Goal: Information Seeking & Learning: Learn about a topic

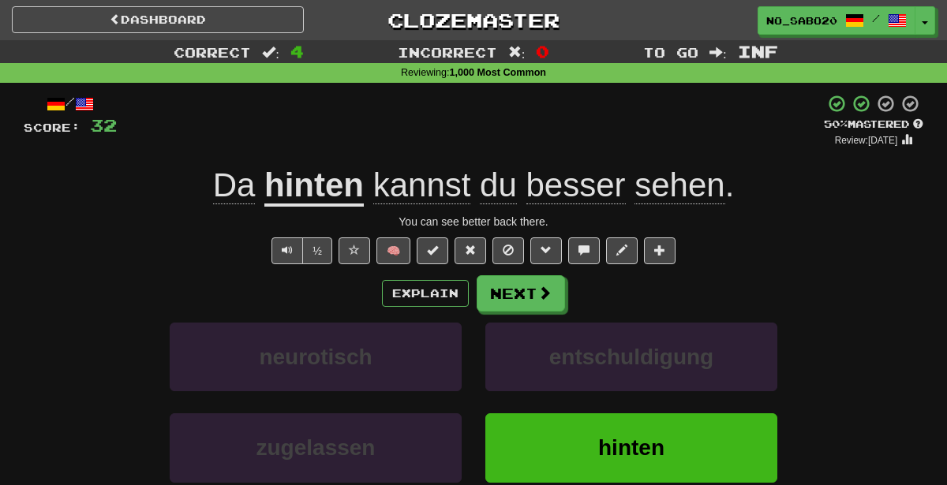
scroll to position [54, 0]
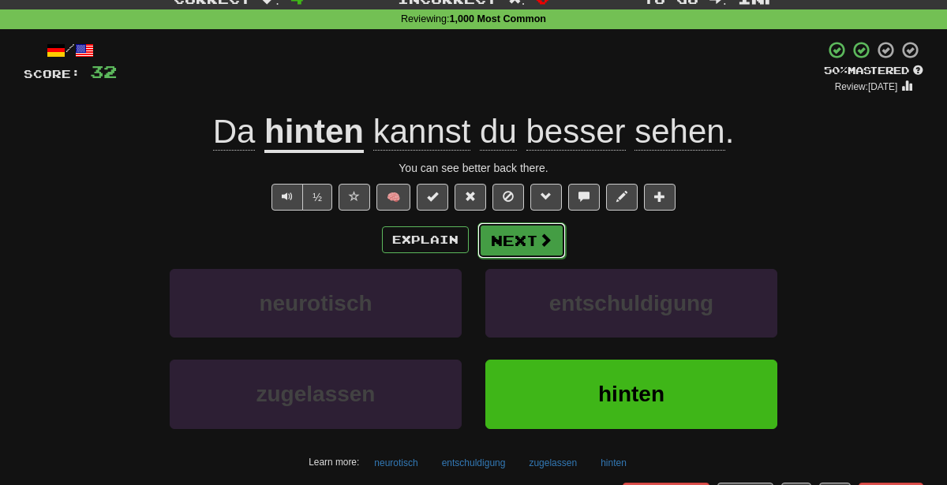
click at [522, 232] on button "Next" at bounding box center [521, 240] width 88 height 36
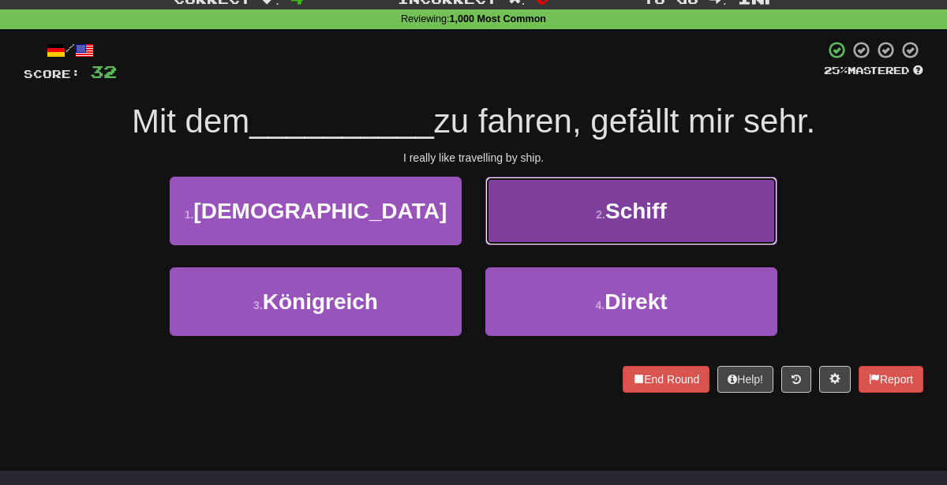
click at [541, 193] on button "2 . Schiff" at bounding box center [631, 211] width 292 height 69
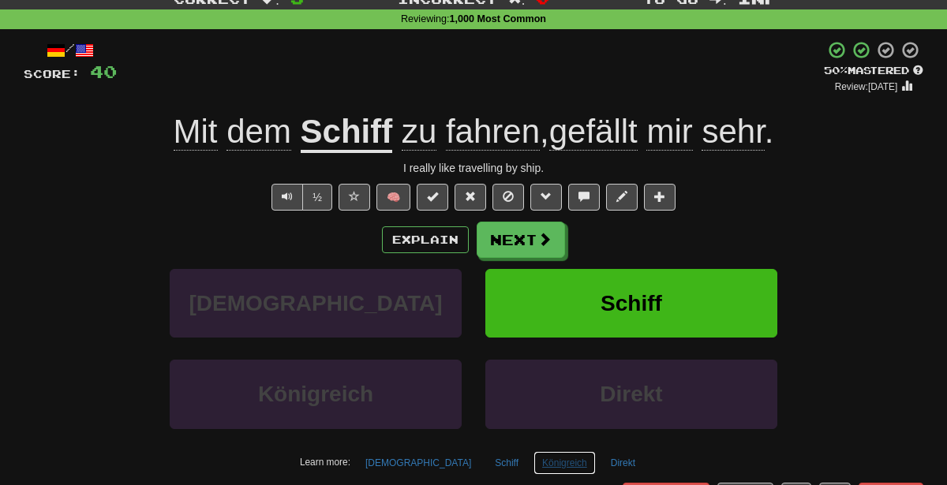
click at [540, 462] on button "Königreich" at bounding box center [564, 463] width 62 height 24
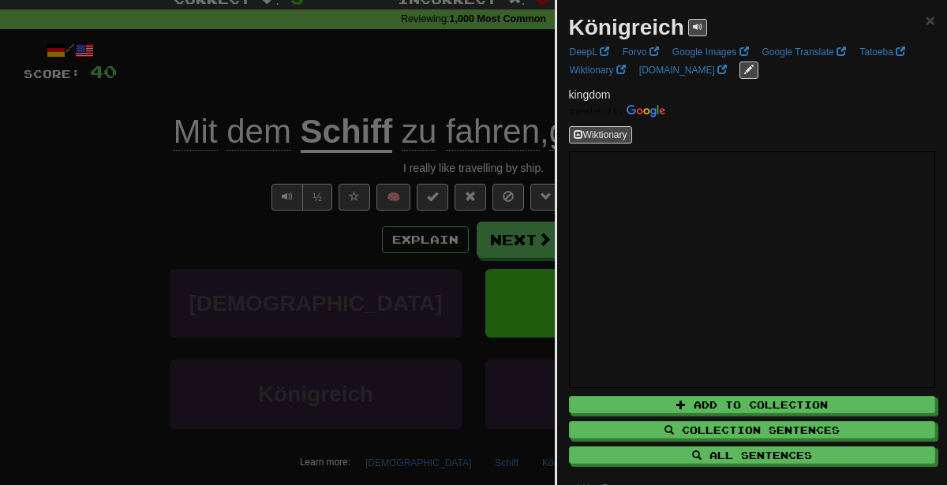
click at [316, 135] on div at bounding box center [473, 242] width 947 height 485
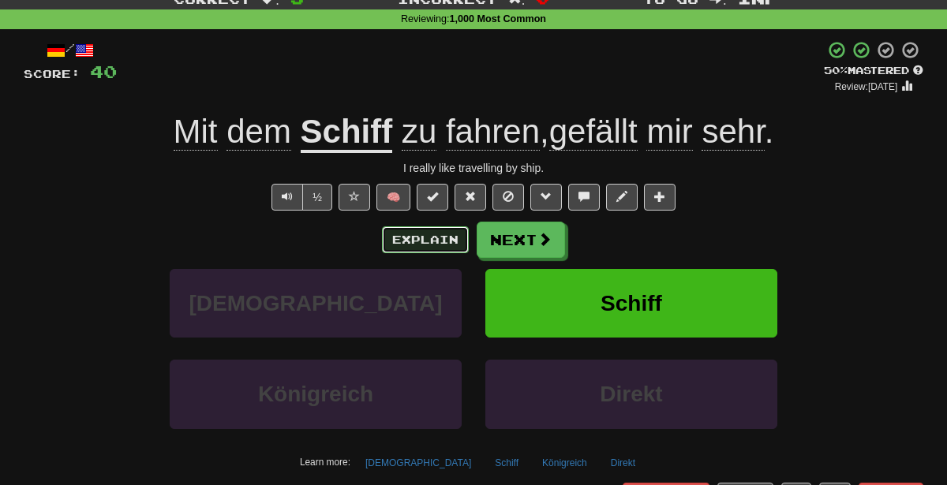
click at [434, 243] on button "Explain" at bounding box center [425, 239] width 87 height 27
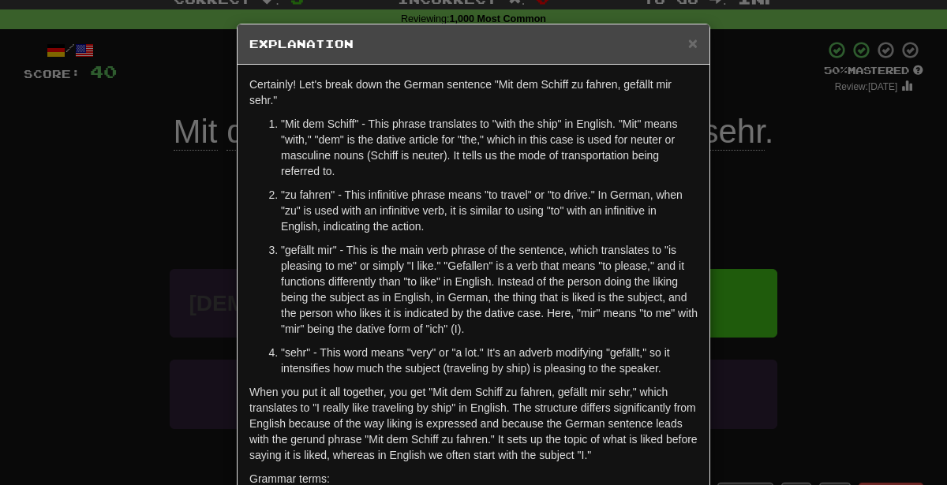
click at [886, 373] on div "× Explanation Certainly! Let's break down the German sentence "Mit dem Schiff z…" at bounding box center [473, 242] width 947 height 485
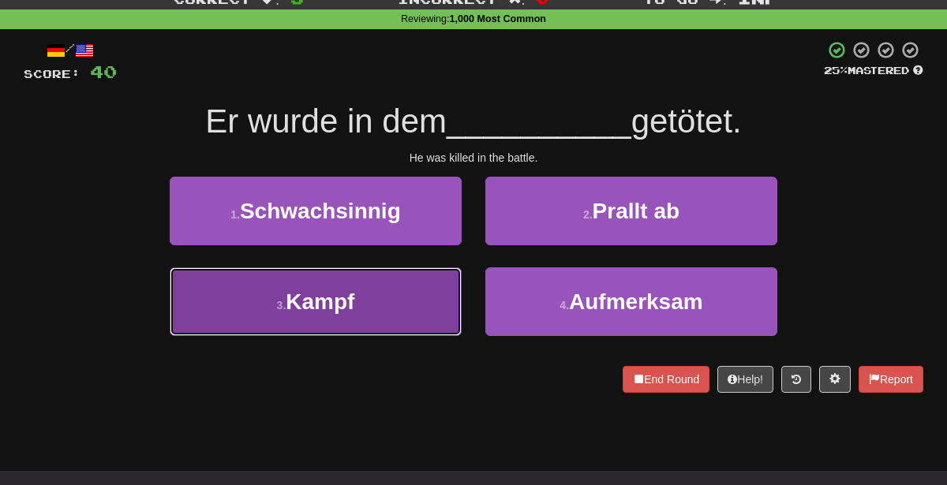
click at [338, 319] on button "3 . Kampf" at bounding box center [316, 301] width 292 height 69
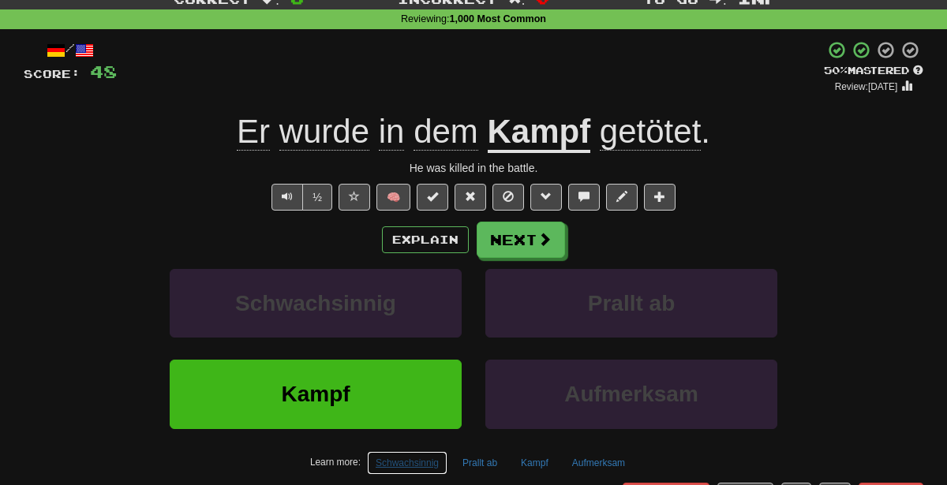
click at [417, 463] on button "Schwachsinnig" at bounding box center [407, 463] width 80 height 24
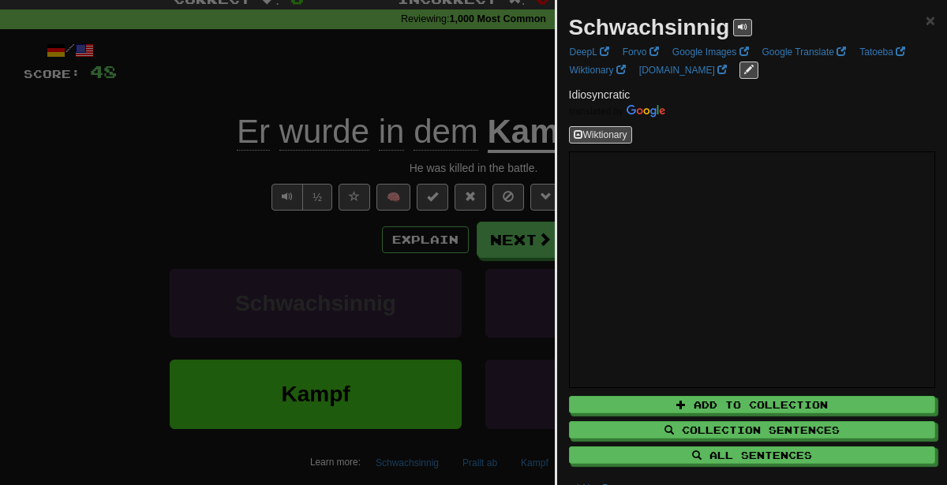
click at [399, 381] on div at bounding box center [473, 242] width 947 height 485
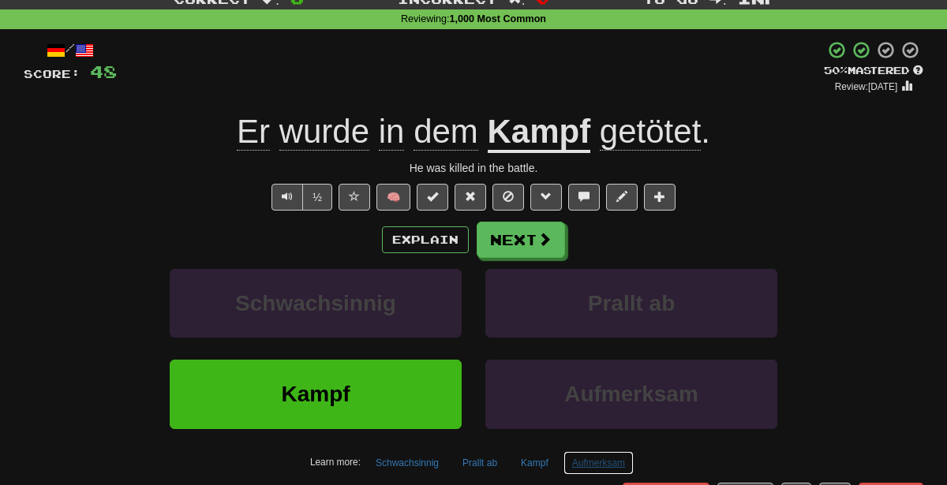
click at [615, 457] on button "Aufmerksam" at bounding box center [598, 463] width 70 height 24
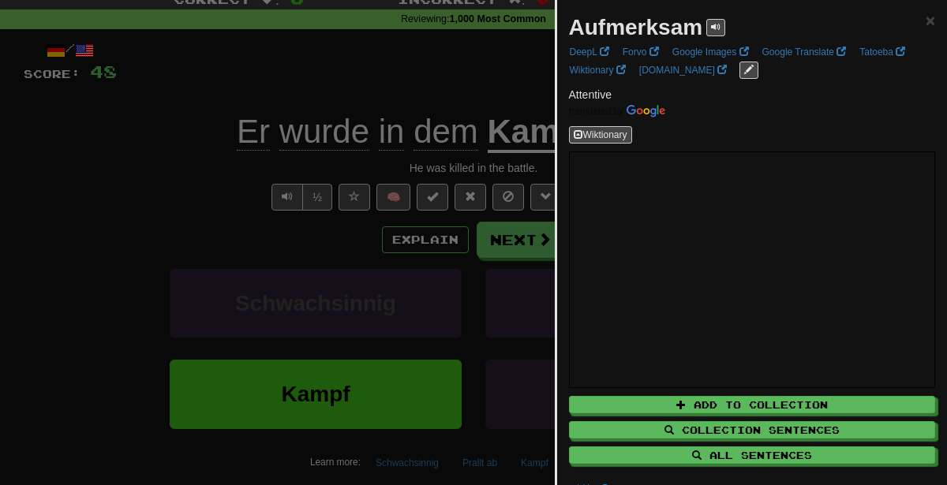
click at [492, 251] on div at bounding box center [473, 242] width 947 height 485
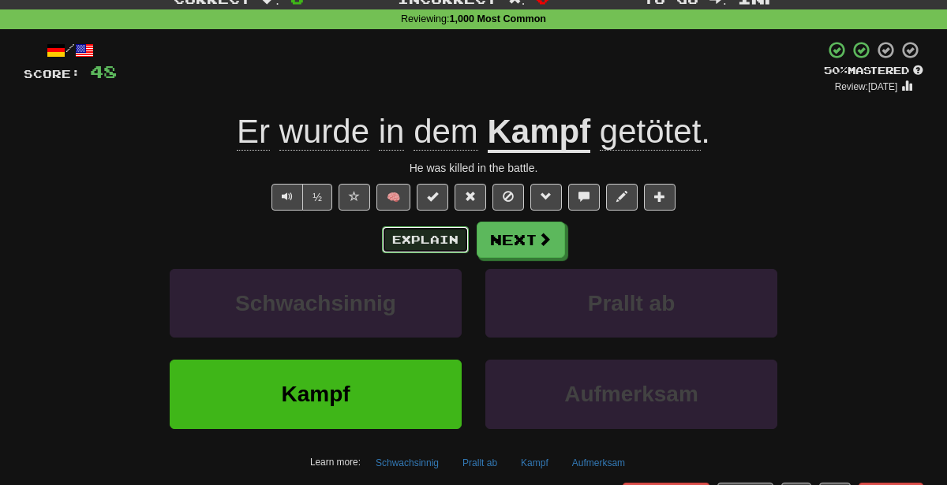
click at [424, 238] on button "Explain" at bounding box center [425, 239] width 87 height 27
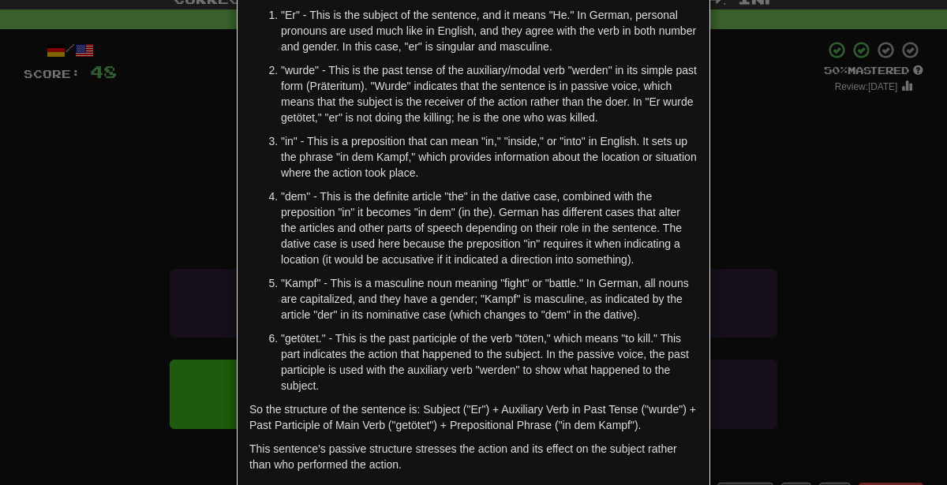
scroll to position [110, 0]
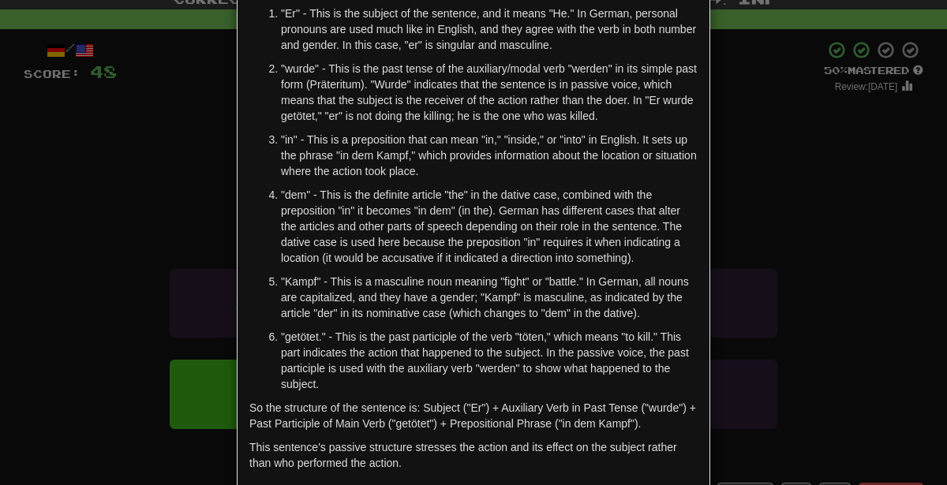
click at [919, 286] on div "× Explanation "Er wurde in dem Kampf getötet." is a German sentence that transl…" at bounding box center [473, 242] width 947 height 485
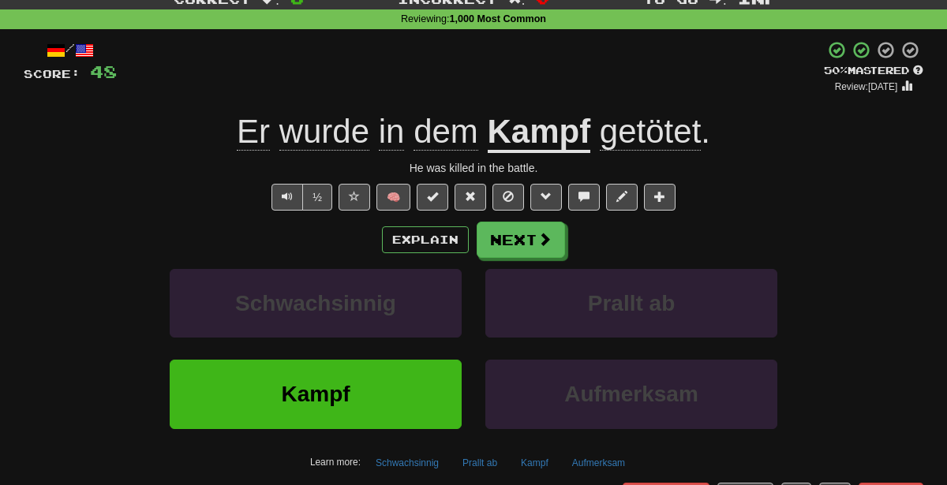
click at [725, 208] on div "½ 🧠" at bounding box center [473, 197] width 899 height 27
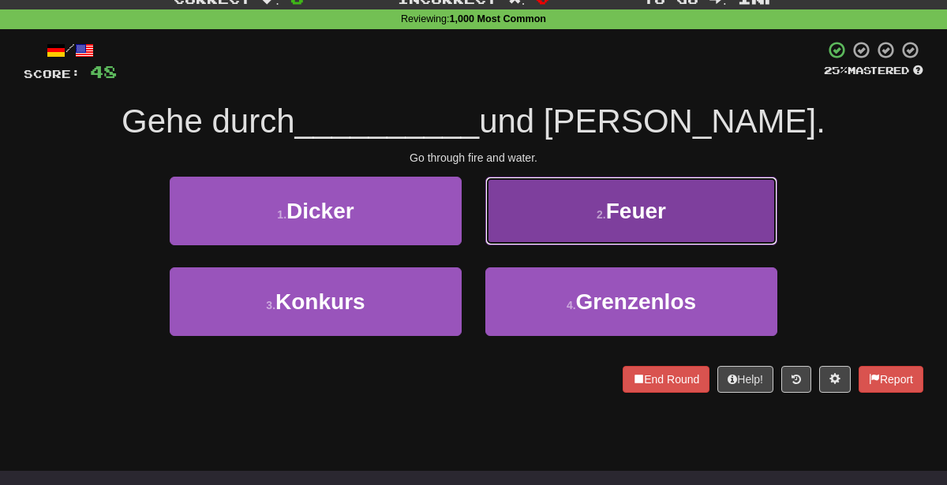
click at [584, 210] on button "2 . Feuer" at bounding box center [631, 211] width 292 height 69
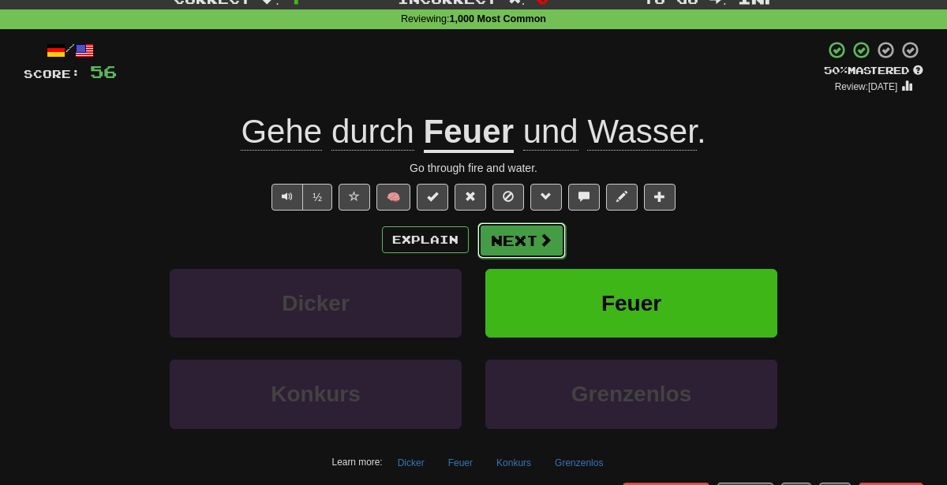
click at [514, 237] on button "Next" at bounding box center [521, 240] width 88 height 36
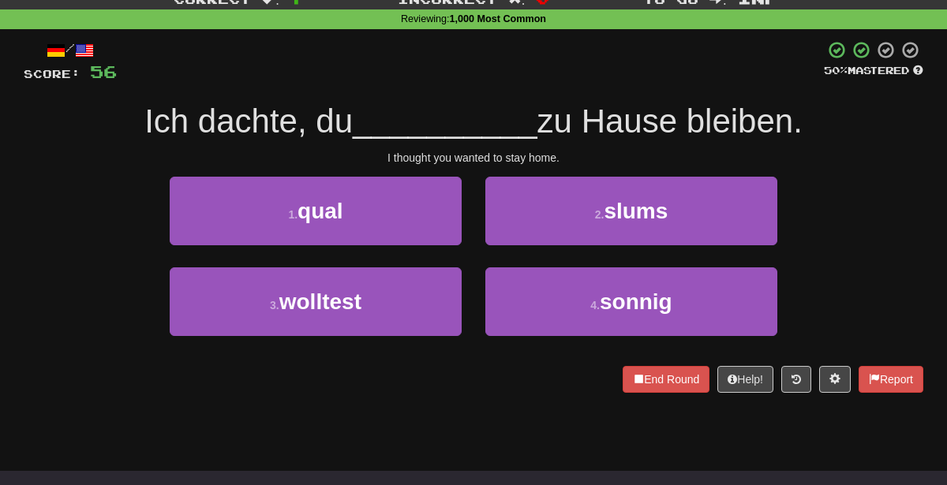
click at [567, 78] on div at bounding box center [470, 61] width 707 height 43
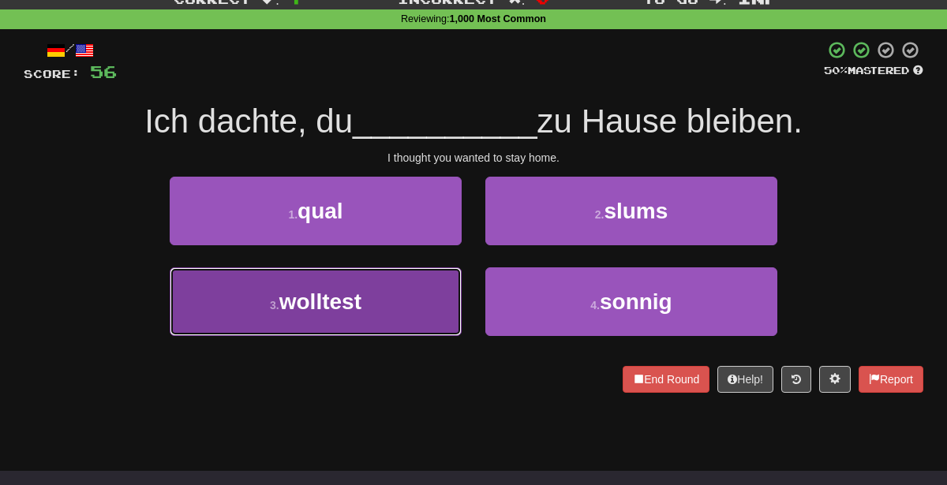
click at [409, 323] on button "3 . wolltest" at bounding box center [316, 301] width 292 height 69
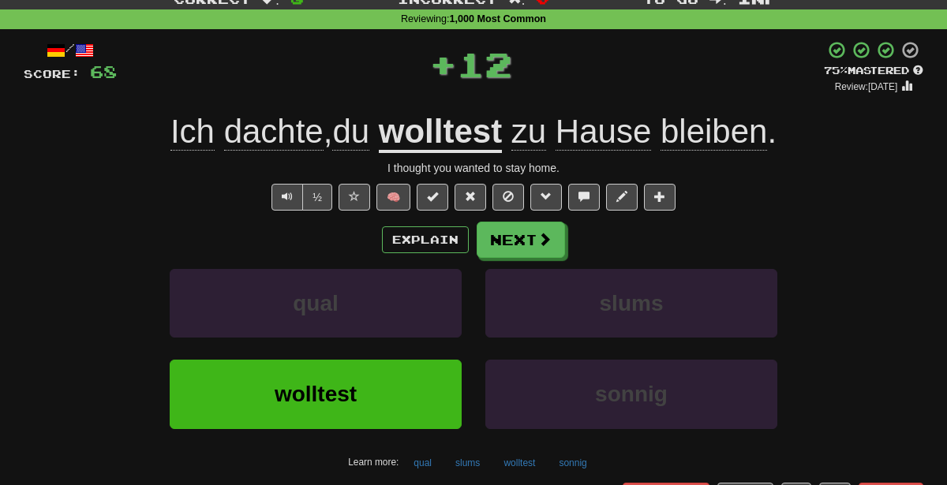
click at [428, 253] on div "Explain Next" at bounding box center [473, 240] width 899 height 36
click at [387, 215] on div "/ Score: 68 + 12 75 % Mastered Review: 2025-10-20 Ich dachte , du wolltest zu H…" at bounding box center [473, 287] width 899 height 495
click at [413, 245] on button "Explain" at bounding box center [425, 239] width 87 height 27
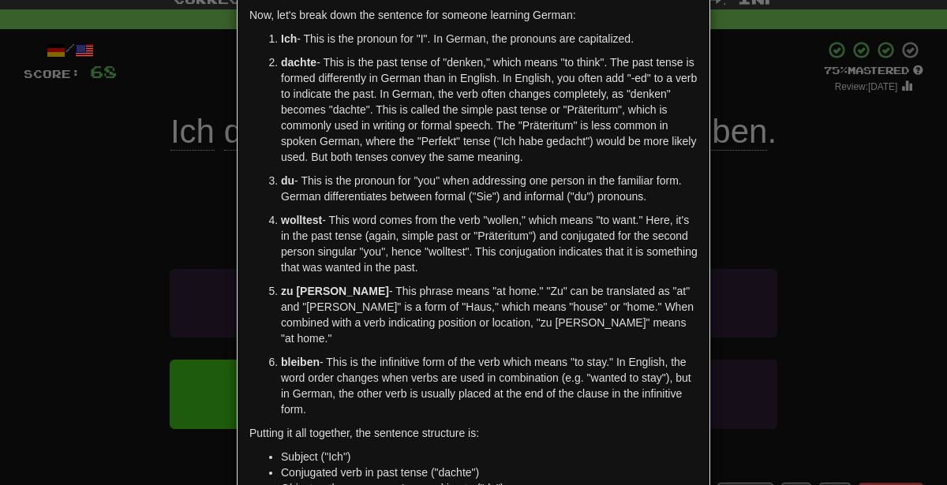
scroll to position [111, 0]
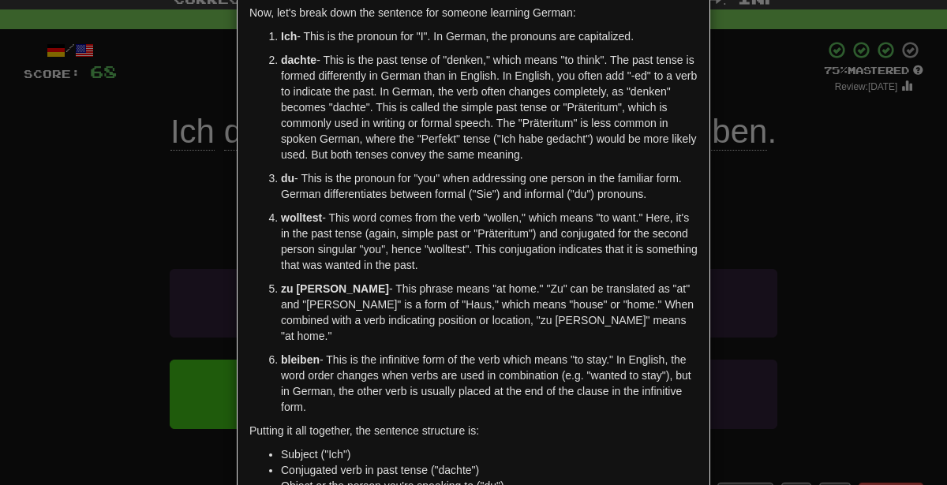
click at [894, 285] on div "× Explanation "Ich dachte, du wolltest zu Hause bleiben." translates to "I thou…" at bounding box center [473, 242] width 947 height 485
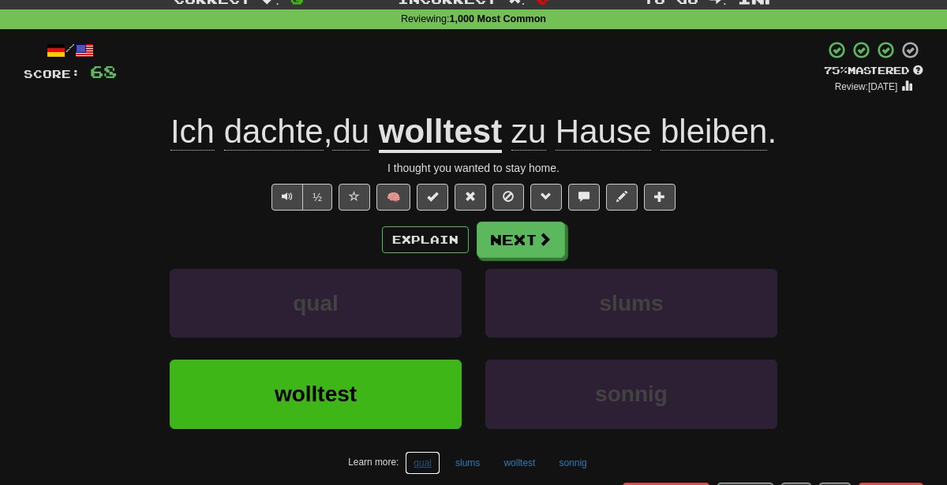
click at [432, 464] on button "qual" at bounding box center [423, 463] width 36 height 24
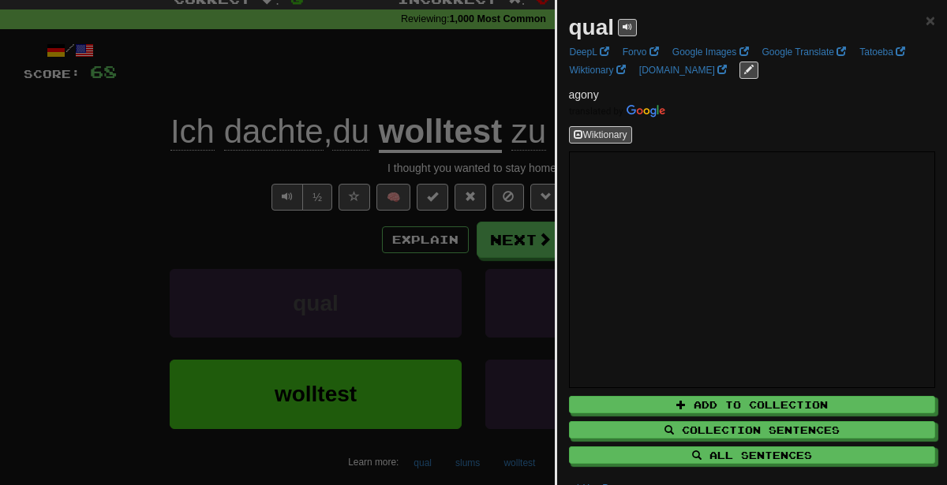
click at [294, 308] on div at bounding box center [473, 242] width 947 height 485
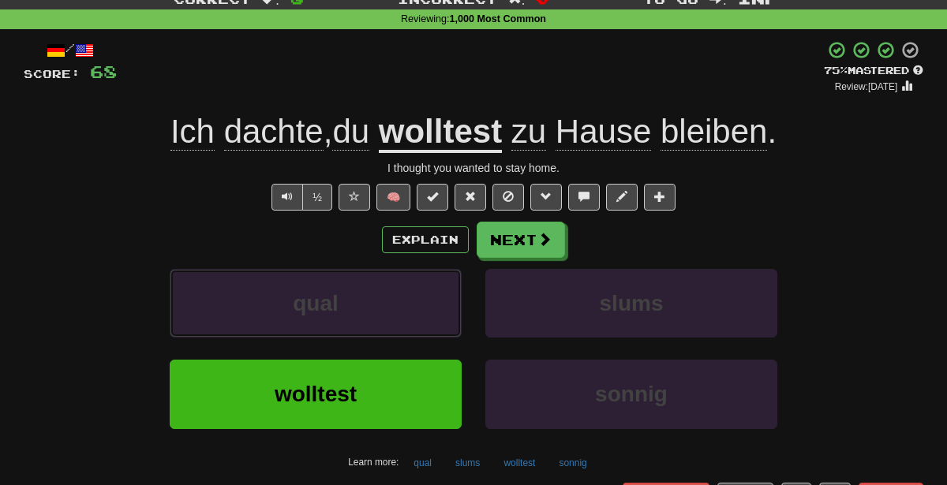
click at [294, 308] on span "qual" at bounding box center [316, 303] width 46 height 24
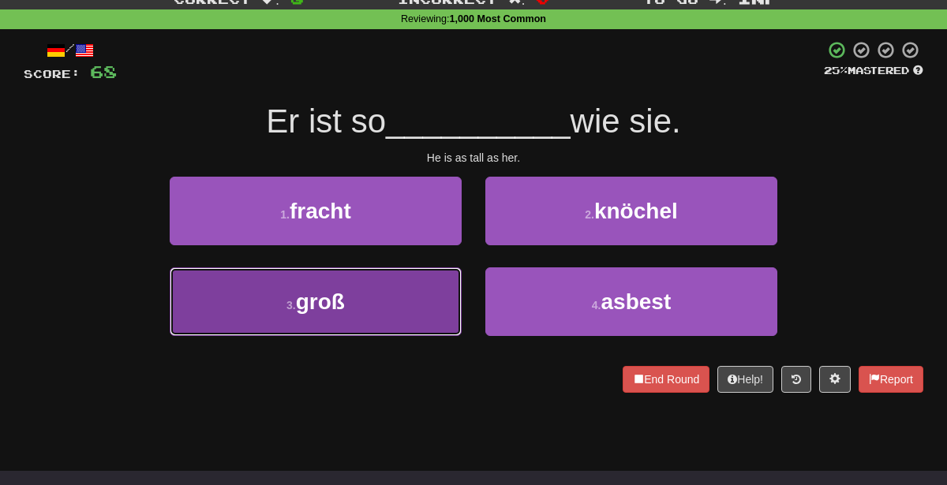
click at [379, 278] on button "3 . groß" at bounding box center [316, 301] width 292 height 69
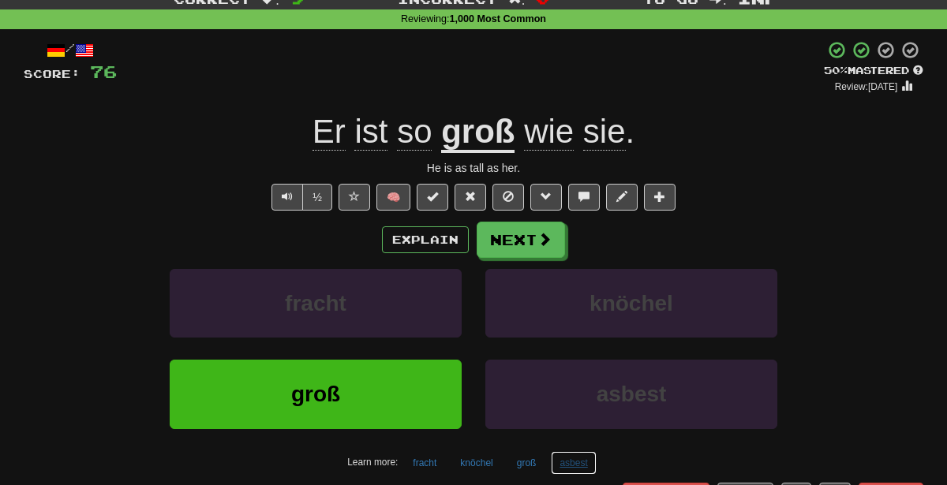
click at [572, 458] on button "asbest" at bounding box center [573, 463] width 45 height 24
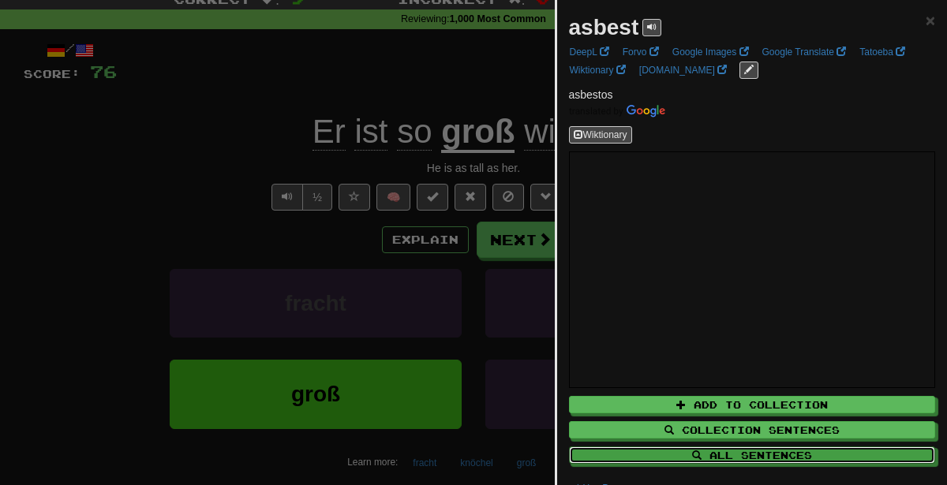
click at [572, 458] on button "All Sentences" at bounding box center [752, 455] width 367 height 17
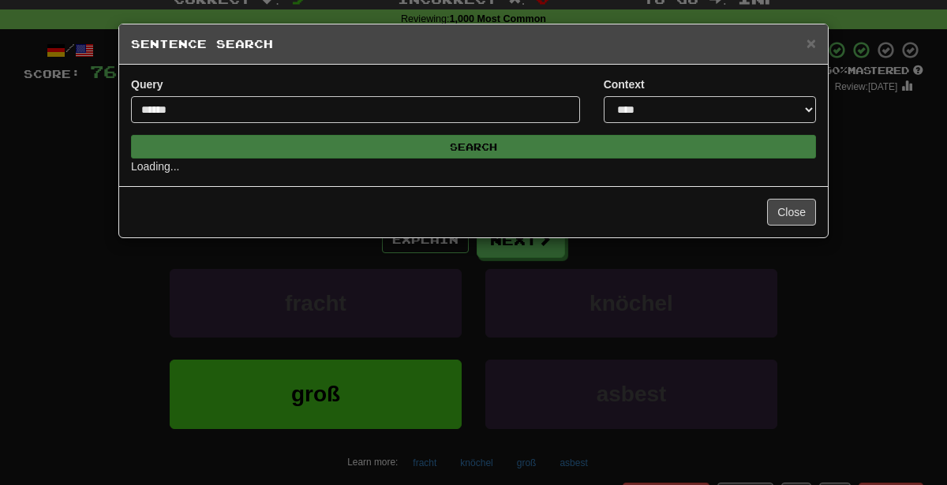
click at [528, 449] on div "**********" at bounding box center [473, 242] width 947 height 485
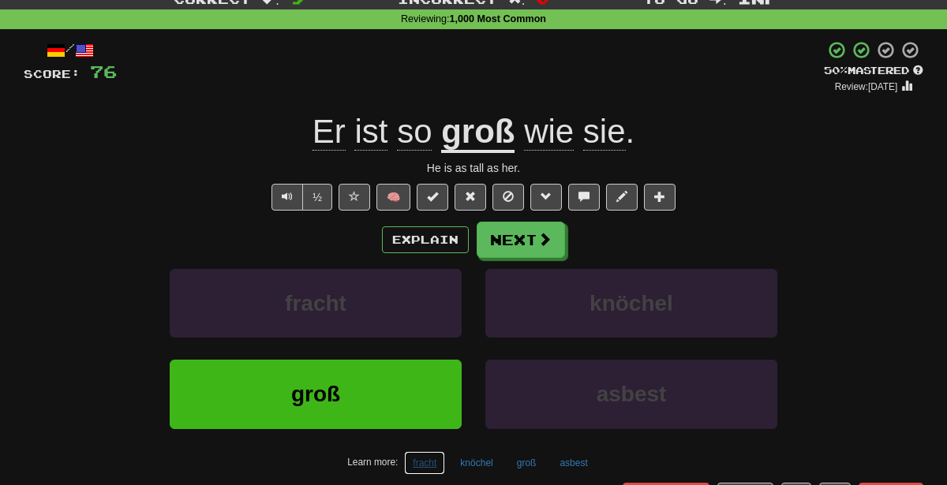
click at [420, 470] on button "fracht" at bounding box center [424, 463] width 41 height 24
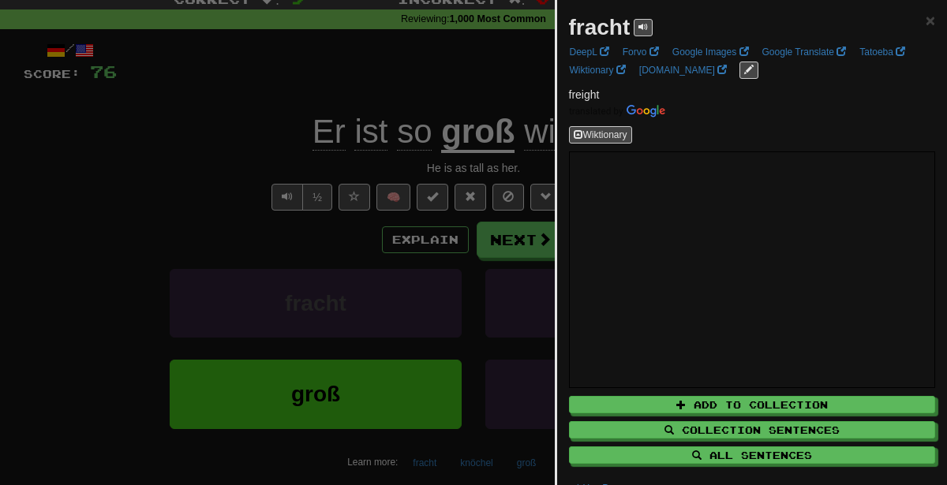
click at [405, 207] on div at bounding box center [473, 242] width 947 height 485
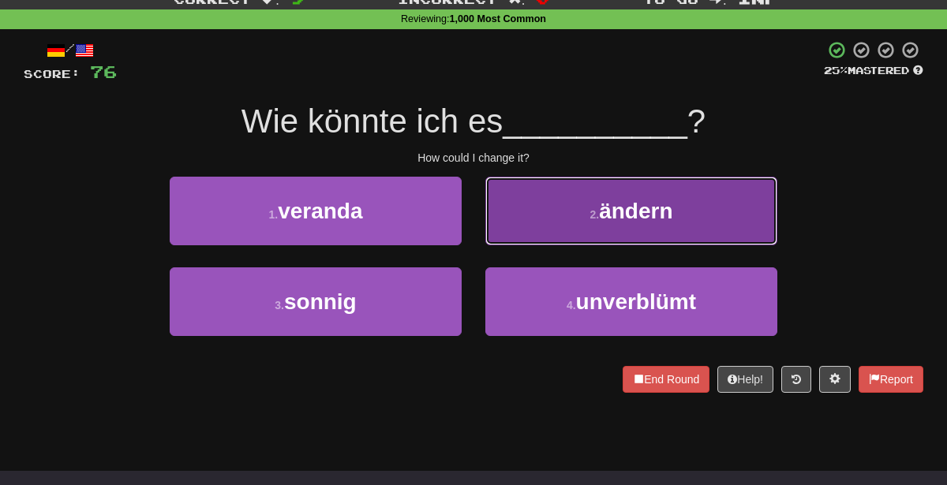
click at [633, 216] on span "ändern" at bounding box center [635, 211] width 73 height 24
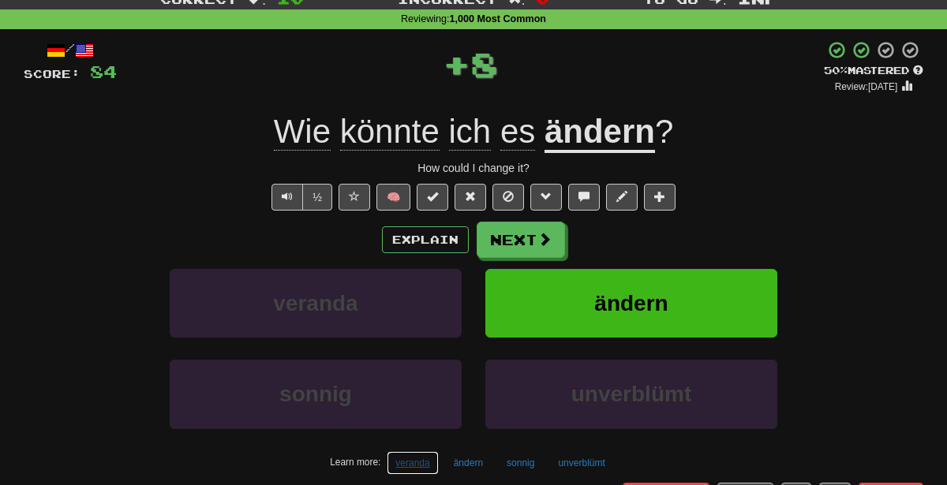
click at [407, 467] on button "veranda" at bounding box center [412, 463] width 51 height 24
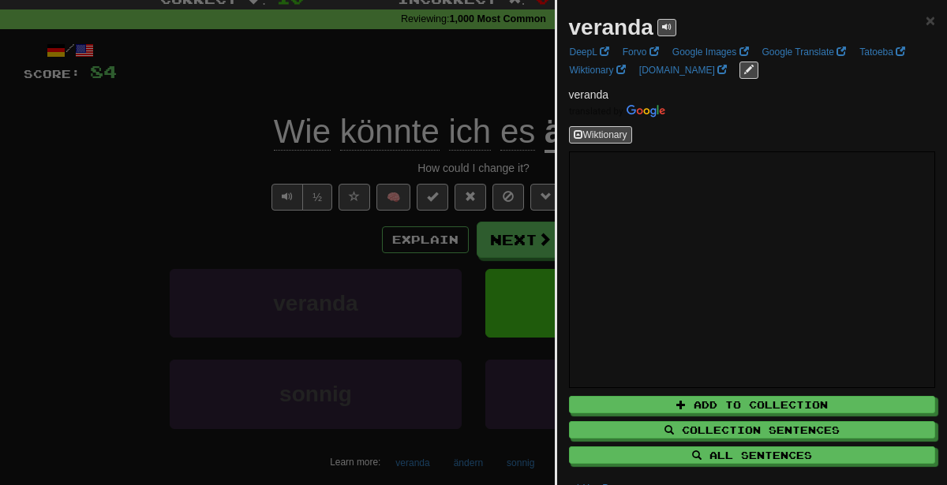
click at [203, 336] on div at bounding box center [473, 242] width 947 height 485
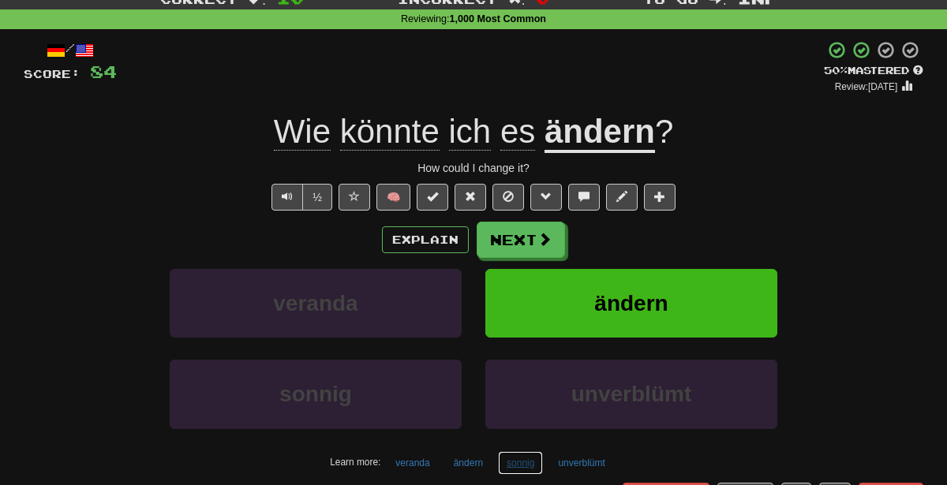
click at [530, 454] on button "sonnig" at bounding box center [520, 463] width 45 height 24
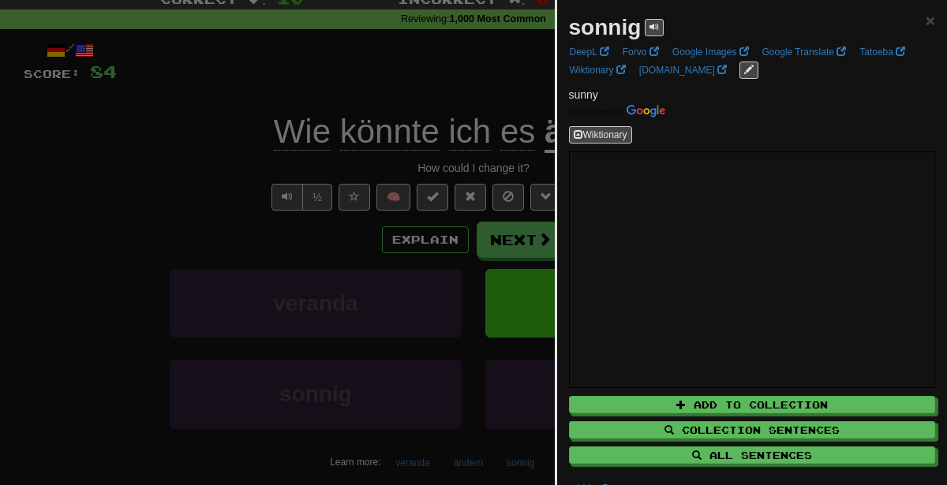
click at [439, 321] on div at bounding box center [473, 242] width 947 height 485
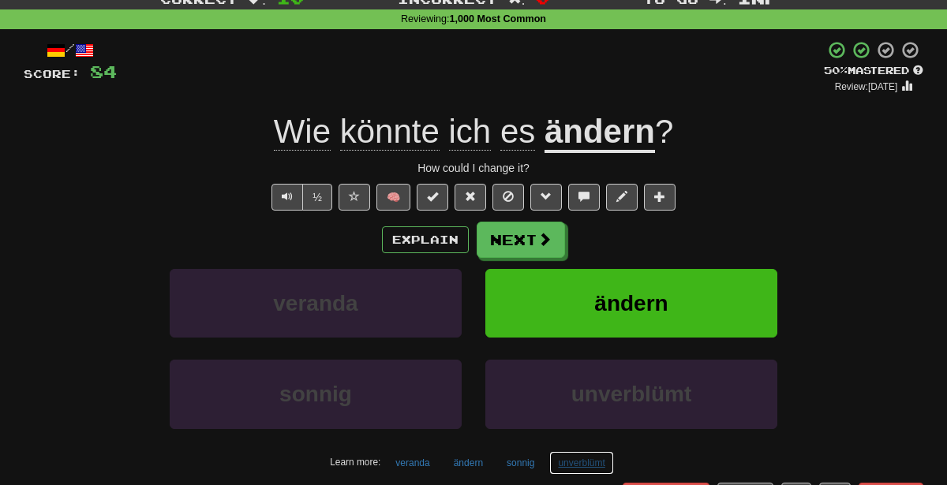
click at [589, 451] on button "unverblümt" at bounding box center [581, 463] width 64 height 24
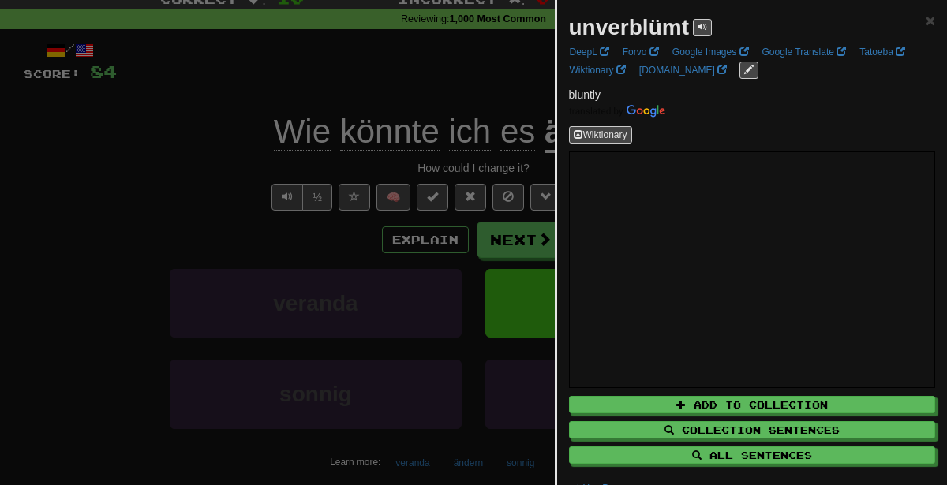
click at [368, 305] on div at bounding box center [473, 242] width 947 height 485
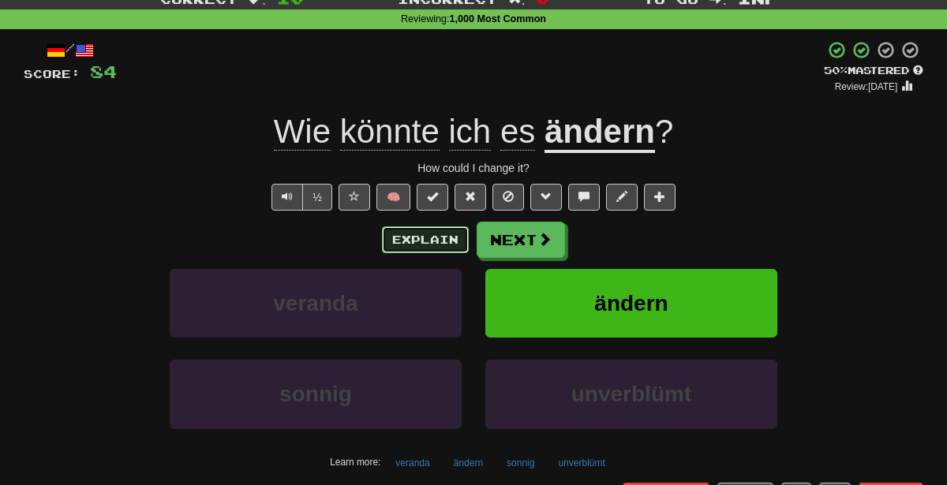
click at [409, 234] on button "Explain" at bounding box center [425, 239] width 87 height 27
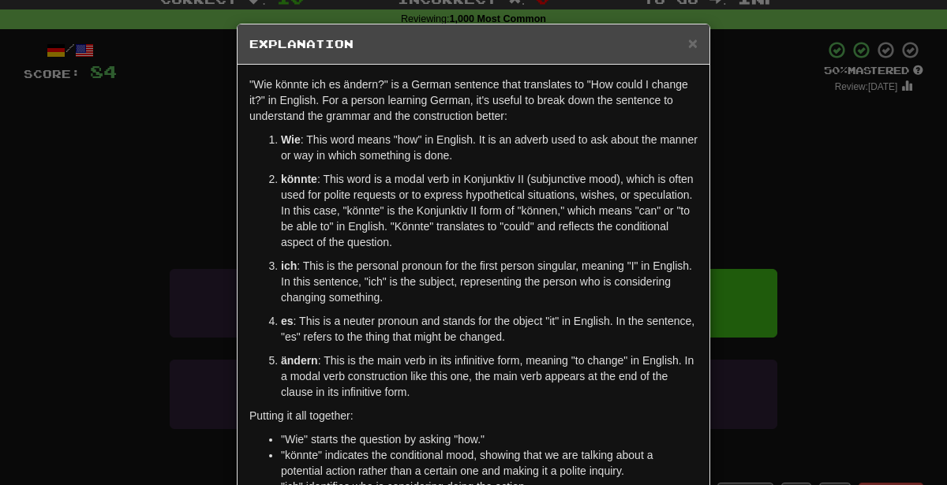
click at [794, 251] on div "× Explanation "Wie könnte ich es ändern?" is a German sentence that translates …" at bounding box center [473, 242] width 947 height 485
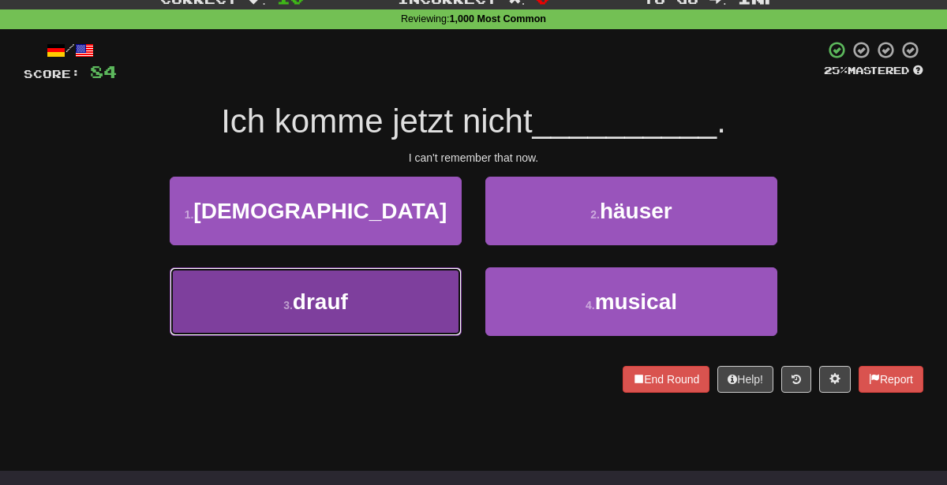
click at [380, 286] on button "3 . drauf" at bounding box center [316, 301] width 292 height 69
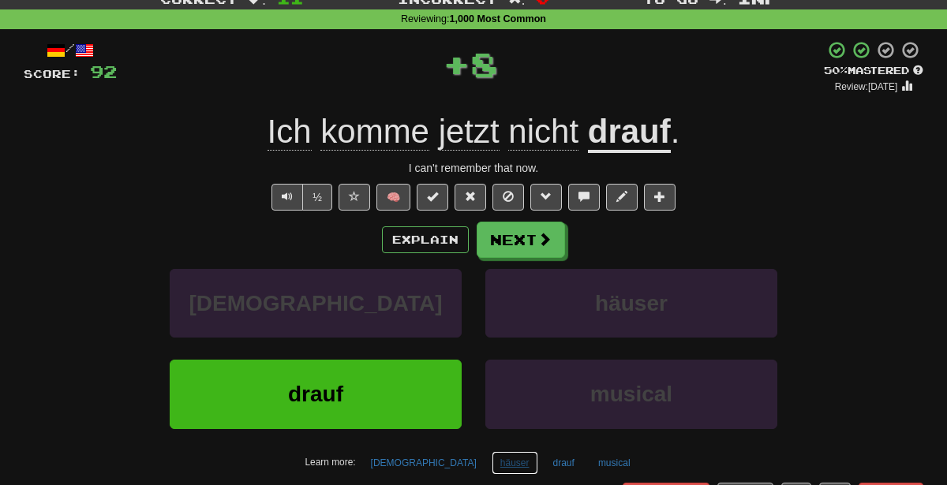
click at [492, 461] on button "häuser" at bounding box center [515, 463] width 47 height 24
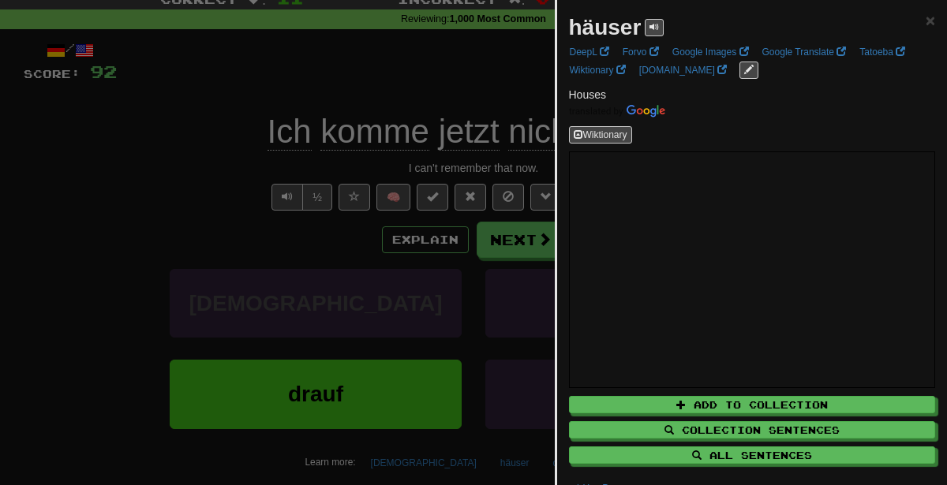
click at [421, 329] on div at bounding box center [473, 242] width 947 height 485
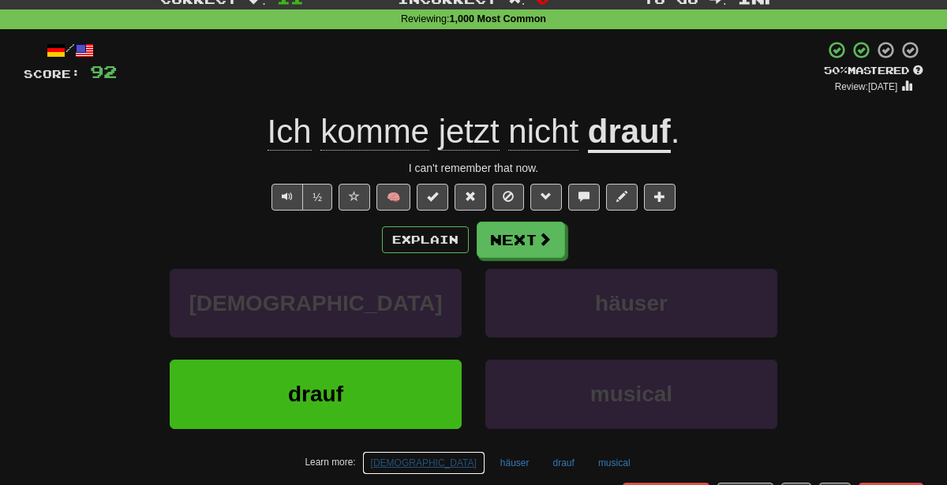
click at [419, 455] on button "biblische" at bounding box center [423, 463] width 123 height 24
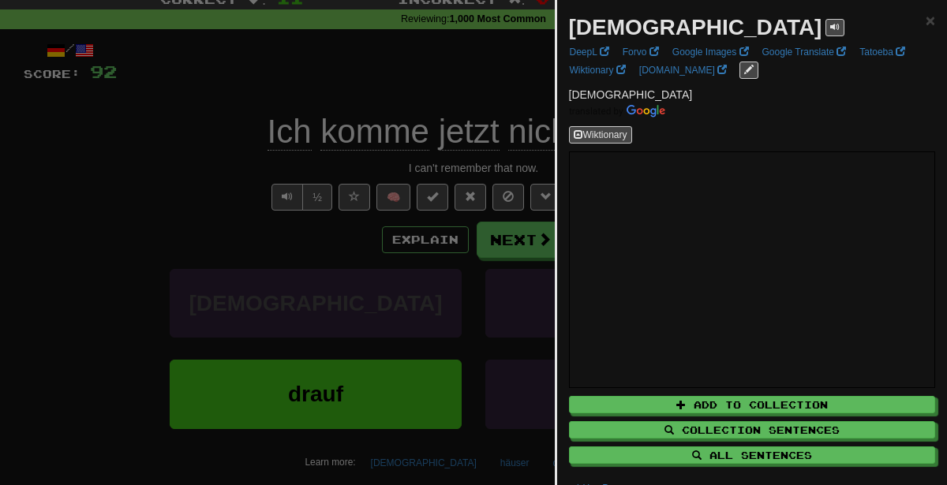
click at [382, 142] on div at bounding box center [473, 242] width 947 height 485
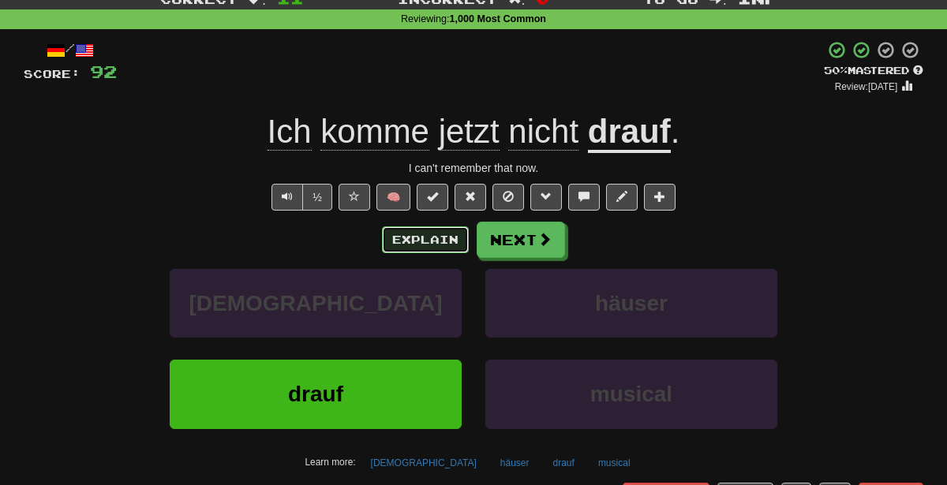
click at [439, 236] on button "Explain" at bounding box center [425, 239] width 87 height 27
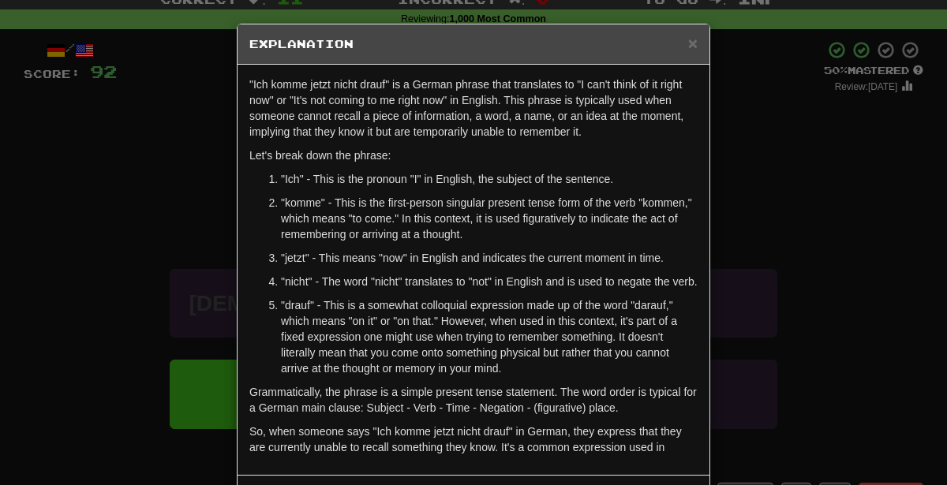
click at [748, 253] on div "× Explanation "Ich komme jetzt nicht drauf" is a German phrase that translates …" at bounding box center [473, 242] width 947 height 485
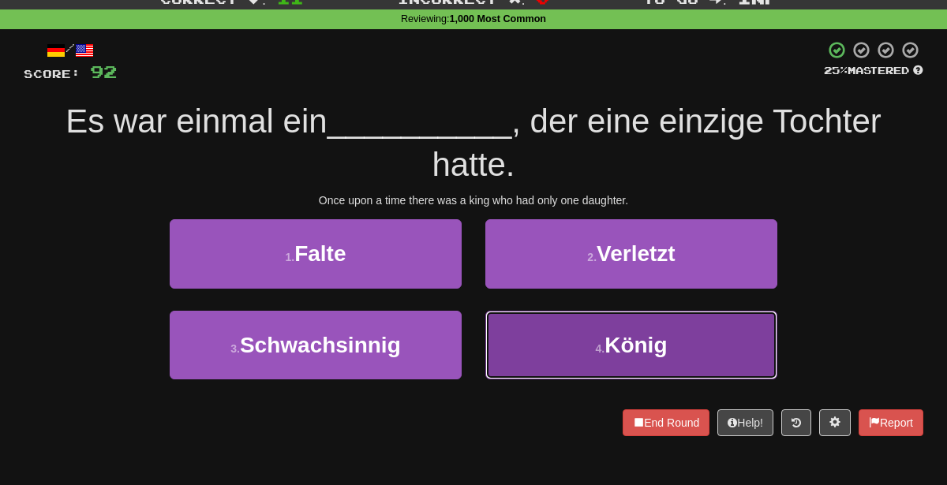
click at [619, 354] on span "König" at bounding box center [635, 345] width 62 height 24
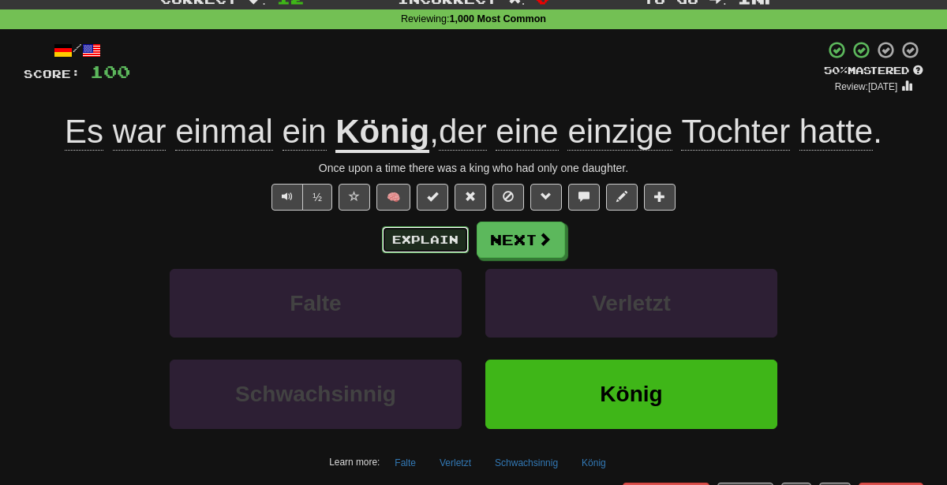
click at [390, 238] on button "Explain" at bounding box center [425, 239] width 87 height 27
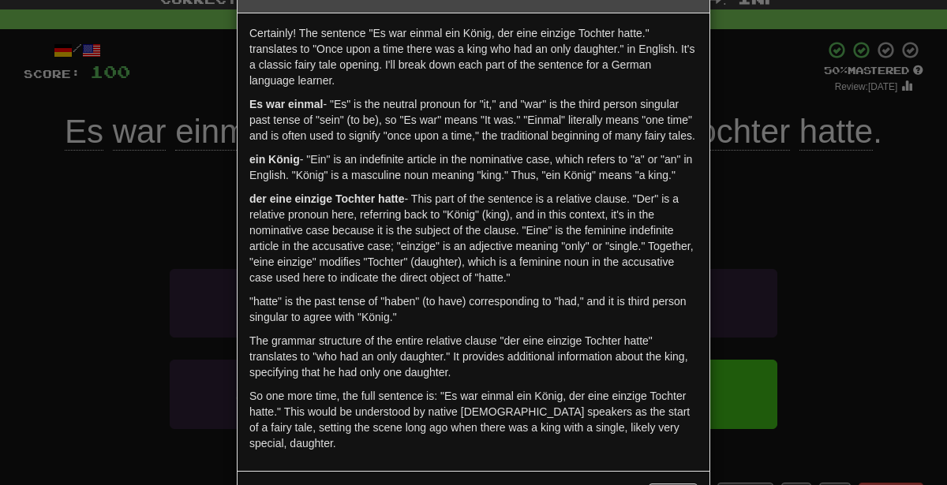
scroll to position [72, 0]
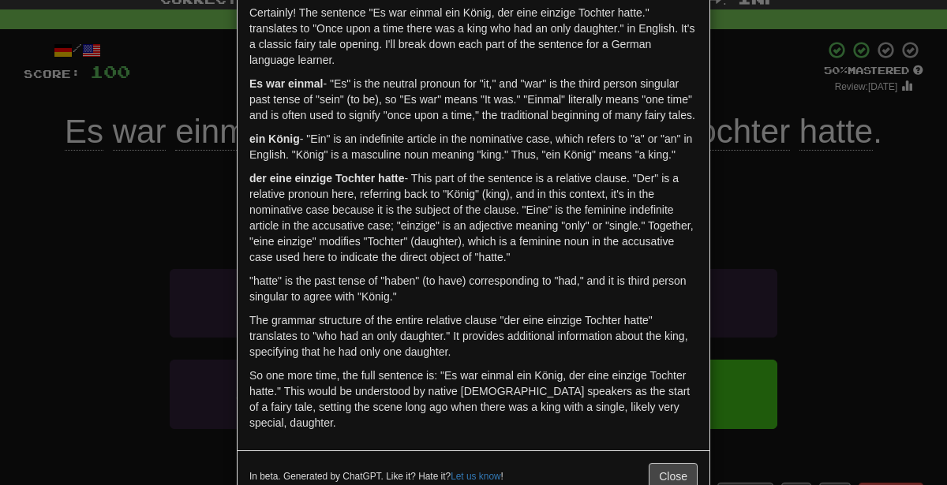
click at [741, 226] on div "× Explanation Certainly! The sentence "Es war einmal ein König, der eine einzig…" at bounding box center [473, 242] width 947 height 485
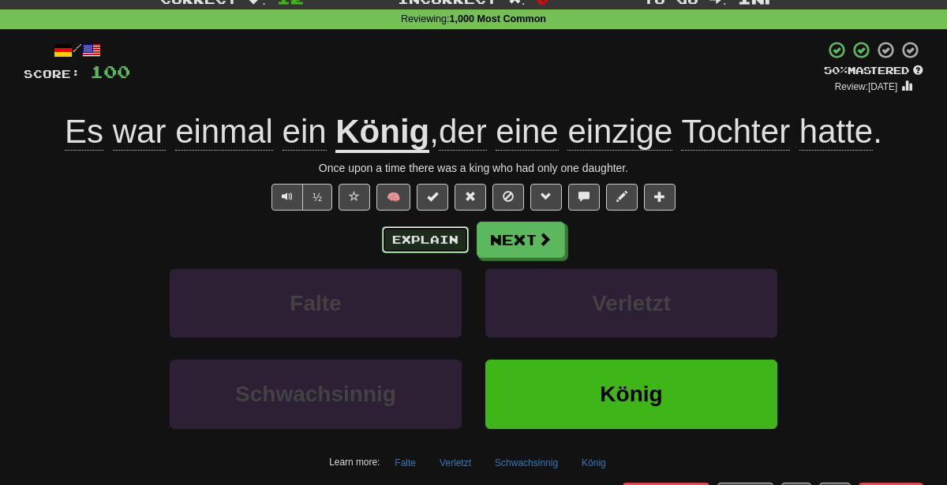
click at [431, 241] on button "Explain" at bounding box center [425, 239] width 87 height 27
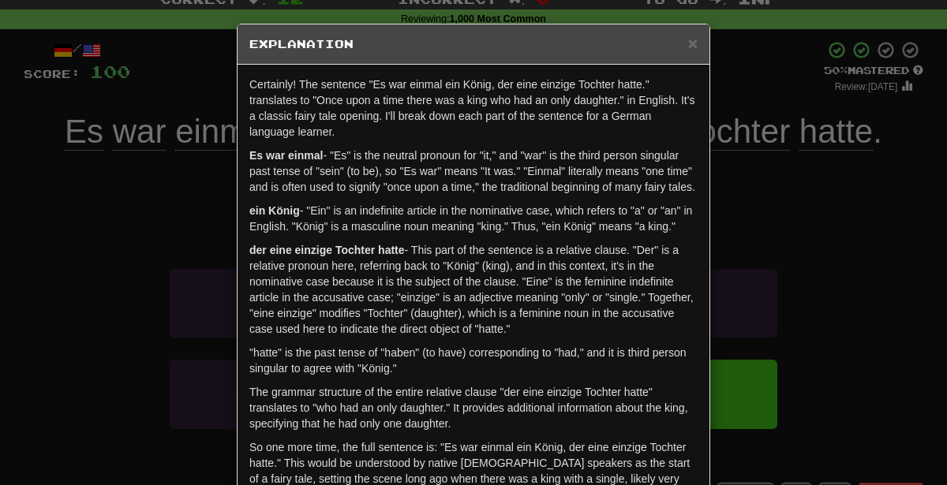
click at [98, 265] on div "× Explanation Certainly! The sentence "Es war einmal ein König, der eine einzig…" at bounding box center [473, 242] width 947 height 485
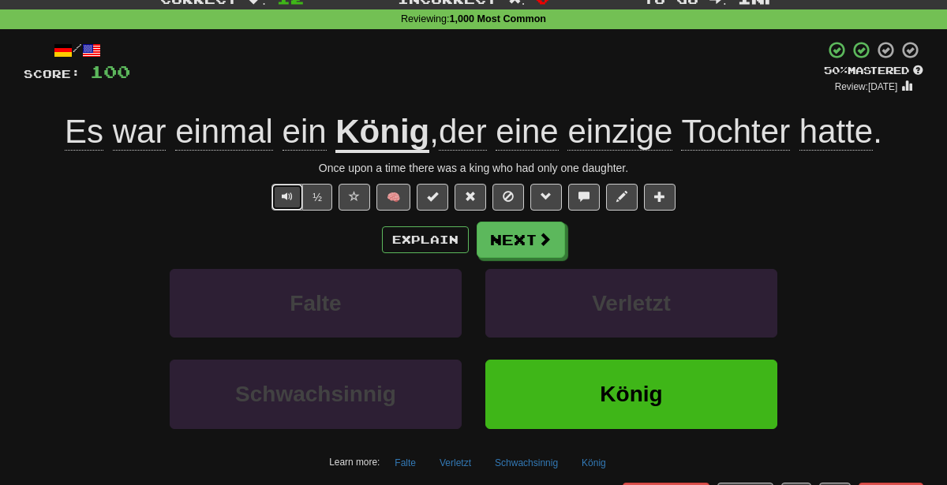
click at [297, 191] on button "Text-to-speech controls" at bounding box center [287, 197] width 32 height 27
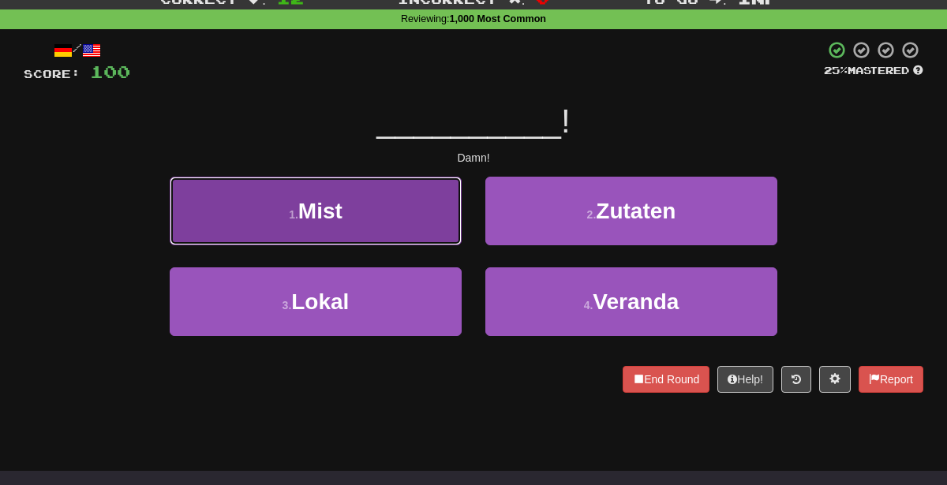
click at [373, 220] on button "1 . Mist" at bounding box center [316, 211] width 292 height 69
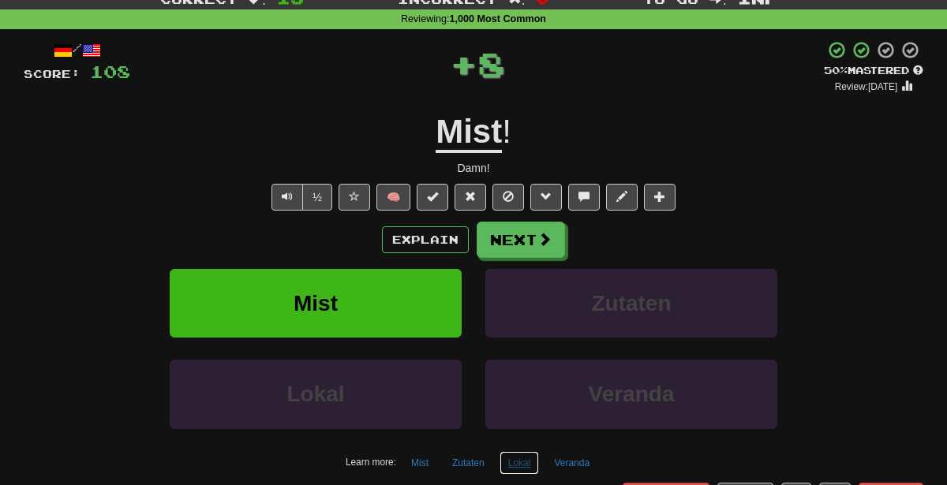
click at [521, 467] on button "Lokal" at bounding box center [519, 463] width 40 height 24
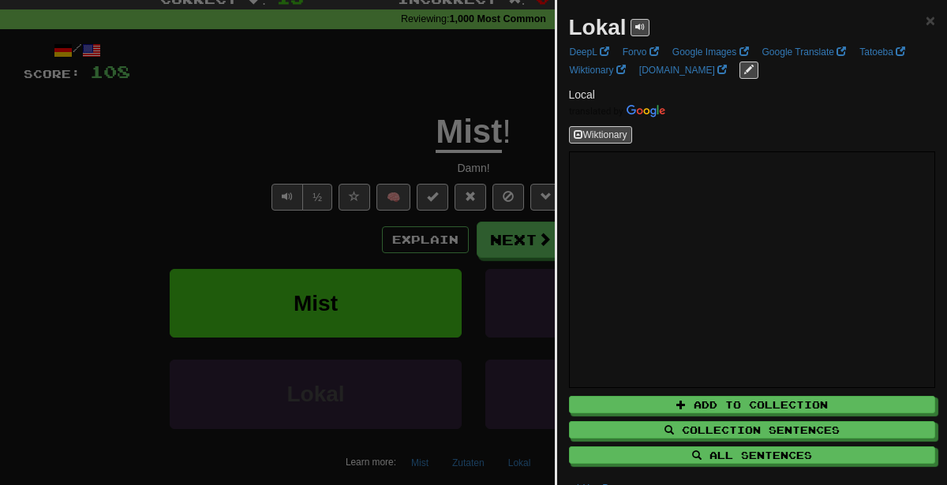
click at [466, 420] on div at bounding box center [473, 242] width 947 height 485
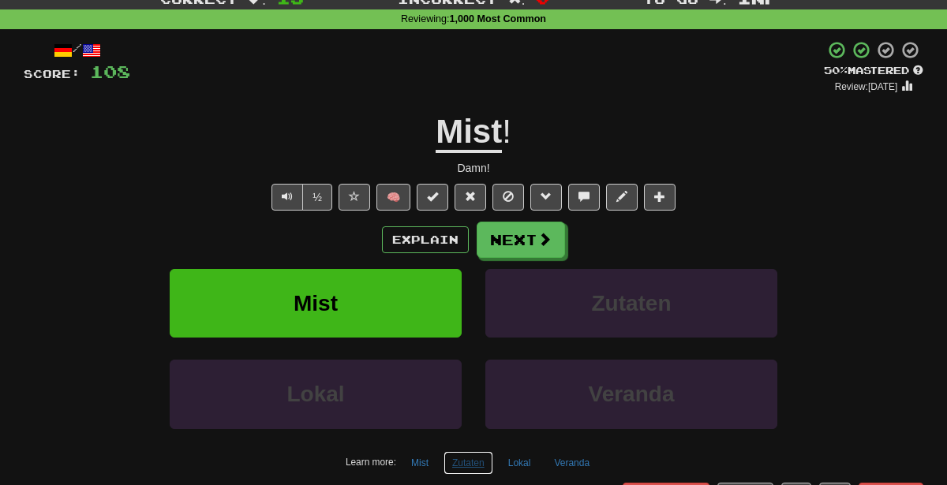
click at [463, 459] on button "Zutaten" at bounding box center [468, 463] width 50 height 24
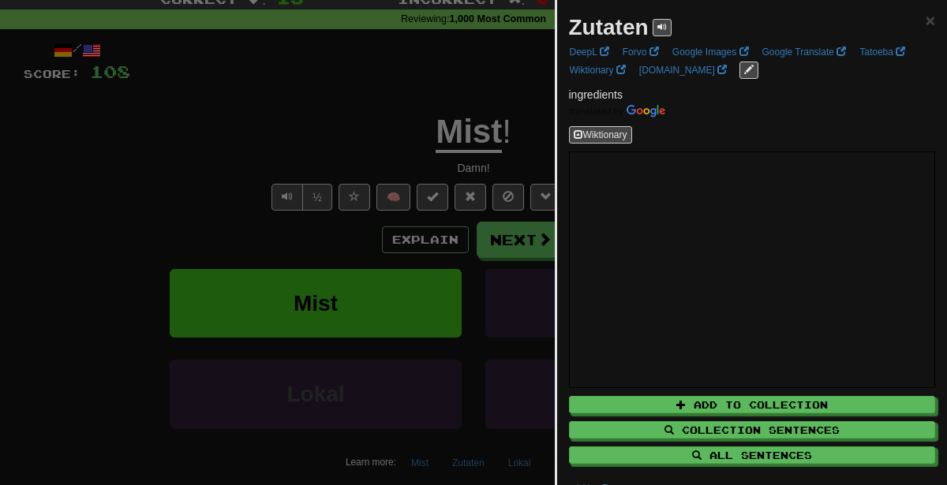
click at [364, 380] on div at bounding box center [473, 242] width 947 height 485
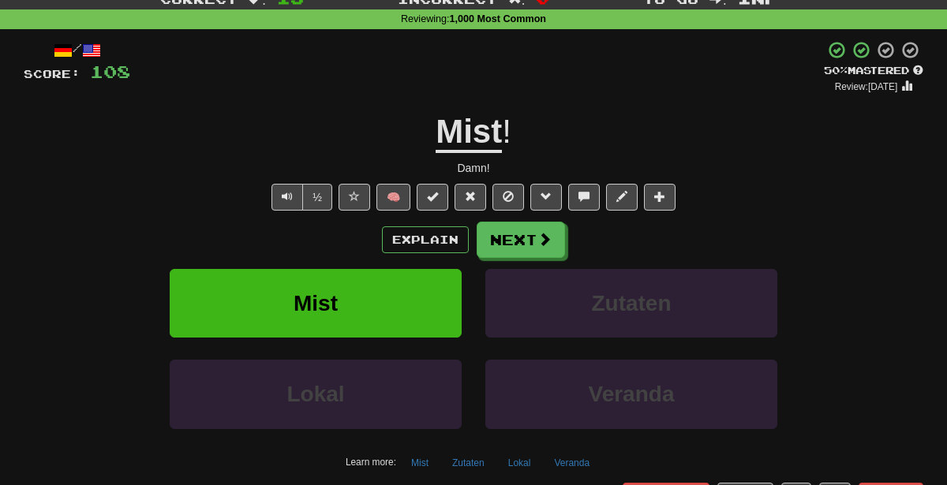
click at [680, 98] on div "/ Score: 108 + 8 50 % Mastered Review: 2025-10-01 Mist ! Damn! ½ 🧠 Explain Next…" at bounding box center [473, 287] width 899 height 495
click at [525, 237] on button "Next" at bounding box center [521, 240] width 88 height 36
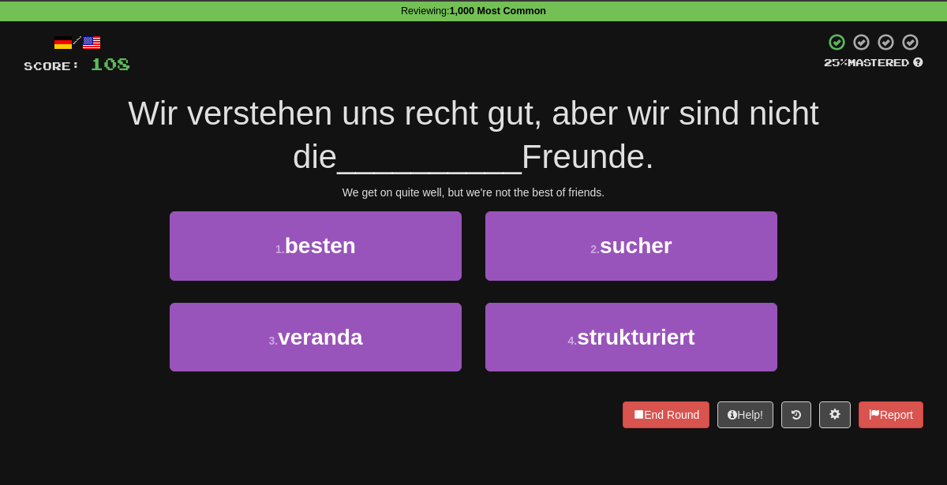
scroll to position [62, 0]
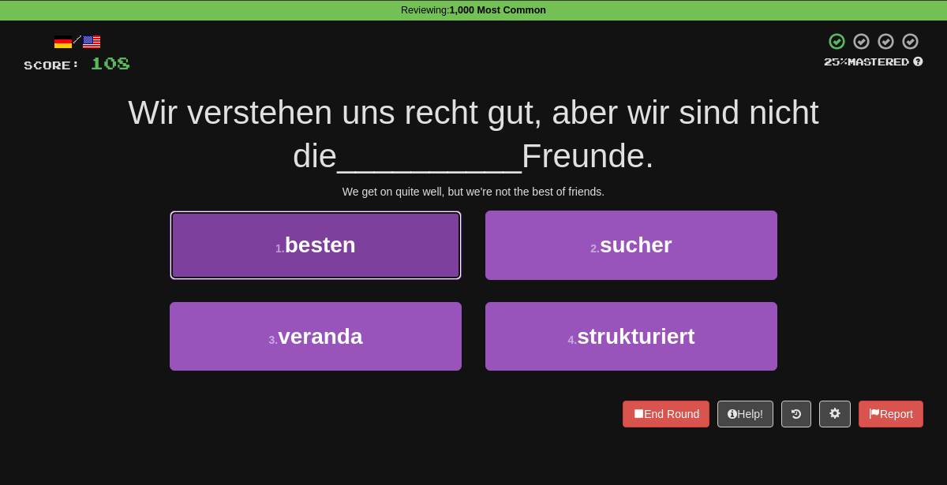
click at [426, 259] on button "1 . besten" at bounding box center [316, 245] width 292 height 69
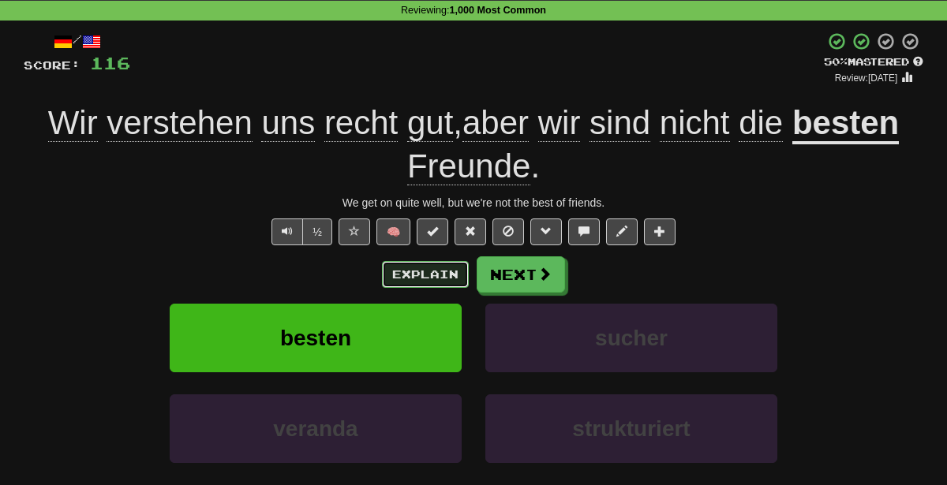
click at [418, 270] on button "Explain" at bounding box center [425, 274] width 87 height 27
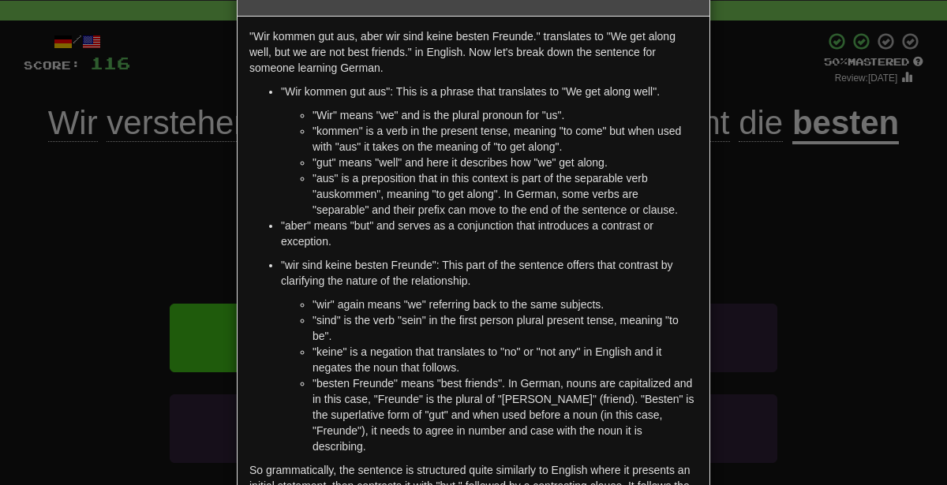
scroll to position [54, 0]
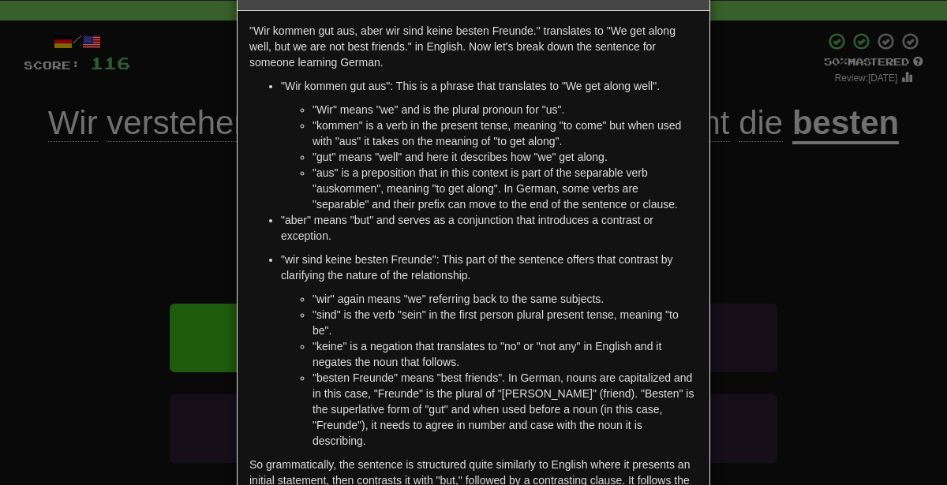
click at [74, 376] on div "× Explanation "Wir kommen gut aus, aber wir sind keine besten Freunde." transla…" at bounding box center [473, 242] width 947 height 485
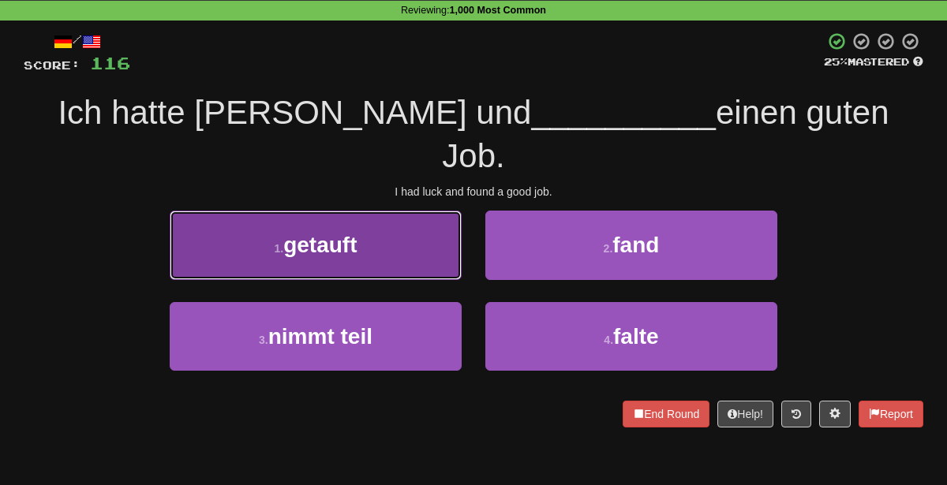
click at [444, 211] on button "1 . getauft" at bounding box center [316, 245] width 292 height 69
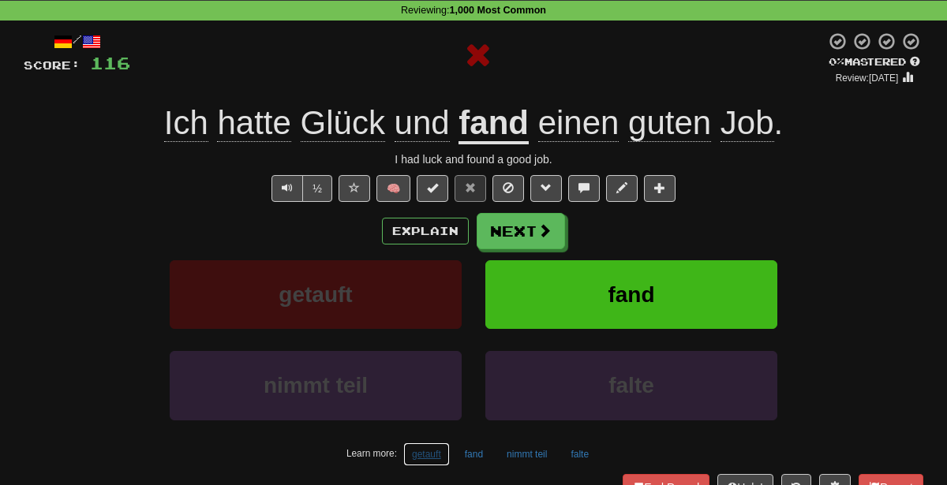
click at [430, 450] on button "getauft" at bounding box center [426, 455] width 47 height 24
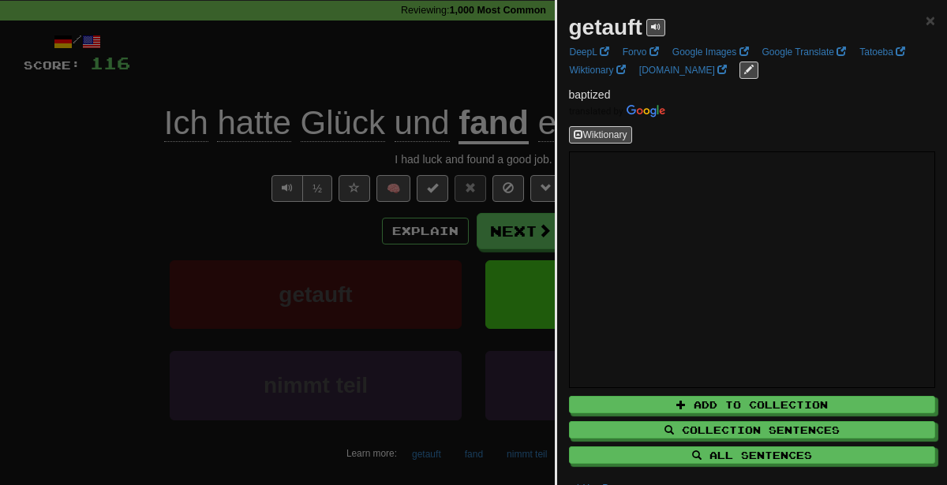
click at [423, 407] on div at bounding box center [473, 242] width 947 height 485
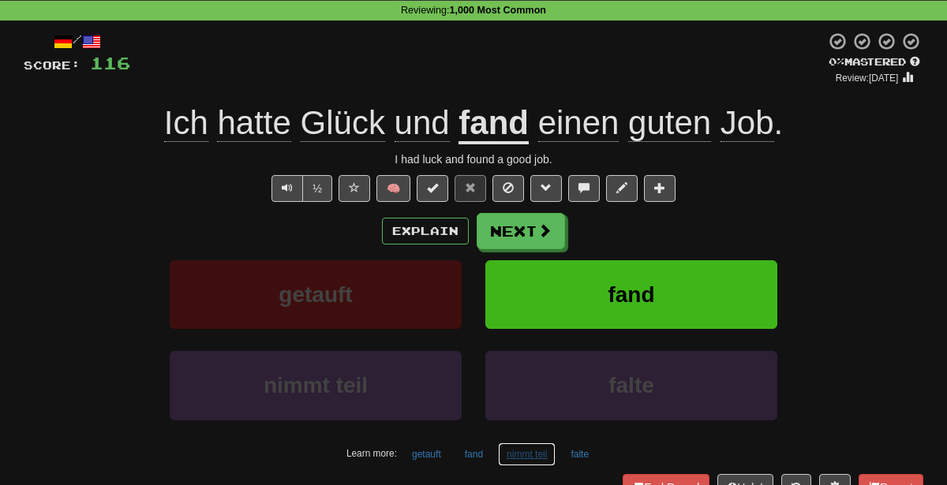
click at [516, 450] on button "nimmt teil" at bounding box center [527, 455] width 58 height 24
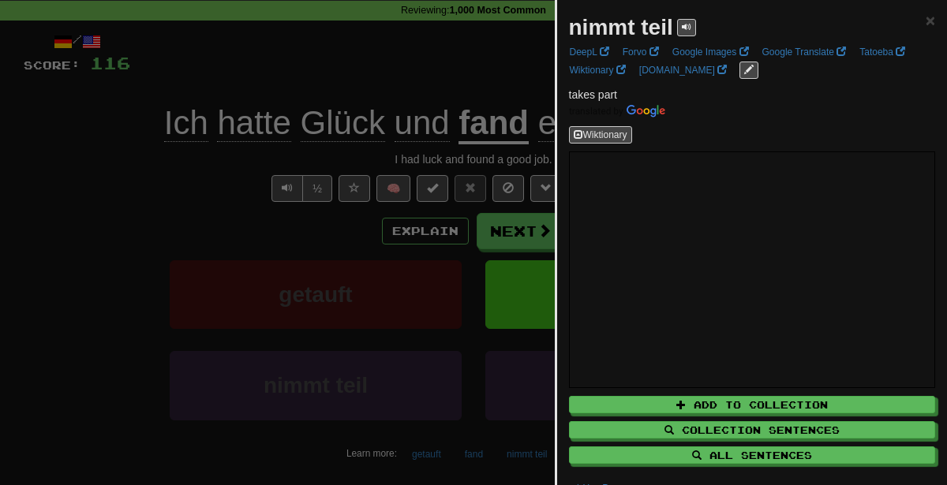
click at [497, 418] on div at bounding box center [473, 242] width 947 height 485
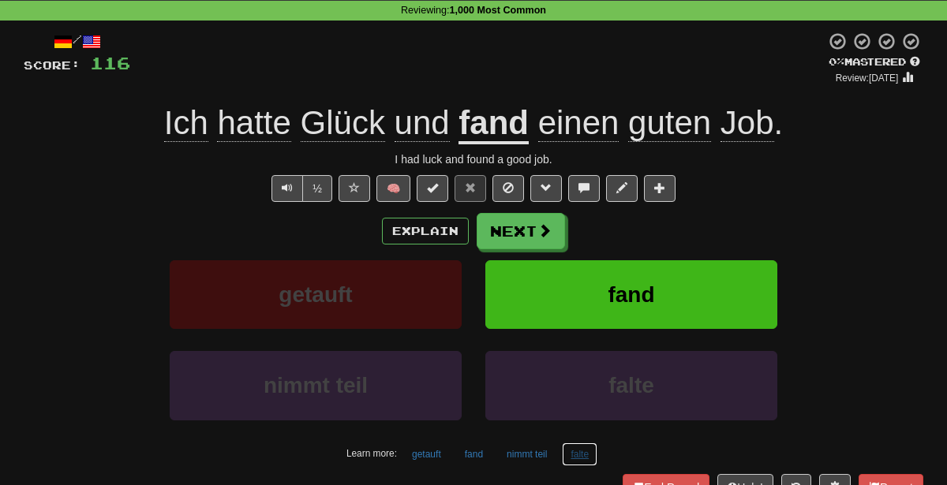
click at [572, 443] on button "falte" at bounding box center [580, 455] width 36 height 24
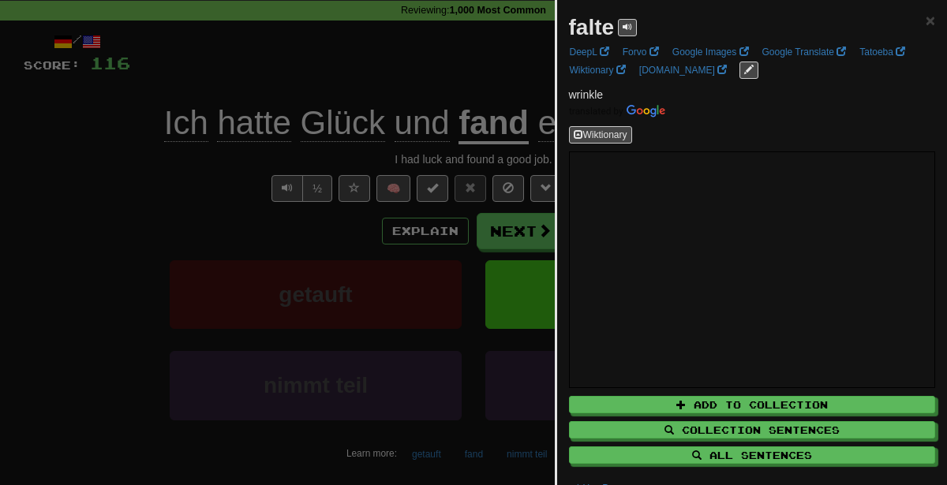
click at [456, 353] on div at bounding box center [473, 242] width 947 height 485
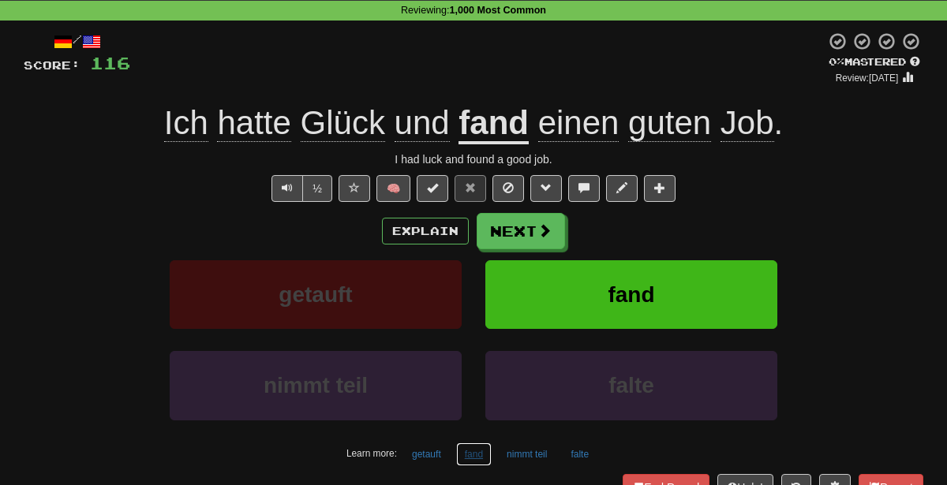
click at [472, 448] on button "fand" at bounding box center [474, 455] width 36 height 24
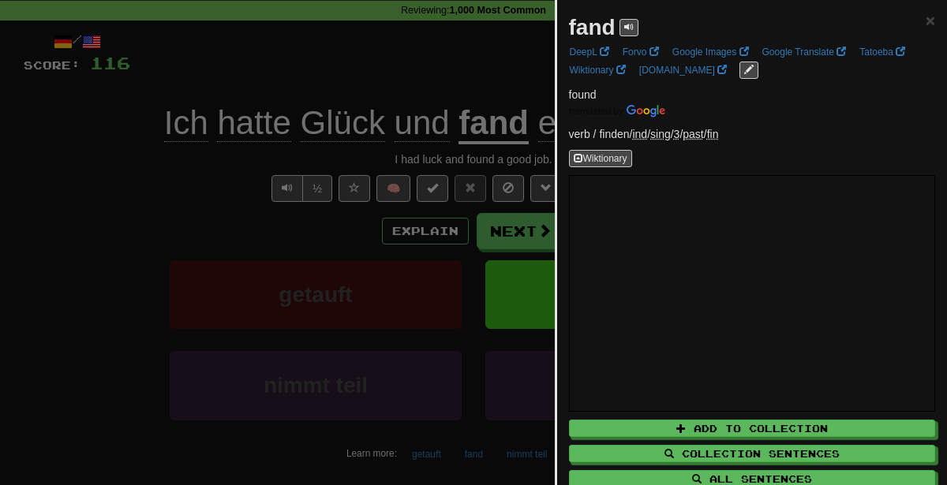
click at [384, 299] on div at bounding box center [473, 242] width 947 height 485
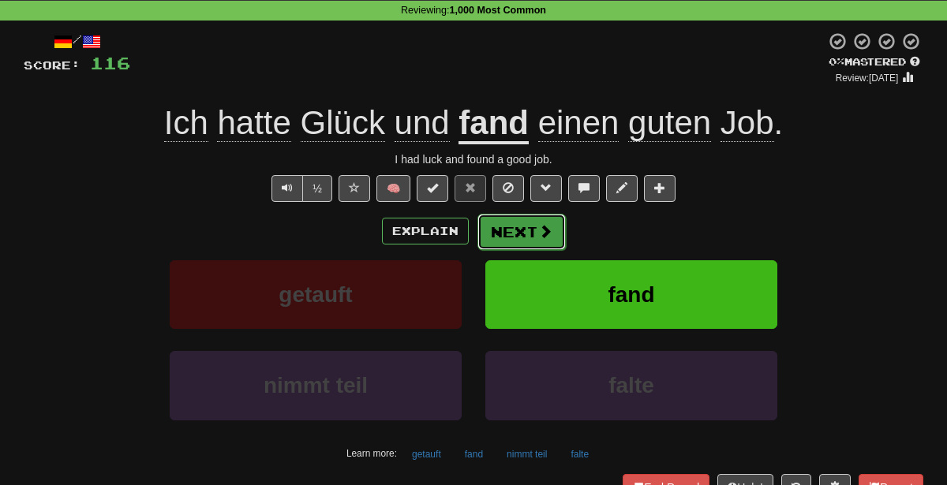
click at [524, 226] on button "Next" at bounding box center [521, 232] width 88 height 36
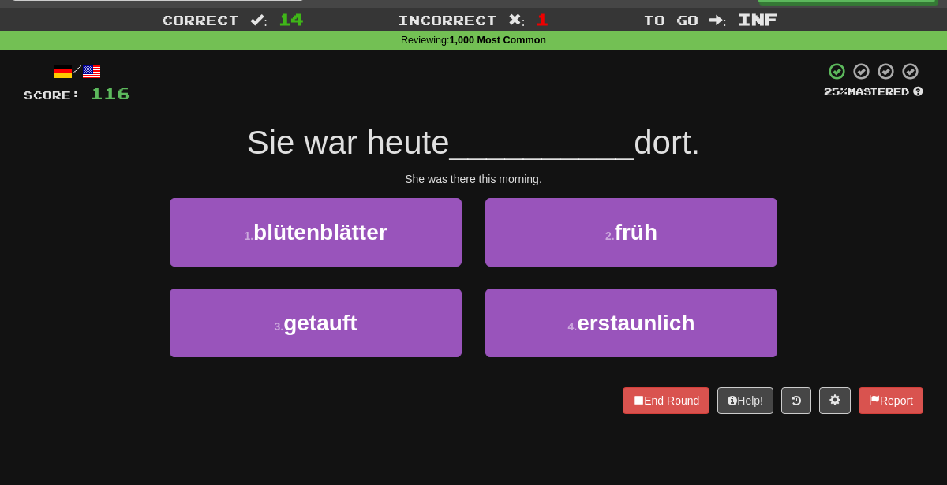
scroll to position [33, 0]
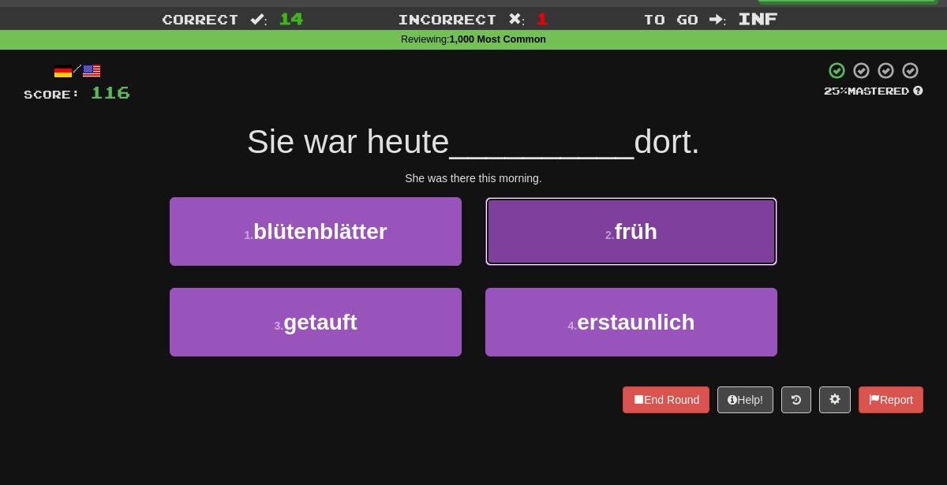
click at [549, 245] on button "2 . früh" at bounding box center [631, 231] width 292 height 69
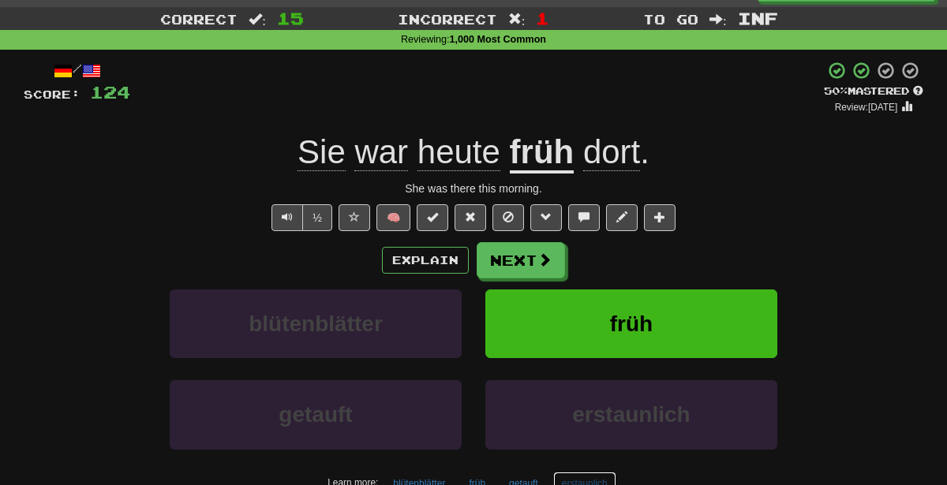
click at [577, 479] on button "erstaunlich" at bounding box center [584, 484] width 63 height 24
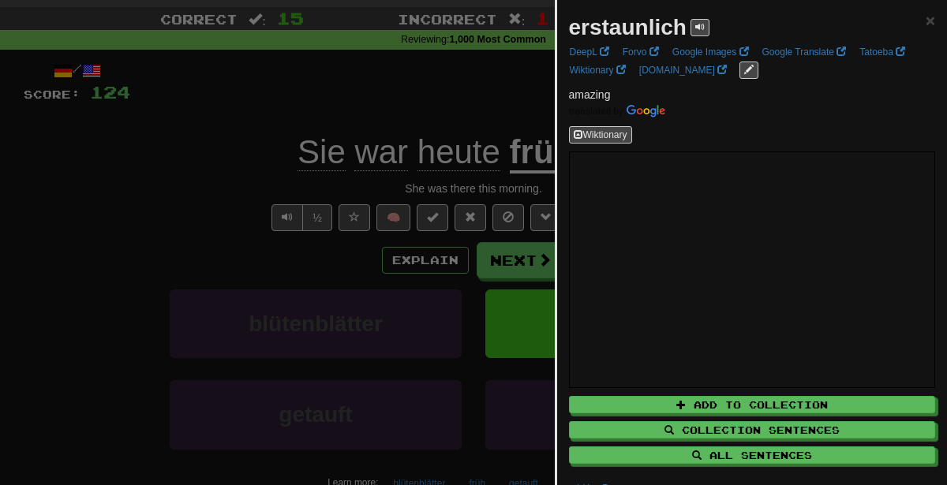
click at [392, 204] on div at bounding box center [473, 242] width 947 height 485
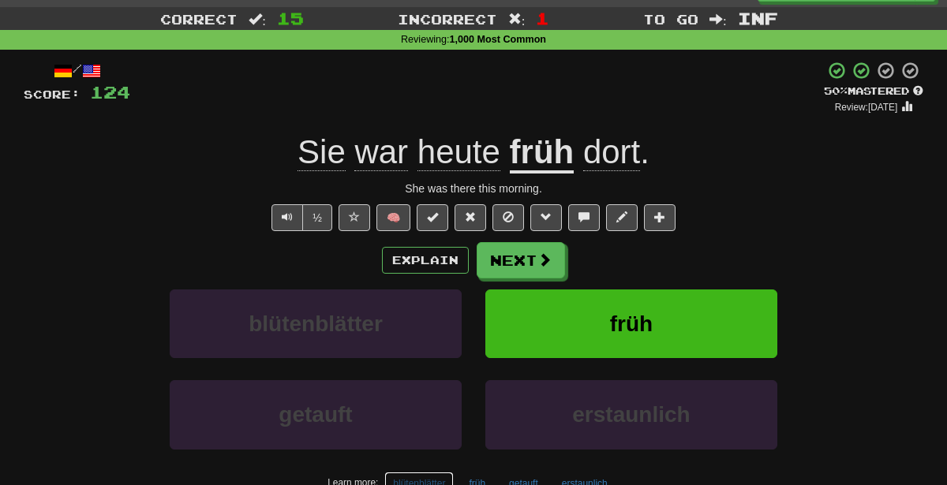
click at [424, 477] on button "blütenblätter" at bounding box center [418, 484] width 69 height 24
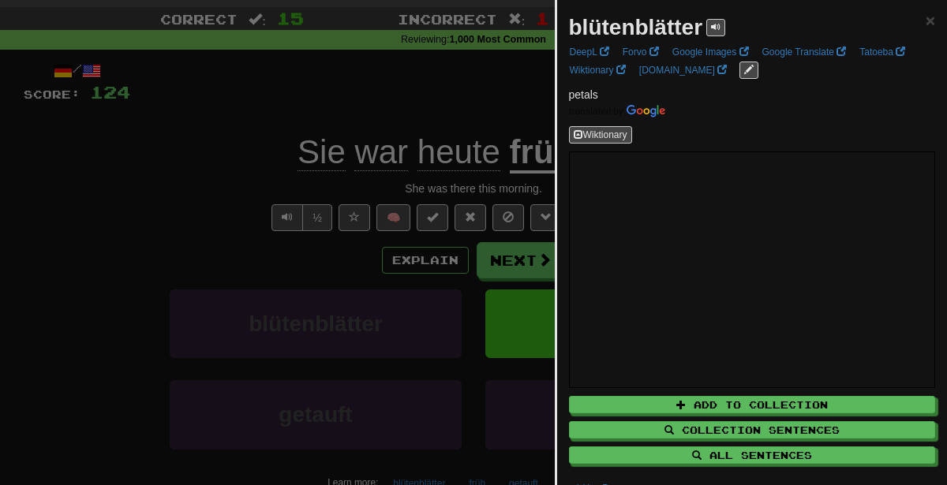
click at [384, 130] on div at bounding box center [473, 242] width 947 height 485
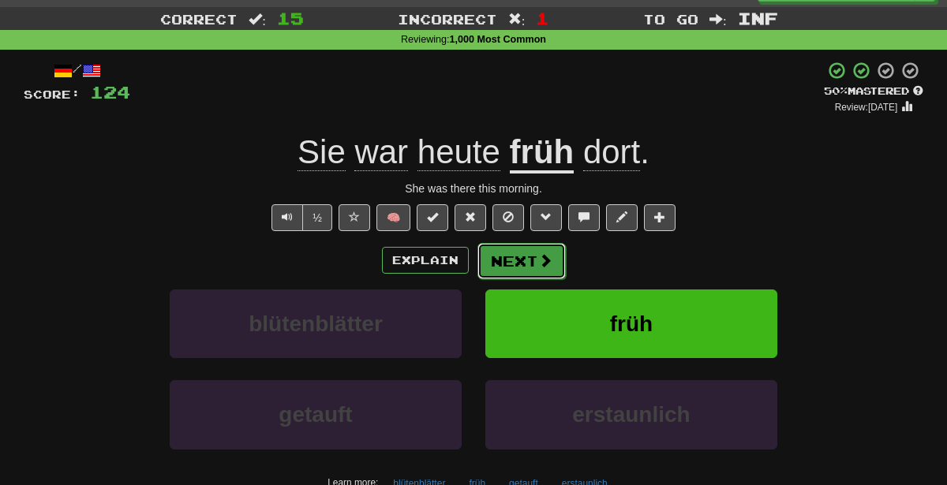
click at [512, 274] on button "Next" at bounding box center [521, 261] width 88 height 36
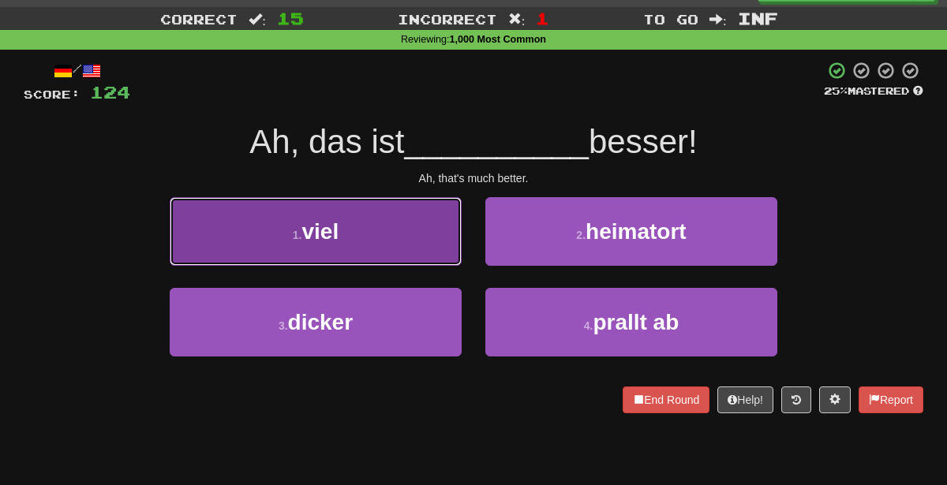
click at [419, 226] on button "1 . viel" at bounding box center [316, 231] width 292 height 69
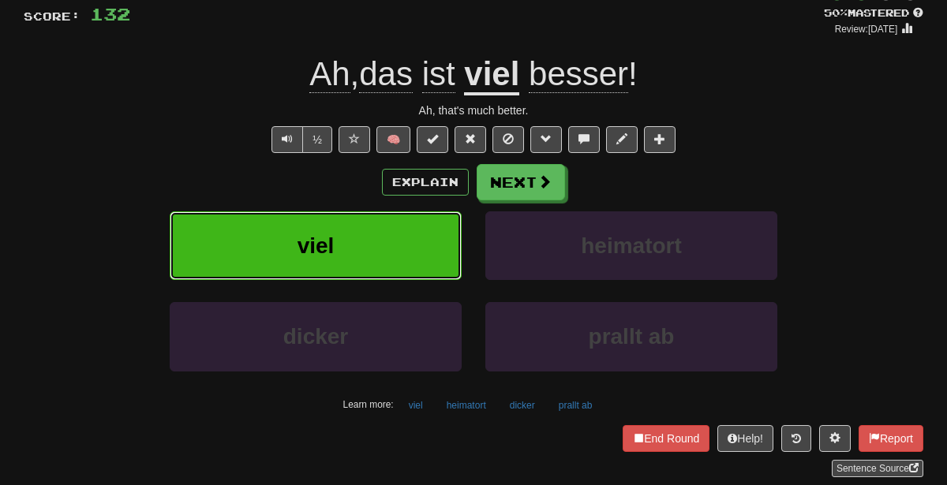
scroll to position [115, 0]
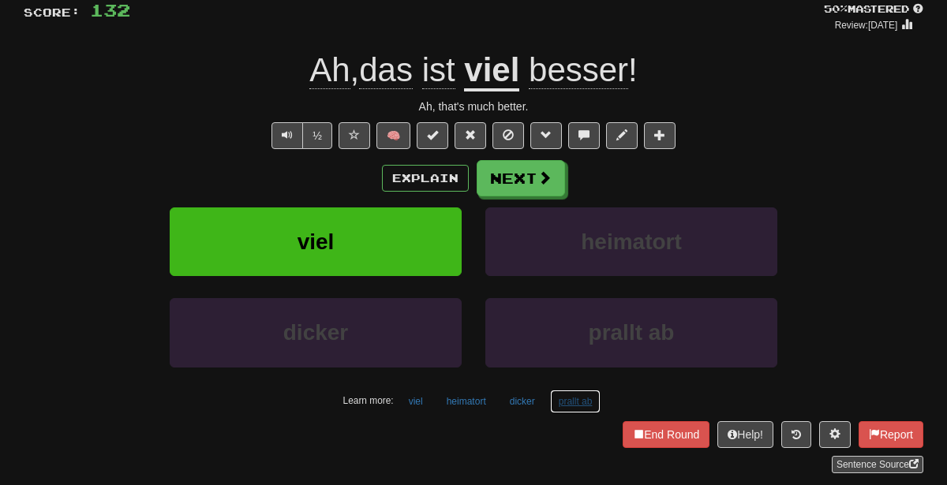
click at [579, 391] on button "prallt ab" at bounding box center [575, 402] width 51 height 24
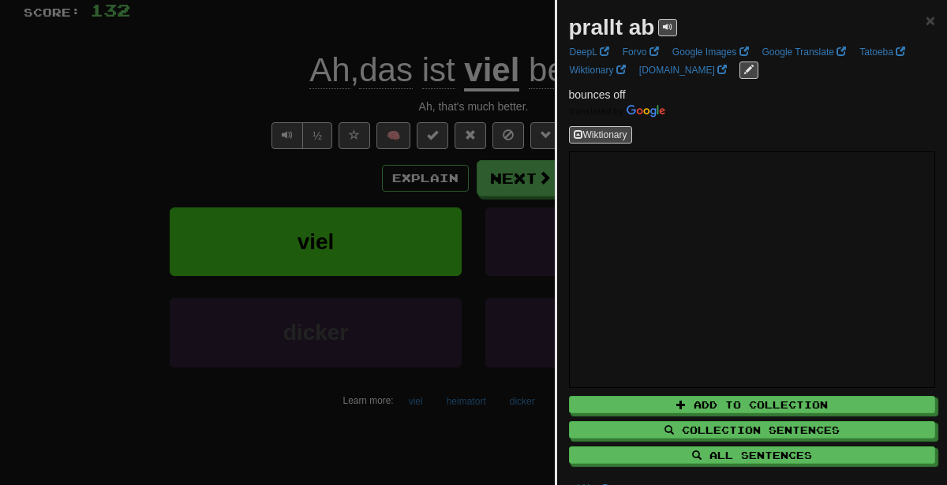
click at [452, 335] on div at bounding box center [473, 242] width 947 height 485
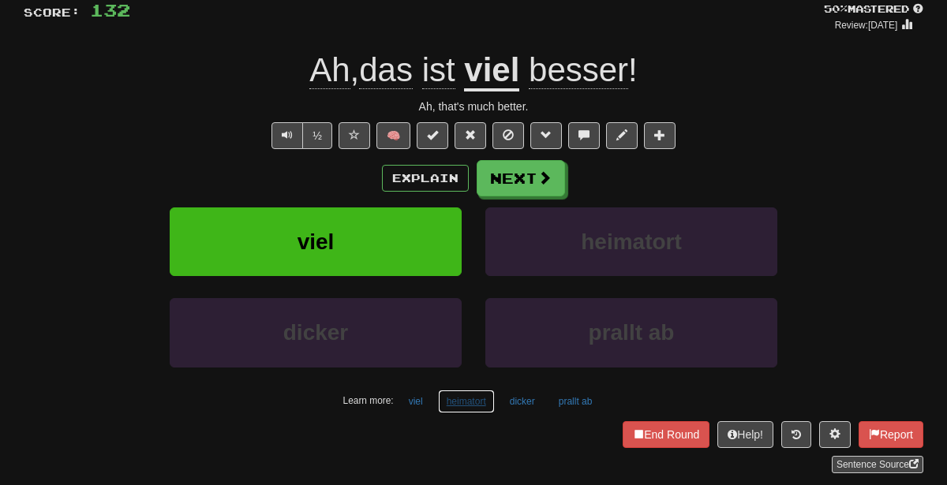
click at [465, 404] on button "heimatort" at bounding box center [466, 402] width 57 height 24
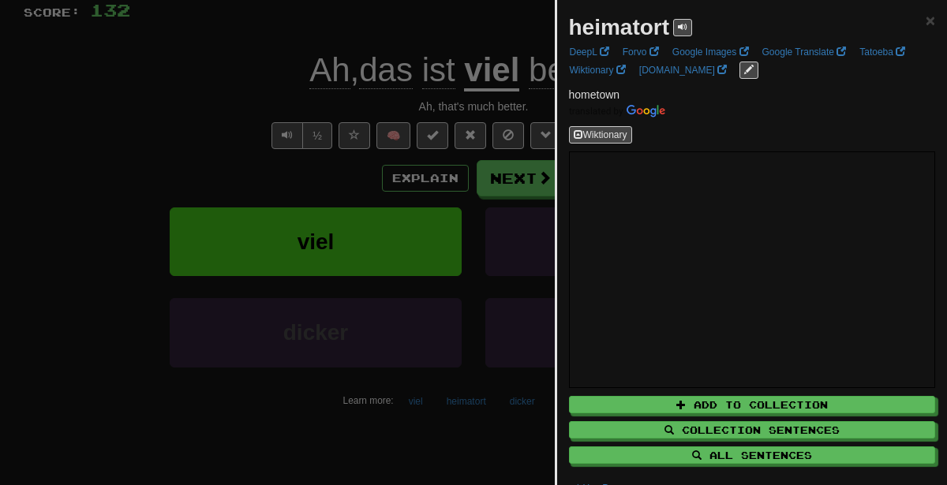
click at [372, 186] on div at bounding box center [473, 242] width 947 height 485
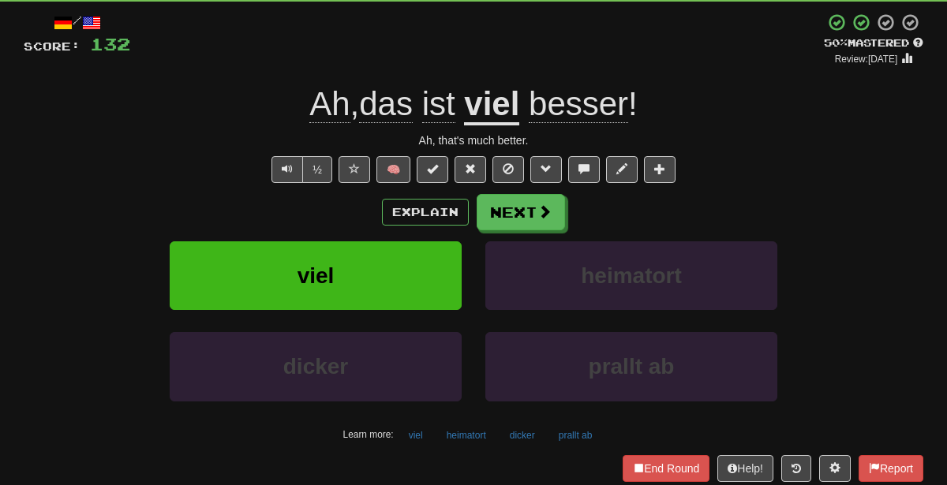
scroll to position [73, 0]
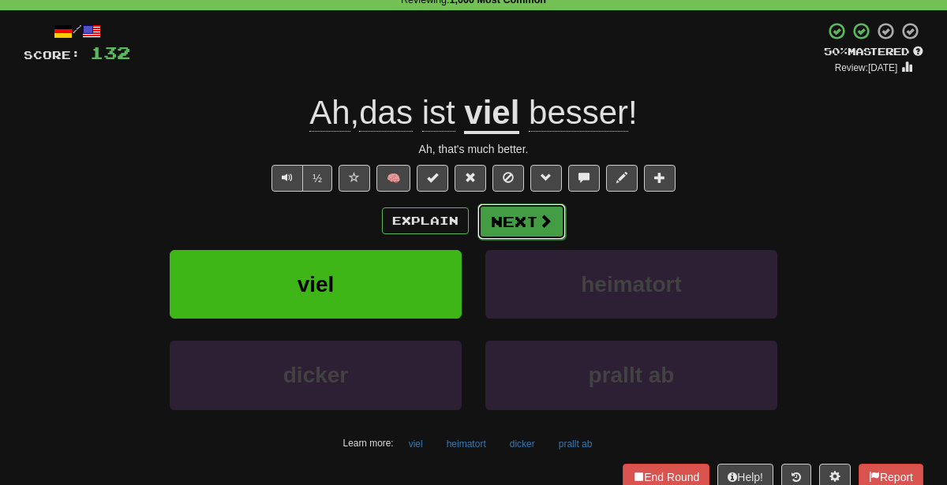
click at [538, 227] on span at bounding box center [545, 221] width 14 height 14
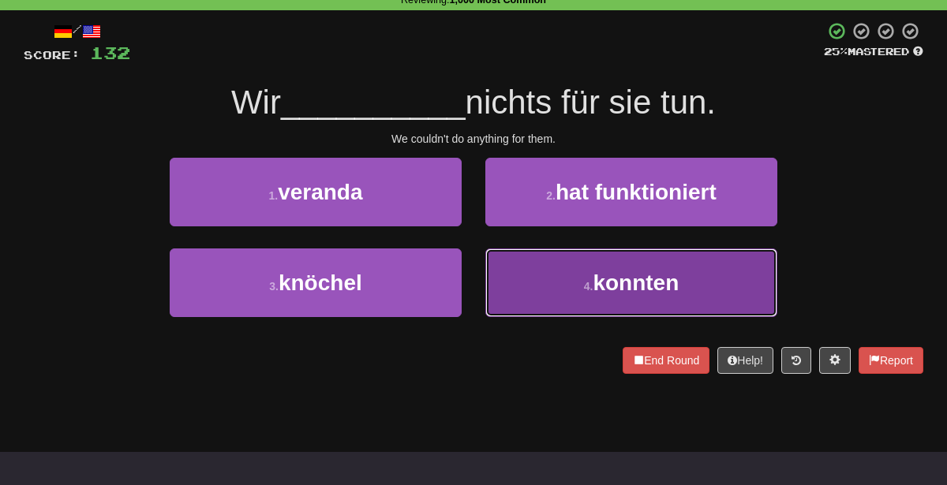
click at [552, 279] on button "4 . konnten" at bounding box center [631, 283] width 292 height 69
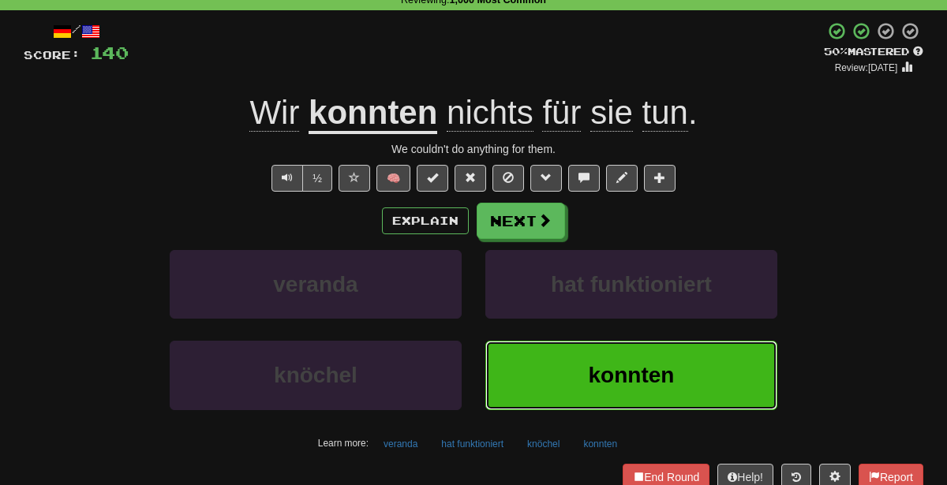
scroll to position [34, 0]
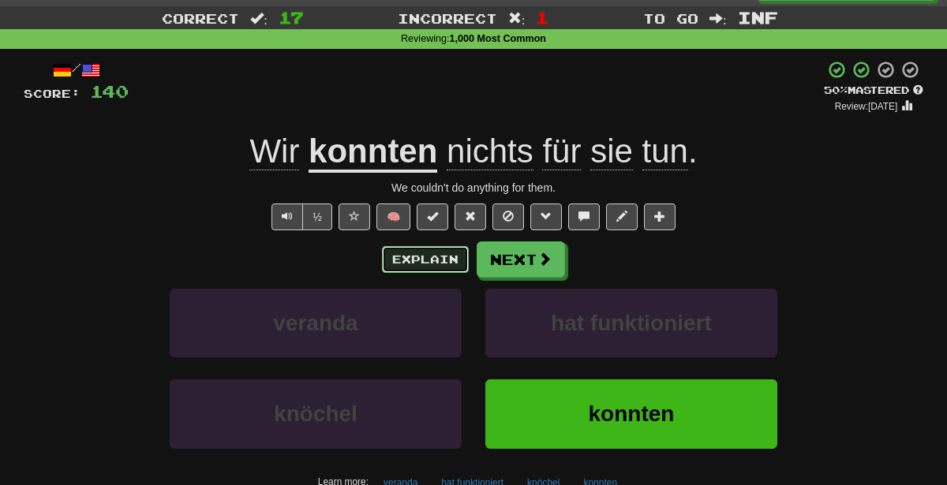
click at [435, 256] on button "Explain" at bounding box center [425, 259] width 87 height 27
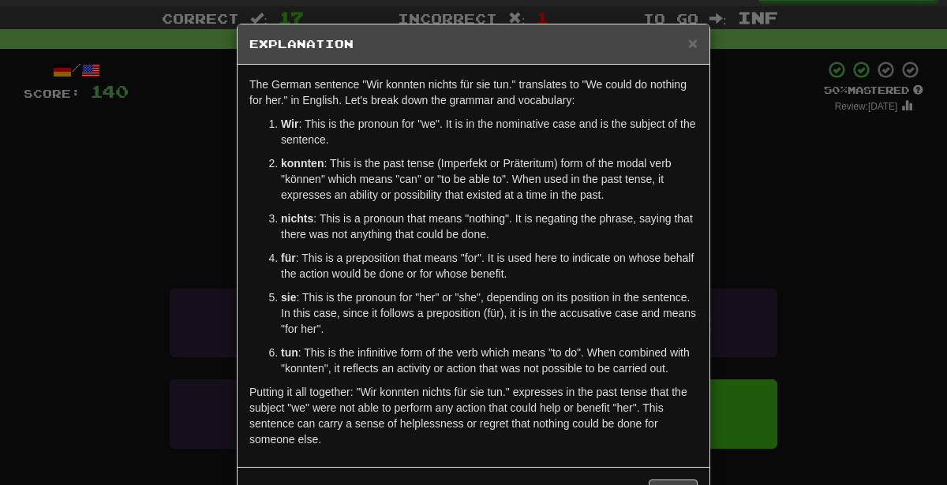
click at [803, 288] on div "× Explanation The German sentence "Wir konnten nichts für sie tun." translates …" at bounding box center [473, 242] width 947 height 485
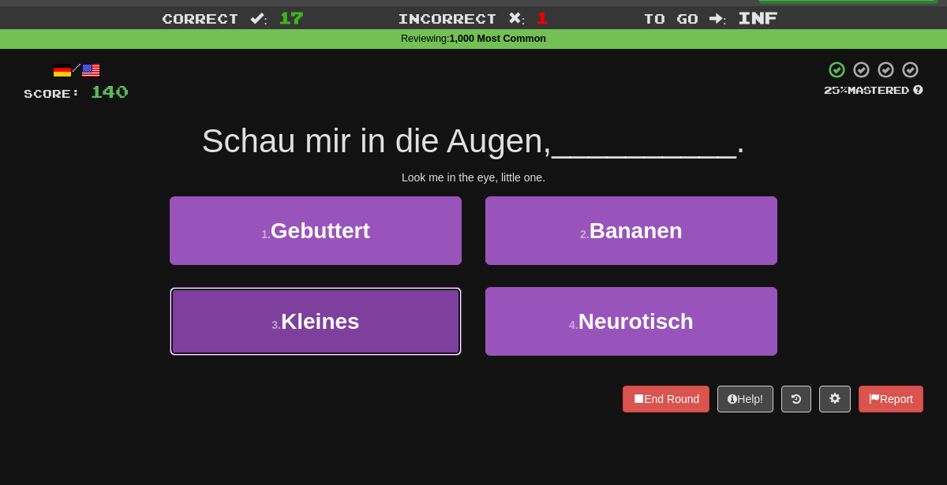
click at [421, 352] on button "3 . Kleines" at bounding box center [316, 321] width 292 height 69
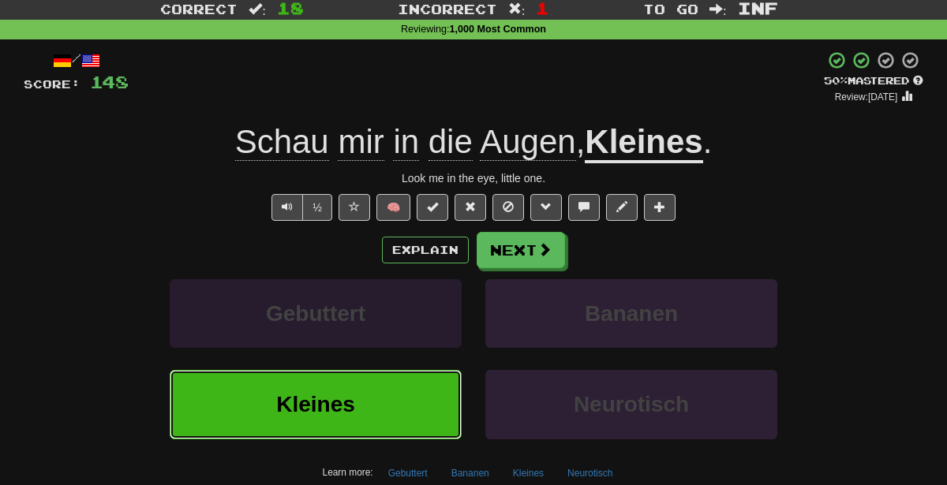
scroll to position [45, 0]
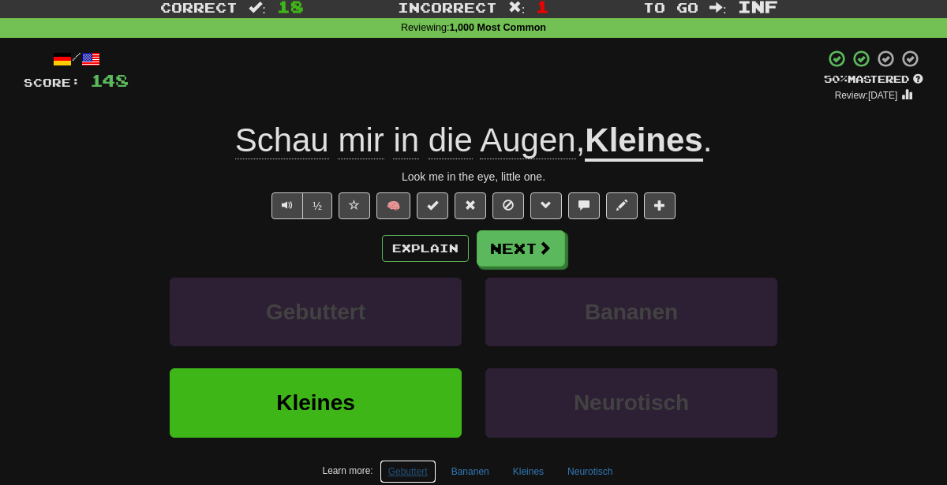
click at [405, 473] on button "Gebuttert" at bounding box center [407, 472] width 57 height 24
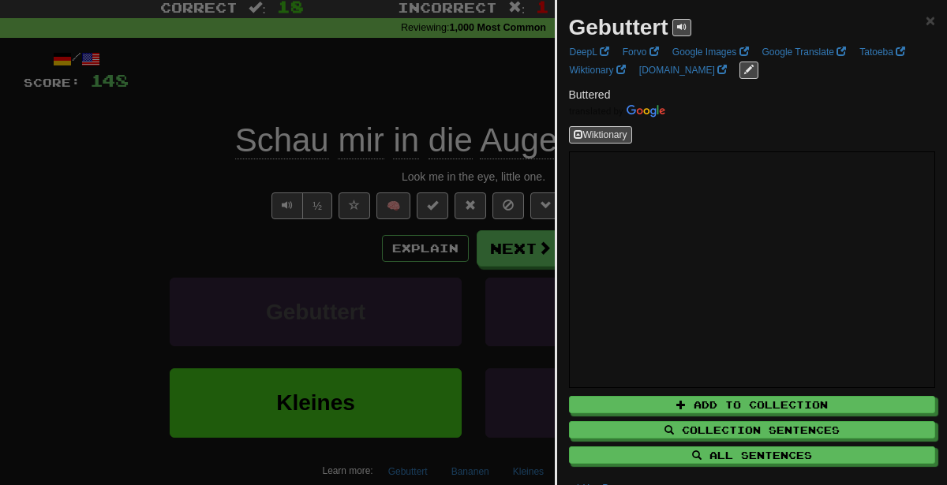
click at [297, 277] on div at bounding box center [473, 242] width 947 height 485
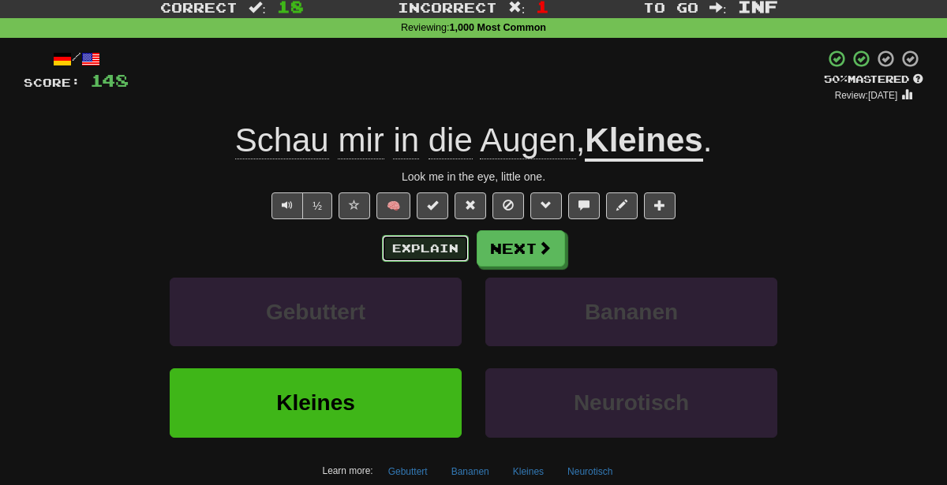
click at [402, 246] on button "Explain" at bounding box center [425, 248] width 87 height 27
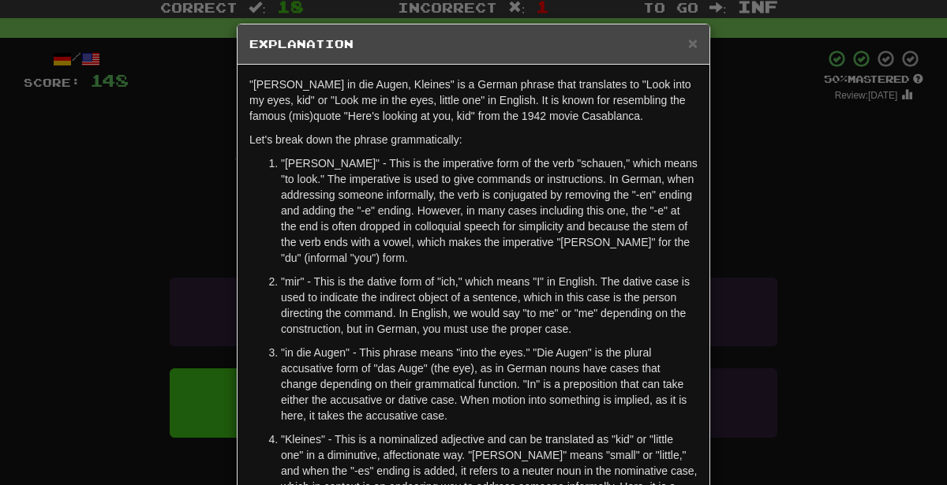
click at [748, 286] on div "× Explanation "Schau mir in die Augen, Kleines" is a German phrase that transla…" at bounding box center [473, 242] width 947 height 485
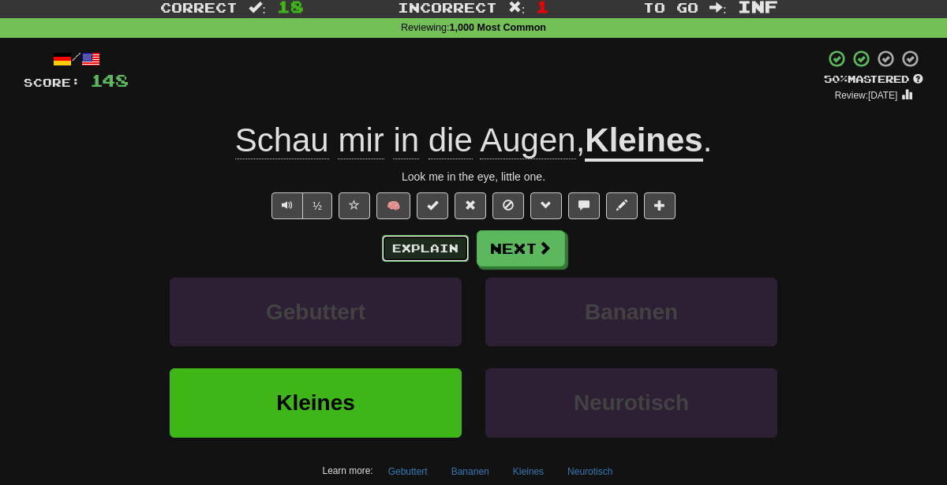
click at [452, 256] on button "Explain" at bounding box center [425, 248] width 87 height 27
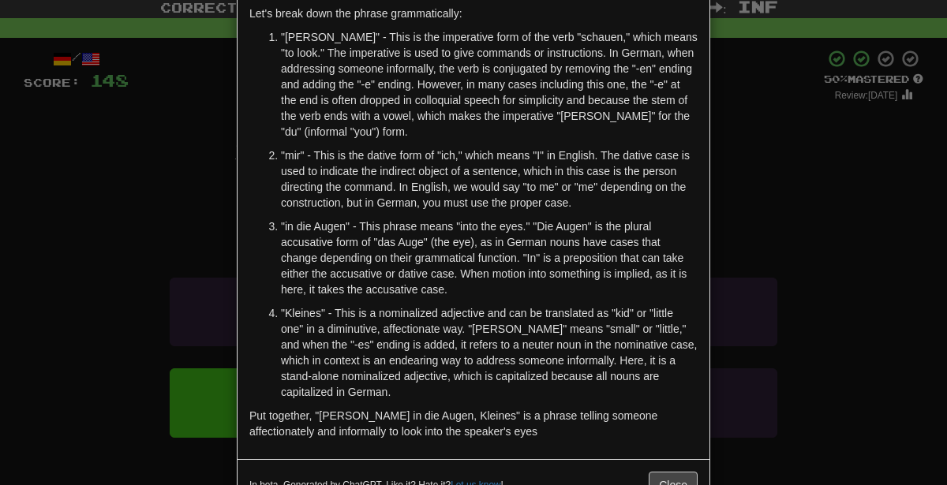
scroll to position [127, 0]
click at [895, 275] on div "× Explanation "Schau mir in die Augen, Kleines" is a German phrase that transla…" at bounding box center [473, 242] width 947 height 485
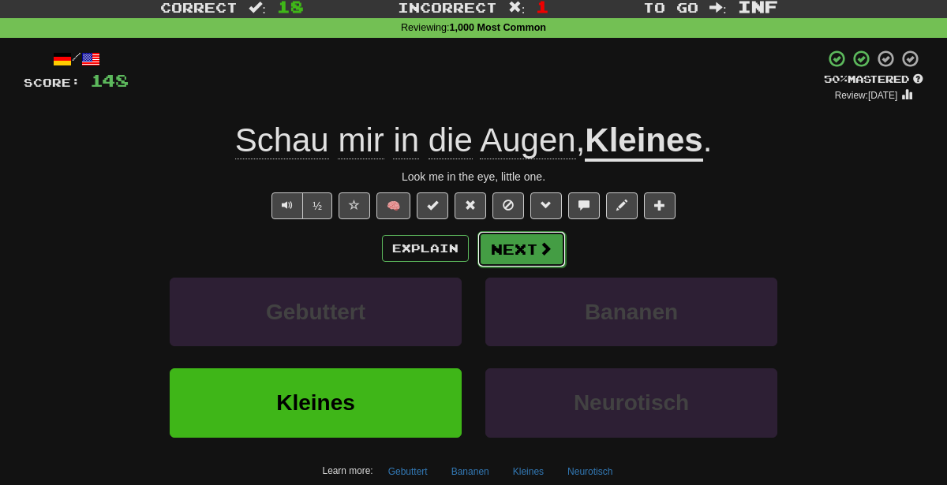
click at [512, 245] on button "Next" at bounding box center [521, 249] width 88 height 36
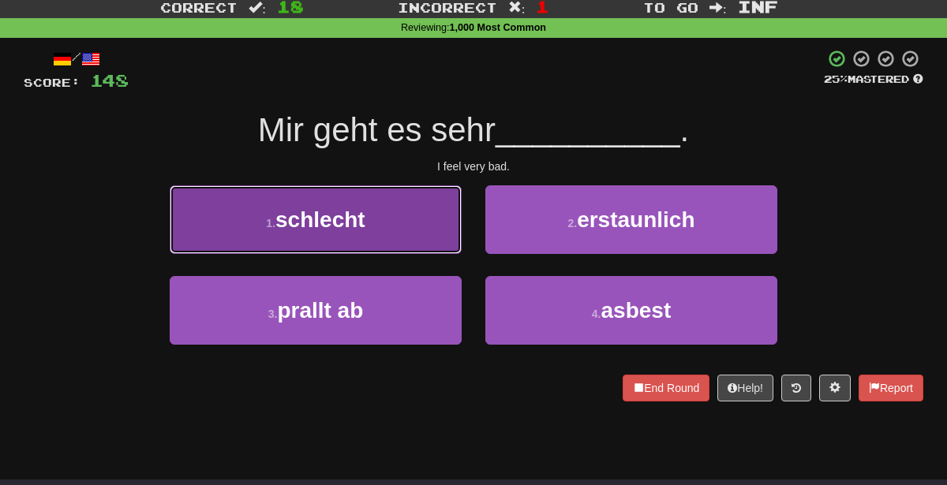
click at [413, 234] on button "1 . schlecht" at bounding box center [316, 219] width 292 height 69
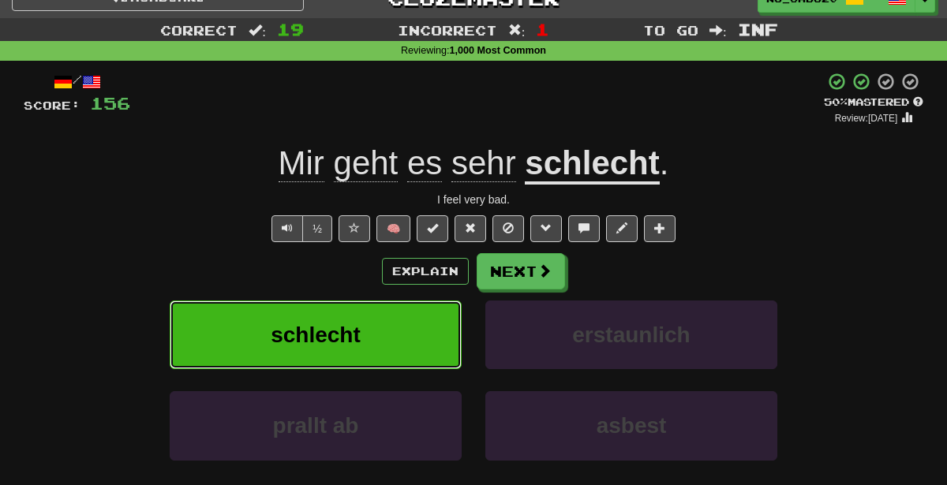
scroll to position [24, 0]
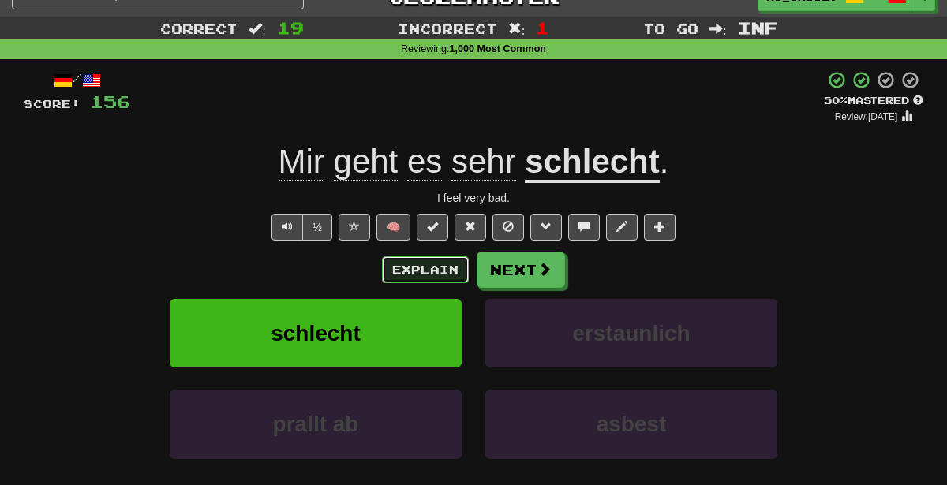
click at [418, 267] on button "Explain" at bounding box center [425, 269] width 87 height 27
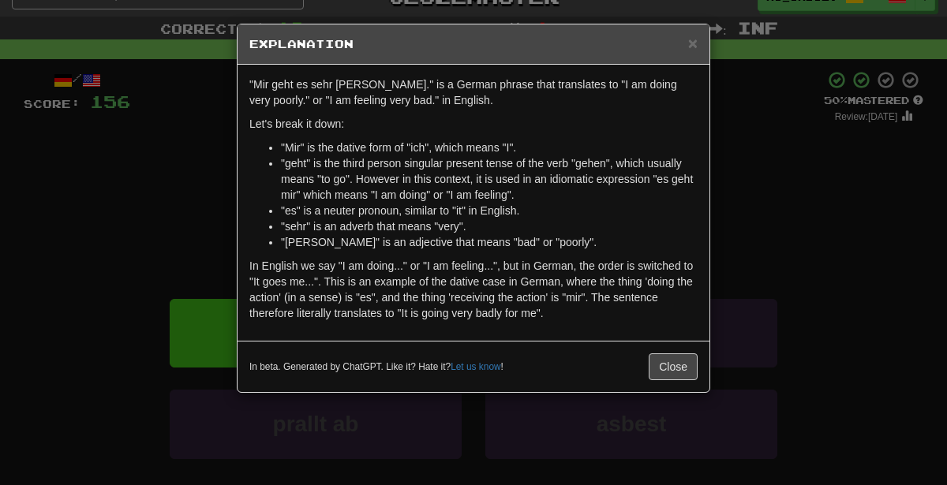
click at [777, 182] on div "× Explanation "Mir geht es sehr schlecht." is a German phrase that translates t…" at bounding box center [473, 242] width 947 height 485
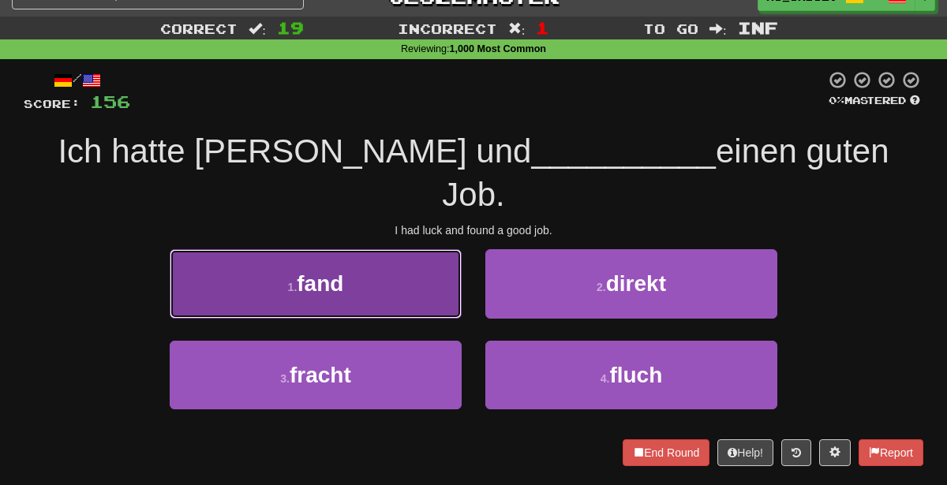
click at [411, 261] on button "1 . fand" at bounding box center [316, 283] width 292 height 69
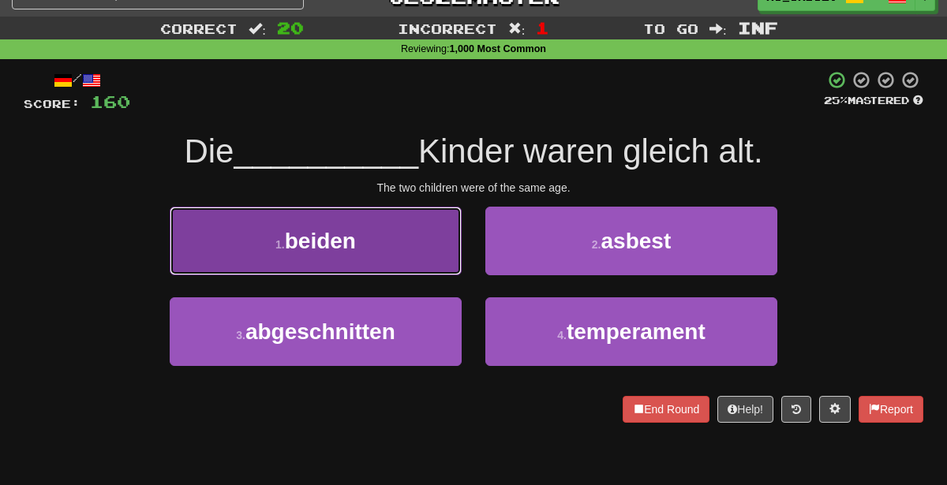
click at [383, 245] on button "1 . beiden" at bounding box center [316, 241] width 292 height 69
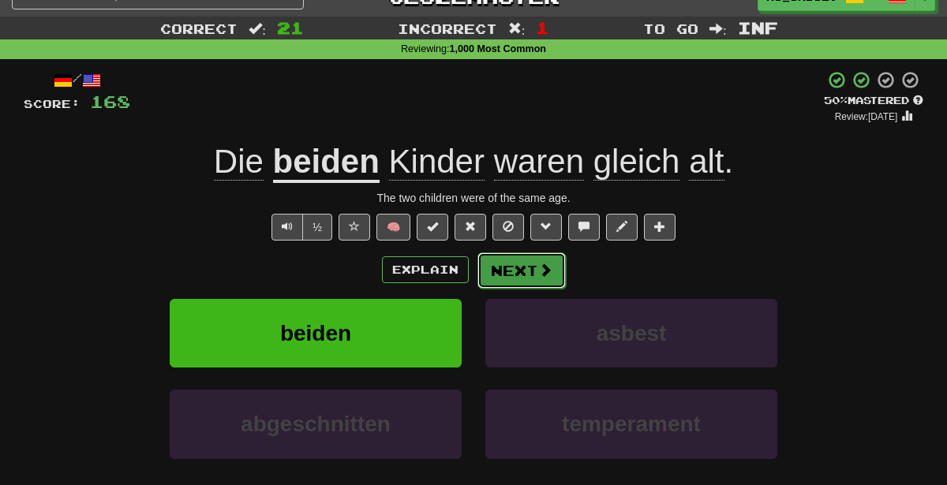
click at [559, 270] on button "Next" at bounding box center [521, 270] width 88 height 36
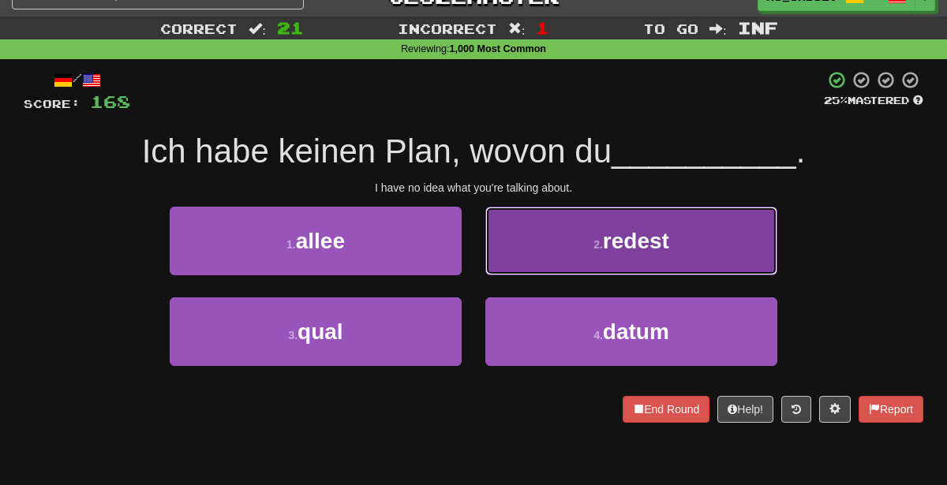
click at [544, 249] on button "2 . redest" at bounding box center [631, 241] width 292 height 69
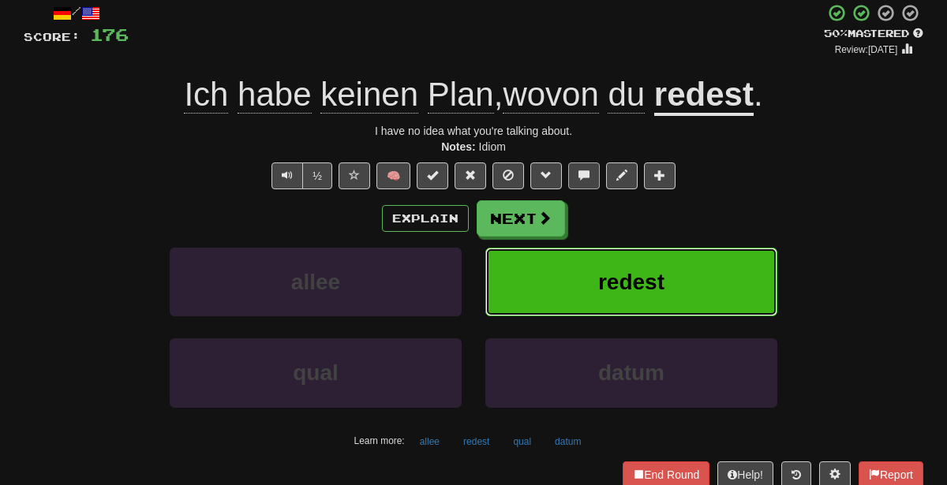
scroll to position [104, 0]
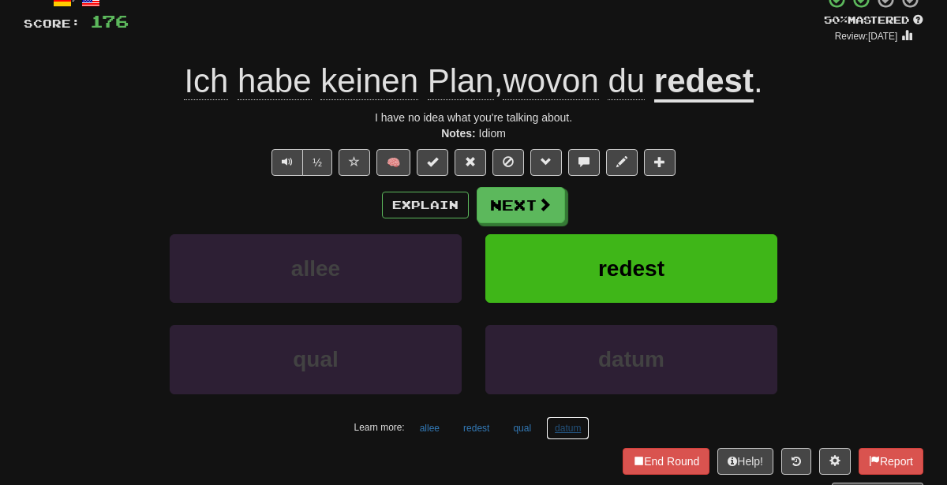
click at [553, 424] on button "datum" at bounding box center [567, 429] width 43 height 24
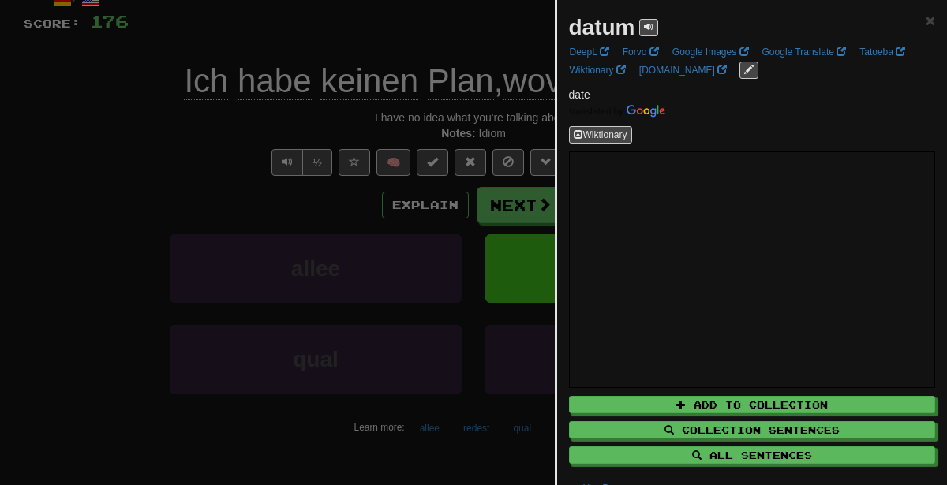
click at [309, 369] on div at bounding box center [473, 242] width 947 height 485
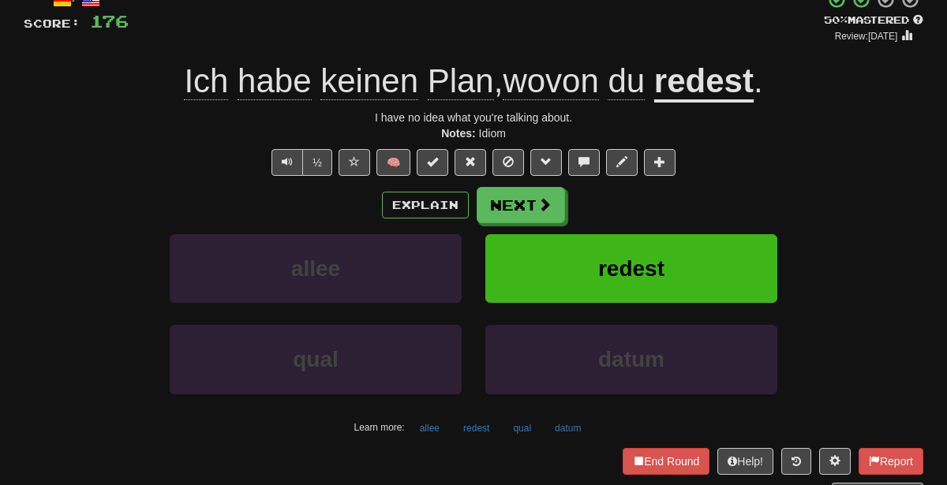
scroll to position [0, 0]
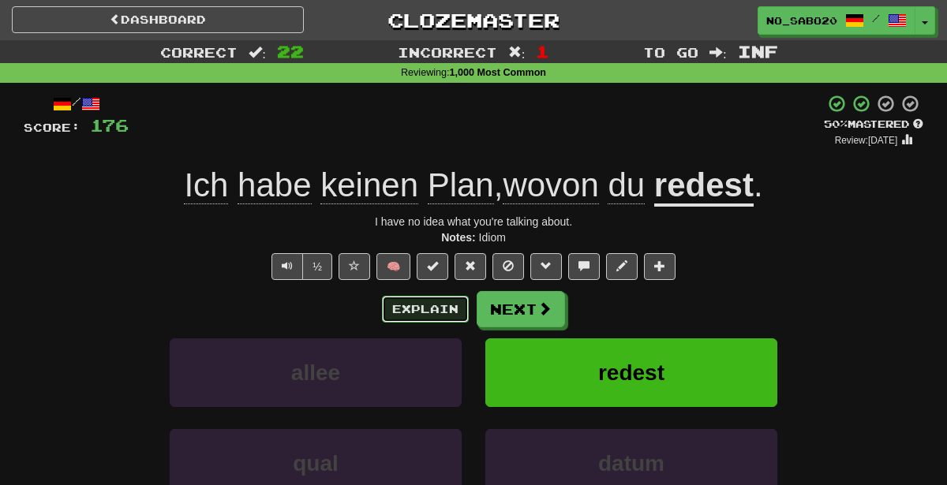
click at [438, 318] on button "Explain" at bounding box center [425, 309] width 87 height 27
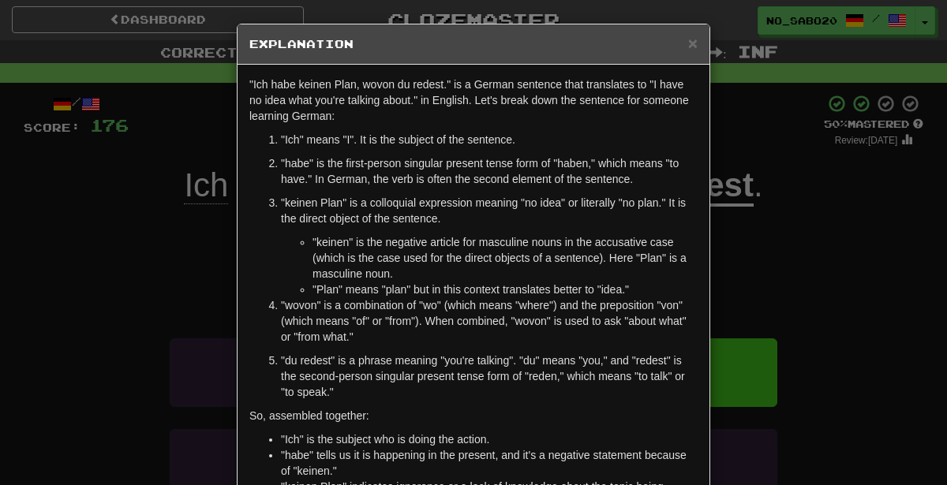
click at [133, 353] on div "× Explanation "Ich habe keinen Plan, wovon du redest." is a German sentence tha…" at bounding box center [473, 242] width 947 height 485
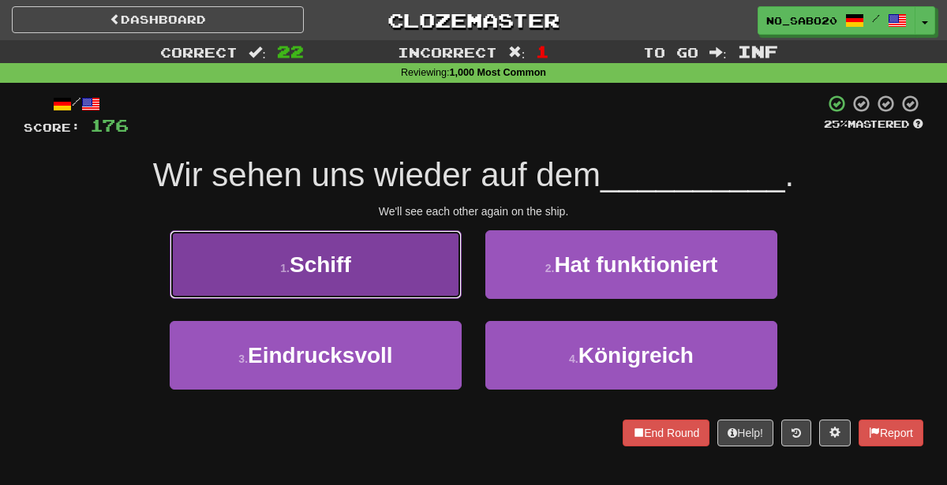
click at [318, 281] on button "1 . Schiff" at bounding box center [316, 264] width 292 height 69
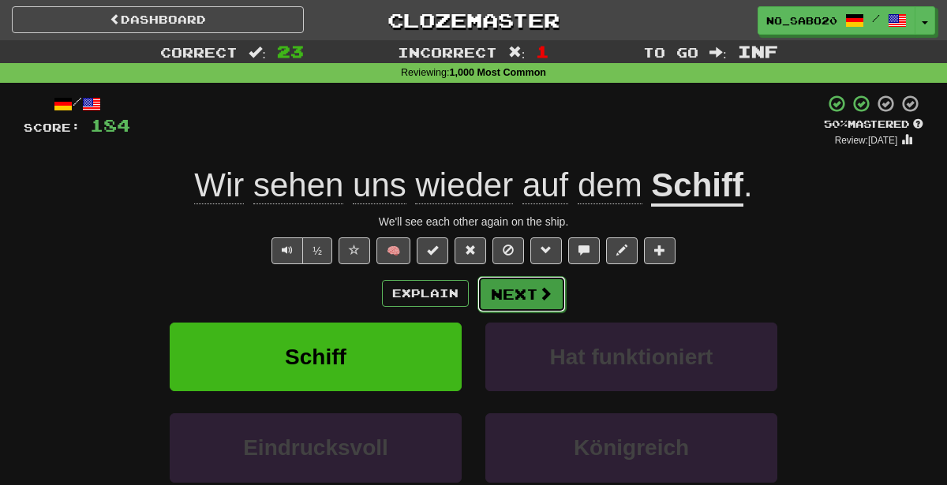
click at [514, 290] on button "Next" at bounding box center [521, 294] width 88 height 36
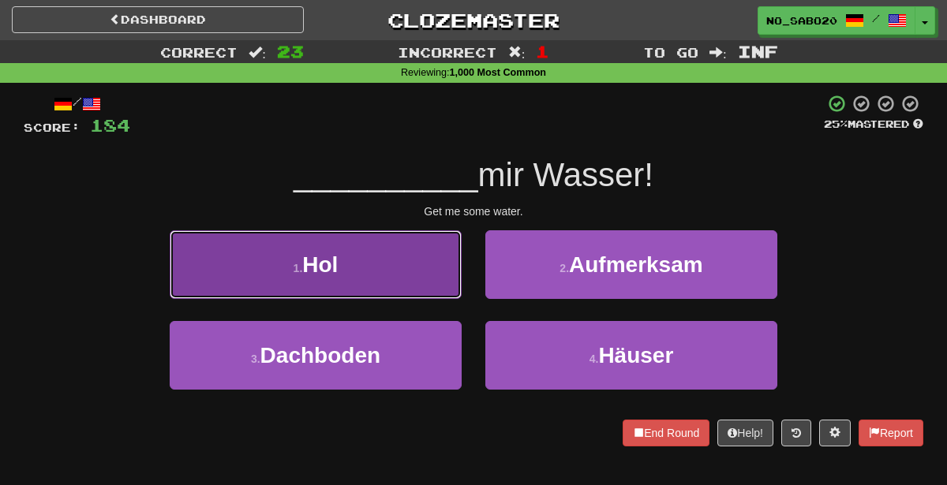
click at [438, 273] on button "1 . Hol" at bounding box center [316, 264] width 292 height 69
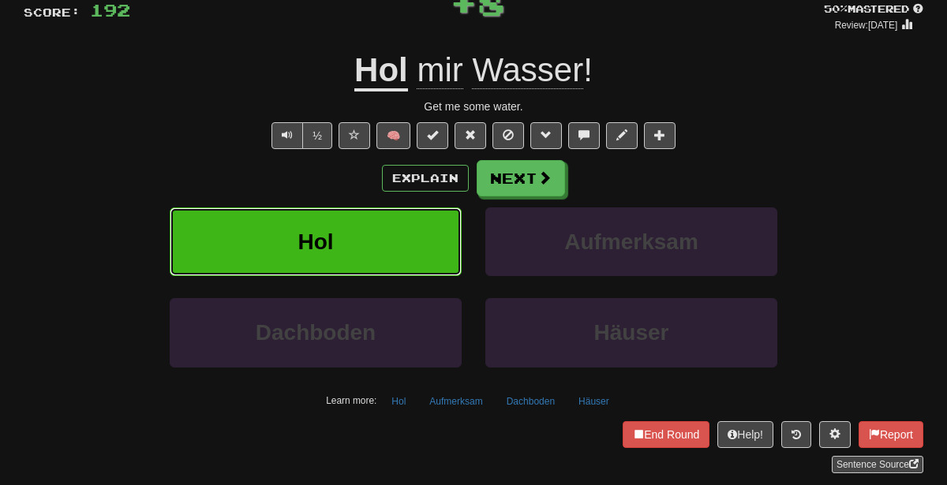
scroll to position [116, 0]
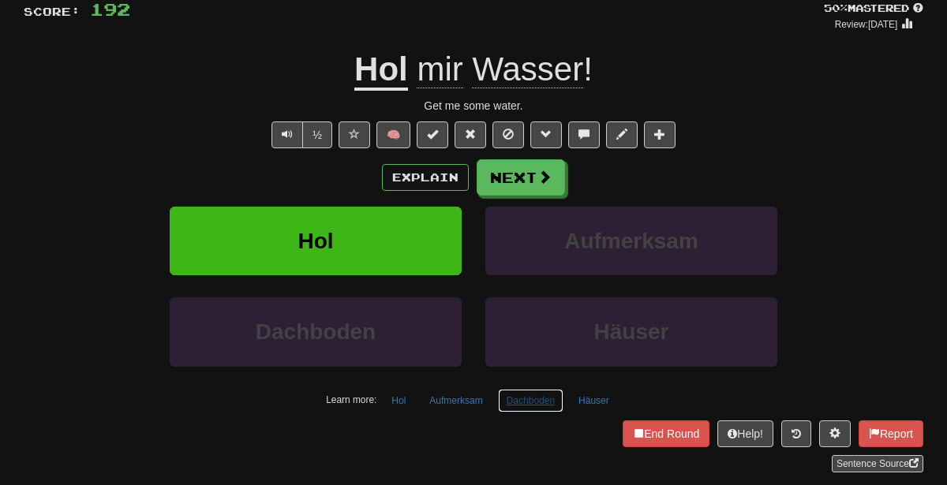
click at [532, 394] on button "Dachboden" at bounding box center [530, 401] width 65 height 24
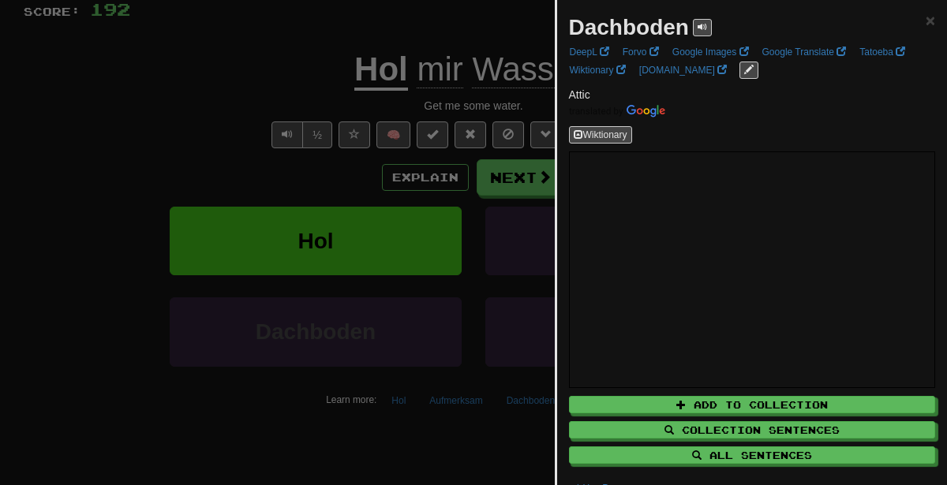
click at [323, 293] on div at bounding box center [473, 242] width 947 height 485
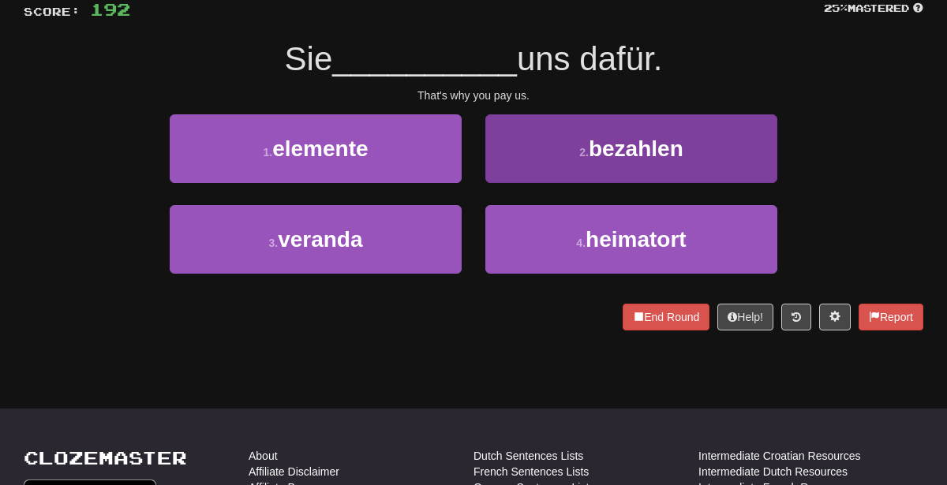
scroll to position [25, 0]
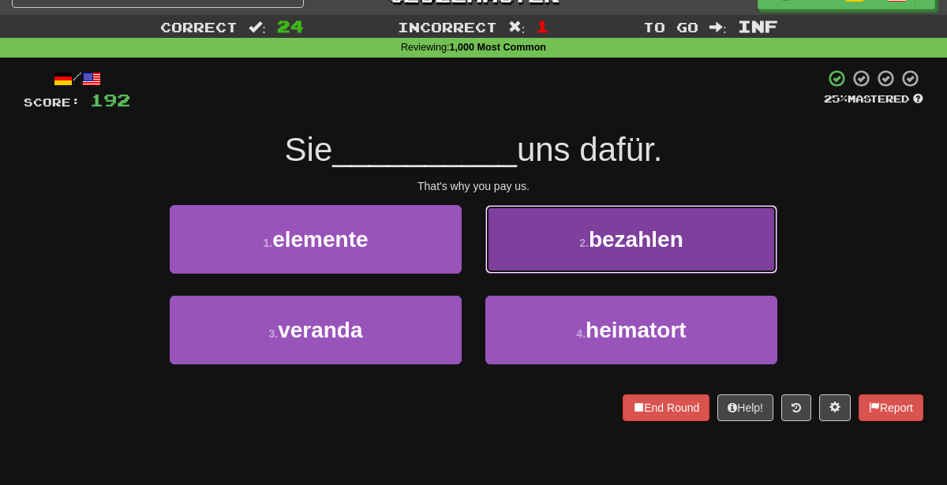
click at [552, 230] on button "2 . bezahlen" at bounding box center [631, 239] width 292 height 69
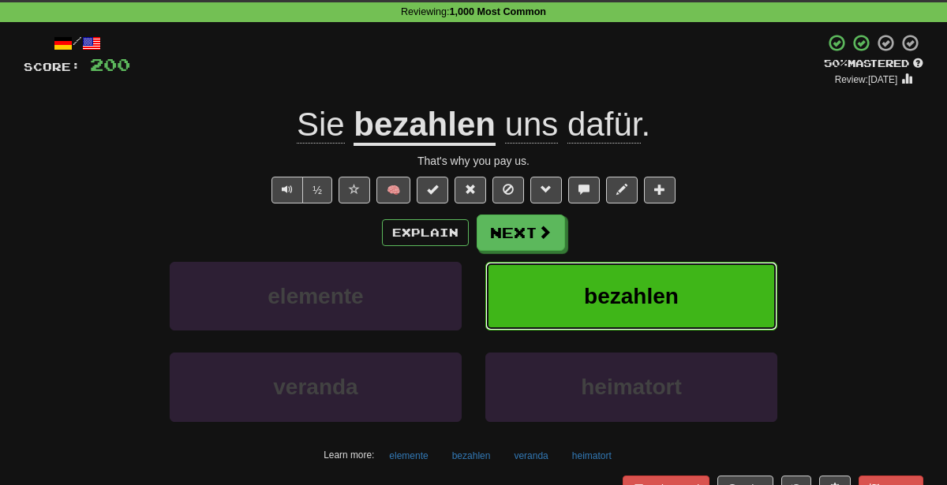
scroll to position [0, 0]
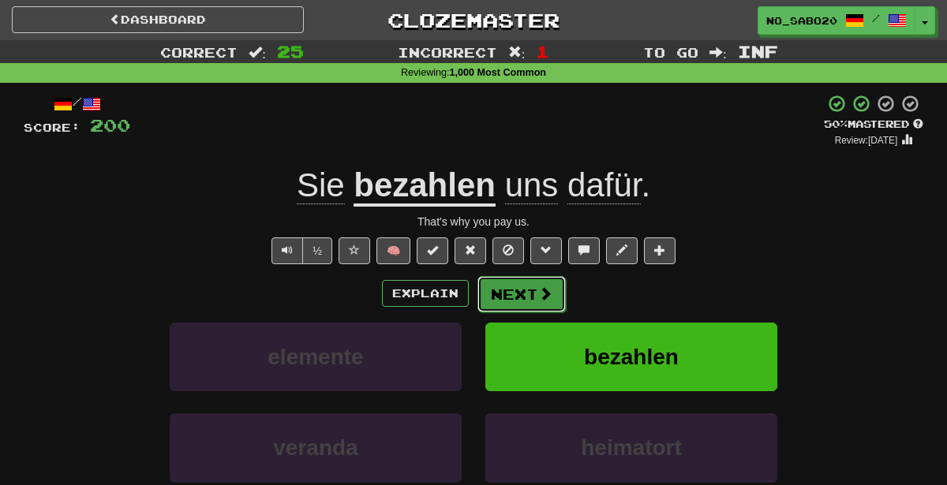
click at [529, 288] on button "Next" at bounding box center [521, 294] width 88 height 36
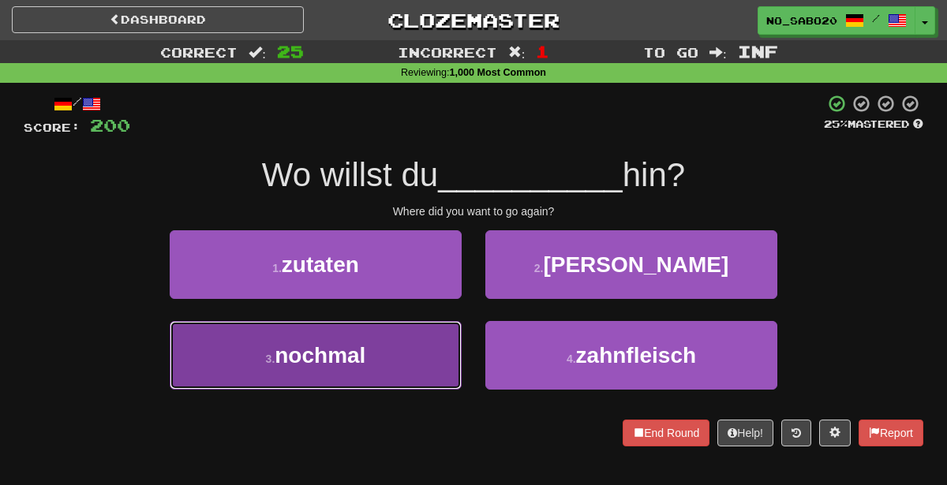
click at [387, 353] on button "3 . nochmal" at bounding box center [316, 355] width 292 height 69
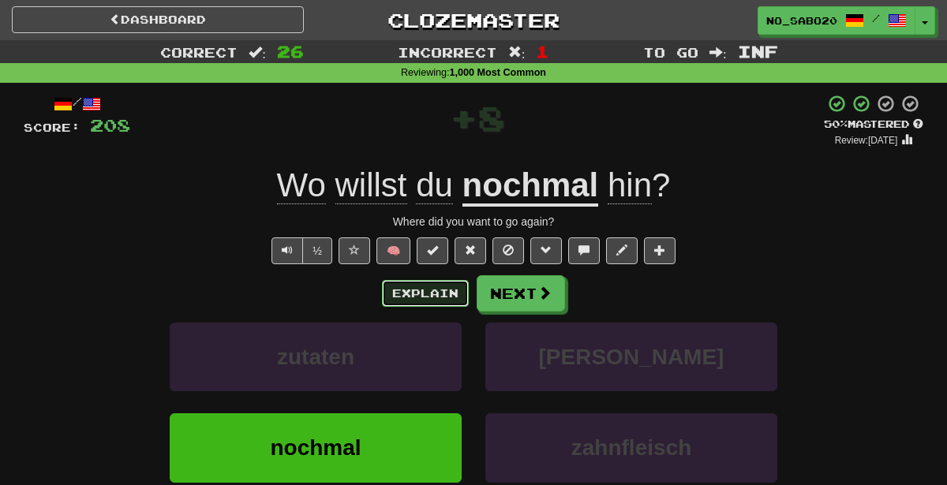
click at [397, 290] on button "Explain" at bounding box center [425, 293] width 87 height 27
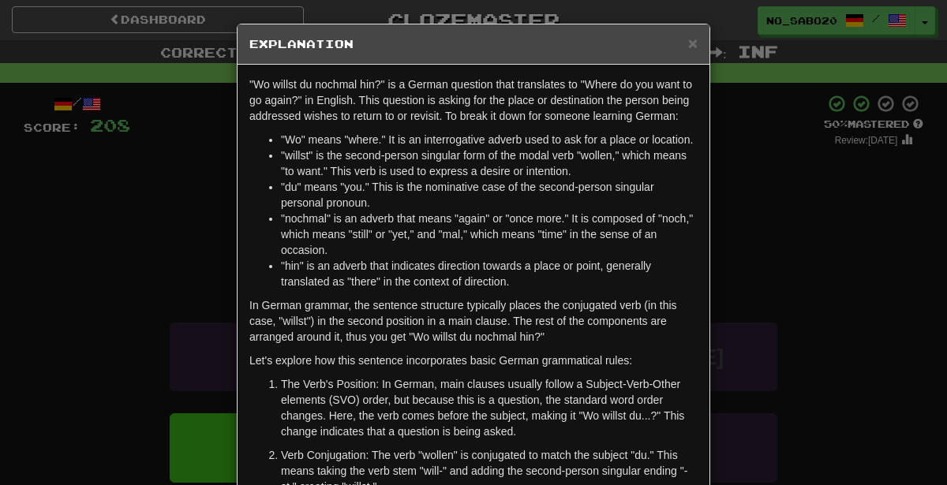
click at [397, 290] on div ""Wo willst du nochmal hin?" is a German question that translates to "Where do y…" at bounding box center [473, 432] width 472 height 734
click at [176, 209] on div "× Explanation "Wo willst du nochmal hin?" is a German question that translates …" at bounding box center [473, 242] width 947 height 485
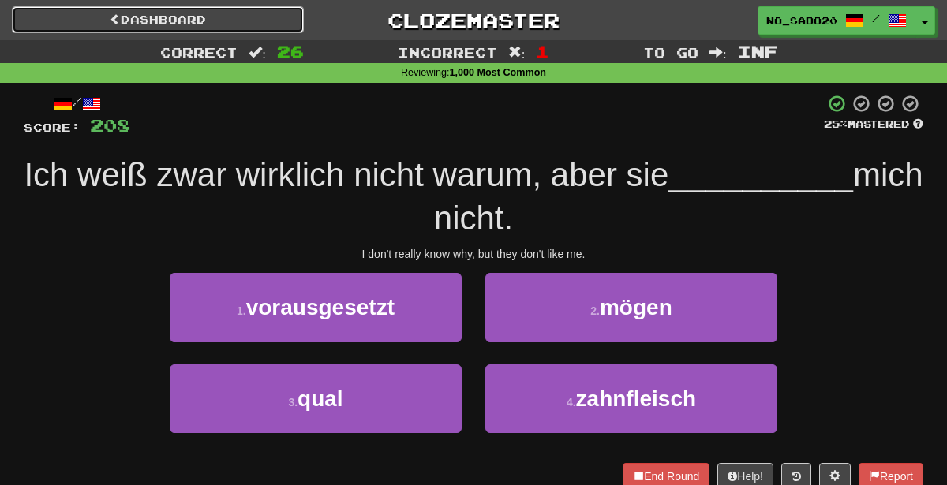
click at [285, 17] on link "Dashboard" at bounding box center [158, 19] width 292 height 27
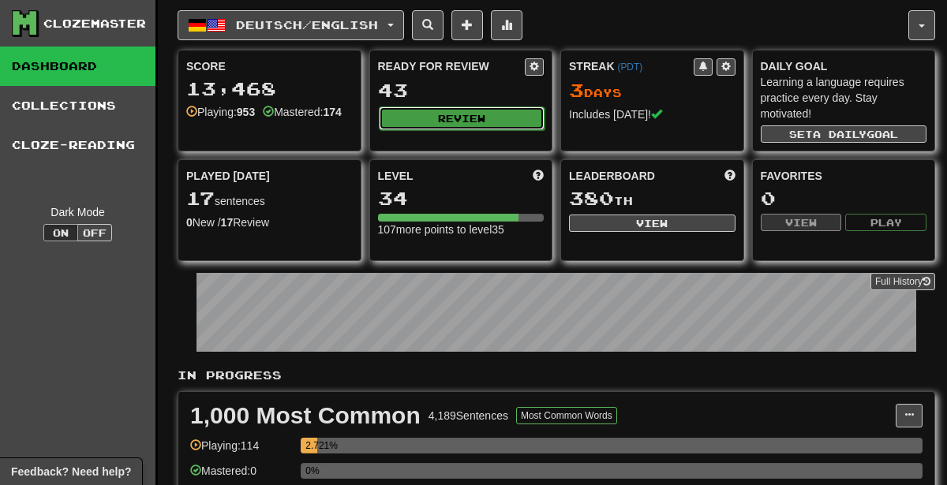
click at [406, 115] on button "Review" at bounding box center [462, 119] width 166 height 24
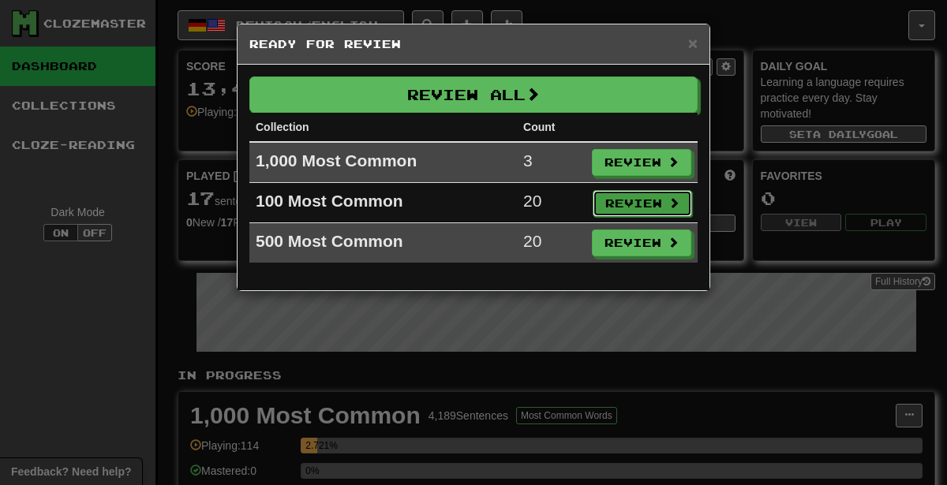
click at [628, 196] on button "Review" at bounding box center [641, 203] width 99 height 27
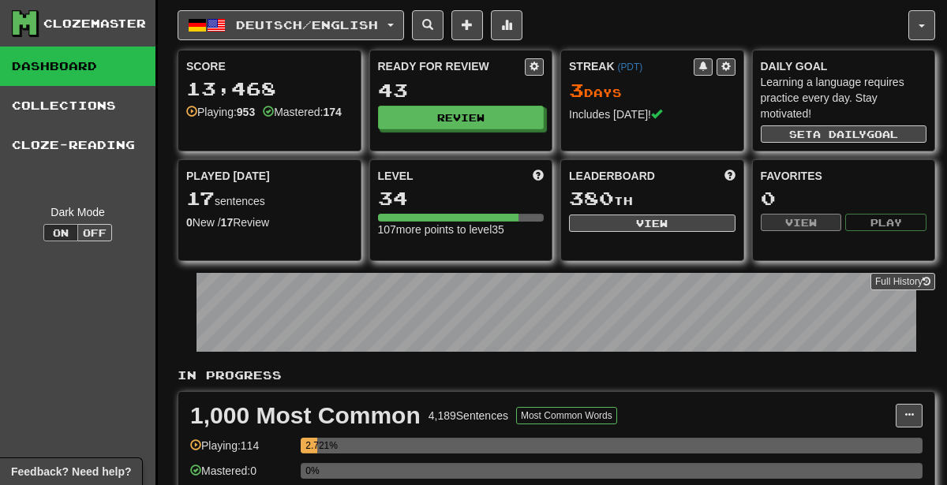
select select "********"
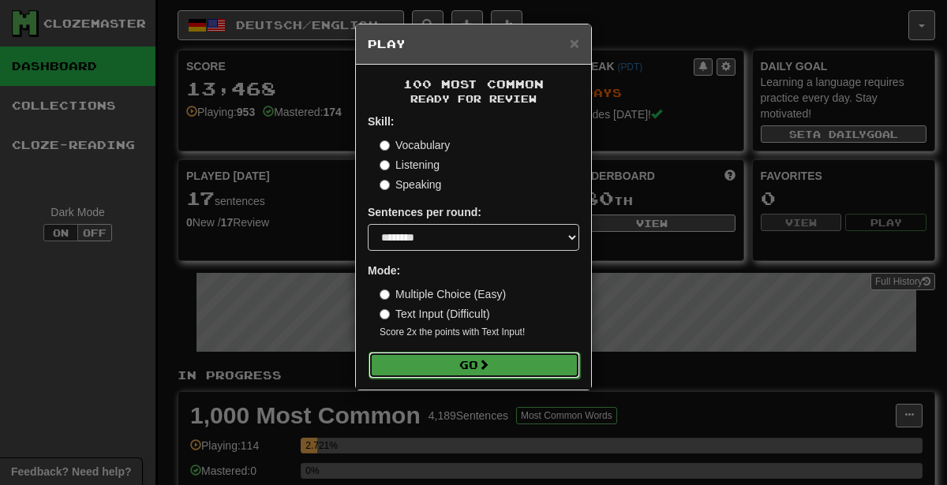
click at [503, 362] on button "Go" at bounding box center [473, 365] width 211 height 27
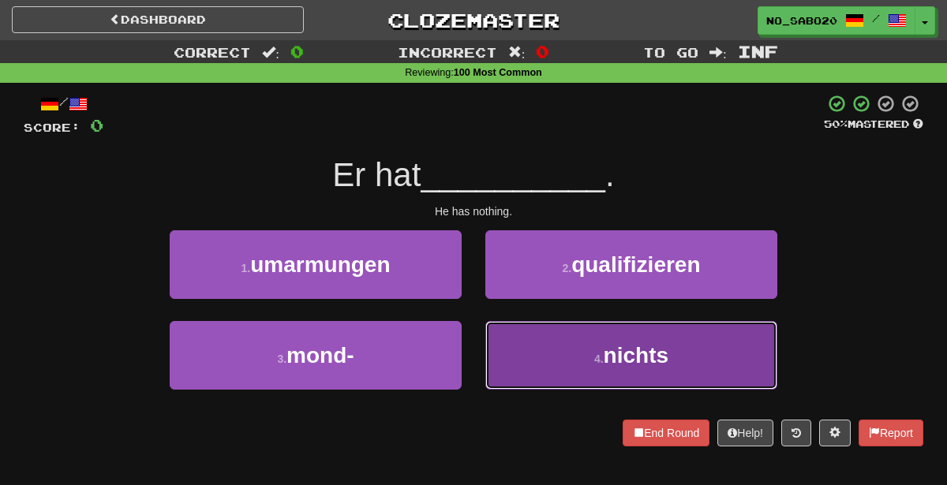
click at [585, 368] on button "4 . nichts" at bounding box center [631, 355] width 292 height 69
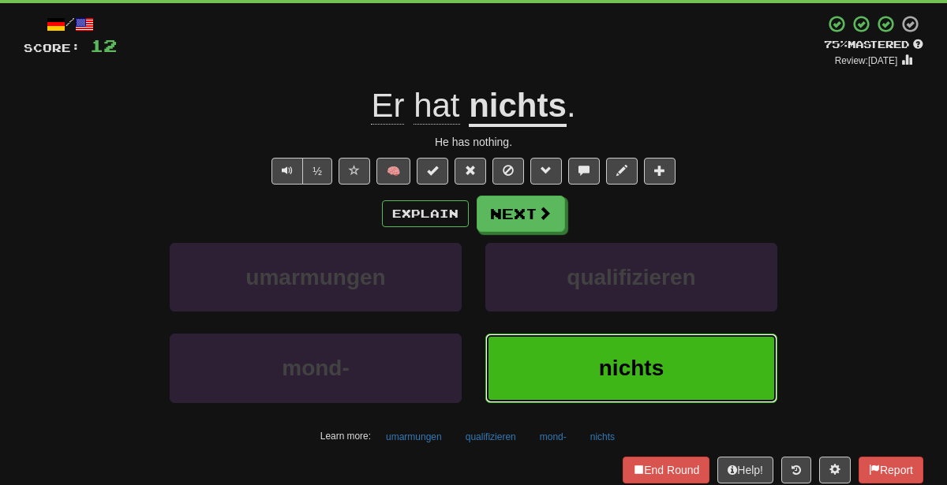
scroll to position [89, 0]
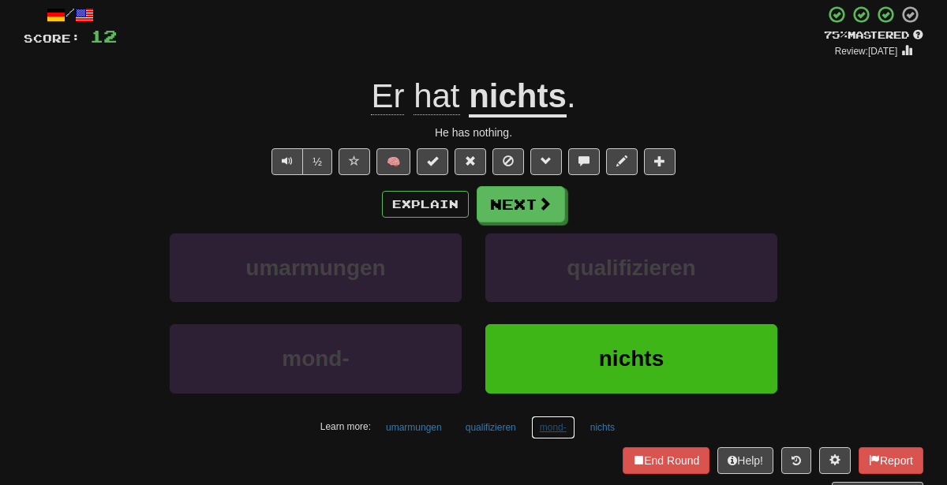
click at [558, 422] on button "mond-" at bounding box center [553, 428] width 44 height 24
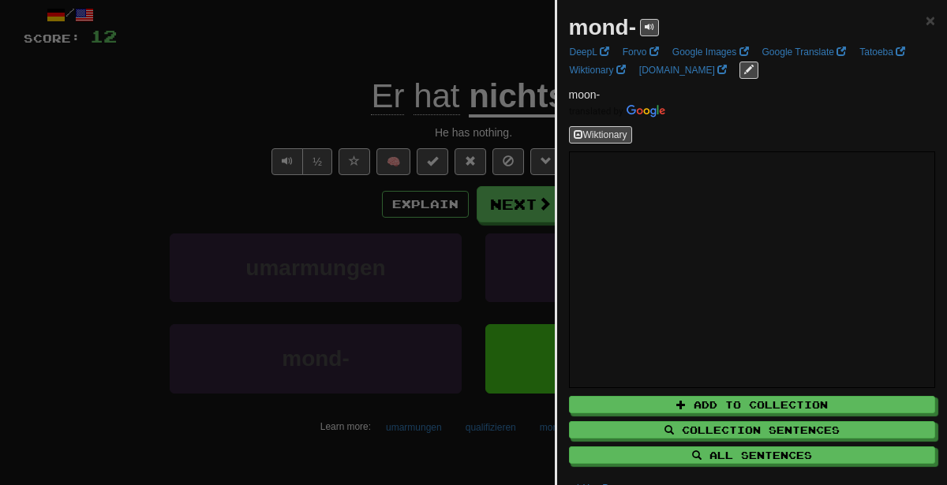
click at [403, 191] on div at bounding box center [473, 242] width 947 height 485
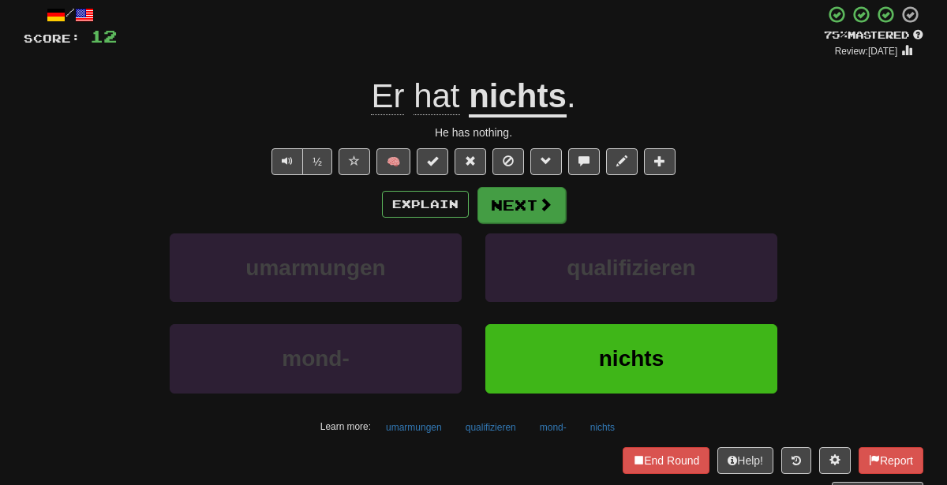
scroll to position [0, 0]
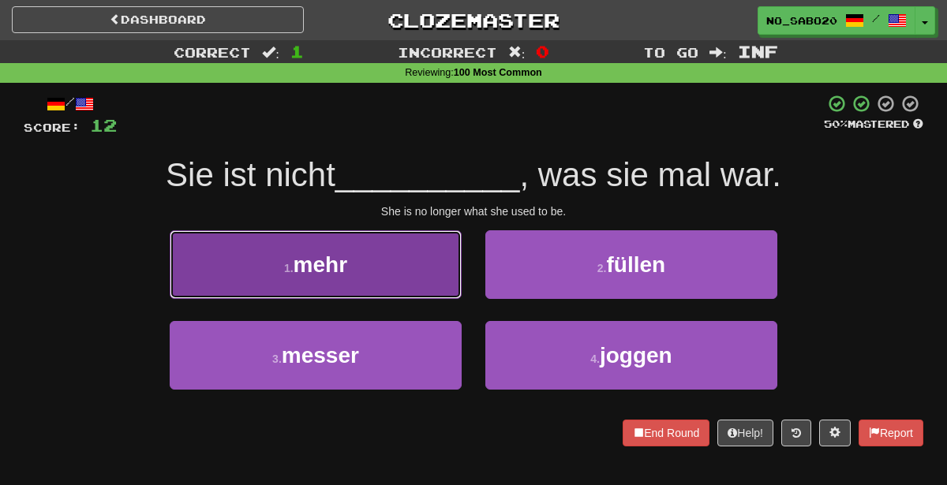
click at [361, 268] on button "1 . mehr" at bounding box center [316, 264] width 292 height 69
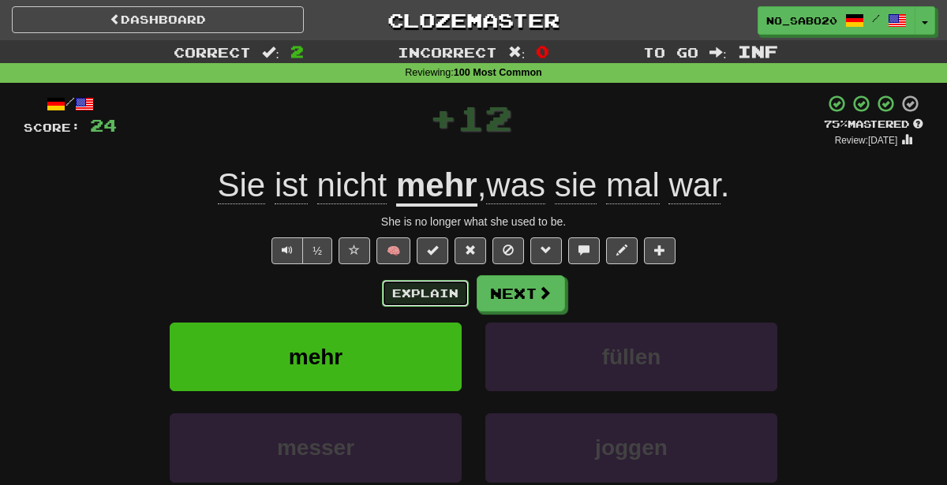
click at [420, 292] on button "Explain" at bounding box center [425, 293] width 87 height 27
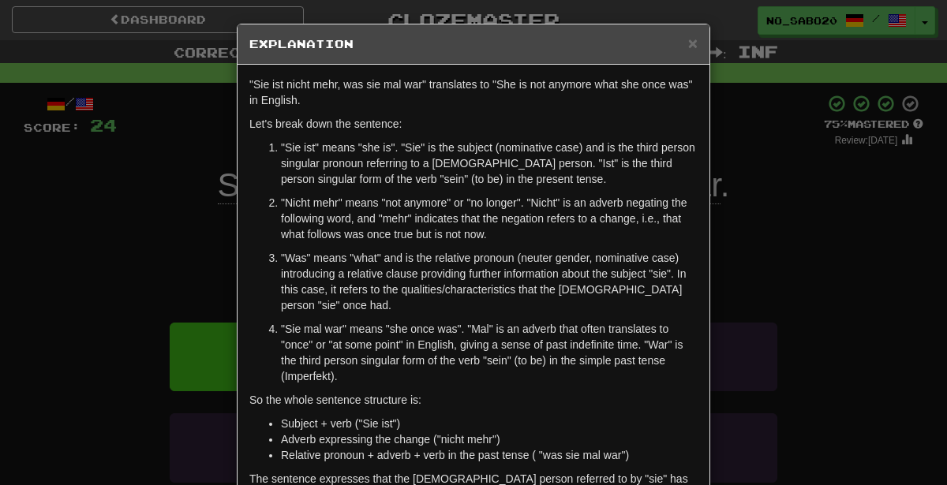
click at [804, 230] on div "× Explanation "Sie ist nicht mehr, was sie mal war" translates to "She is not a…" at bounding box center [473, 242] width 947 height 485
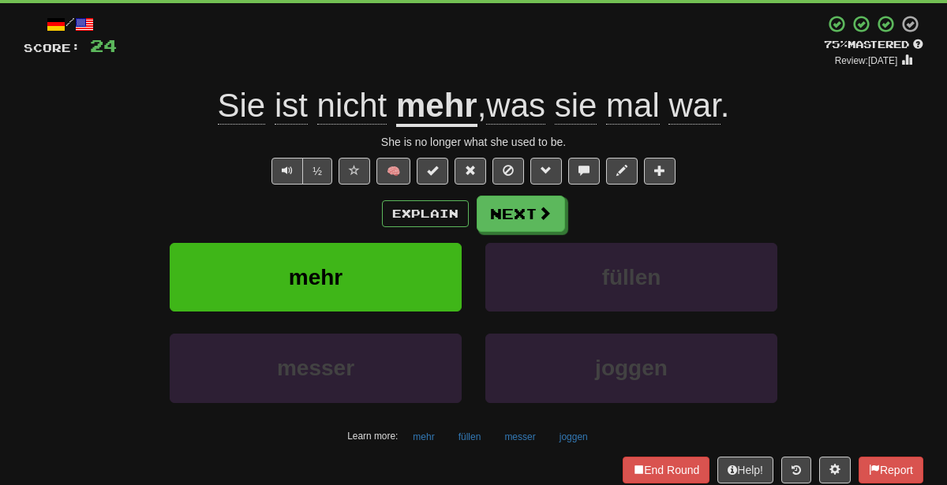
scroll to position [89, 0]
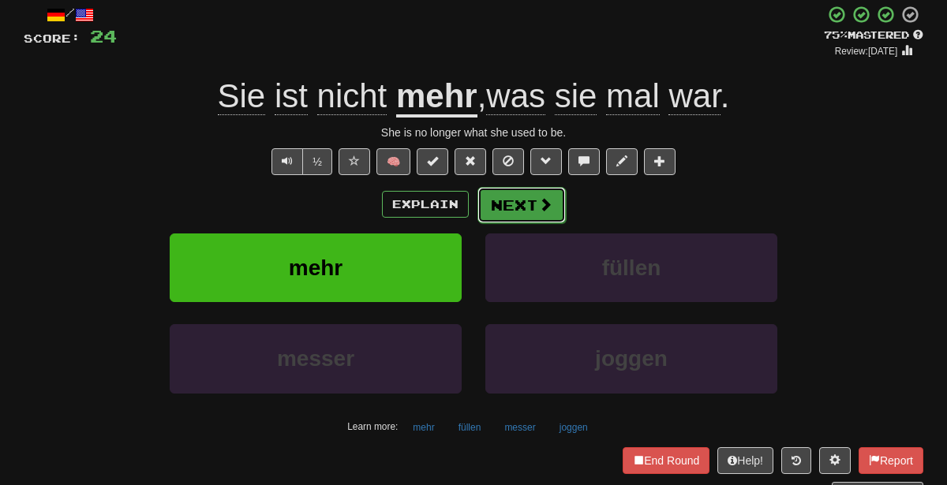
click at [499, 209] on button "Next" at bounding box center [521, 205] width 88 height 36
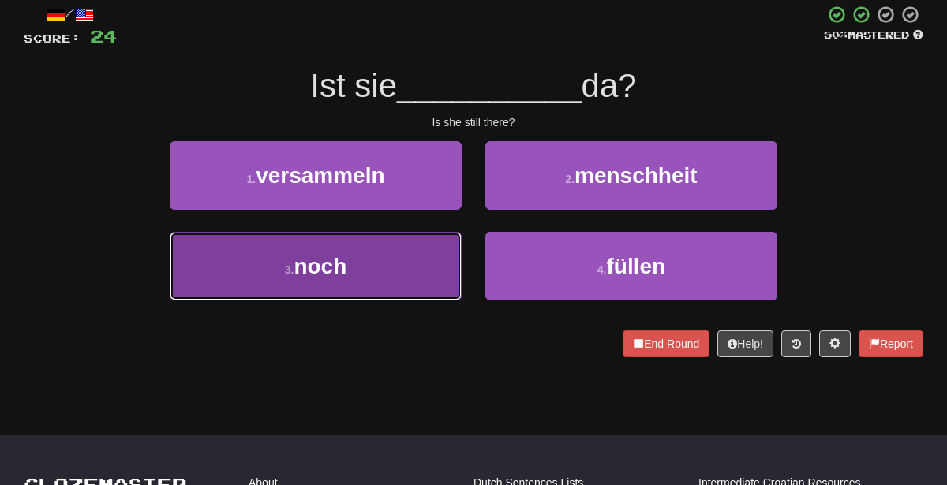
click at [396, 259] on button "3 . noch" at bounding box center [316, 266] width 292 height 69
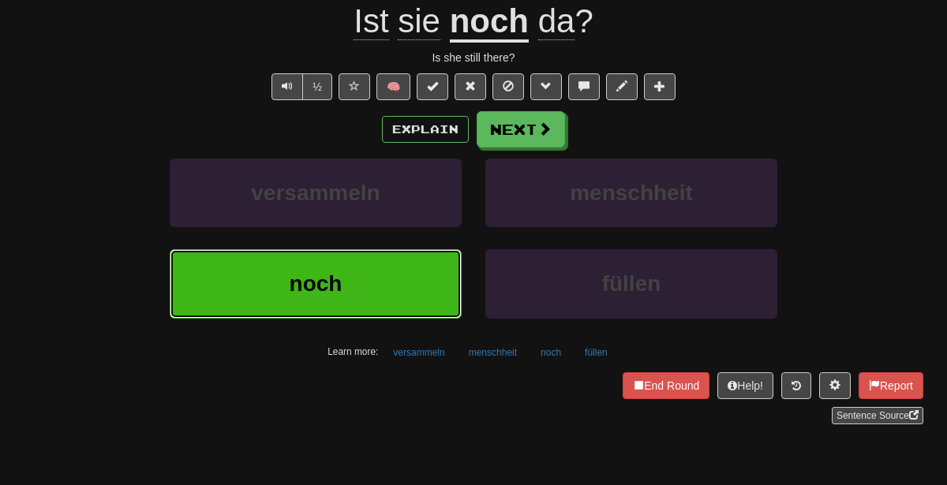
scroll to position [174, 0]
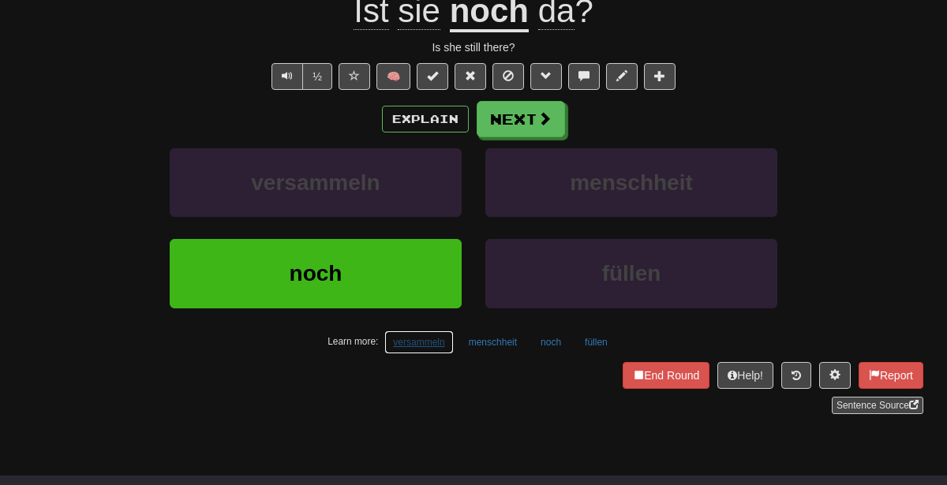
click at [448, 344] on button "versammeln" at bounding box center [418, 343] width 69 height 24
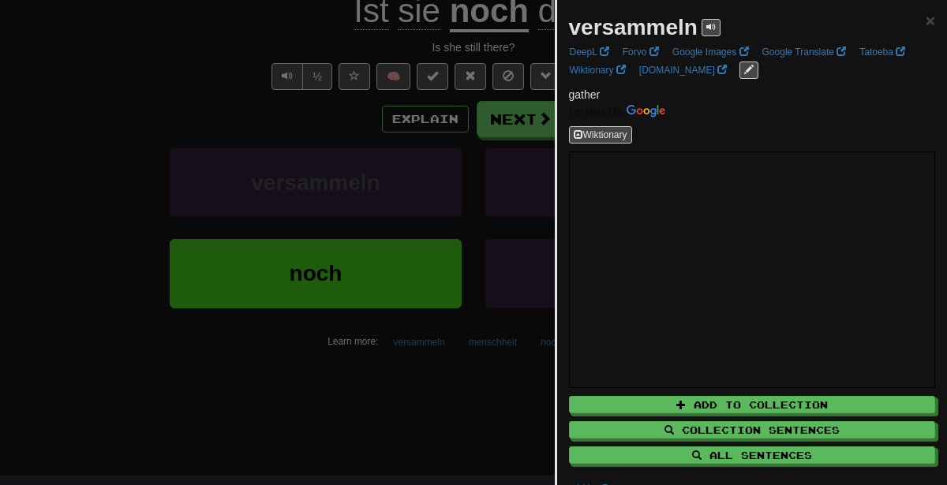
click at [462, 247] on div at bounding box center [473, 242] width 947 height 485
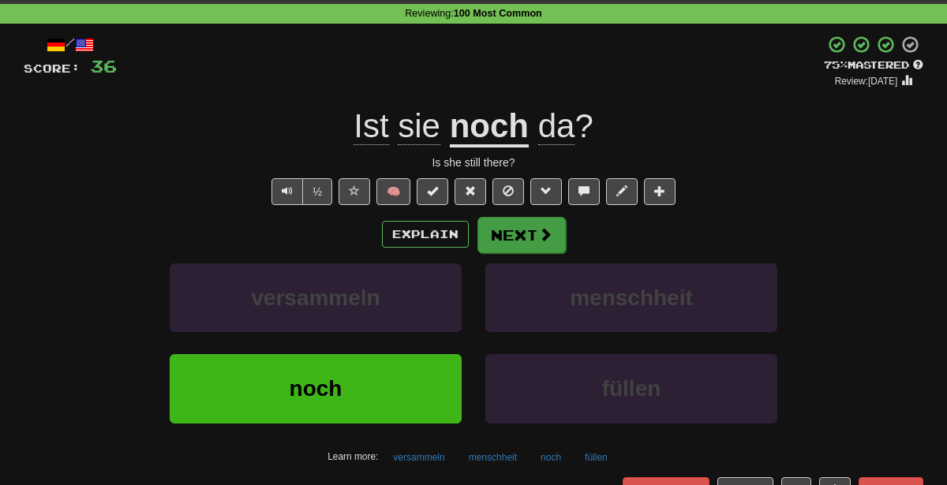
scroll to position [70, 0]
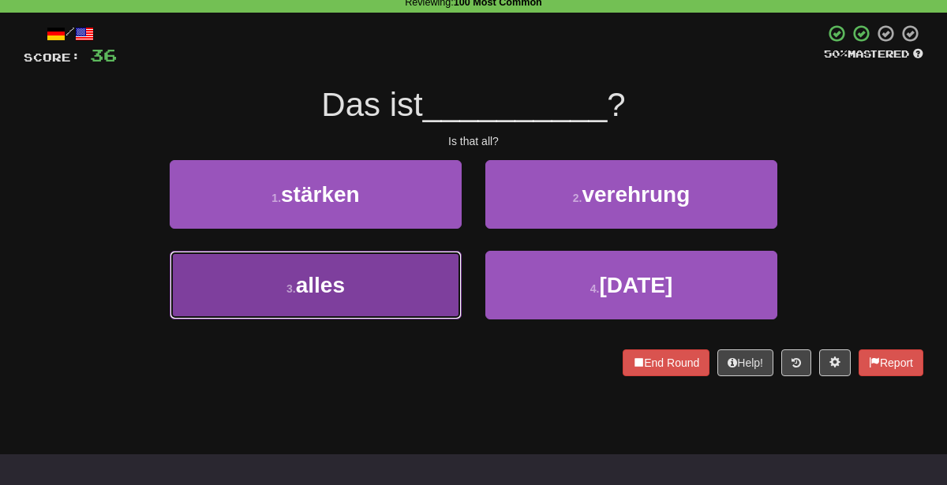
click at [424, 269] on button "3 . alles" at bounding box center [316, 285] width 292 height 69
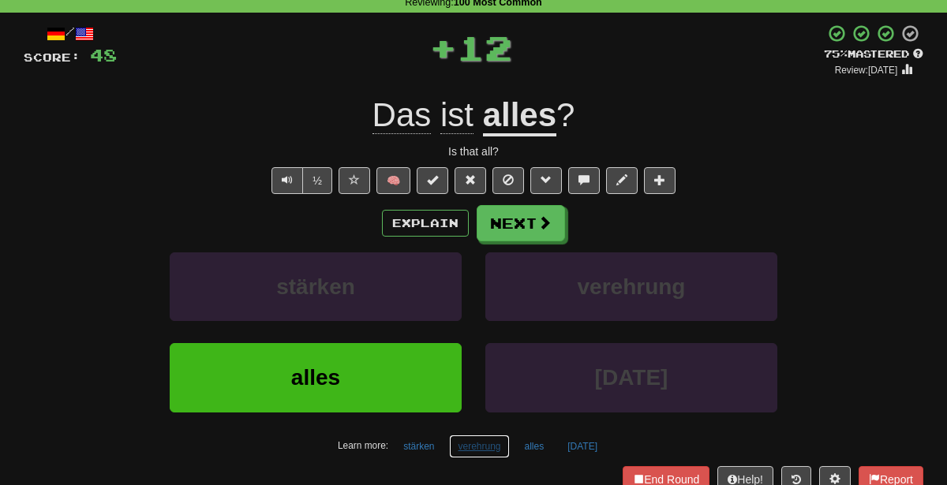
click at [470, 445] on button "verehrung" at bounding box center [479, 447] width 60 height 24
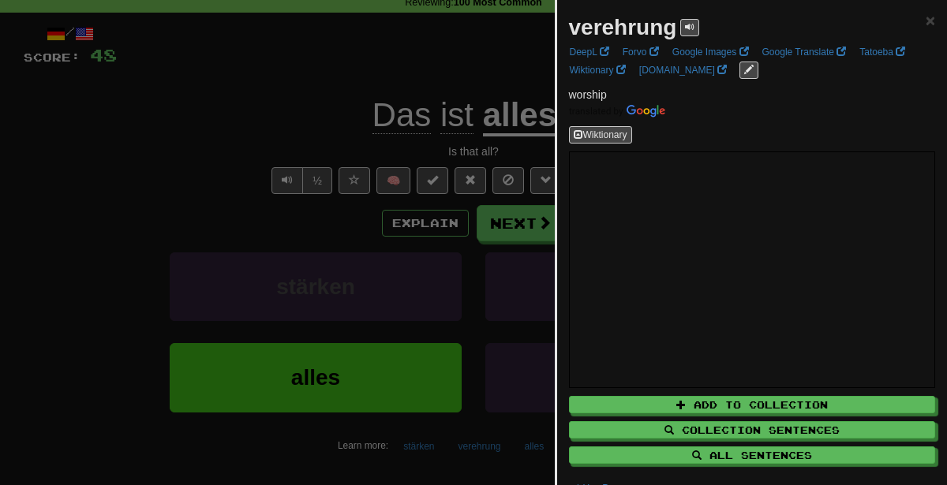
click at [408, 276] on div at bounding box center [473, 242] width 947 height 485
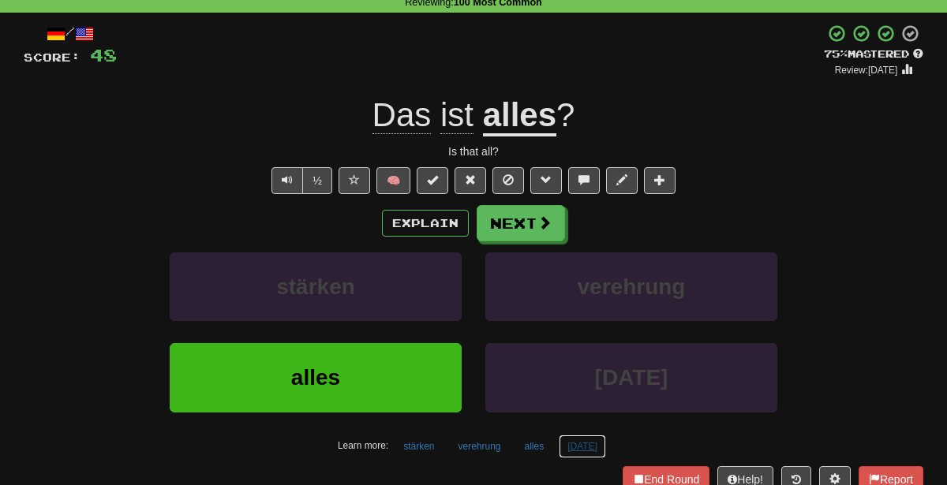
click at [602, 443] on button "weihnachten" at bounding box center [582, 447] width 47 height 24
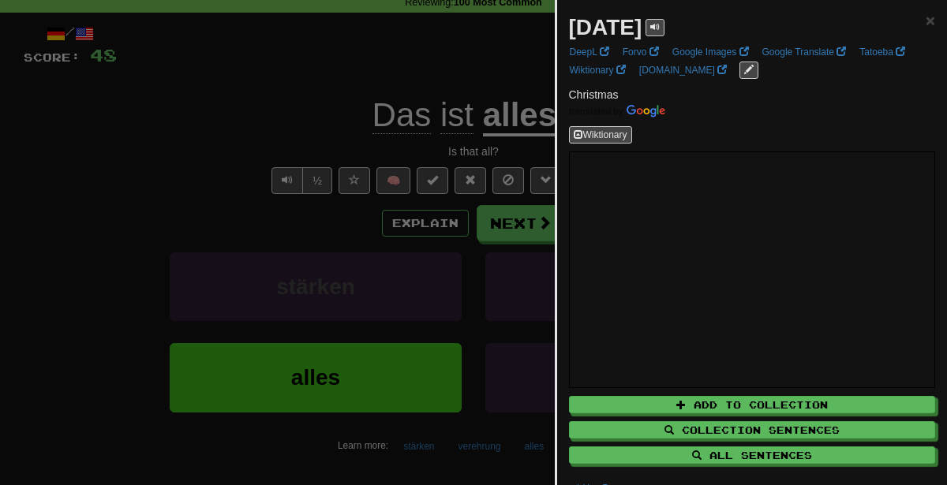
click at [221, 191] on div at bounding box center [473, 242] width 947 height 485
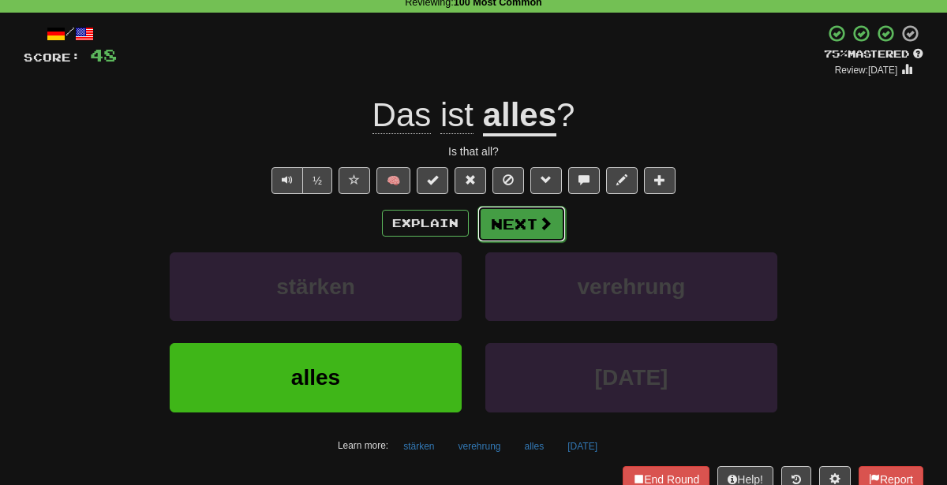
click at [522, 220] on button "Next" at bounding box center [521, 224] width 88 height 36
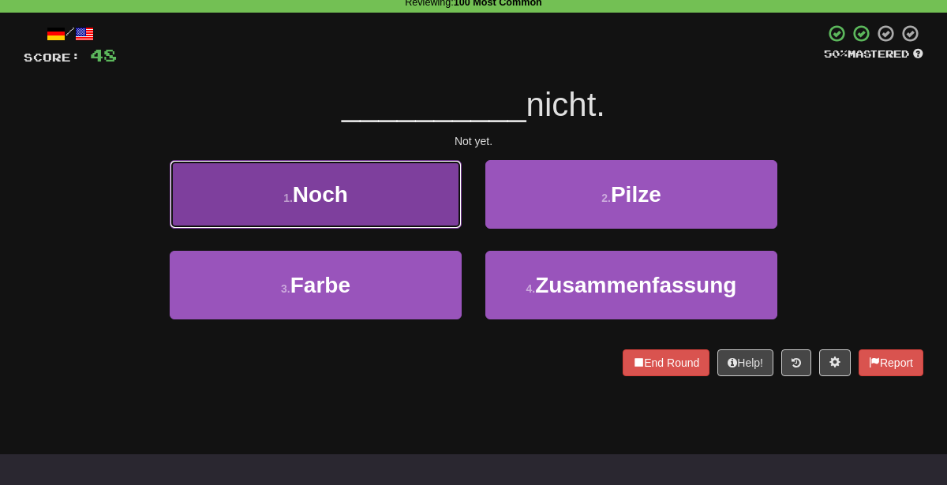
click at [435, 190] on button "1 . Noch" at bounding box center [316, 194] width 292 height 69
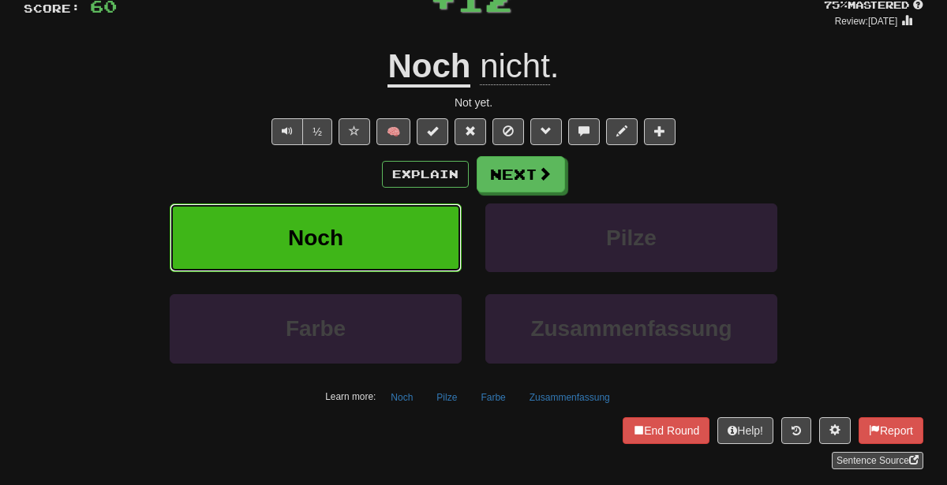
scroll to position [131, 0]
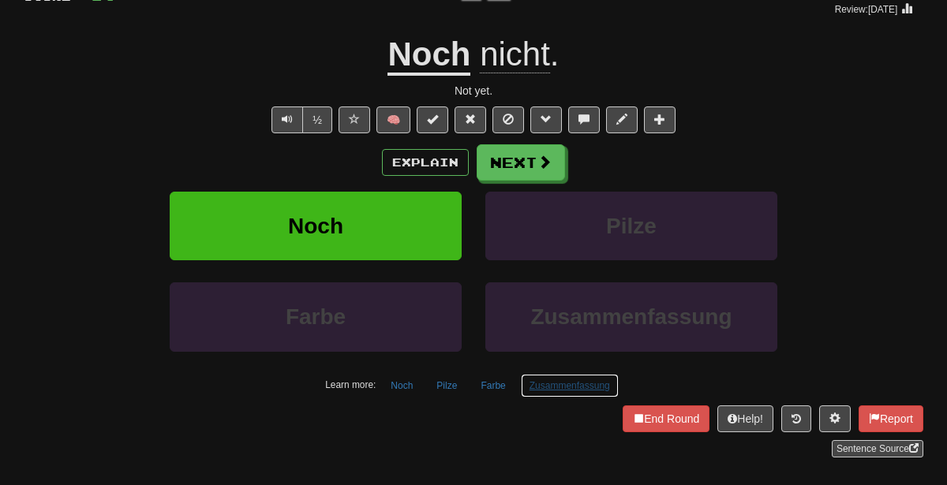
click at [578, 387] on button "Zusammenfassung" at bounding box center [570, 386] width 98 height 24
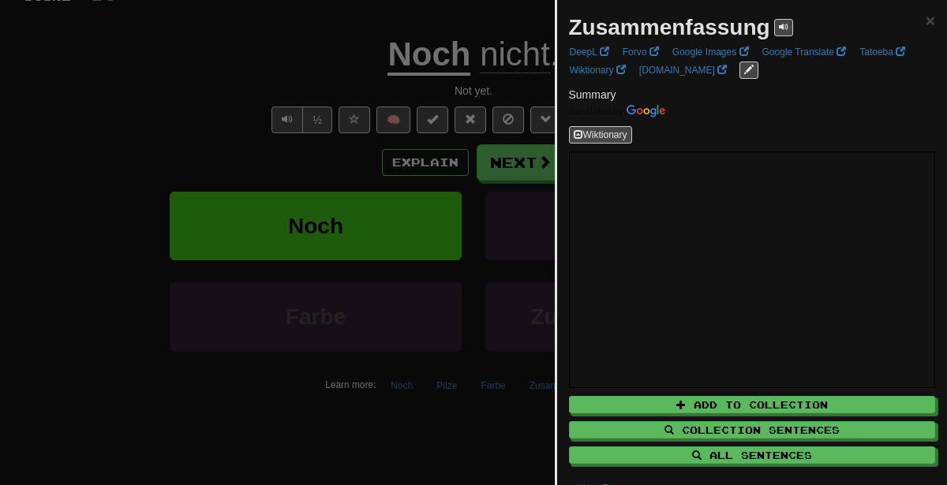
click at [408, 241] on div at bounding box center [473, 242] width 947 height 485
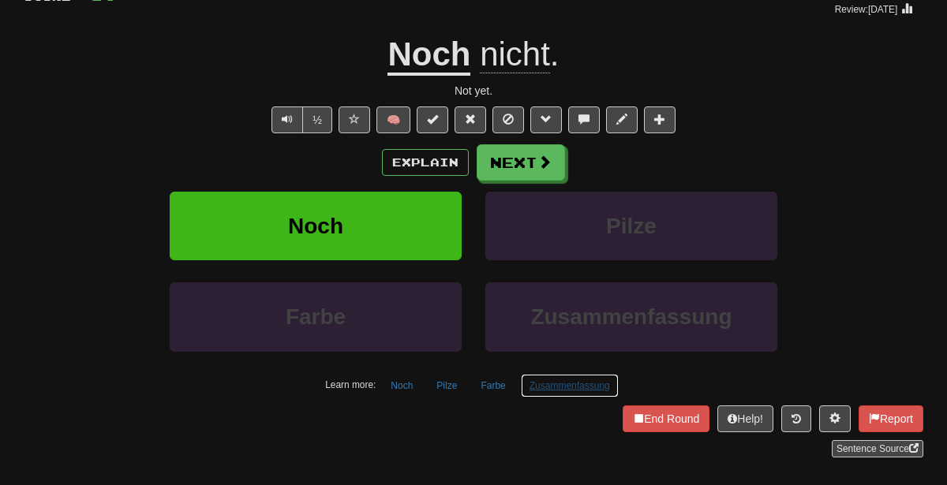
click at [579, 387] on button "Zusammenfassung" at bounding box center [570, 386] width 98 height 24
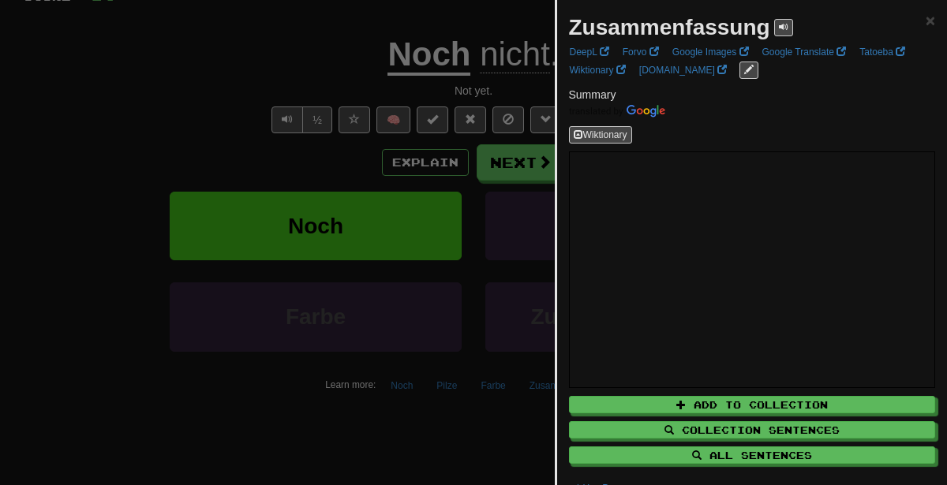
click at [409, 278] on div at bounding box center [473, 242] width 947 height 485
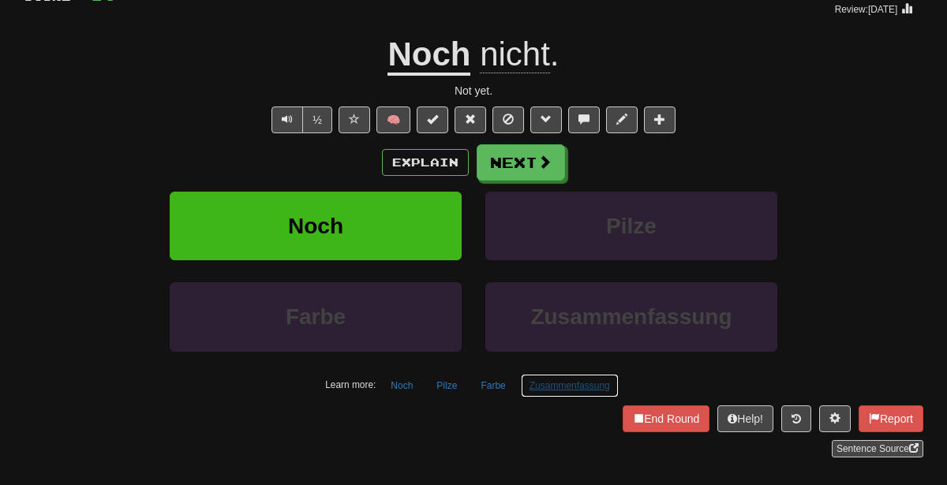
click at [568, 383] on button "Zusammenfassung" at bounding box center [570, 386] width 98 height 24
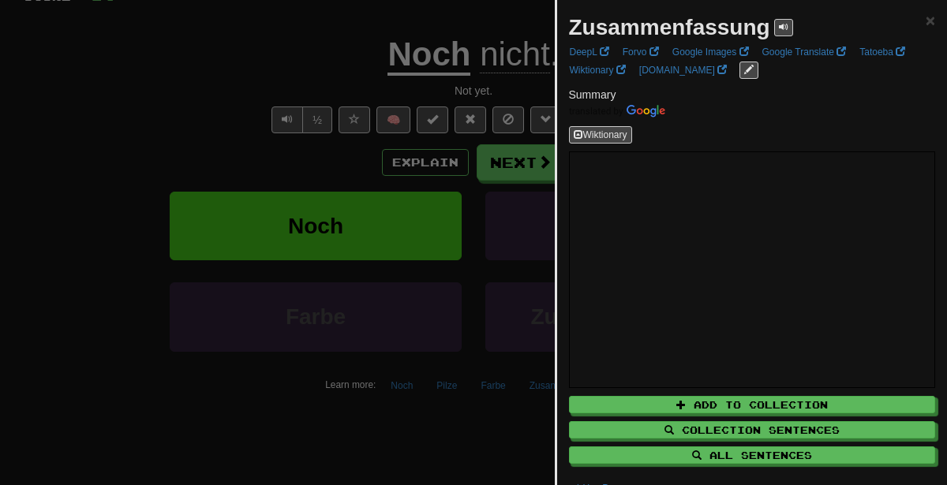
click at [408, 85] on div at bounding box center [473, 242] width 947 height 485
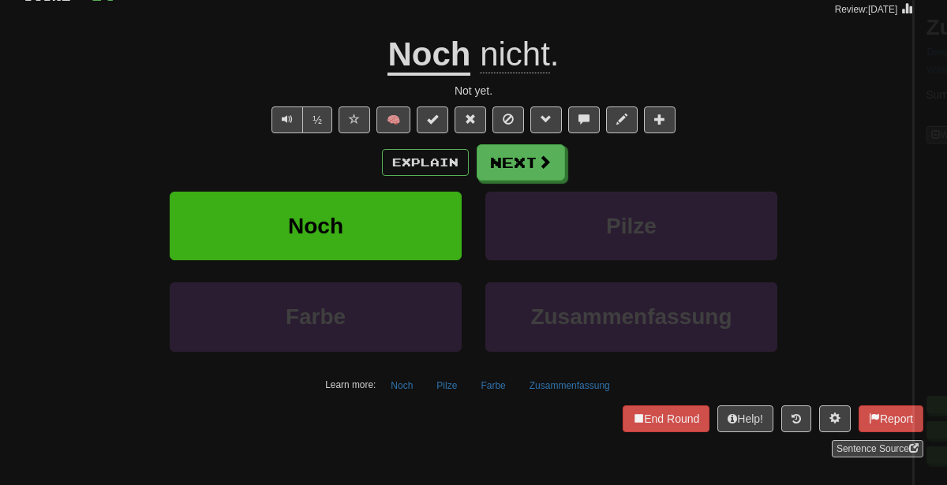
scroll to position [122, 0]
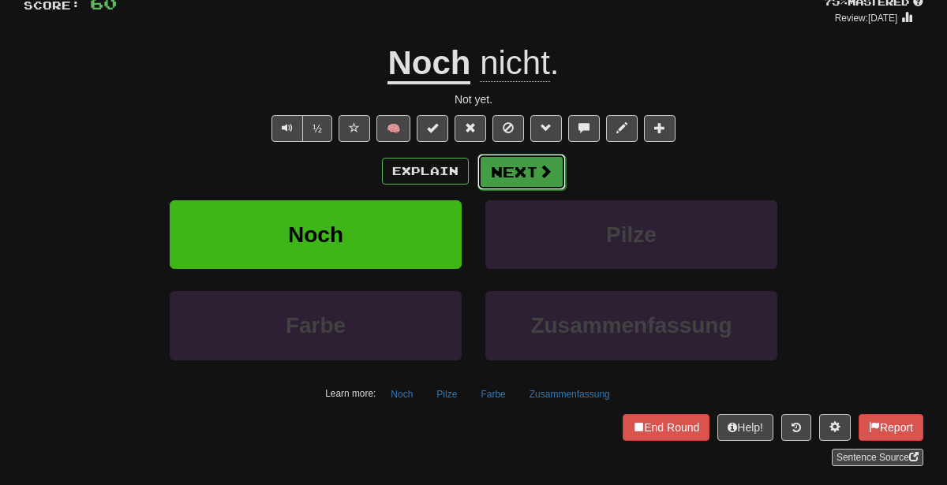
click at [551, 154] on button "Next" at bounding box center [521, 172] width 88 height 36
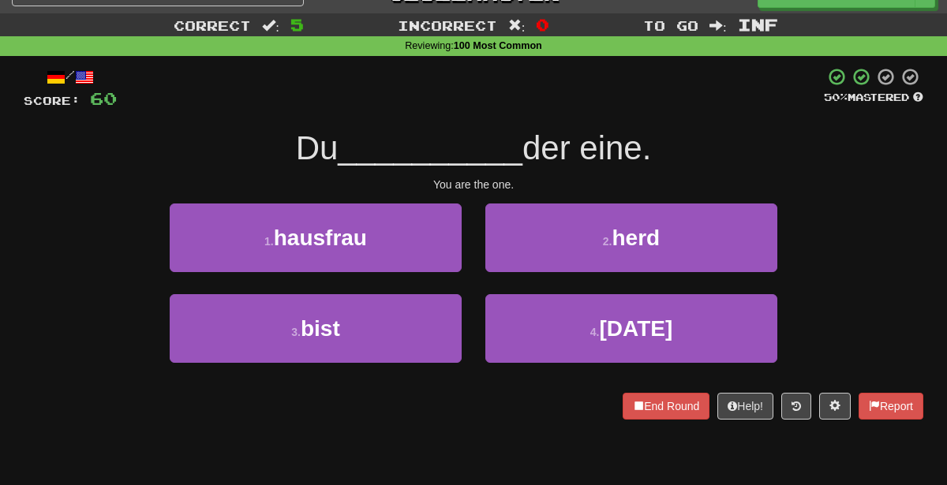
scroll to position [0, 0]
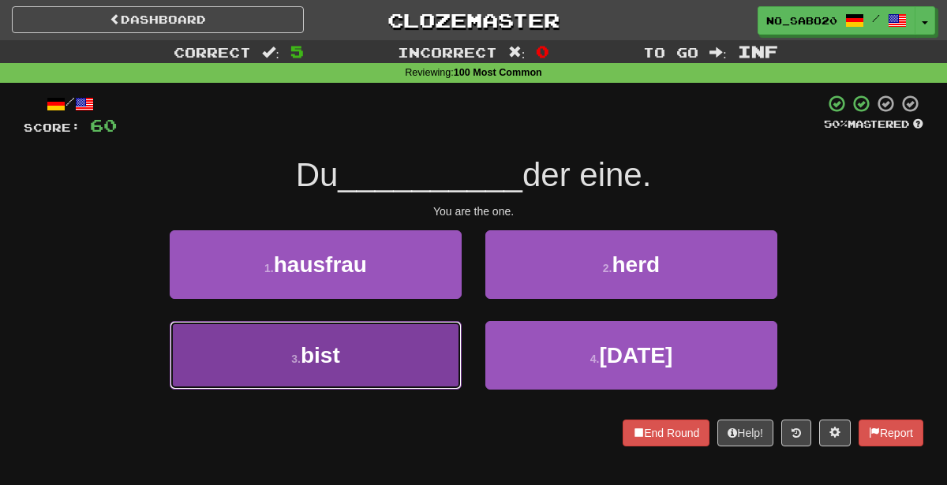
click at [422, 356] on button "3 . bist" at bounding box center [316, 355] width 292 height 69
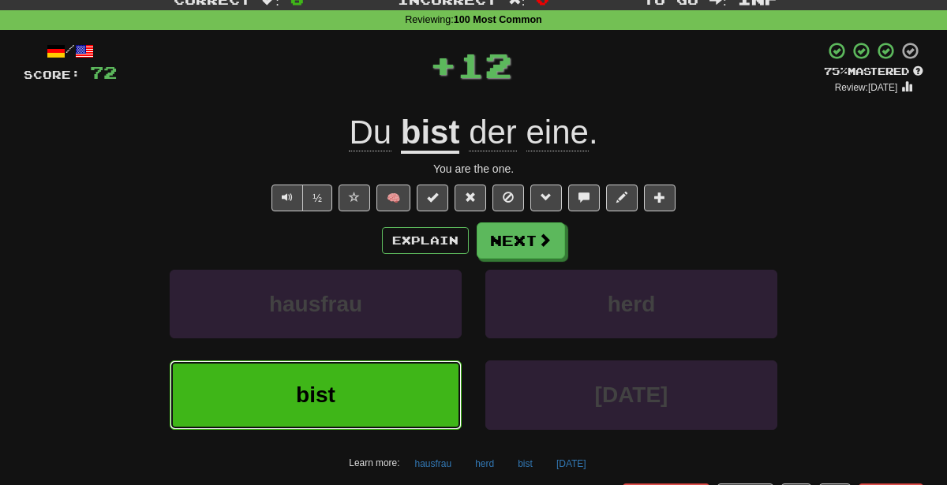
scroll to position [69, 0]
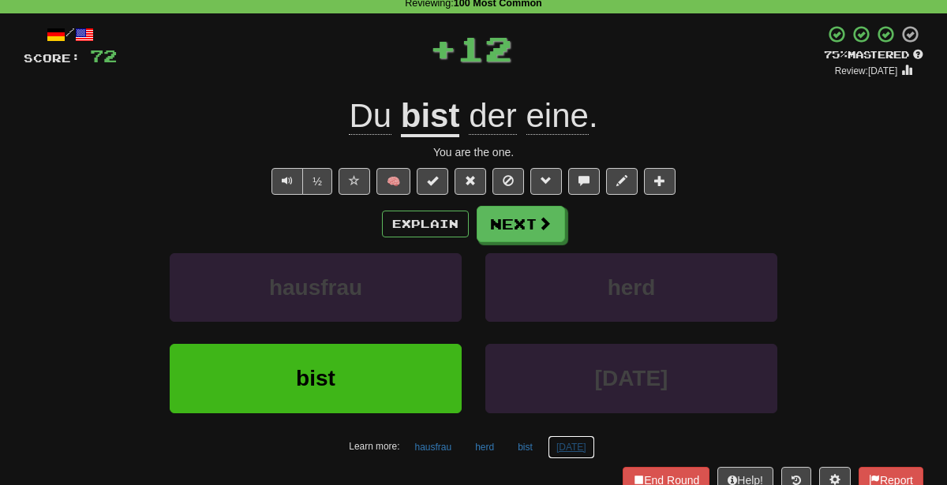
click at [564, 446] on button "weihnachten" at bounding box center [571, 447] width 47 height 24
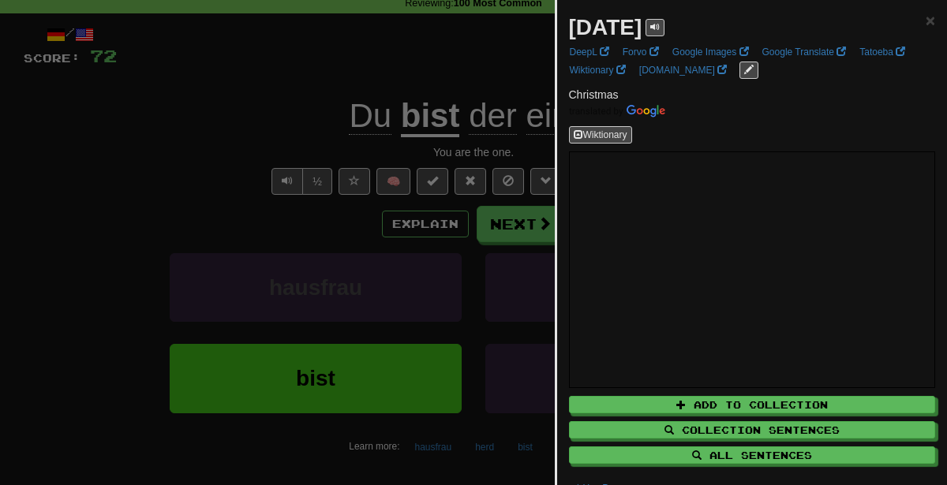
click at [402, 239] on div at bounding box center [473, 242] width 947 height 485
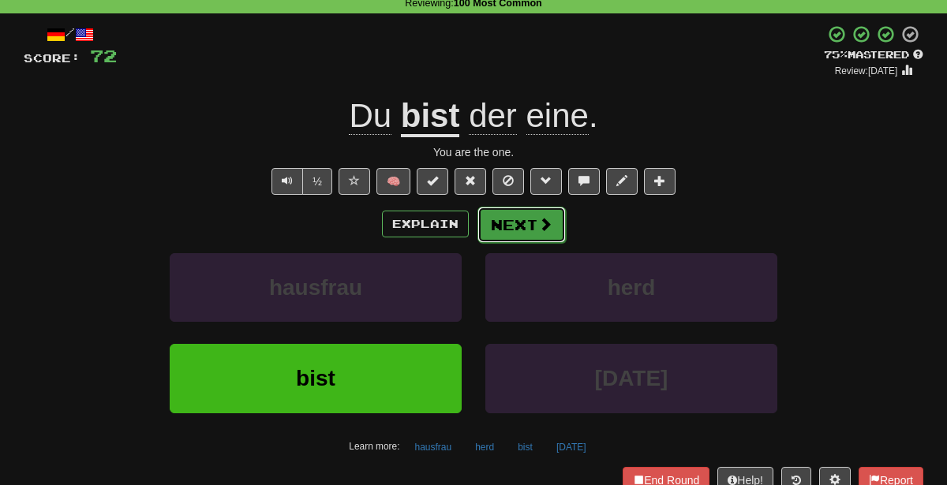
click at [496, 229] on button "Next" at bounding box center [521, 225] width 88 height 36
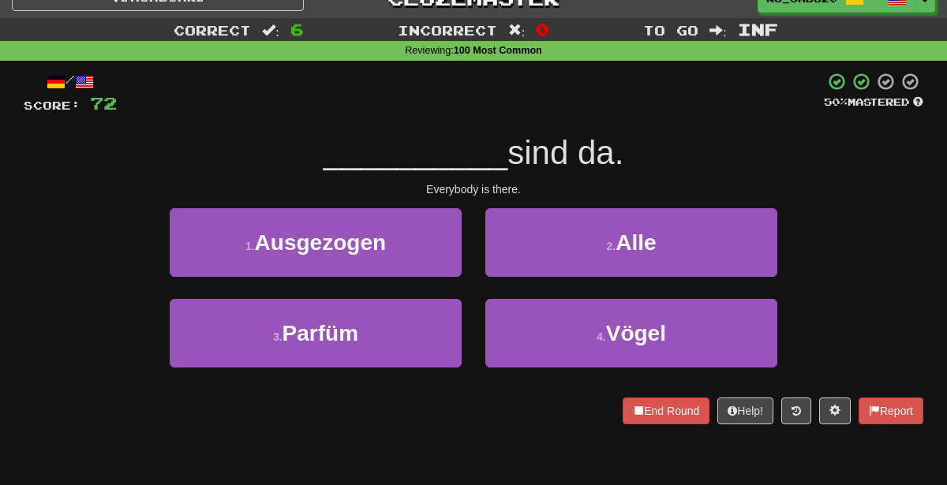
scroll to position [0, 0]
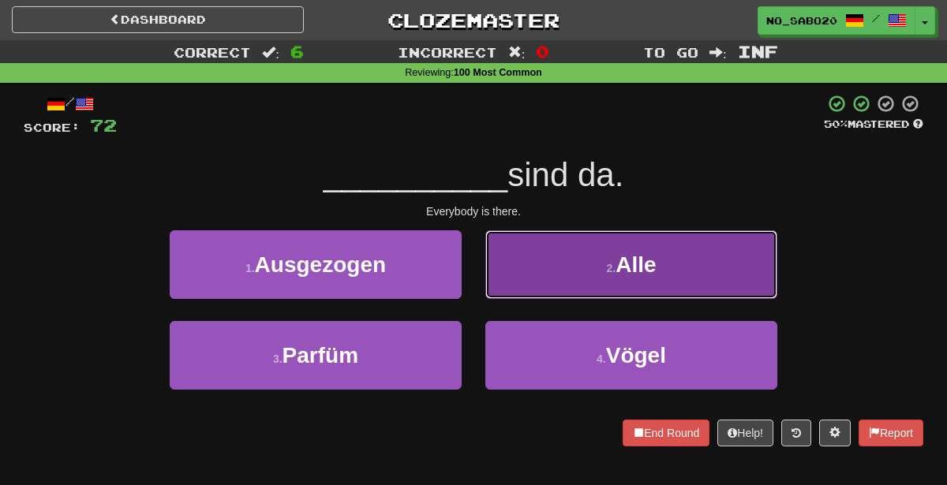
click at [569, 271] on button "2 . Alle" at bounding box center [631, 264] width 292 height 69
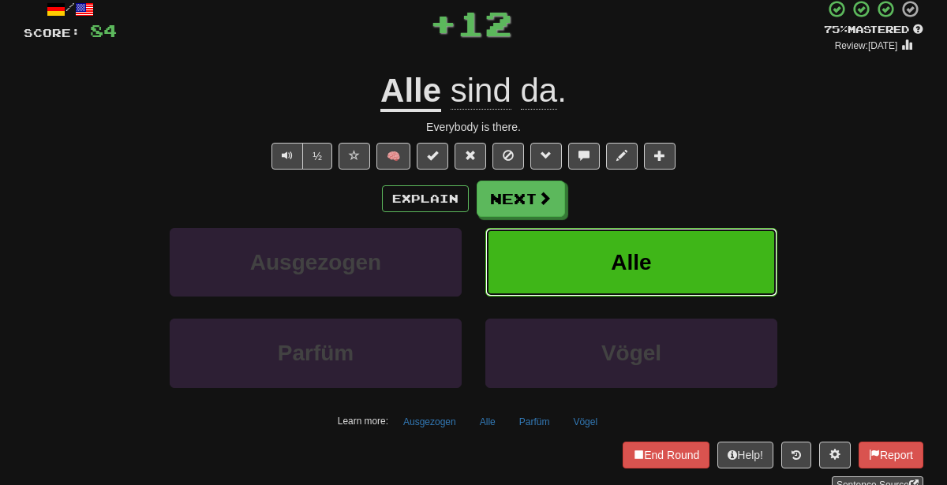
scroll to position [101, 0]
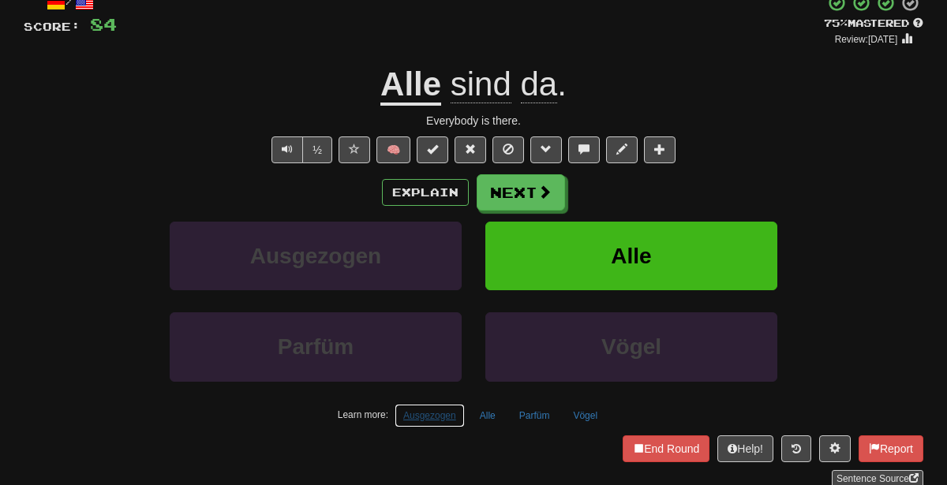
click at [443, 413] on button "Ausgezogen" at bounding box center [429, 416] width 70 height 24
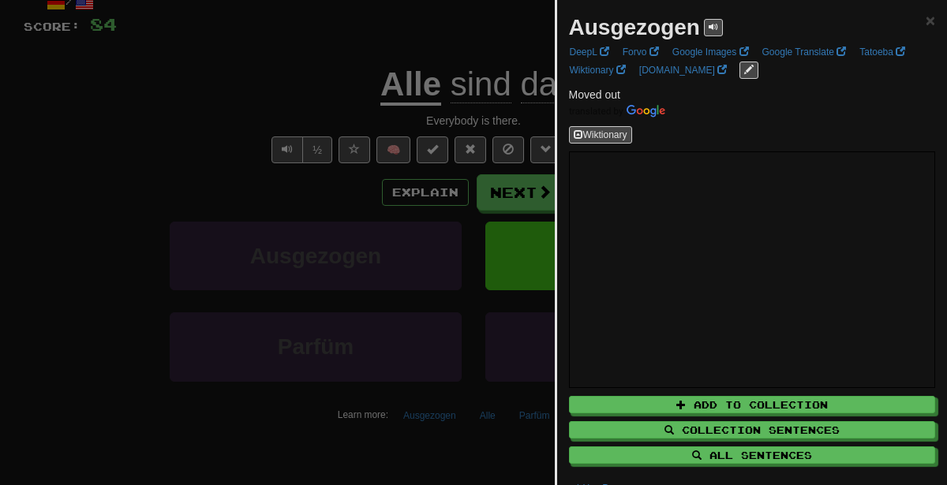
click at [401, 335] on div at bounding box center [473, 242] width 947 height 485
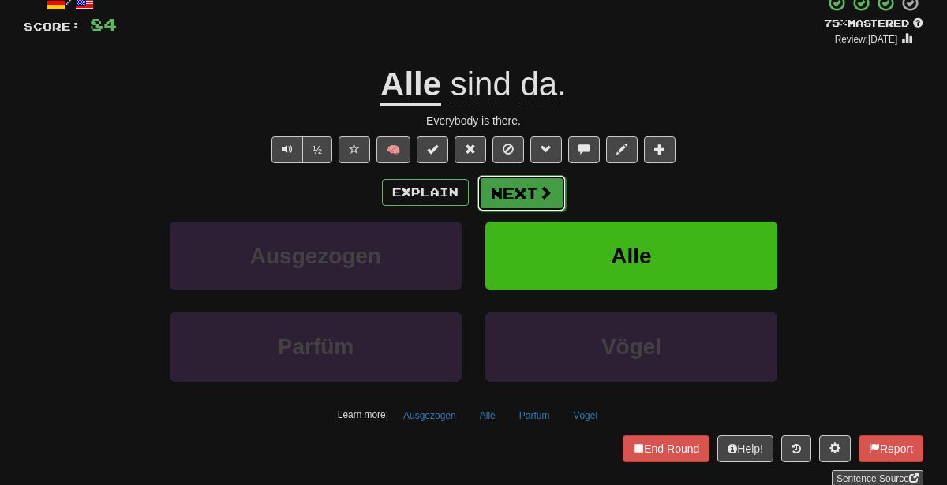
click at [526, 189] on button "Next" at bounding box center [521, 193] width 88 height 36
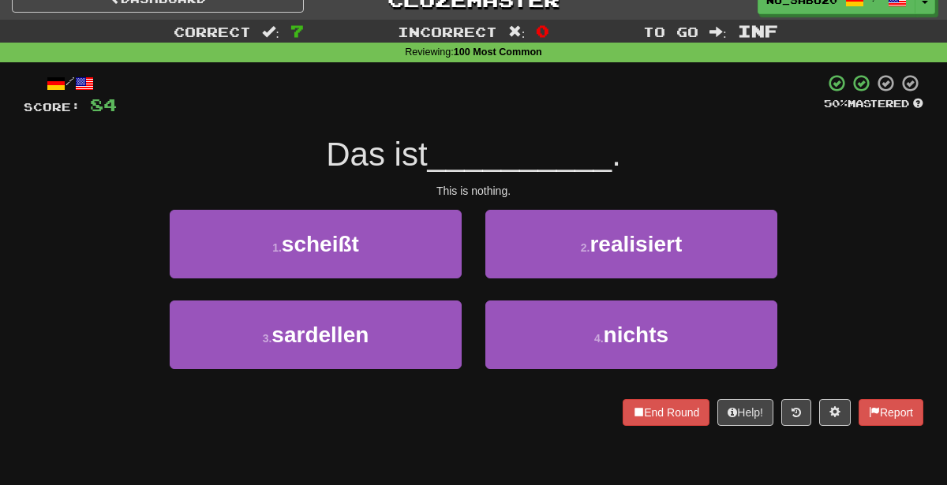
scroll to position [20, 0]
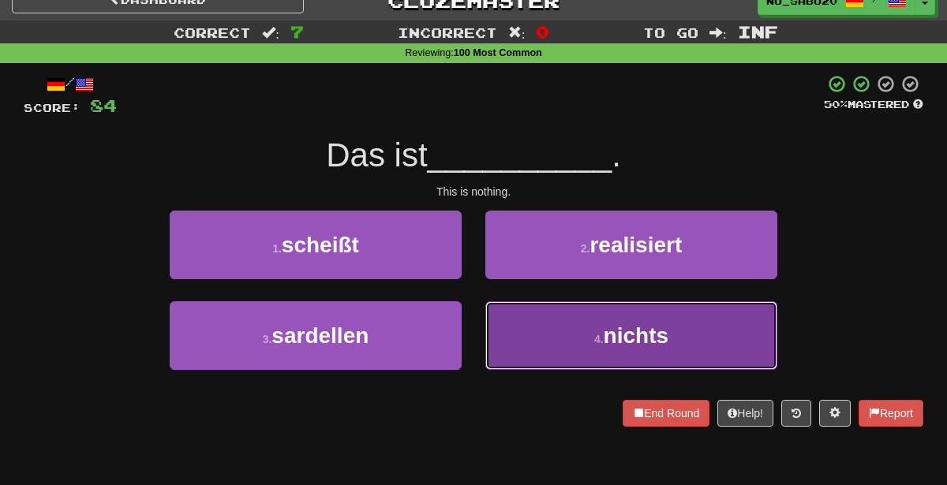
click at [566, 357] on button "4 . nichts" at bounding box center [631, 335] width 292 height 69
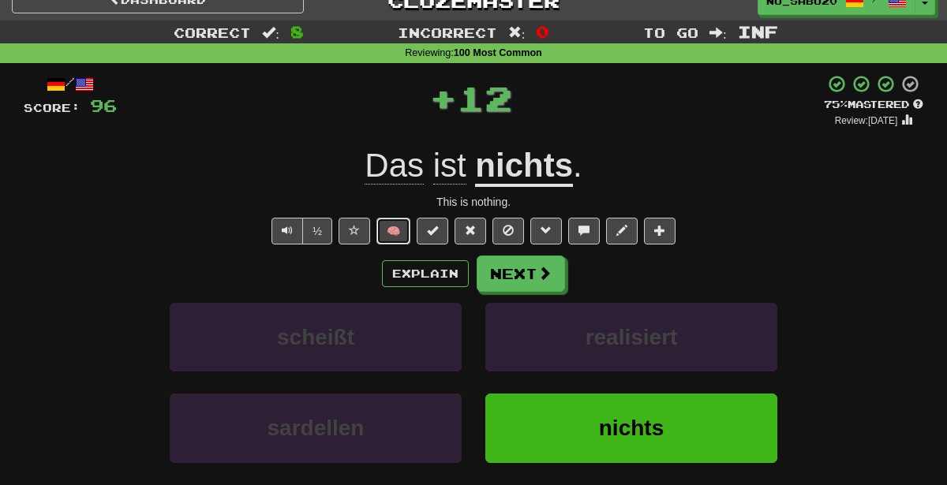
click at [396, 222] on button "🧠" at bounding box center [393, 231] width 34 height 27
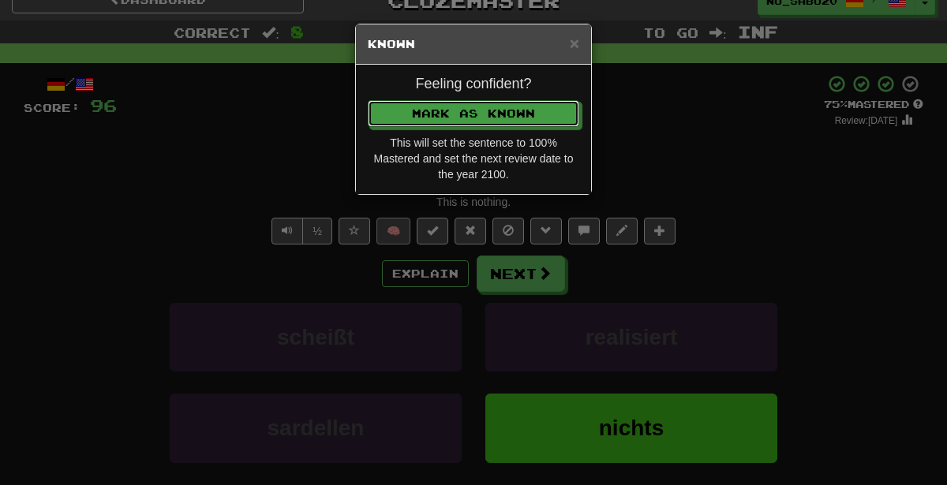
click at [368, 100] on button "Mark as Known" at bounding box center [473, 113] width 211 height 27
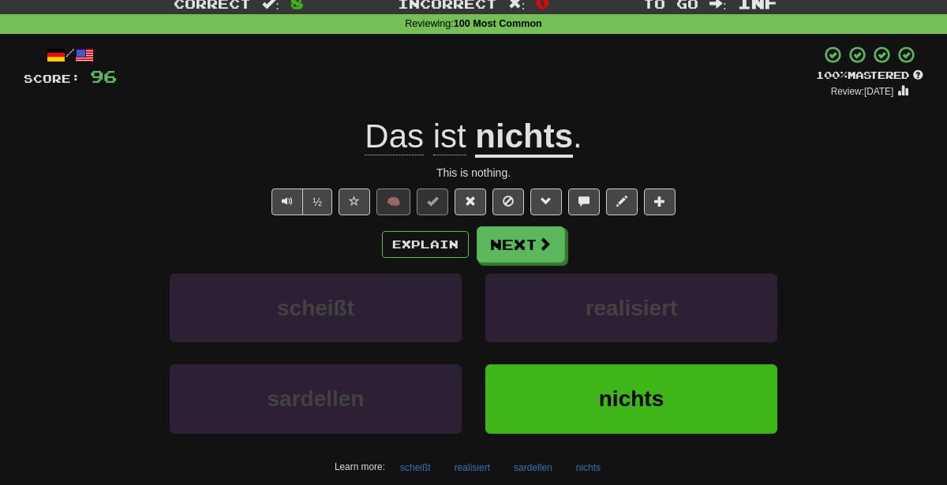
scroll to position [50, 0]
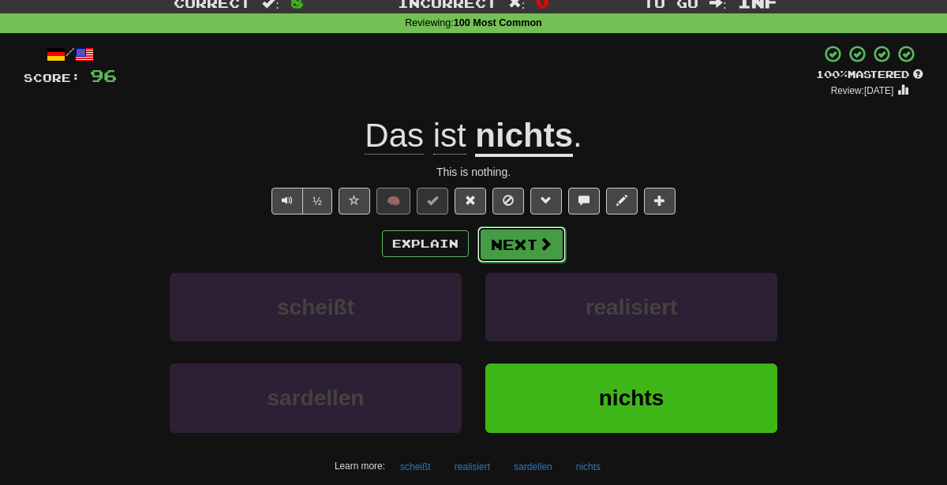
click at [518, 238] on button "Next" at bounding box center [521, 244] width 88 height 36
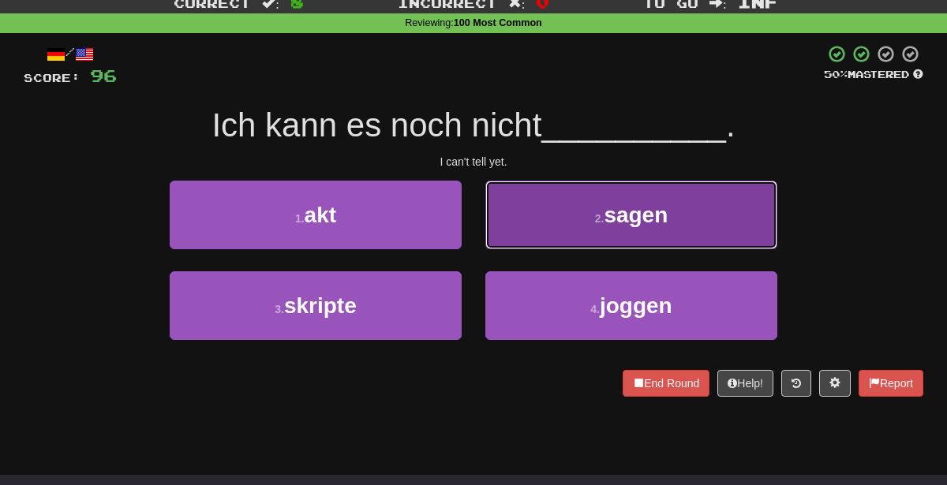
click at [533, 222] on button "2 . sagen" at bounding box center [631, 215] width 292 height 69
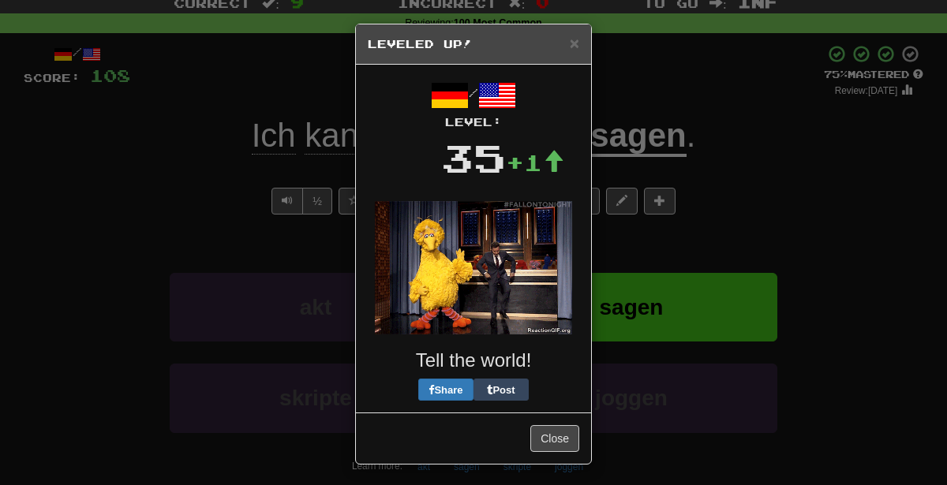
click at [722, 201] on div "× Leveled Up! / Level: 35 +1 Tell the world! Share Post Close" at bounding box center [473, 242] width 947 height 485
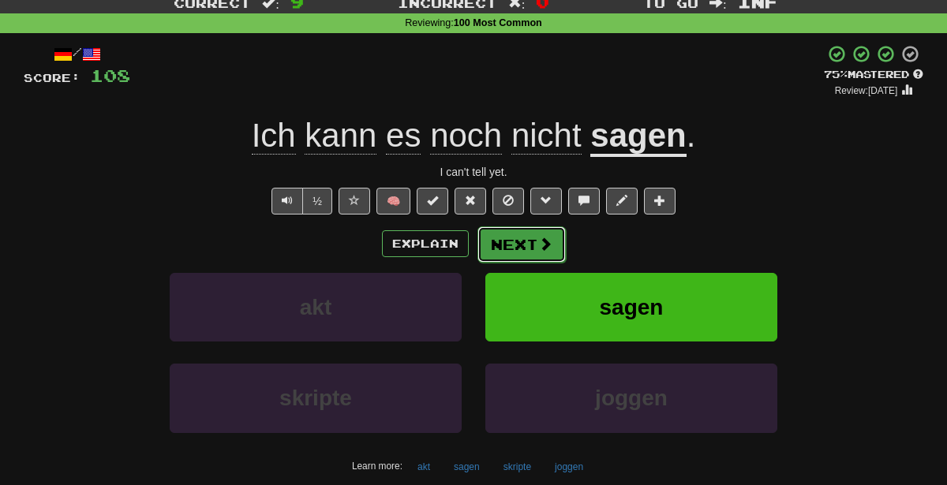
click at [521, 238] on button "Next" at bounding box center [521, 244] width 88 height 36
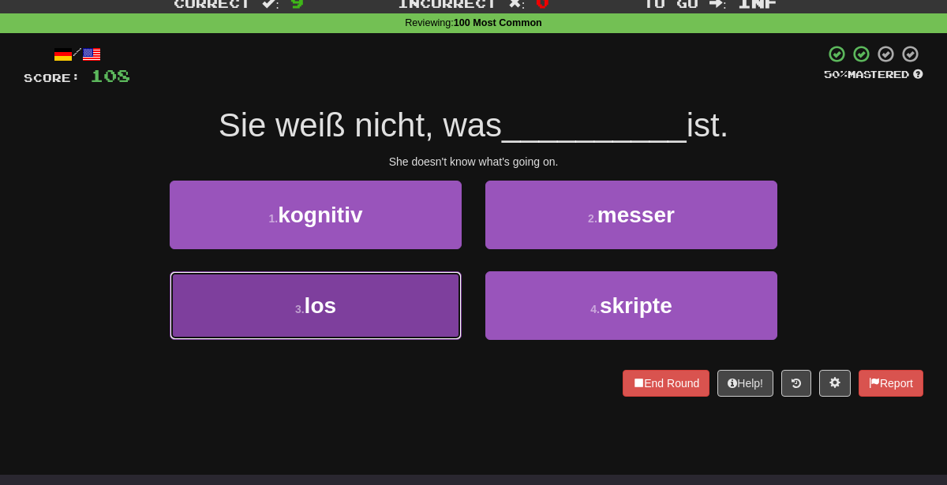
click at [388, 298] on button "3 . los" at bounding box center [316, 305] width 292 height 69
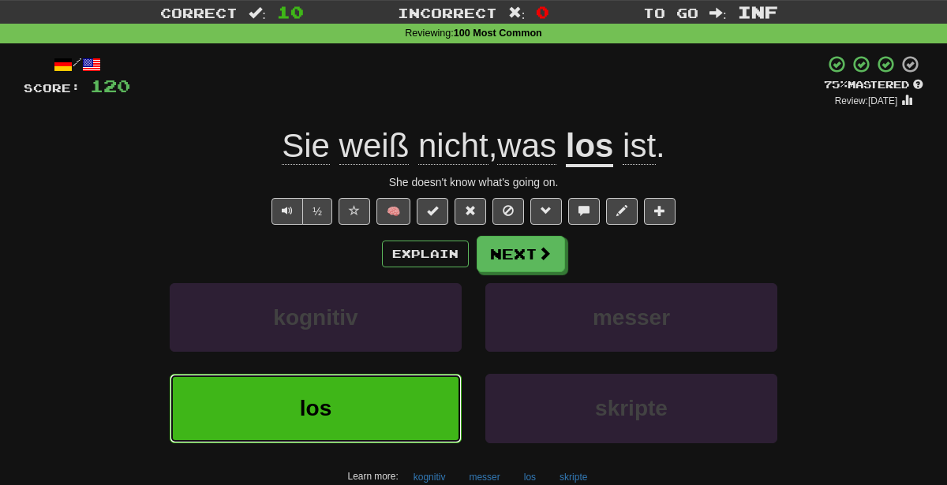
scroll to position [42, 0]
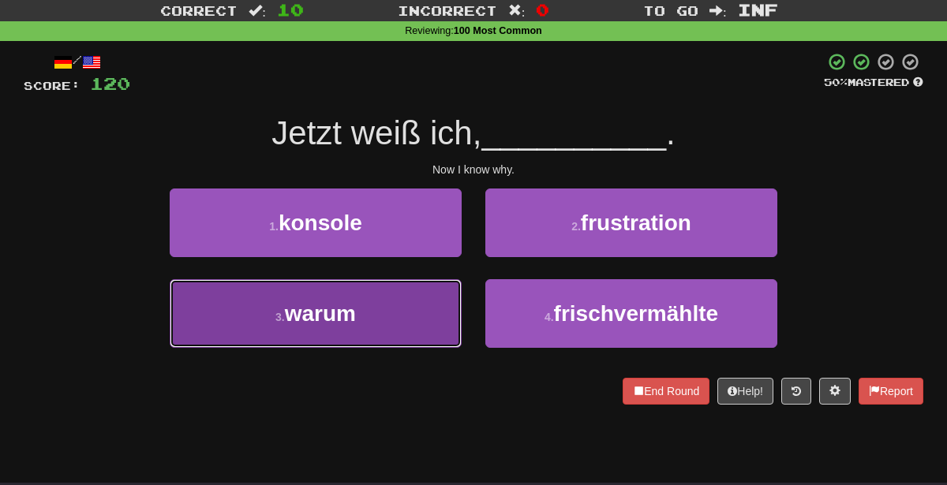
click at [360, 327] on button "3 . warum" at bounding box center [316, 313] width 292 height 69
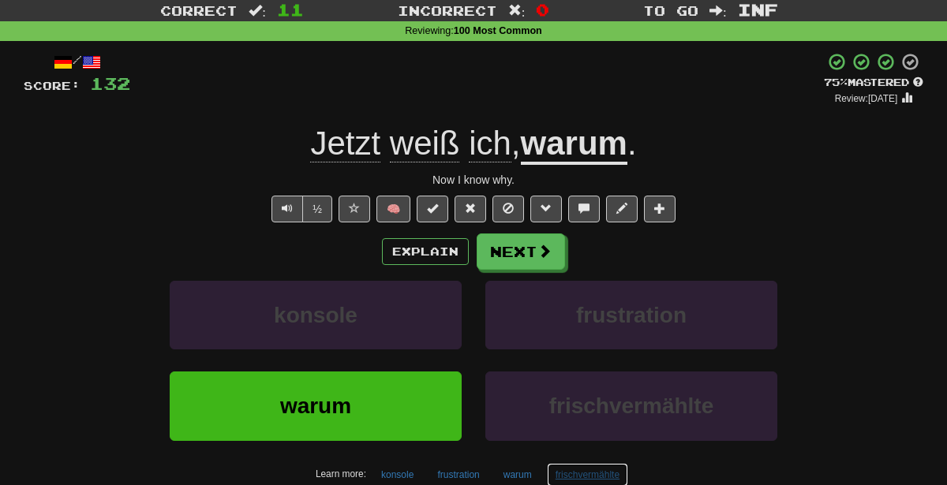
click at [577, 469] on button "frischvermählte" at bounding box center [587, 475] width 81 height 24
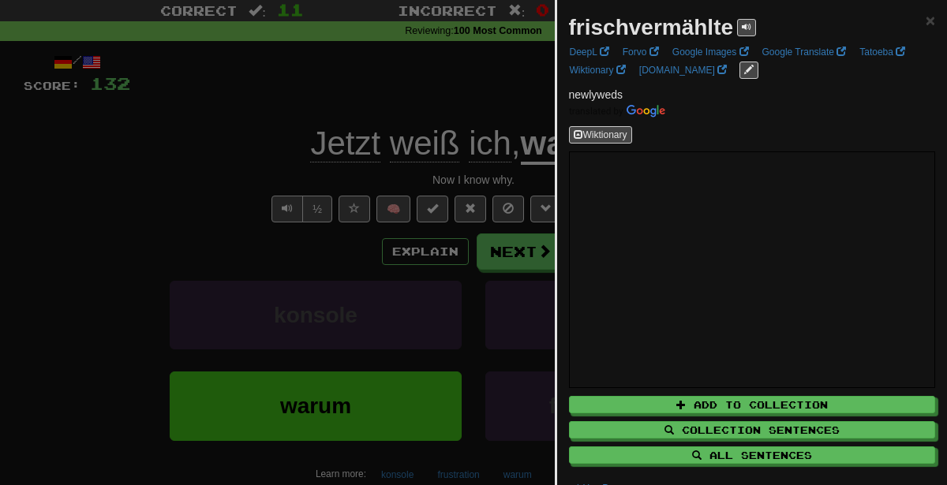
click at [482, 204] on div at bounding box center [473, 242] width 947 height 485
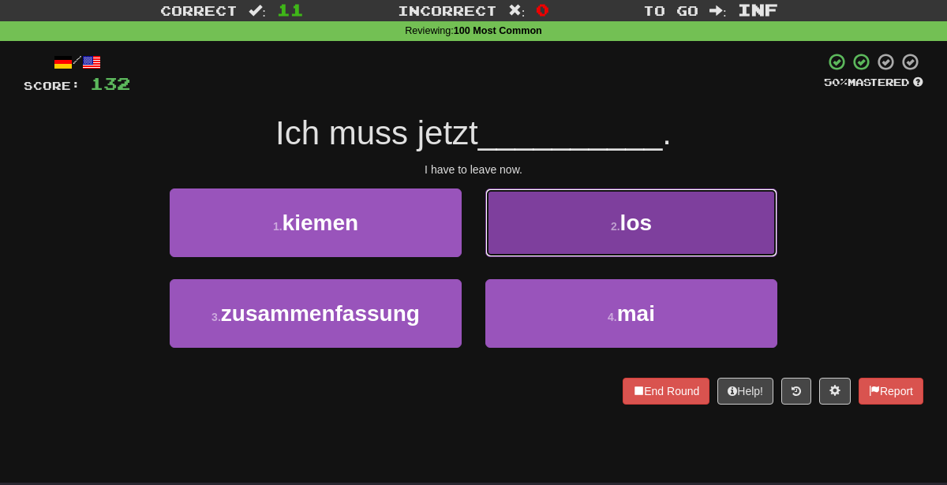
click at [583, 222] on button "2 . los" at bounding box center [631, 223] width 292 height 69
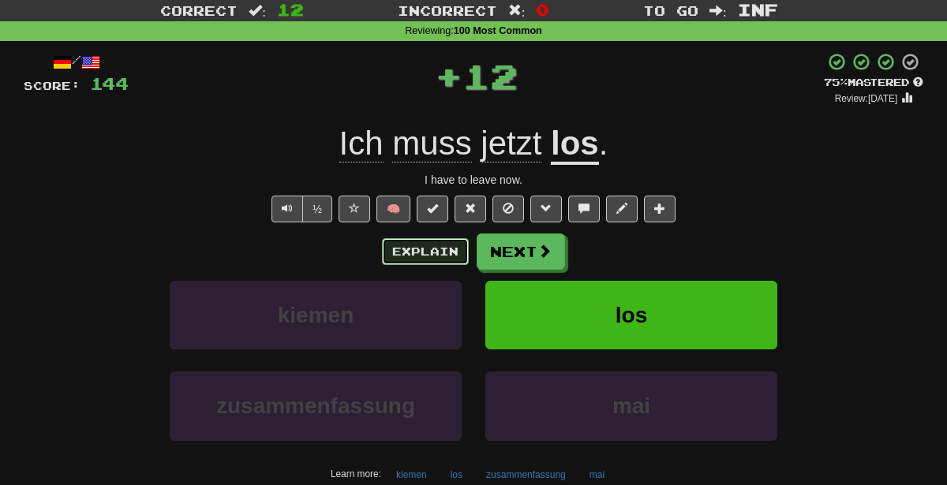
click at [434, 252] on button "Explain" at bounding box center [425, 251] width 87 height 27
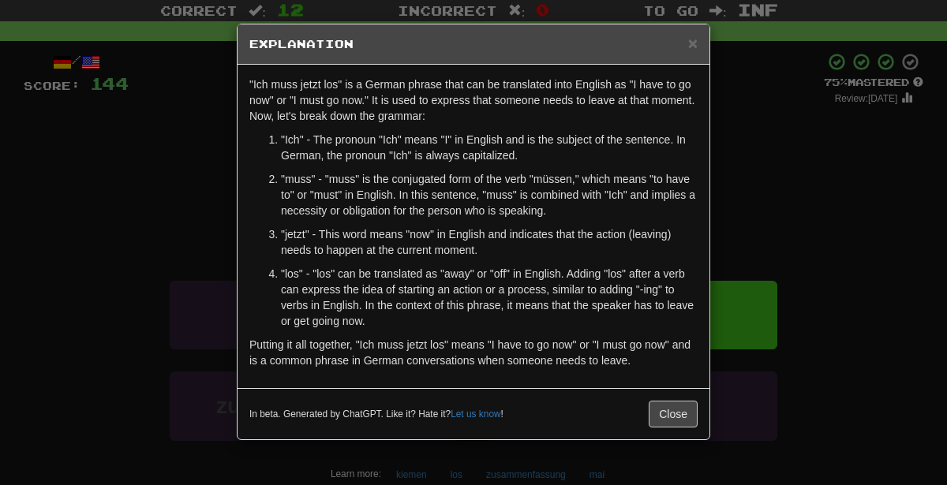
click at [799, 234] on div "× Explanation "Ich muss jetzt los" is a German phrase that can be translated in…" at bounding box center [473, 242] width 947 height 485
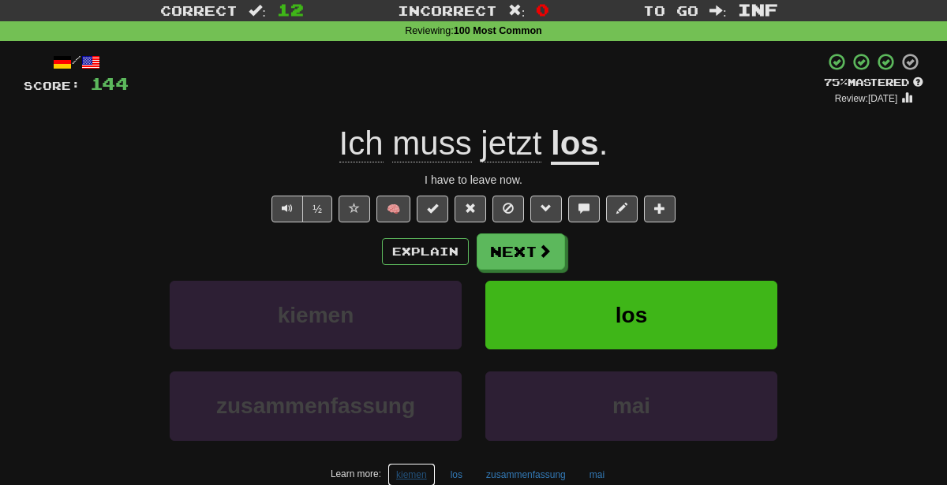
click at [427, 466] on button "kiemen" at bounding box center [411, 475] width 48 height 24
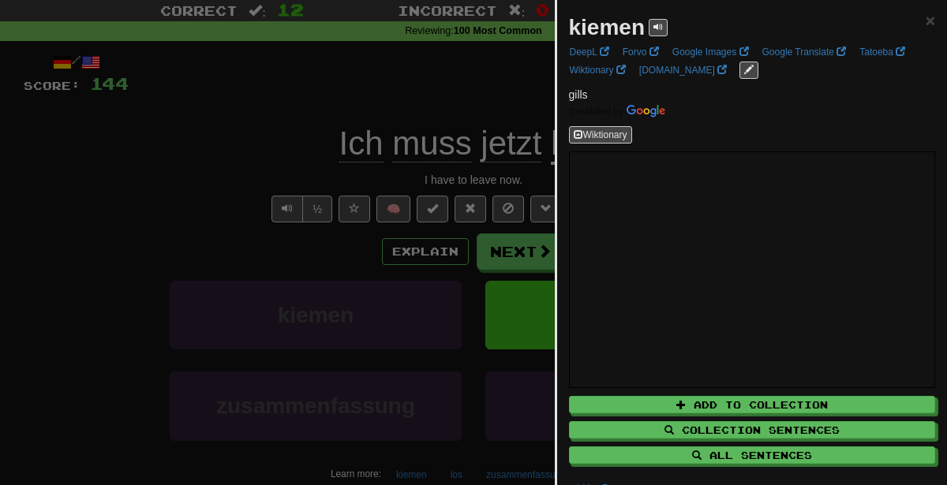
click at [380, 255] on div at bounding box center [473, 242] width 947 height 485
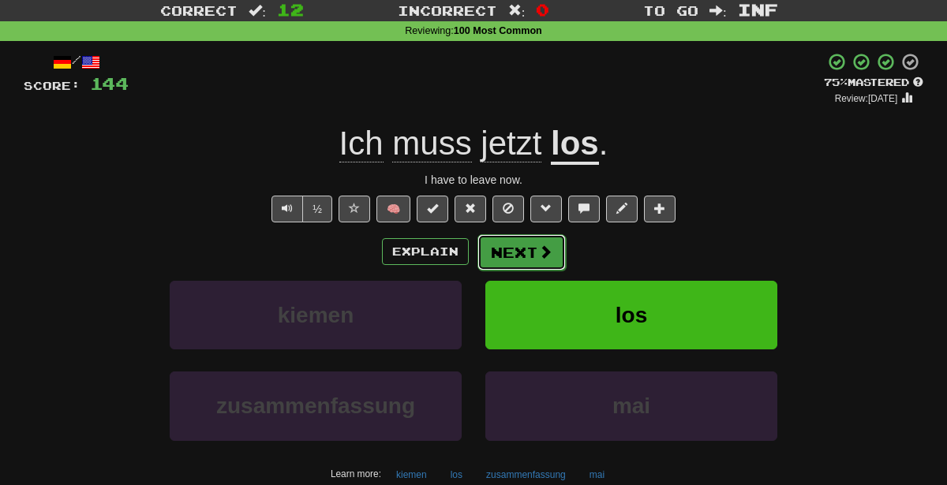
click at [506, 255] on button "Next" at bounding box center [521, 252] width 88 height 36
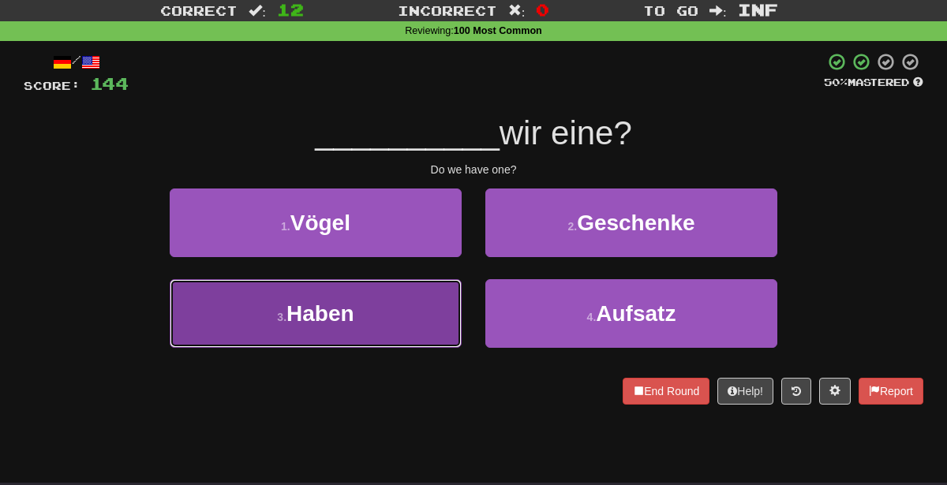
click at [413, 320] on button "3 . Haben" at bounding box center [316, 313] width 292 height 69
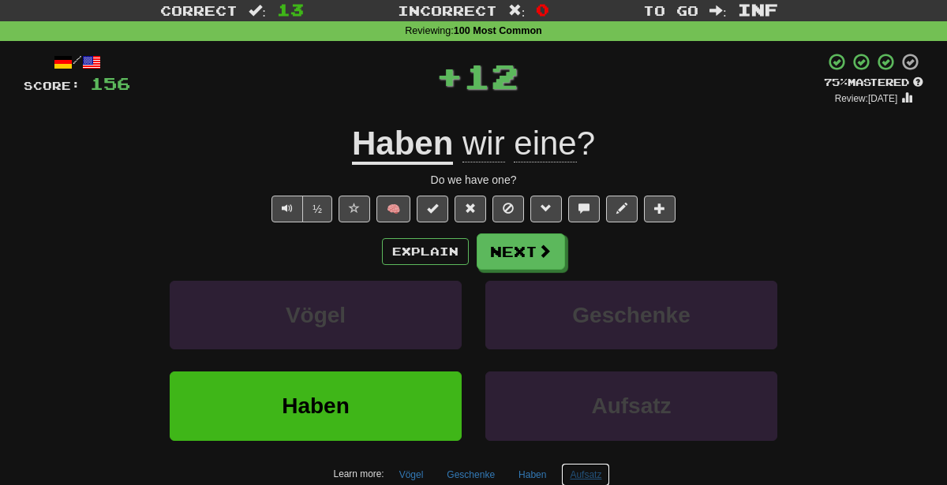
click at [601, 472] on button "Aufsatz" at bounding box center [585, 475] width 49 height 24
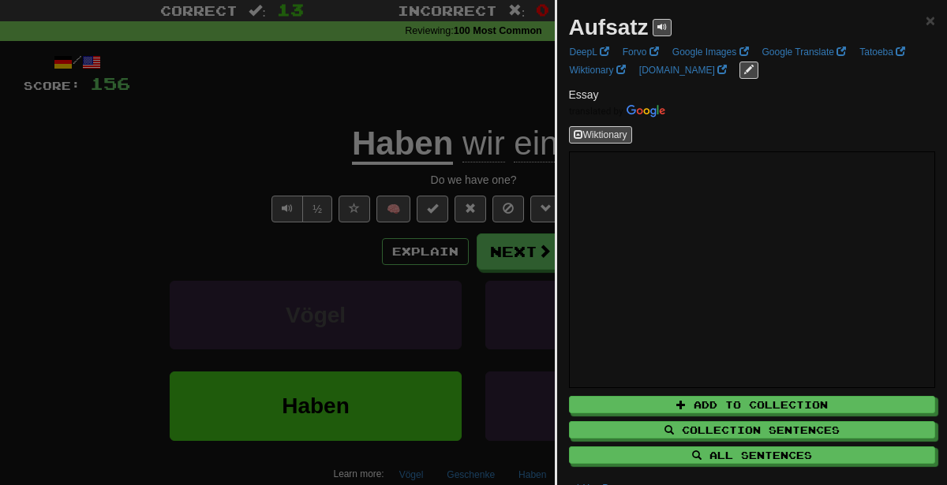
click at [280, 241] on div at bounding box center [473, 242] width 947 height 485
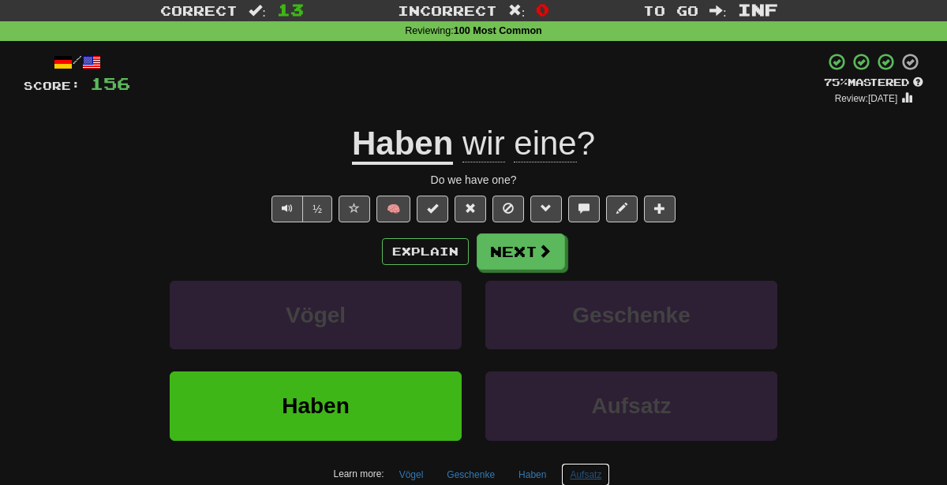
click at [590, 472] on button "Aufsatz" at bounding box center [585, 475] width 49 height 24
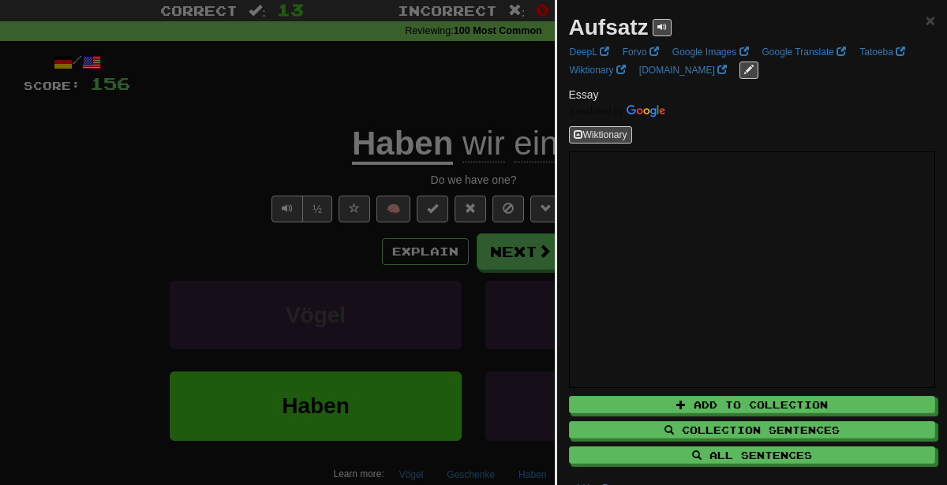
click at [425, 182] on div at bounding box center [473, 242] width 947 height 485
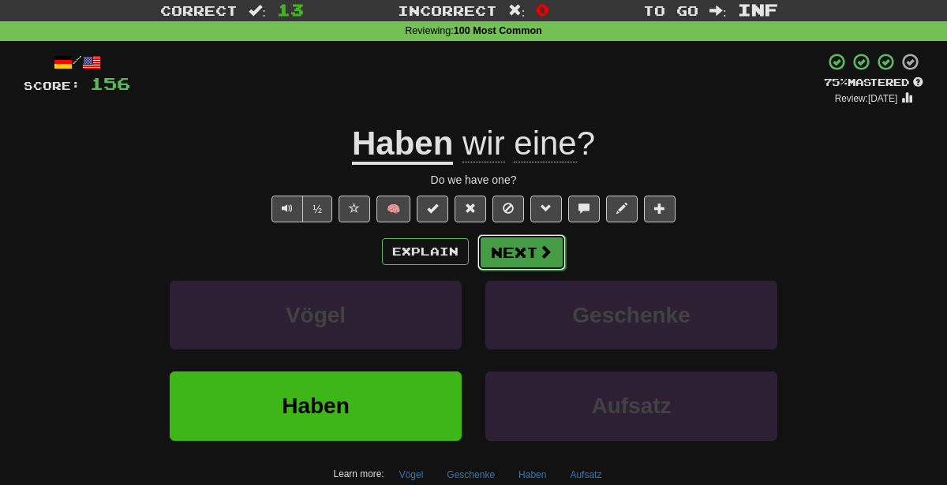
click at [517, 249] on button "Next" at bounding box center [521, 252] width 88 height 36
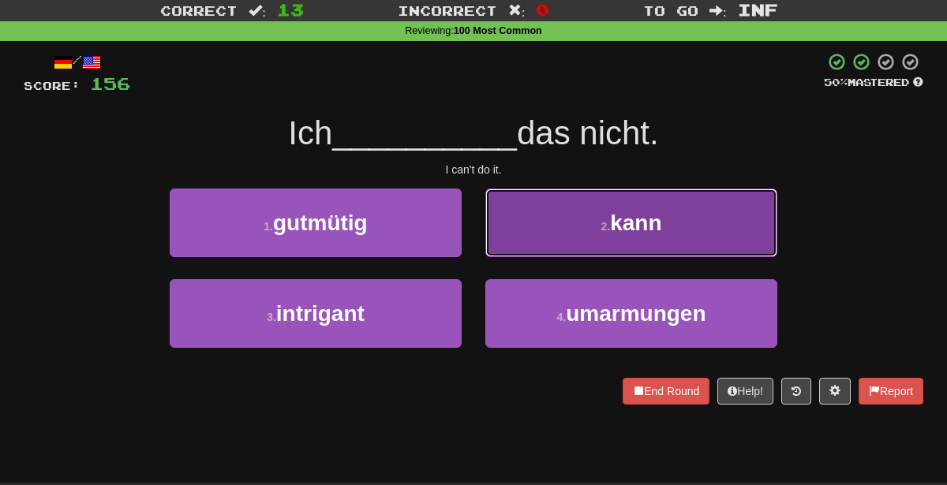
click at [559, 221] on button "2 . kann" at bounding box center [631, 223] width 292 height 69
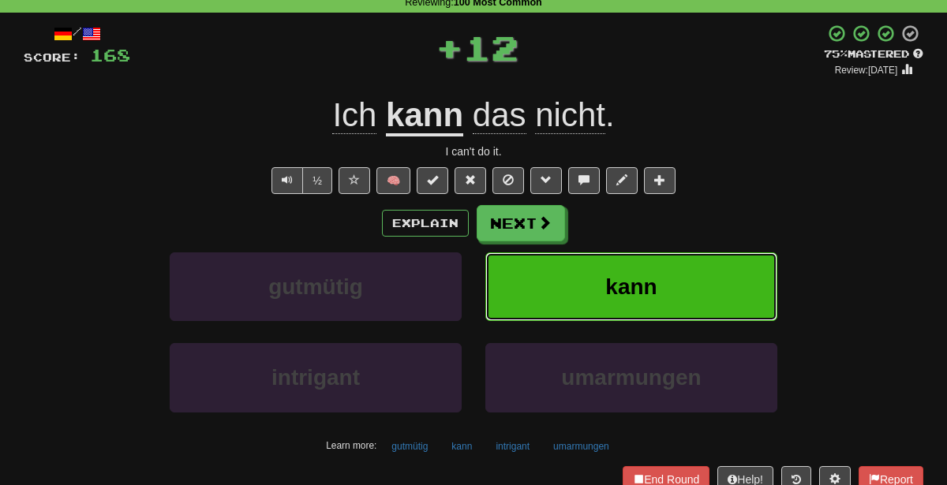
scroll to position [73, 0]
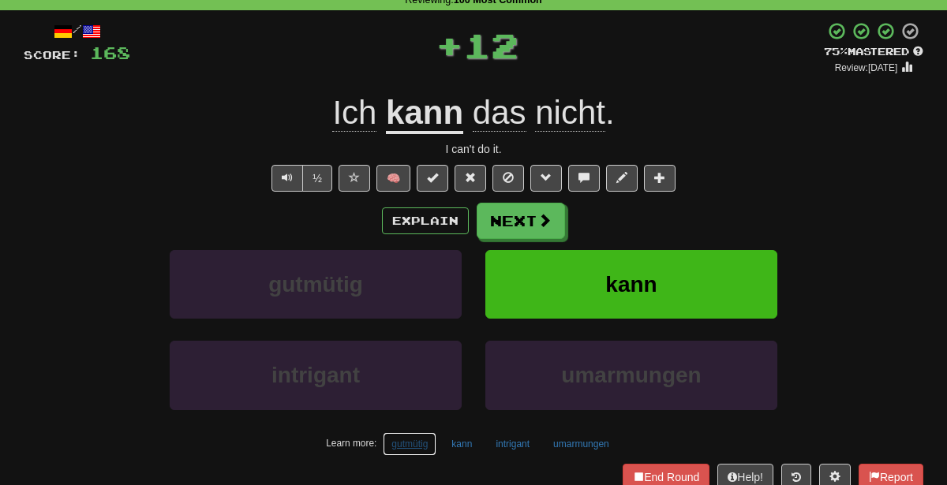
click at [413, 438] on button "gutmütig" at bounding box center [410, 444] width 54 height 24
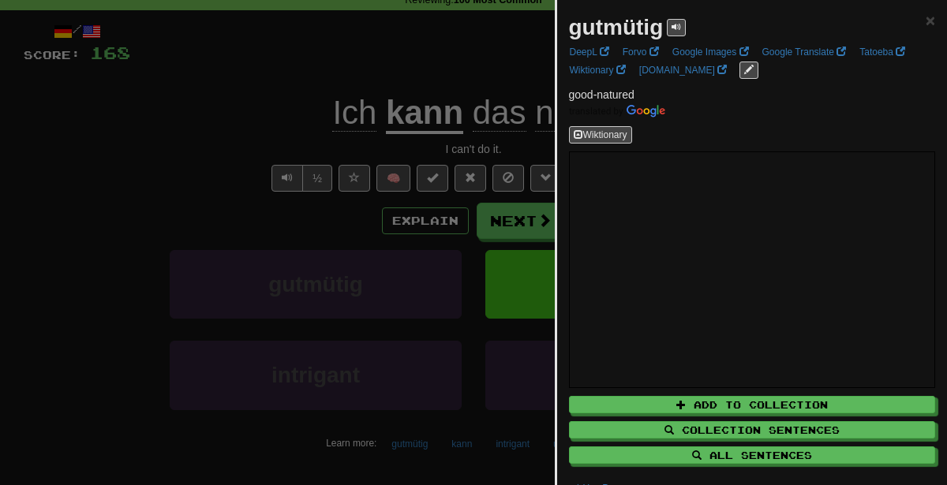
click at [333, 221] on div at bounding box center [473, 242] width 947 height 485
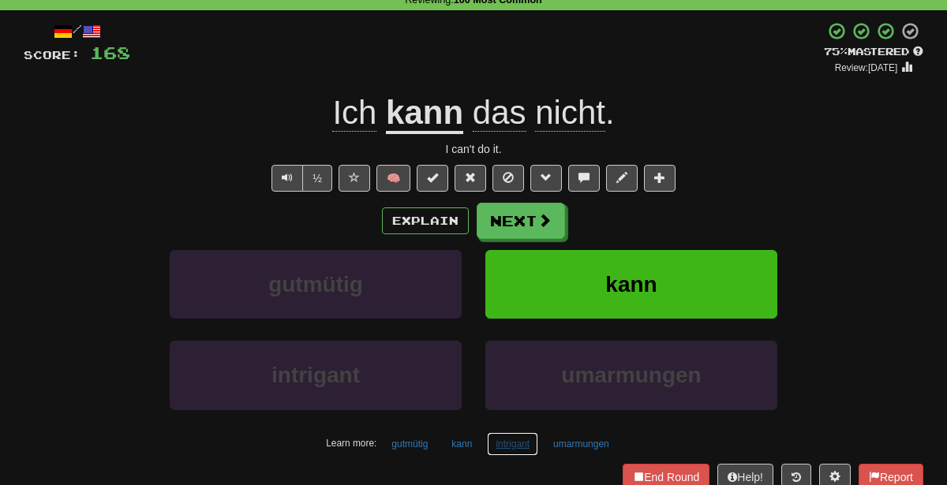
click at [517, 452] on button "intrigant" at bounding box center [512, 444] width 51 height 24
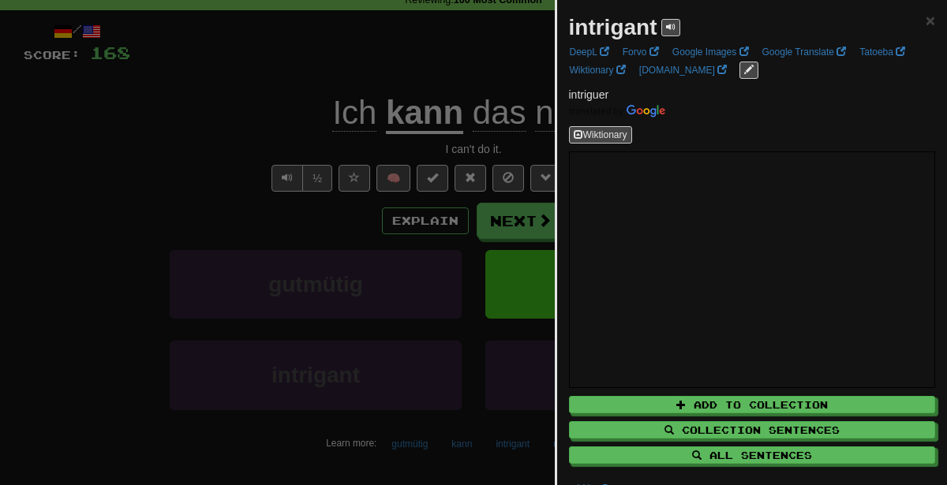
click at [253, 249] on div at bounding box center [473, 242] width 947 height 485
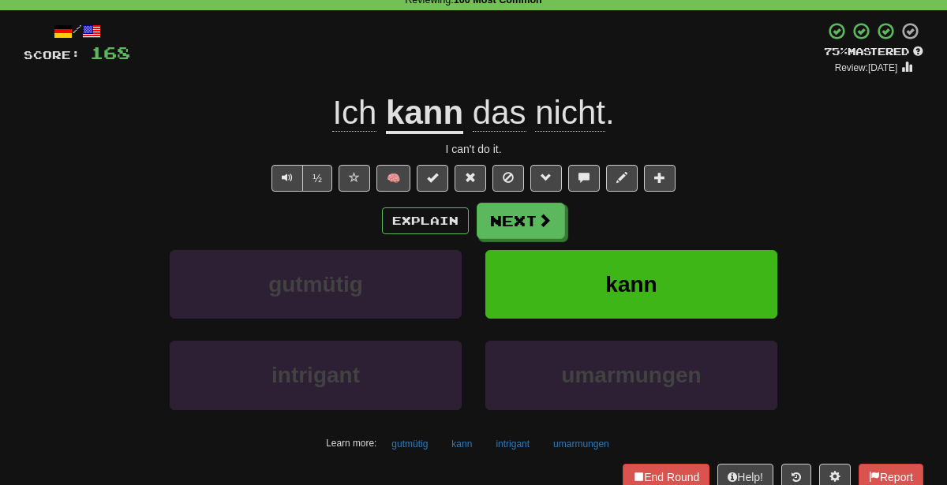
click at [571, 452] on div "/ Score: 168 + 12 75 % Mastered Review: 2025-10-21 Ich kann das nicht . I can't…" at bounding box center [473, 268] width 899 height 495
click at [571, 440] on button "umarmungen" at bounding box center [580, 444] width 73 height 24
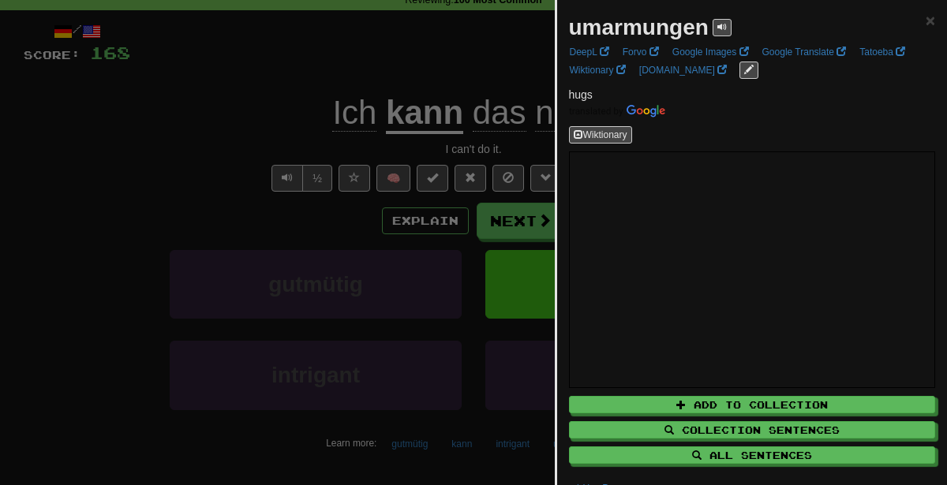
click at [346, 113] on div at bounding box center [473, 242] width 947 height 485
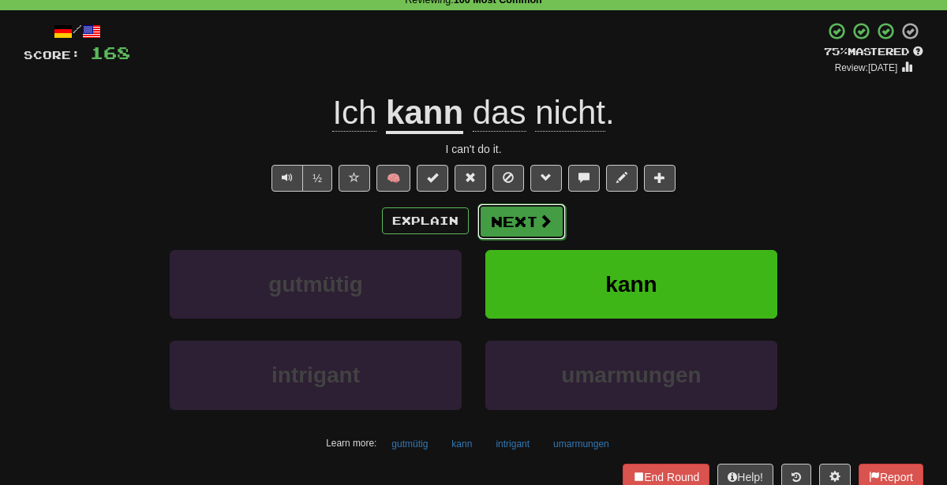
click at [543, 220] on span at bounding box center [545, 221] width 14 height 14
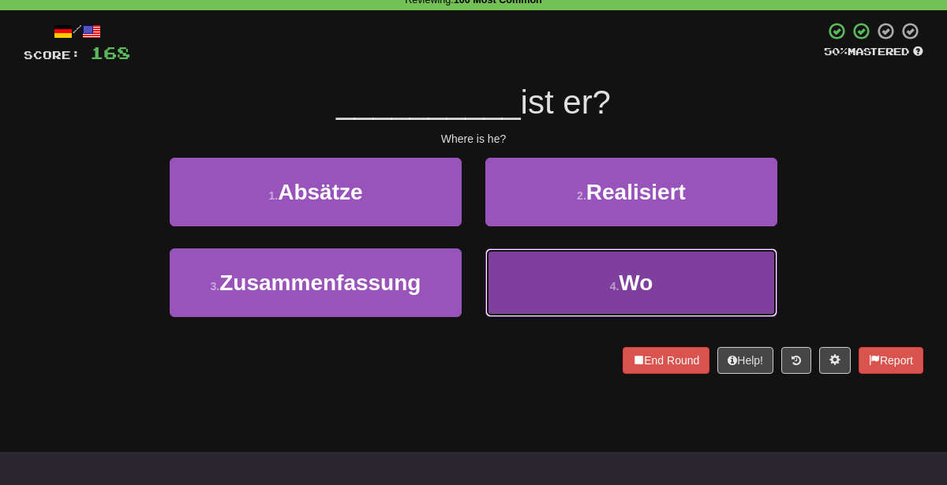
click at [552, 282] on button "4 . Wo" at bounding box center [631, 283] width 292 height 69
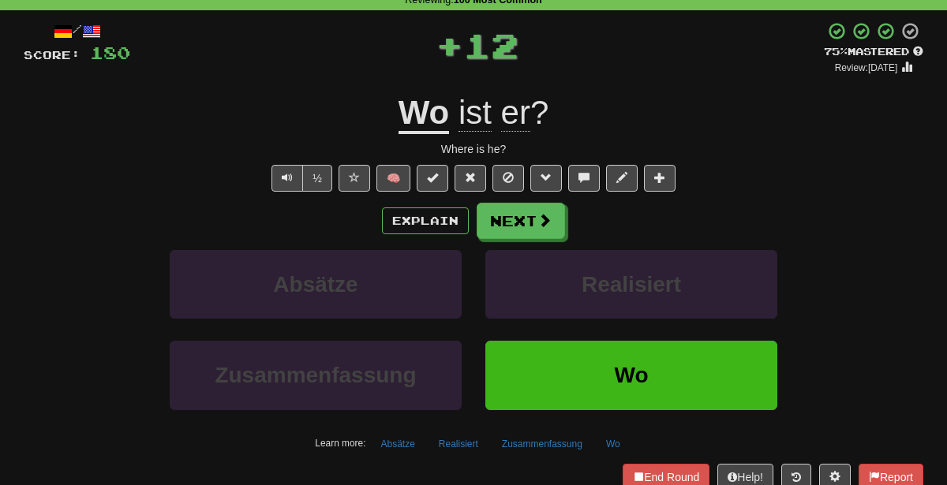
click at [386, 145] on div "Where is he?" at bounding box center [473, 149] width 899 height 16
click at [388, 156] on div "Where is he?" at bounding box center [473, 149] width 899 height 16
click at [396, 174] on button "🧠" at bounding box center [393, 178] width 34 height 27
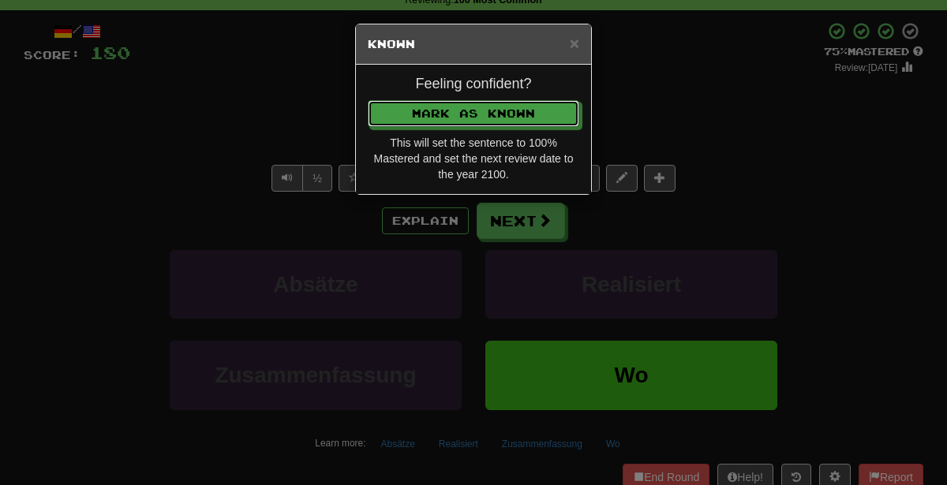
click at [368, 100] on button "Mark as Known" at bounding box center [473, 113] width 211 height 27
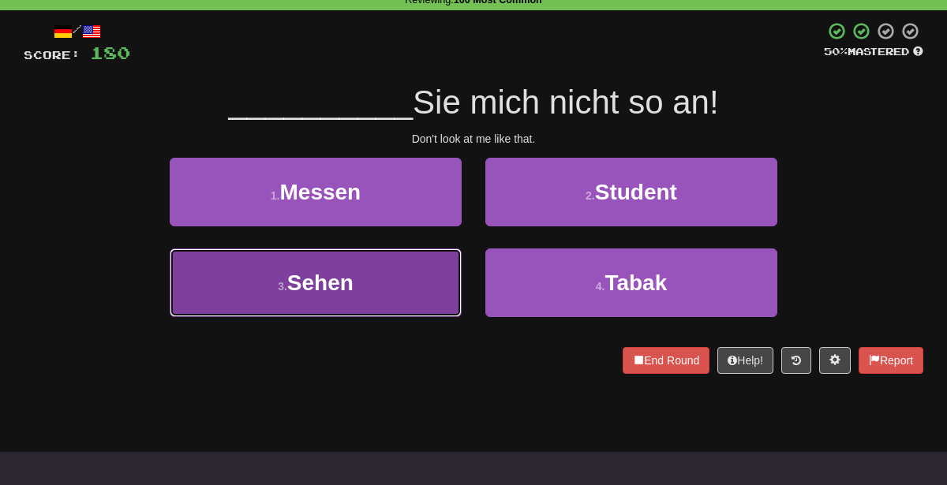
click at [397, 311] on button "3 . Sehen" at bounding box center [316, 283] width 292 height 69
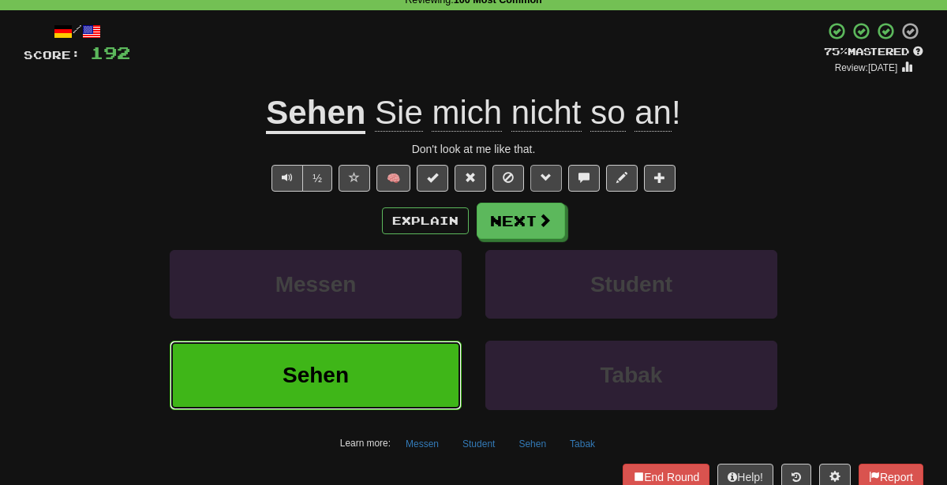
scroll to position [0, 0]
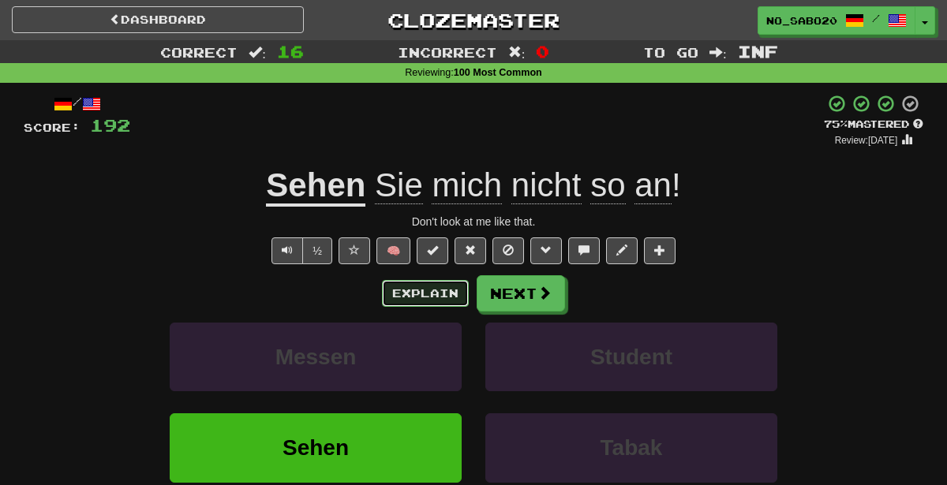
click at [437, 295] on button "Explain" at bounding box center [425, 293] width 87 height 27
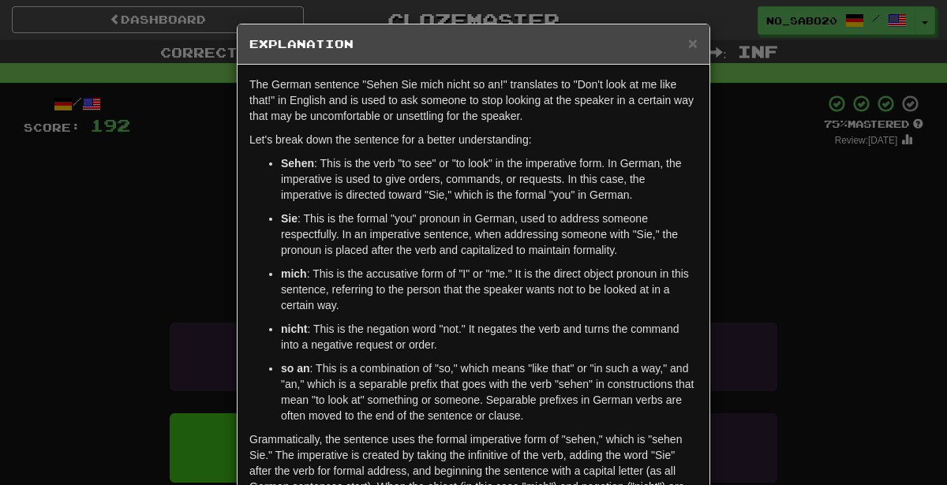
click at [731, 309] on div "× Explanation The German sentence "Sehen Sie mich nicht so an!" translates to "…" at bounding box center [473, 242] width 947 height 485
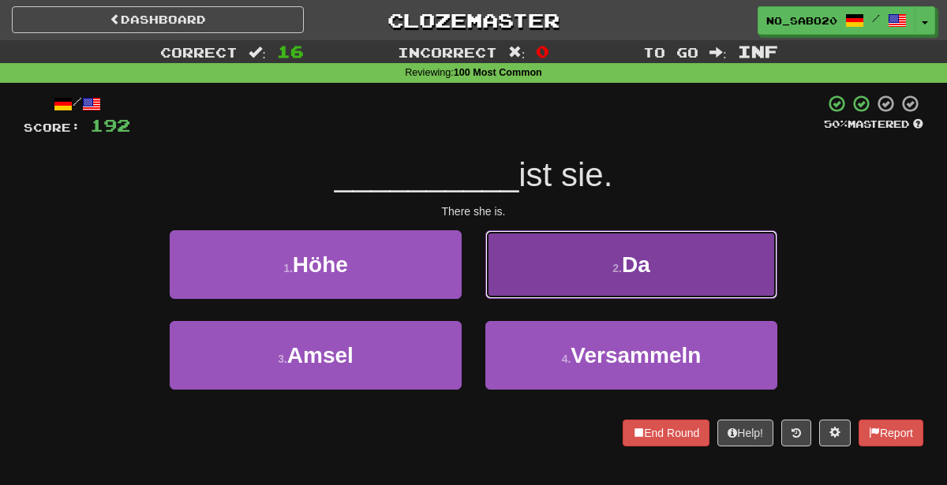
click at [556, 261] on button "2 . Da" at bounding box center [631, 264] width 292 height 69
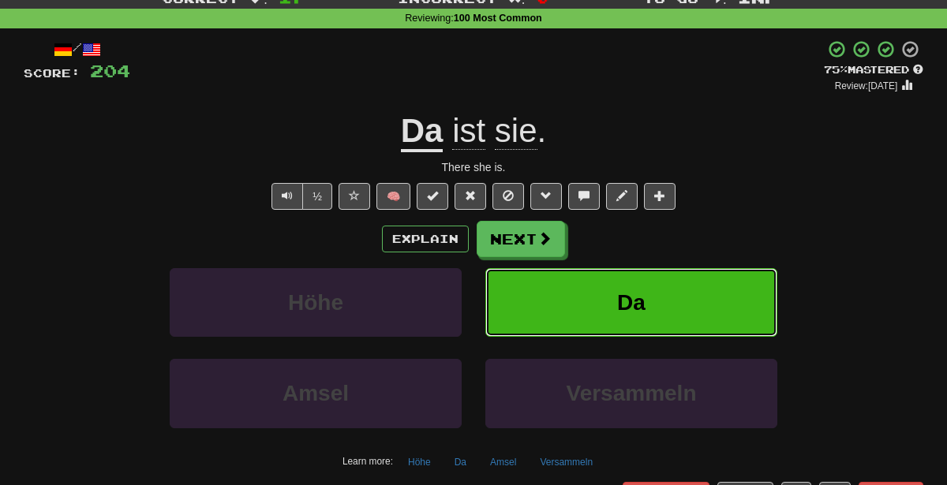
scroll to position [54, 0]
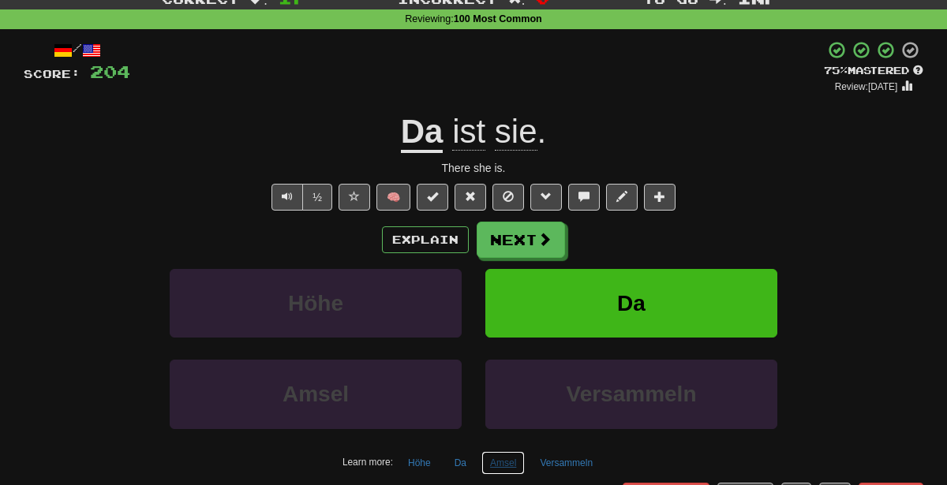
click at [509, 463] on button "Amsel" at bounding box center [502, 463] width 43 height 24
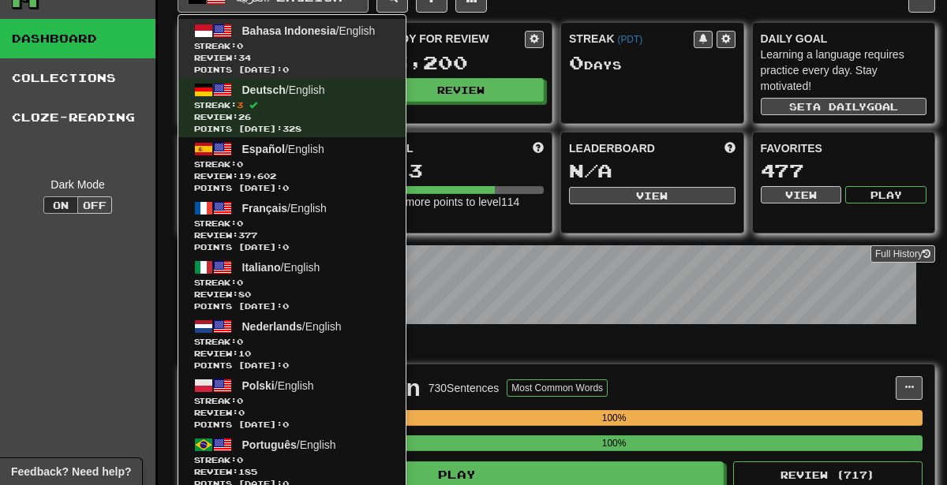
scroll to position [31, 0]
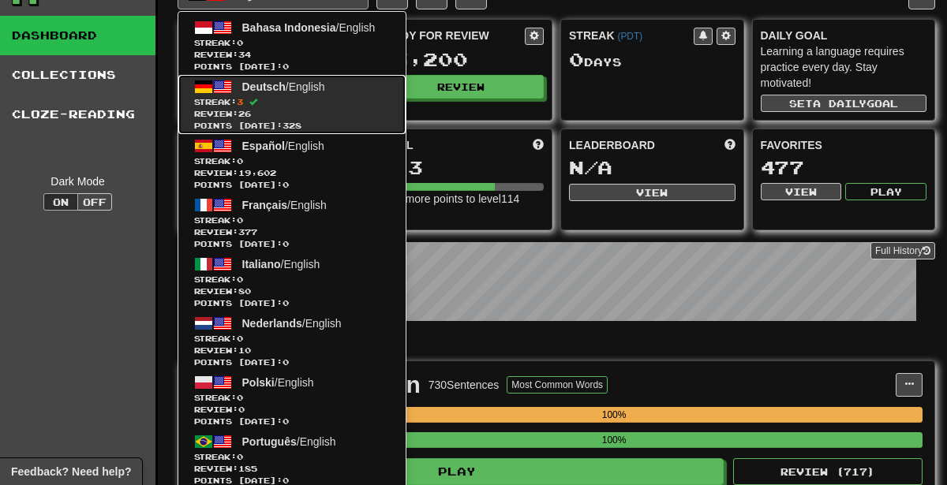
click at [329, 97] on span "Streak: 3" at bounding box center [292, 102] width 196 height 12
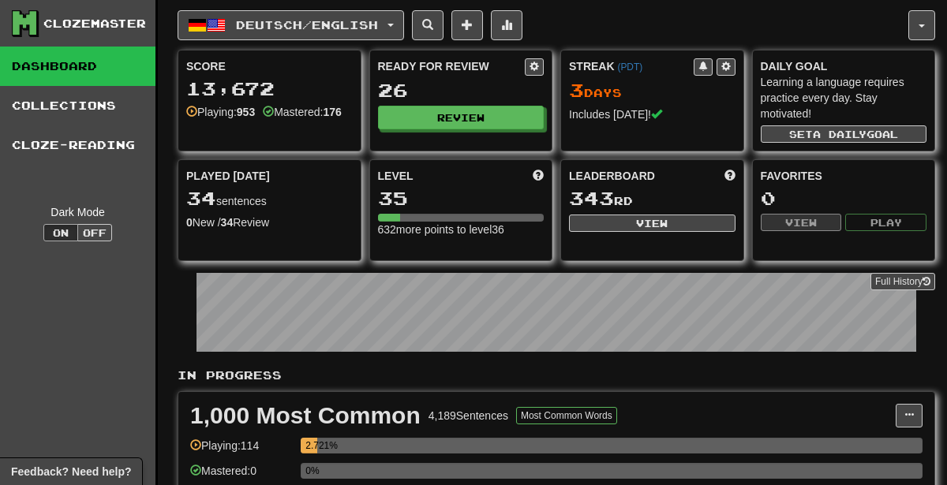
click at [389, 126] on div "Ready for Review 26 Review" at bounding box center [461, 93] width 182 height 87
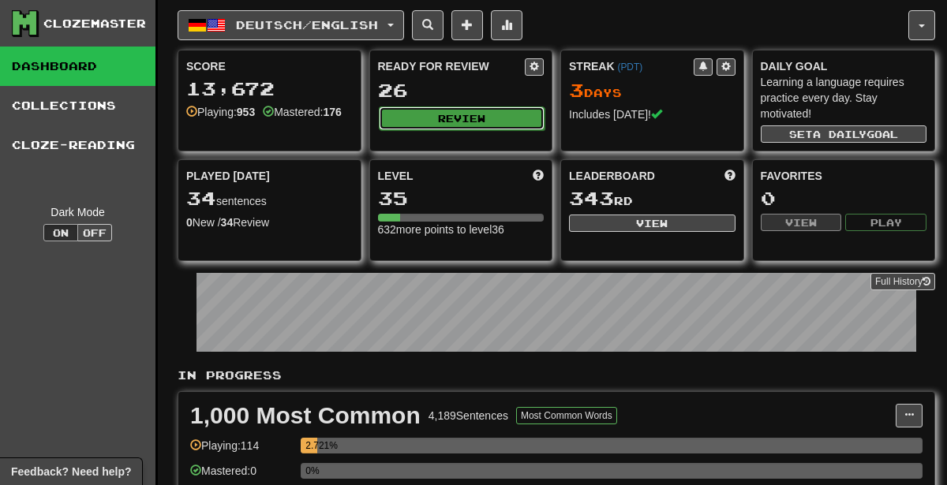
click at [398, 114] on button "Review" at bounding box center [462, 119] width 166 height 24
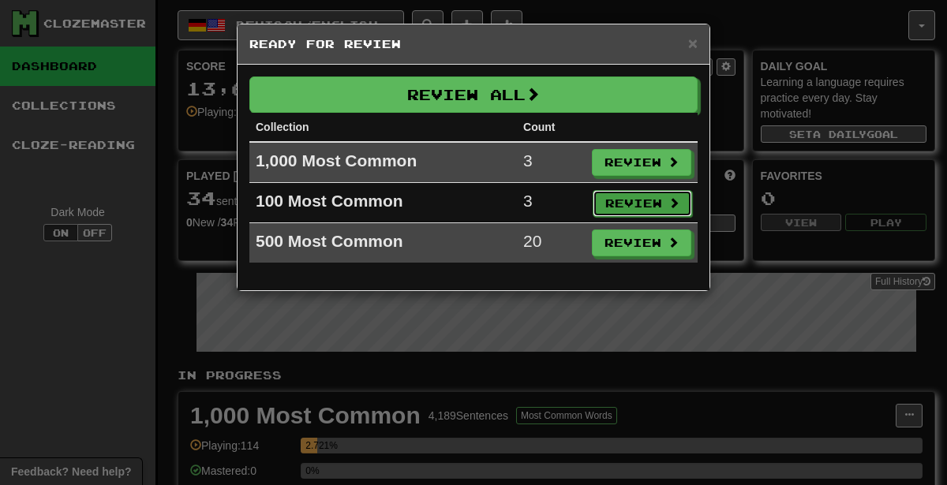
click at [621, 197] on button "Review" at bounding box center [641, 203] width 99 height 27
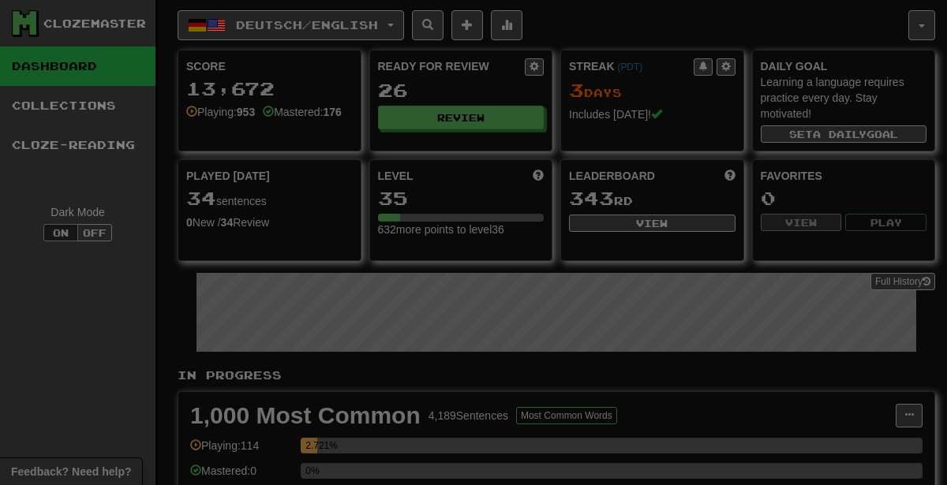
select select "********"
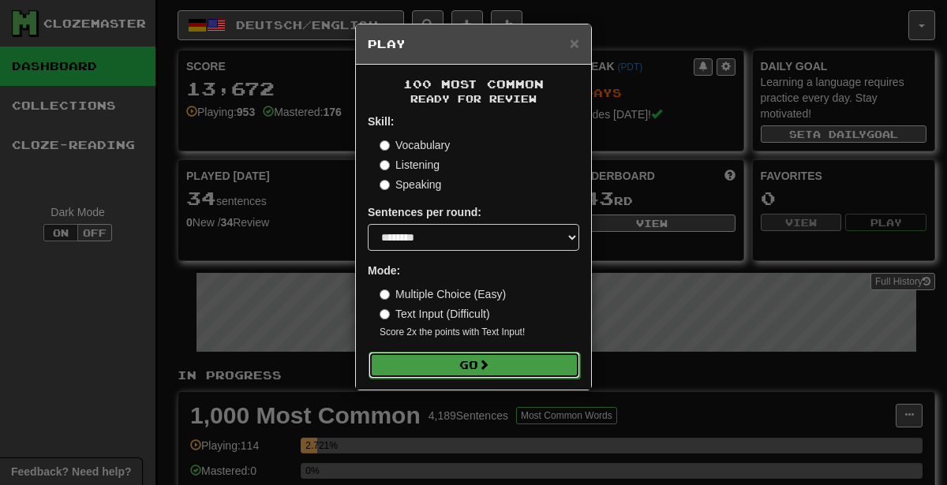
click at [506, 358] on button "Go" at bounding box center [473, 365] width 211 height 27
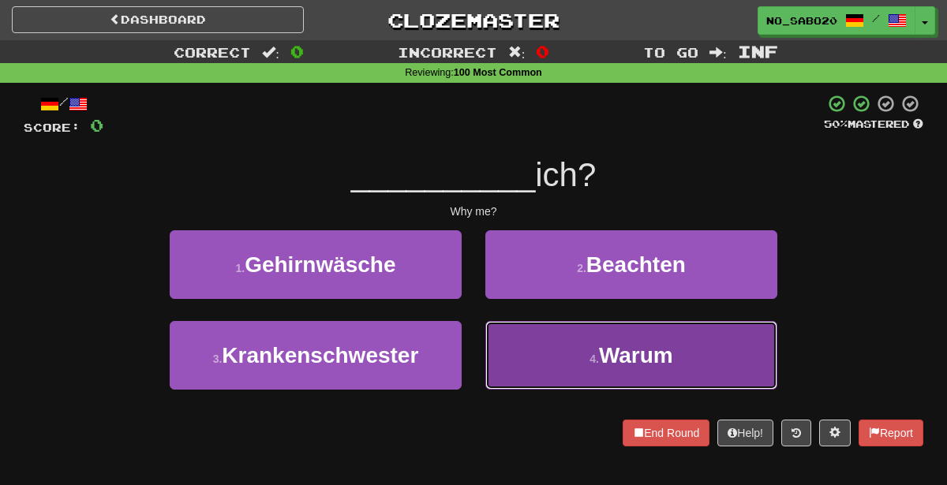
click at [550, 353] on button "4 . [GEOGRAPHIC_DATA]" at bounding box center [631, 355] width 292 height 69
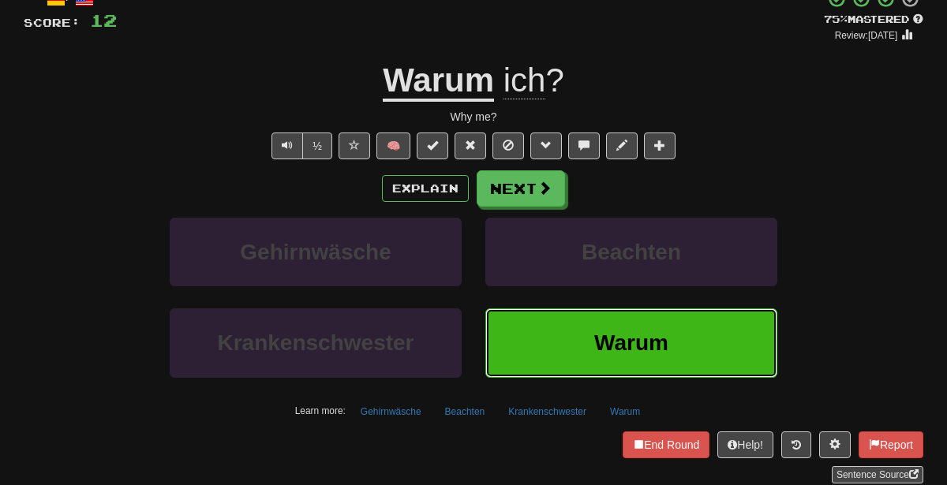
scroll to position [125, 0]
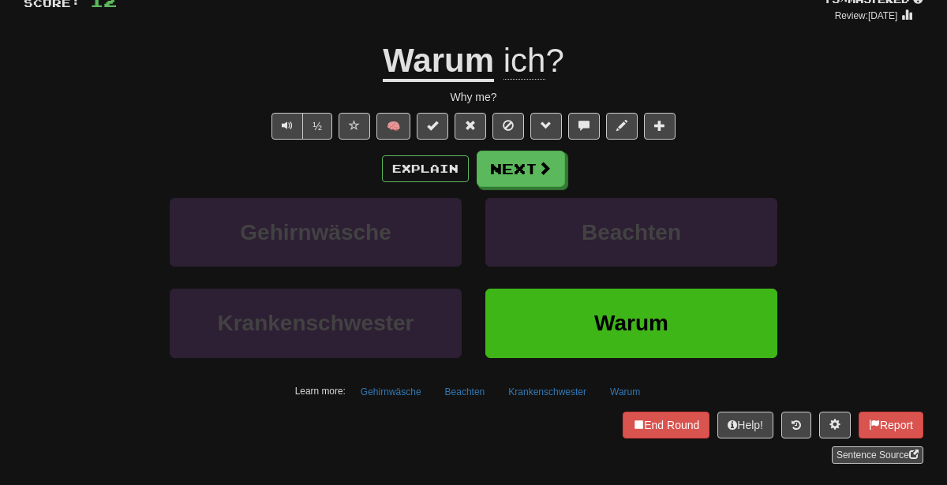
click at [494, 396] on div "Learn more: Gehirnwäsche Beachten Krankenschwester Warum" at bounding box center [473, 392] width 923 height 24
click at [475, 390] on button "Beachten" at bounding box center [465, 392] width 58 height 24
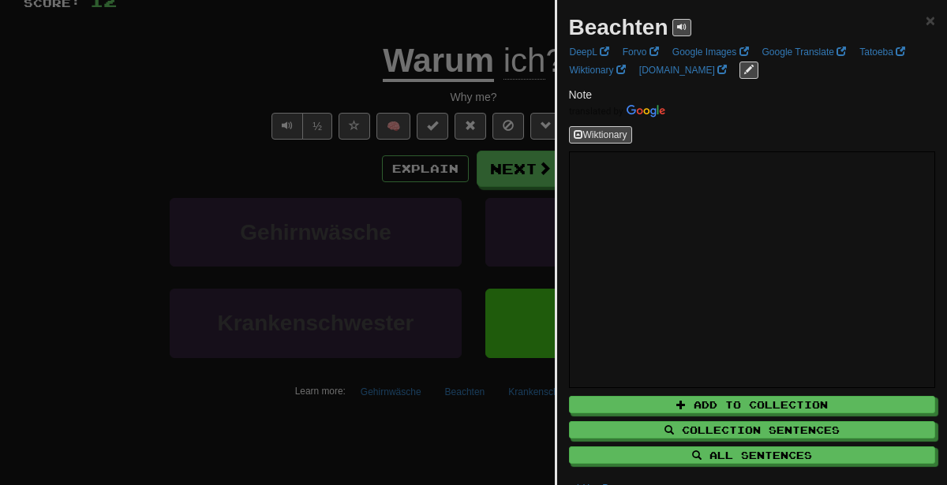
click at [327, 275] on div at bounding box center [473, 242] width 947 height 485
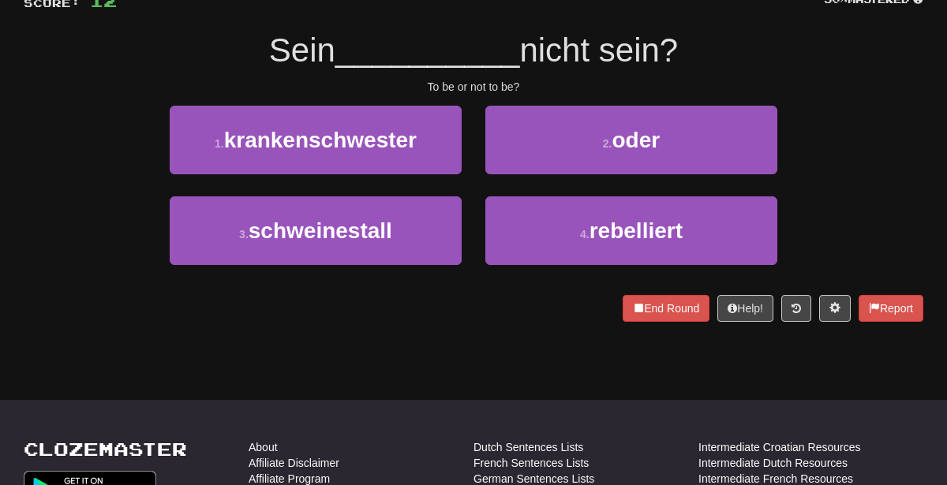
scroll to position [0, 0]
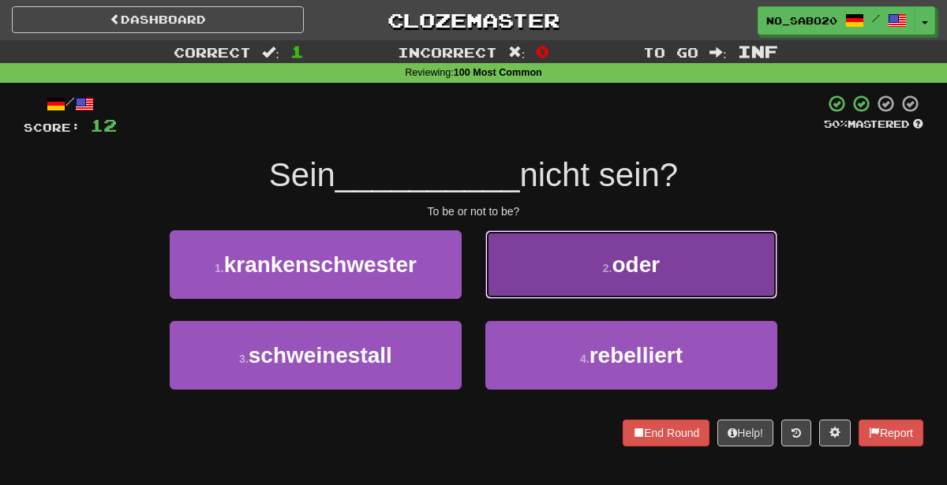
click at [650, 248] on button "2 . oder" at bounding box center [631, 264] width 292 height 69
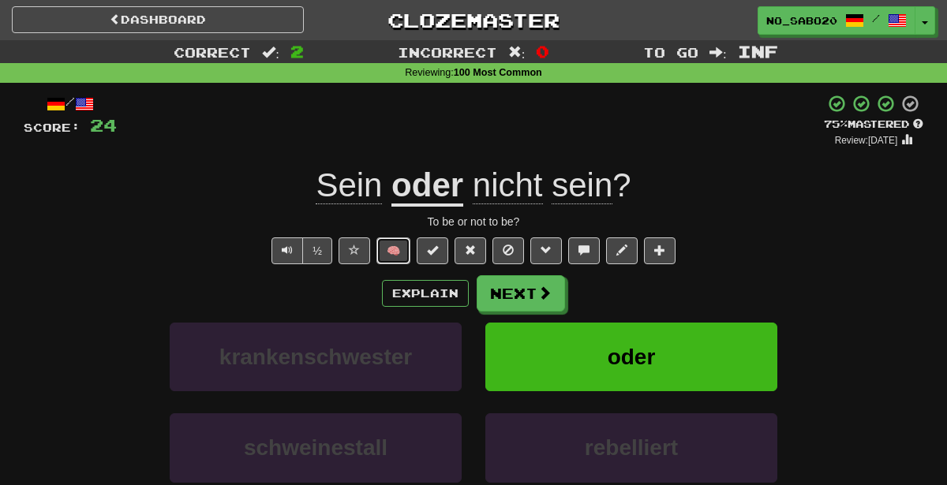
click at [402, 242] on button "🧠" at bounding box center [393, 250] width 34 height 27
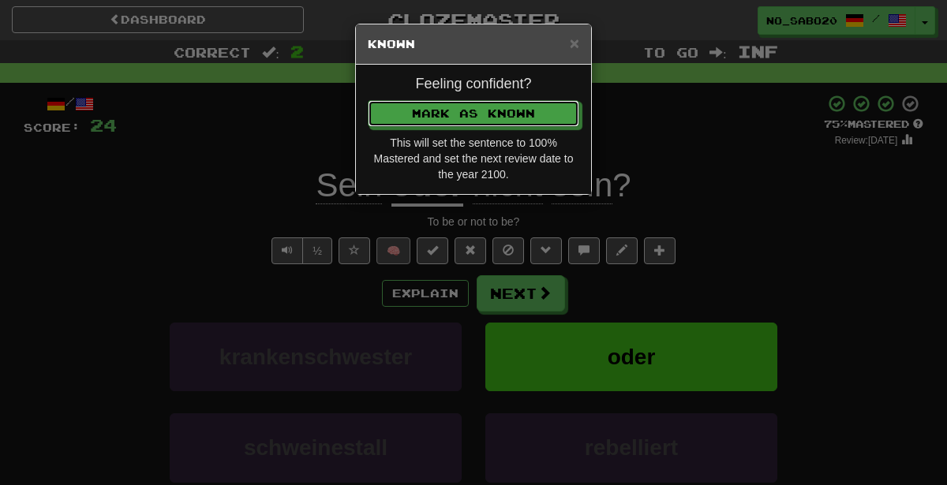
click at [368, 100] on button "Mark as Known" at bounding box center [473, 113] width 211 height 27
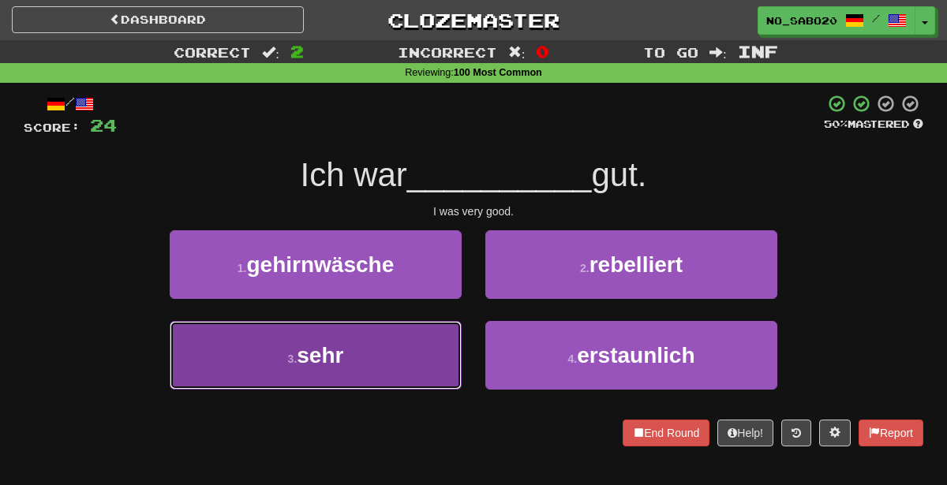
click at [377, 341] on button "3 . sehr" at bounding box center [316, 355] width 292 height 69
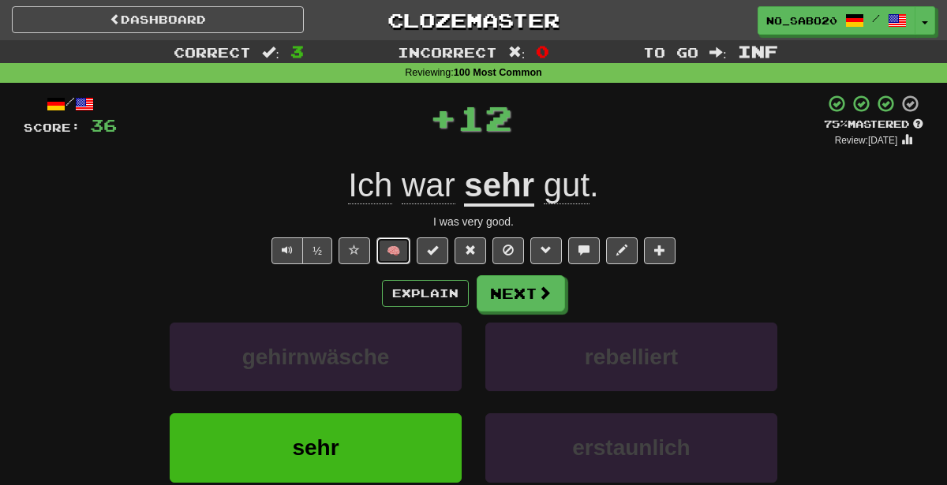
click at [387, 250] on button "🧠" at bounding box center [393, 250] width 34 height 27
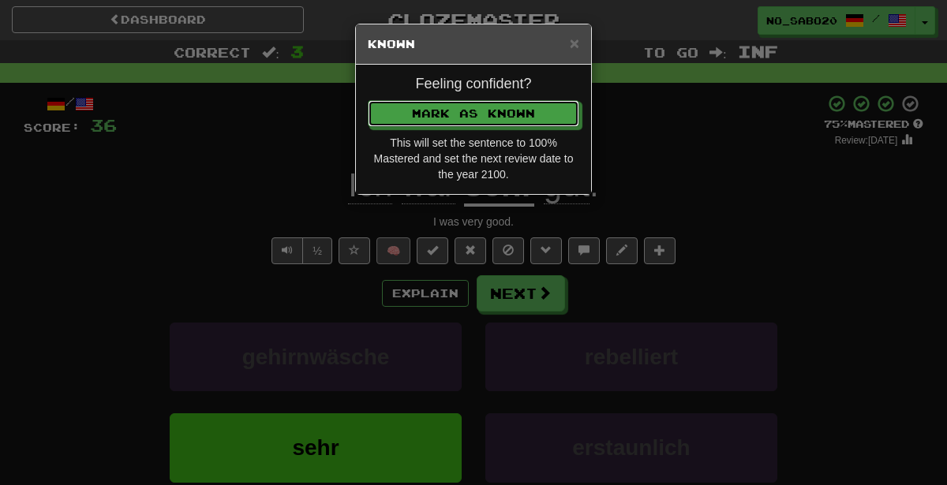
click at [368, 100] on button "Mark as Known" at bounding box center [473, 113] width 211 height 27
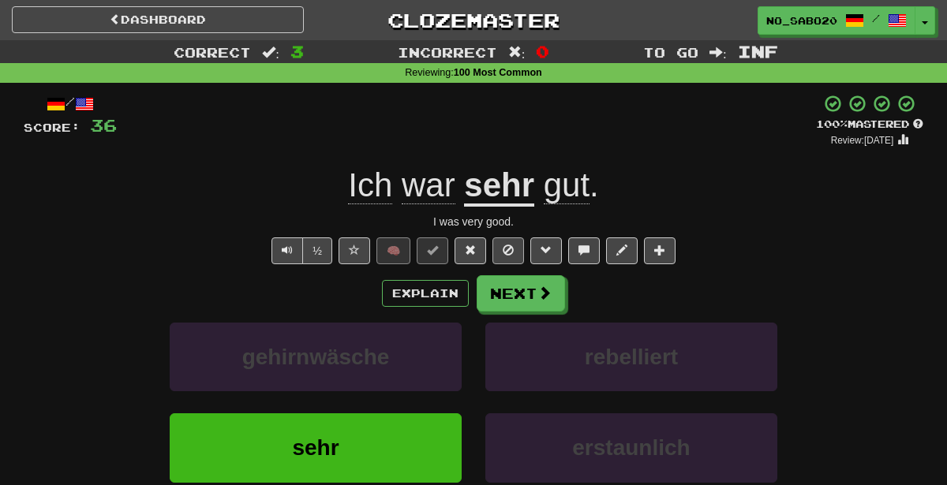
scroll to position [142, 0]
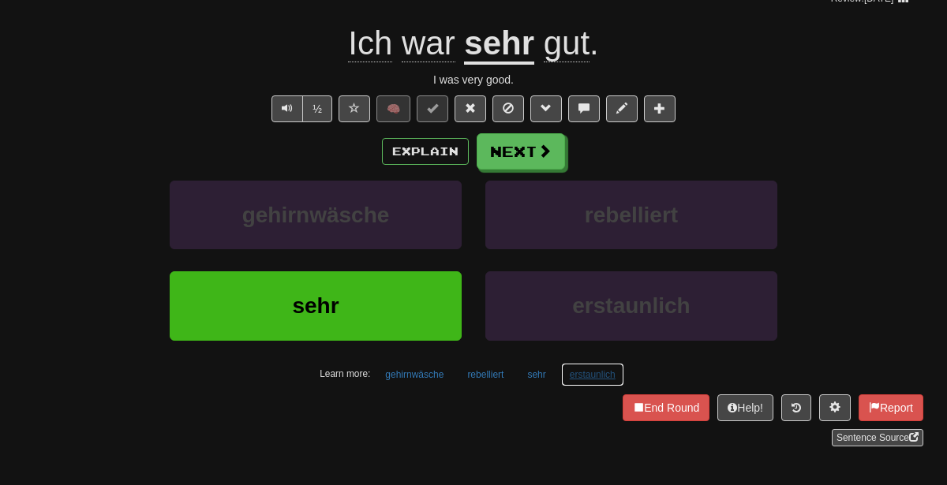
click at [573, 372] on button "erstaunlich" at bounding box center [592, 375] width 63 height 24
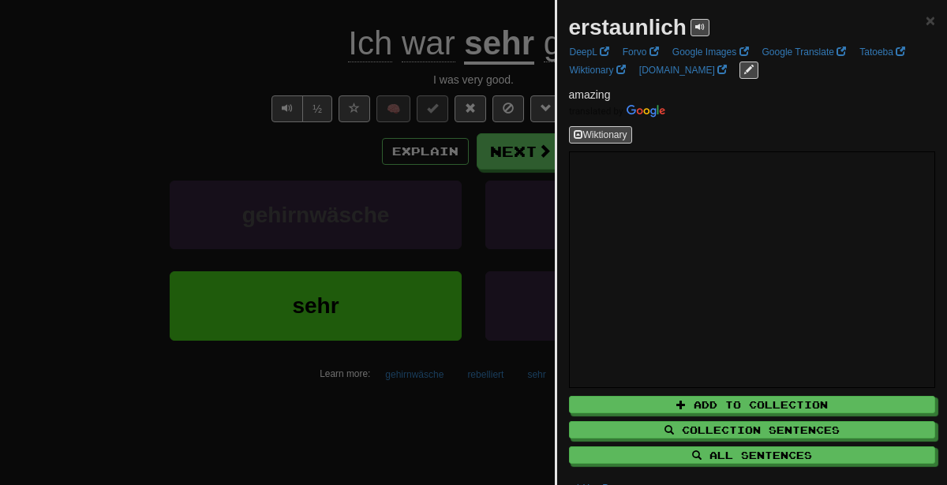
click at [386, 164] on div at bounding box center [473, 242] width 947 height 485
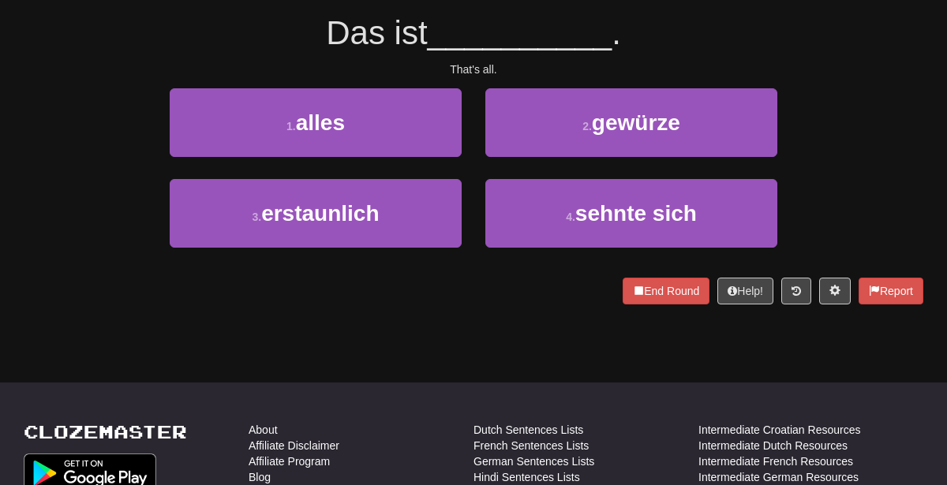
scroll to position [0, 0]
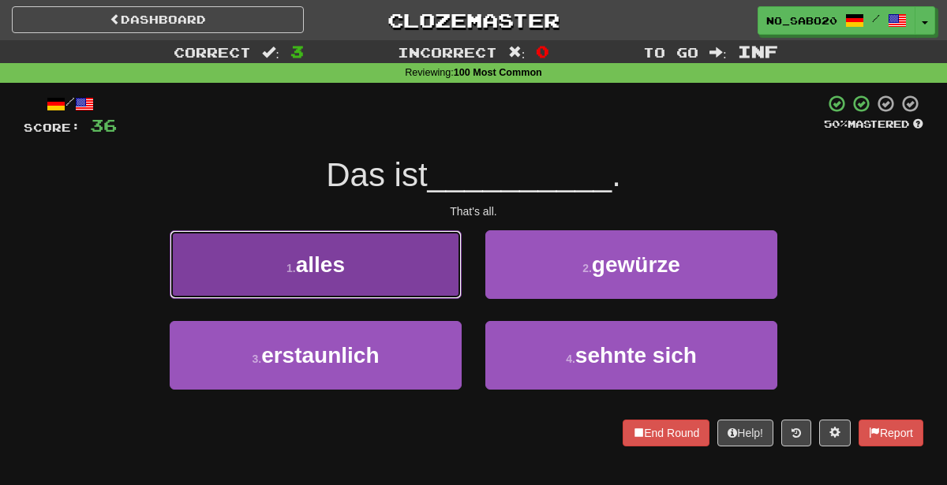
click at [297, 241] on button "1 . alles" at bounding box center [316, 264] width 292 height 69
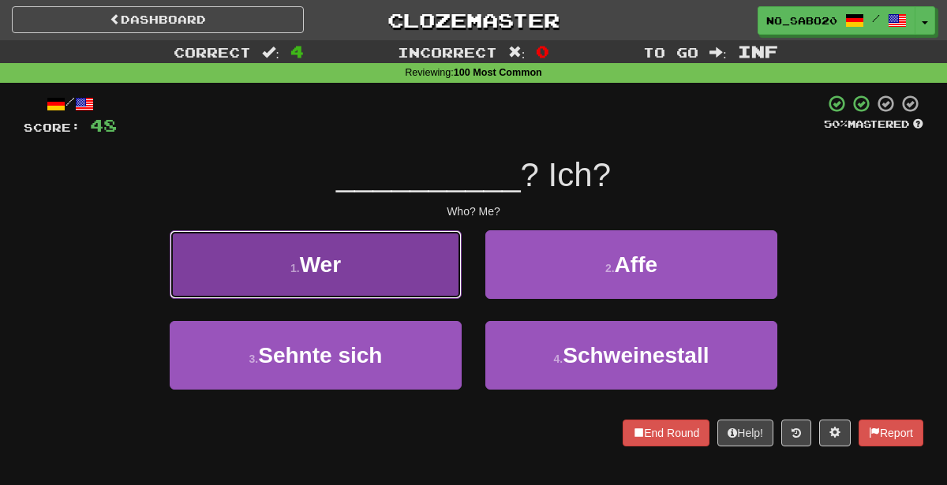
click at [391, 270] on button "1 . Wer" at bounding box center [316, 264] width 292 height 69
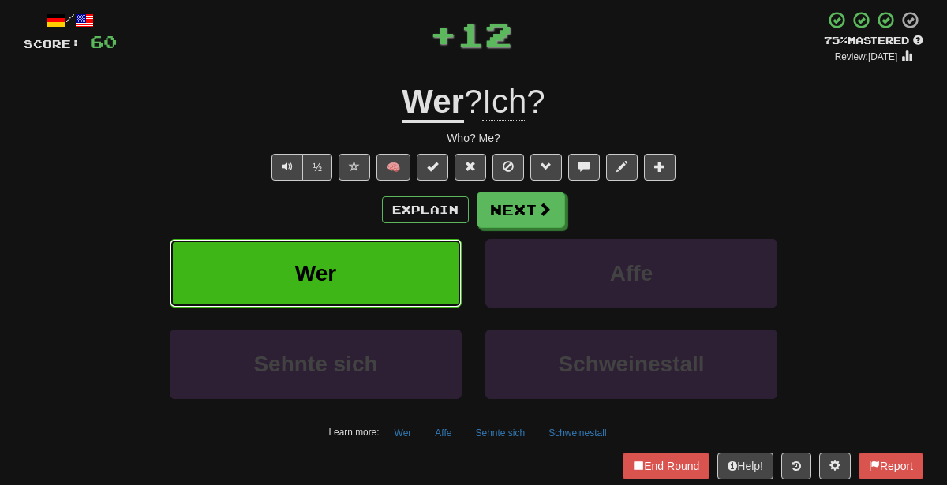
scroll to position [125, 0]
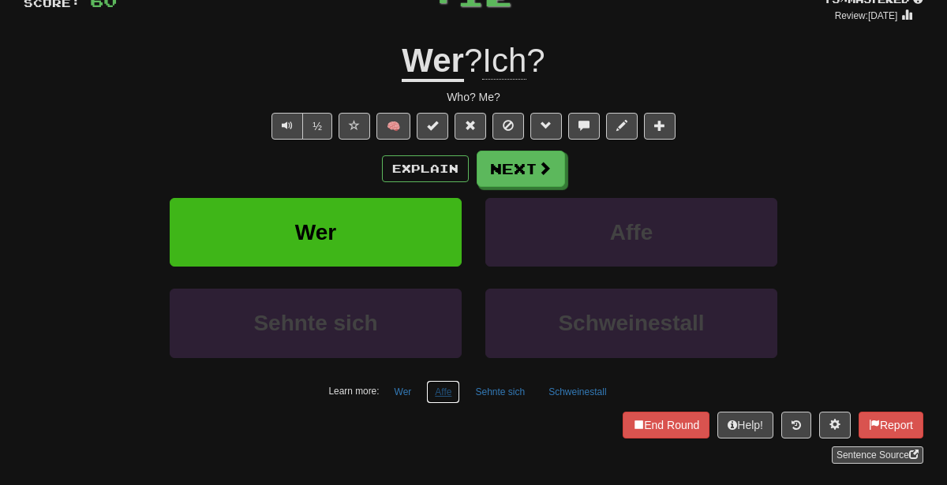
click at [454, 395] on button "Affe" at bounding box center [443, 392] width 34 height 24
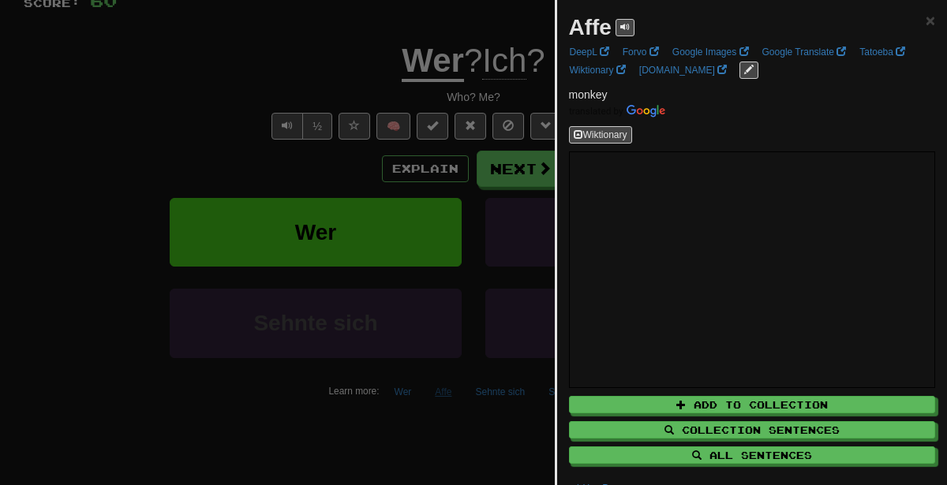
click at [454, 395] on div at bounding box center [473, 242] width 947 height 485
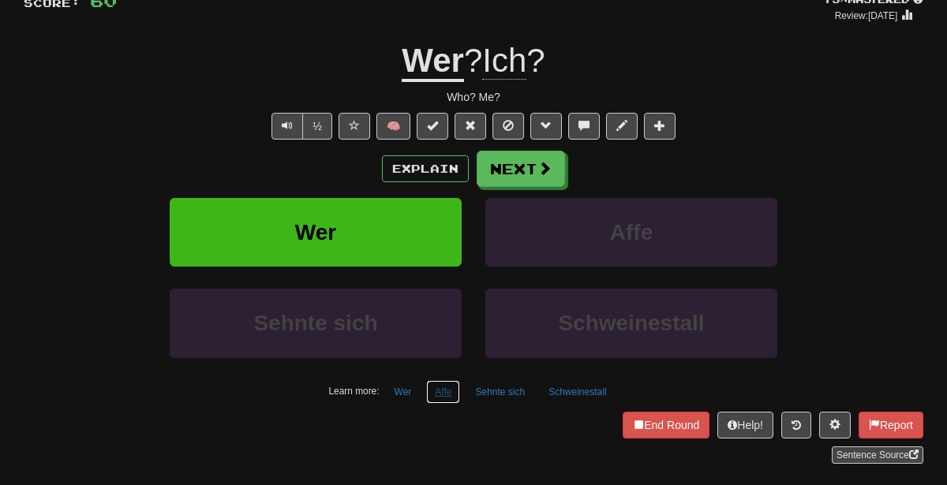
click at [454, 395] on button "Affe" at bounding box center [443, 392] width 34 height 24
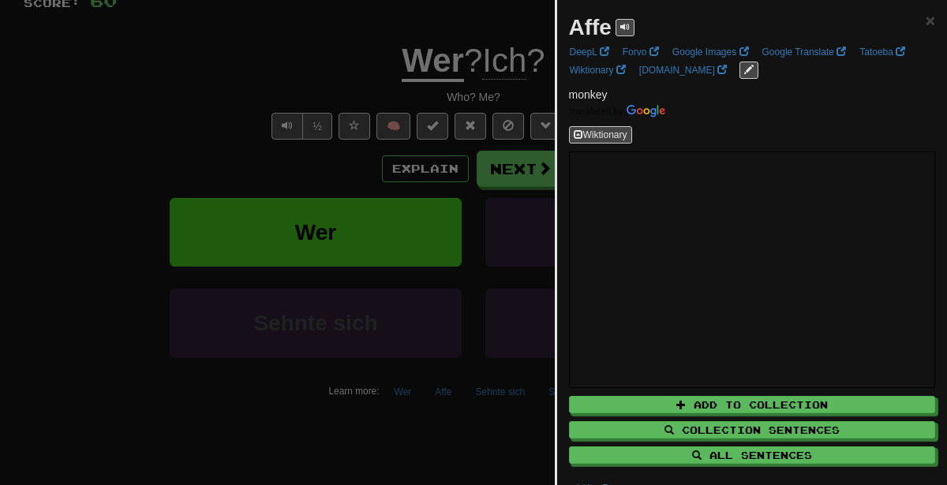
click at [430, 266] on div at bounding box center [473, 242] width 947 height 485
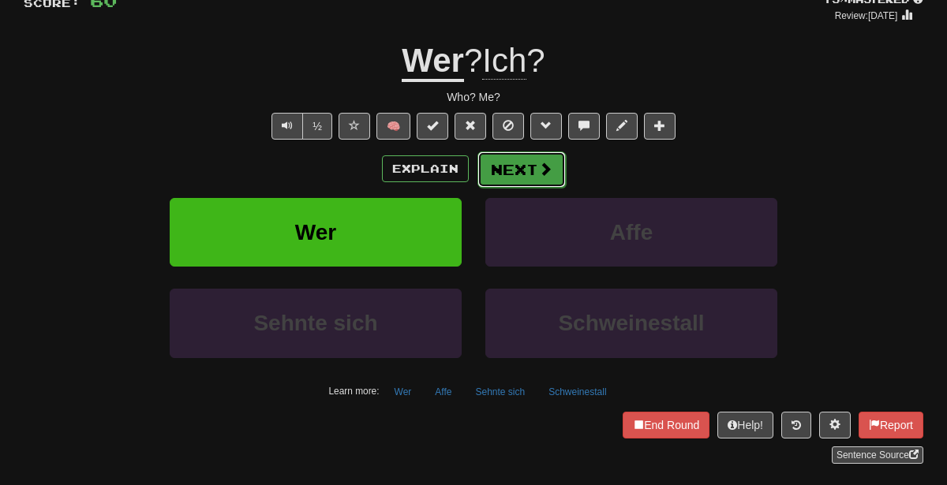
click at [519, 178] on button "Next" at bounding box center [521, 169] width 88 height 36
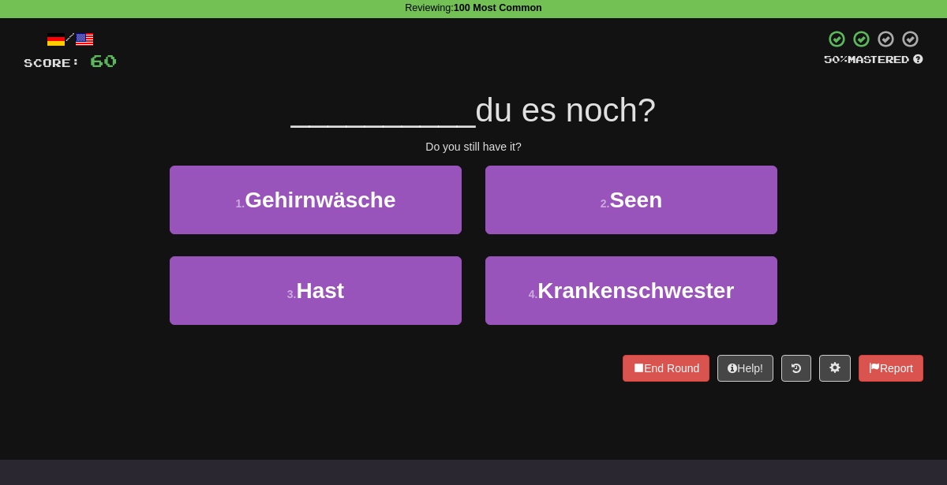
scroll to position [50, 0]
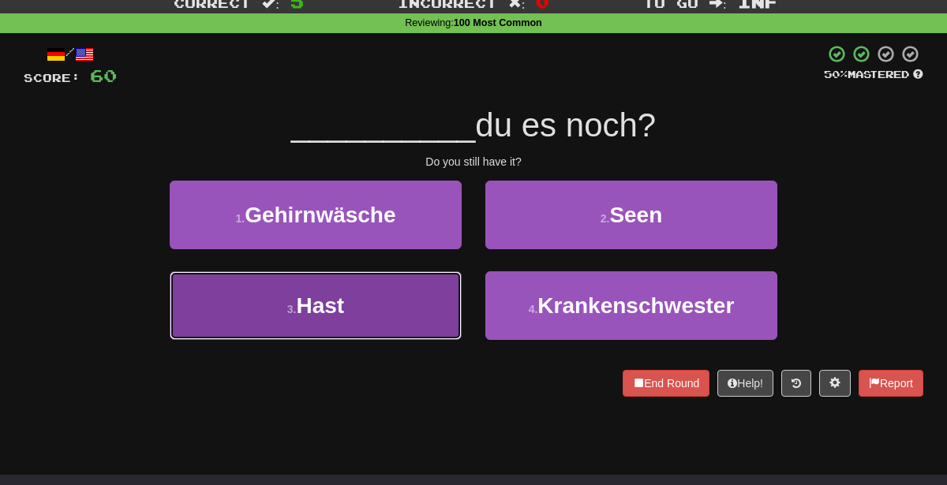
click at [411, 319] on button "3 . Hast" at bounding box center [316, 305] width 292 height 69
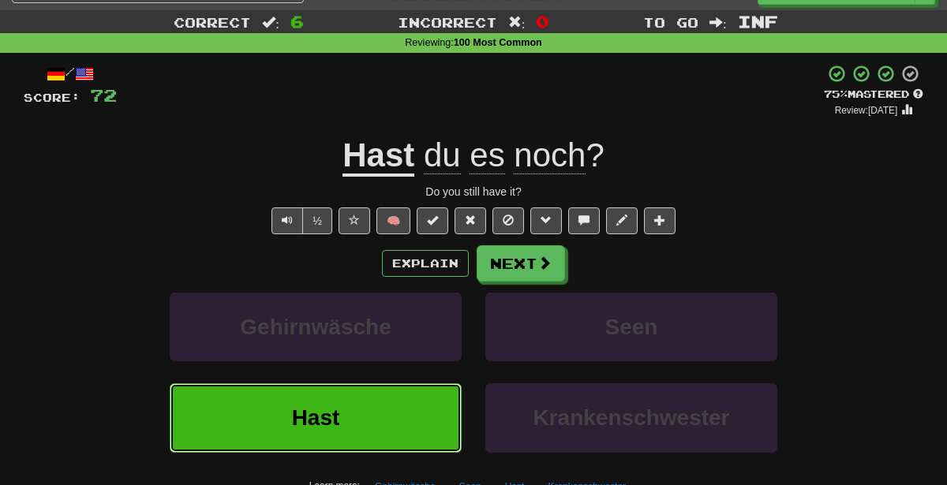
scroll to position [37, 0]
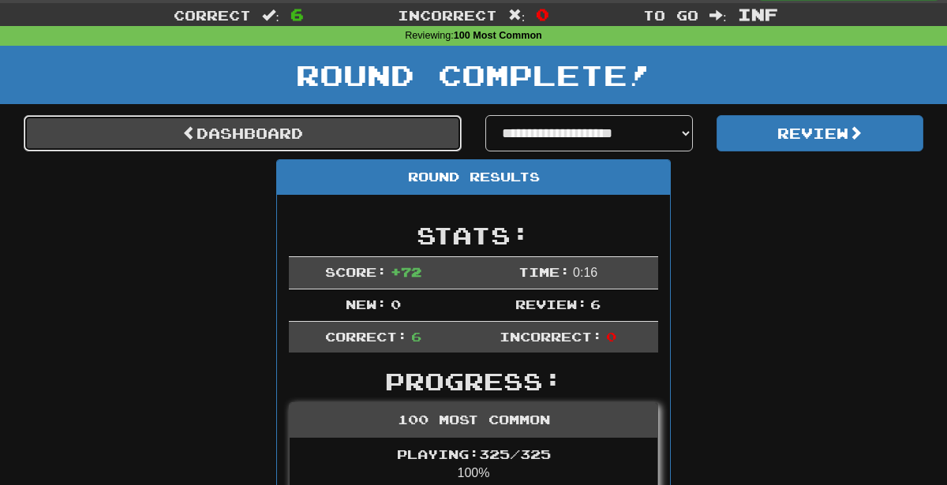
click at [438, 134] on link "Dashboard" at bounding box center [243, 133] width 438 height 36
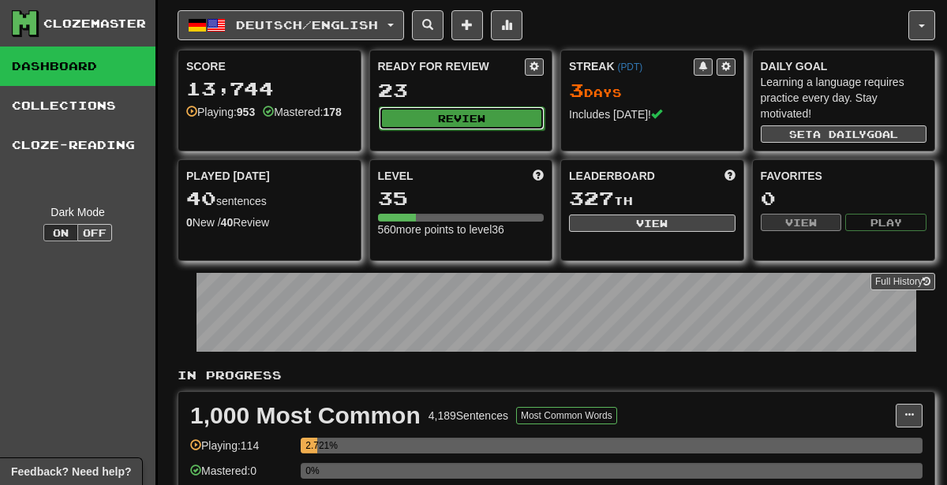
click at [480, 120] on button "Review" at bounding box center [462, 119] width 166 height 24
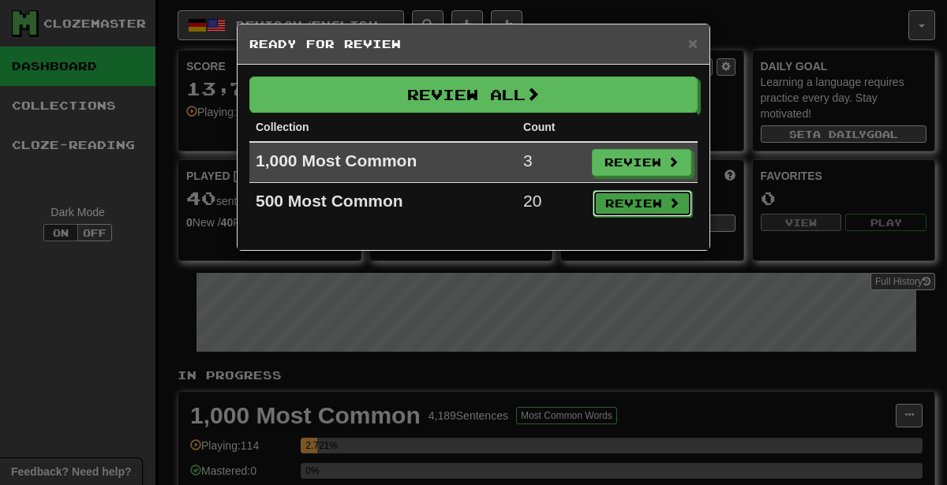
click at [613, 208] on button "Review" at bounding box center [641, 203] width 99 height 27
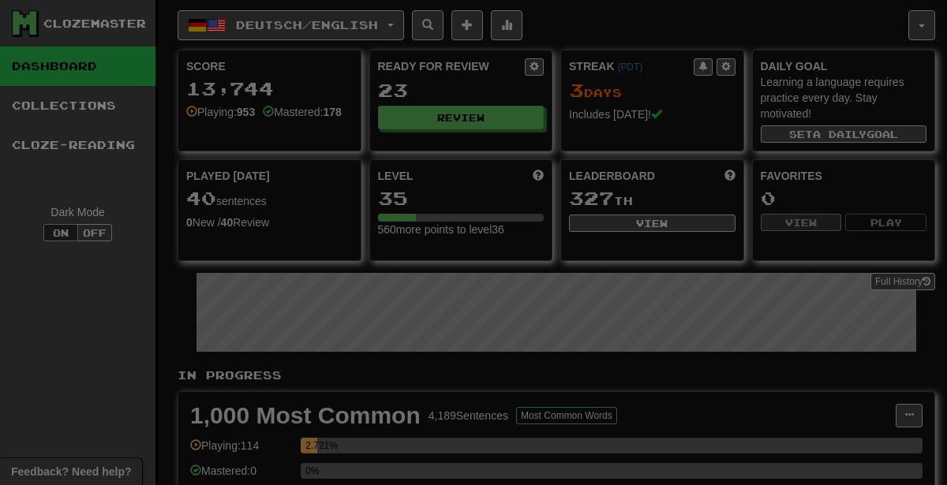
select select "********"
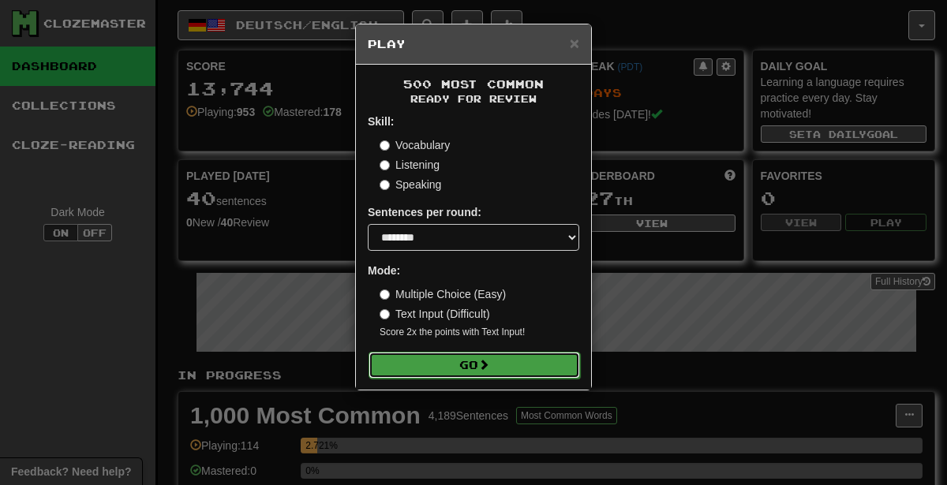
click at [537, 357] on button "Go" at bounding box center [473, 365] width 211 height 27
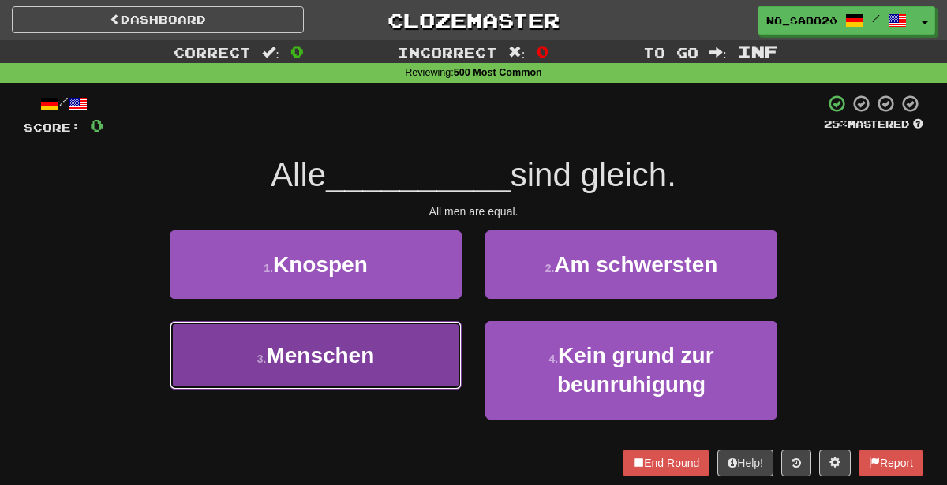
click at [413, 334] on button "3 . Menschen" at bounding box center [316, 355] width 292 height 69
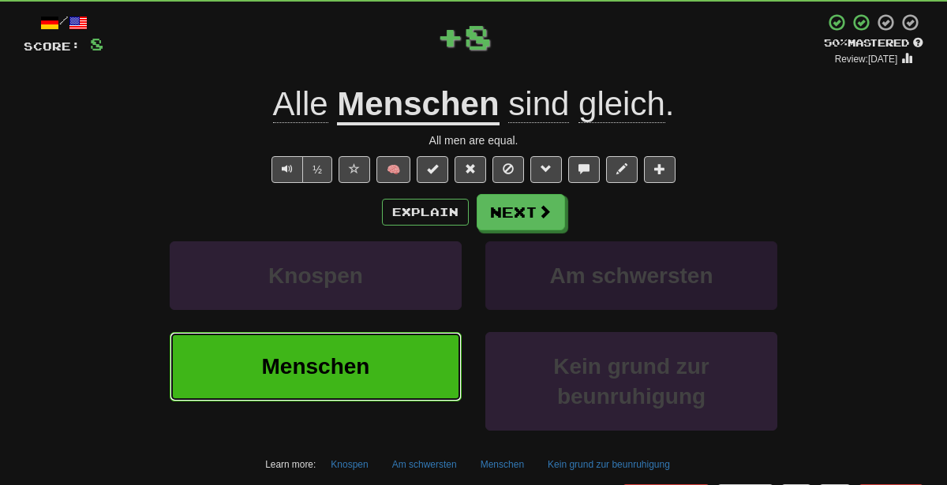
scroll to position [97, 0]
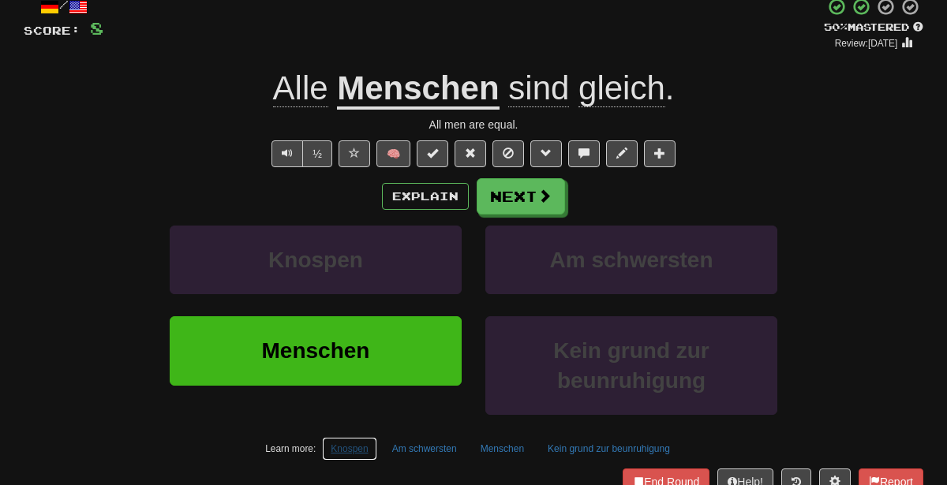
click at [364, 451] on button "Knospen" at bounding box center [349, 449] width 54 height 24
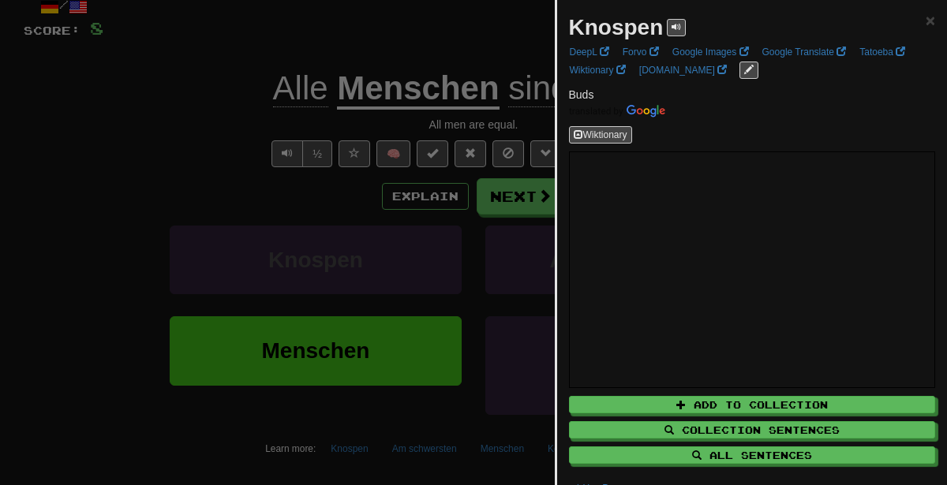
click at [435, 197] on div at bounding box center [473, 242] width 947 height 485
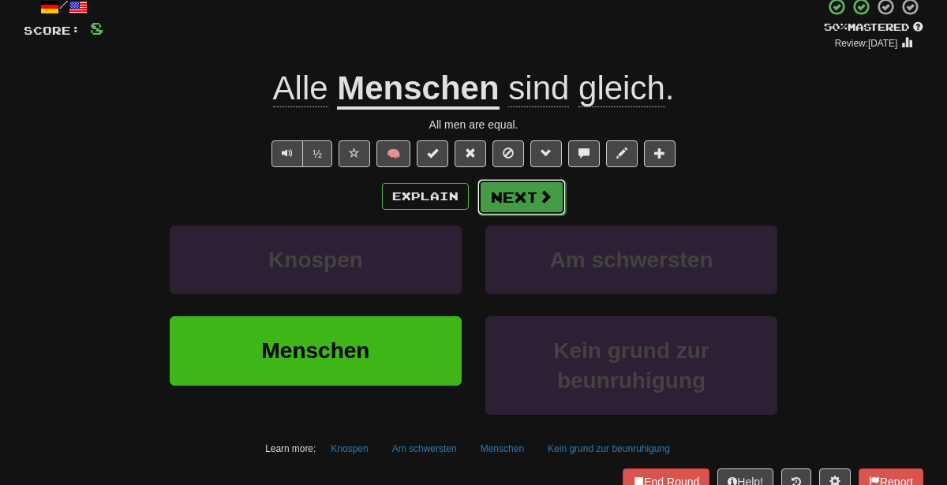
click at [523, 186] on button "Next" at bounding box center [521, 197] width 88 height 36
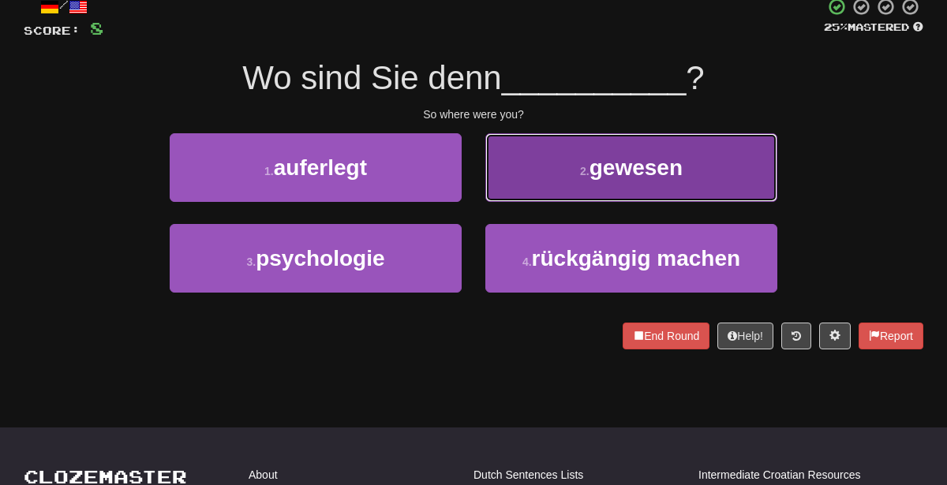
click at [638, 178] on button "2 . gewesen" at bounding box center [631, 167] width 292 height 69
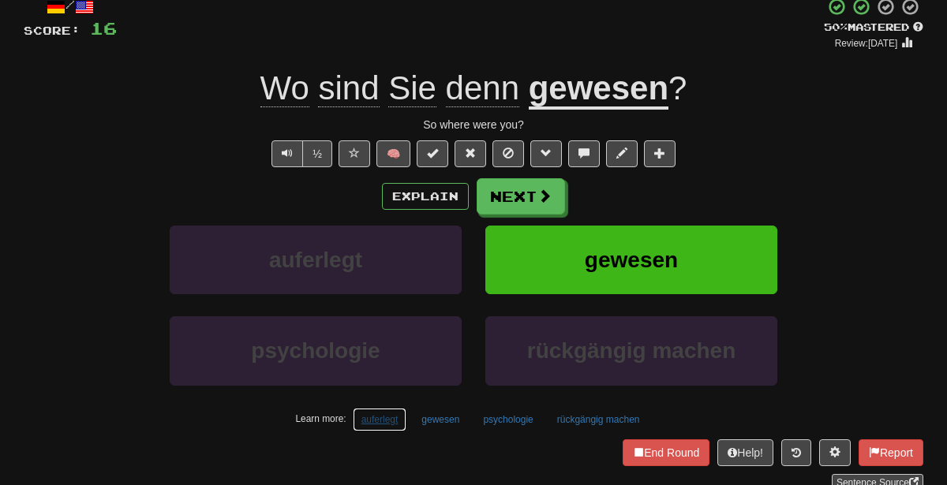
click at [398, 416] on button "auferlegt" at bounding box center [380, 420] width 54 height 24
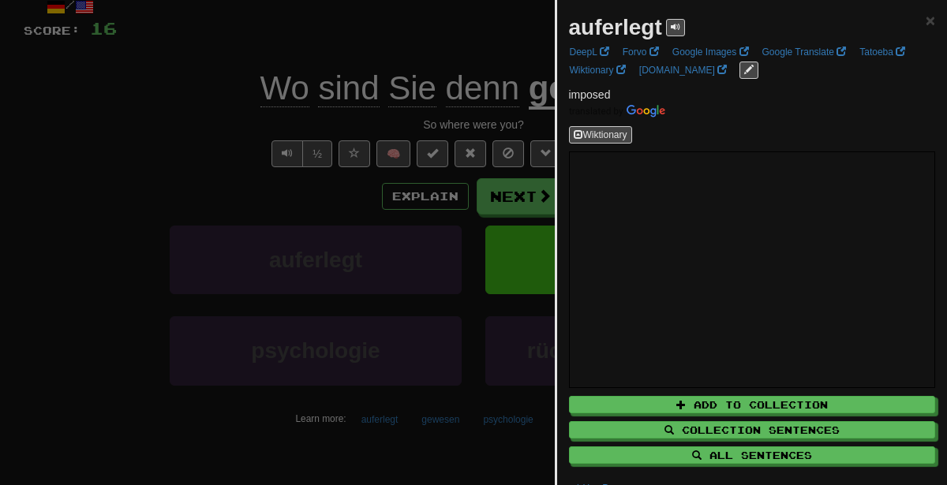
click at [358, 171] on div at bounding box center [473, 242] width 947 height 485
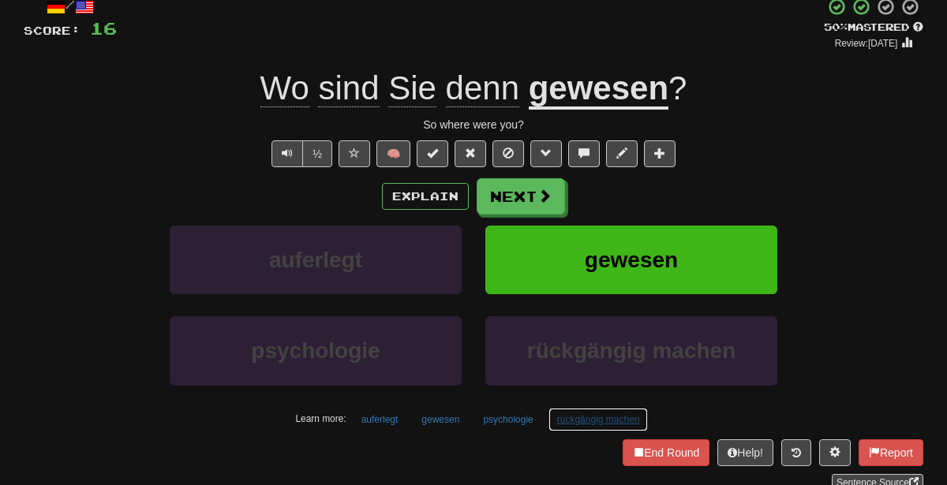
click at [583, 425] on button "rückgängig machen" at bounding box center [598, 420] width 100 height 24
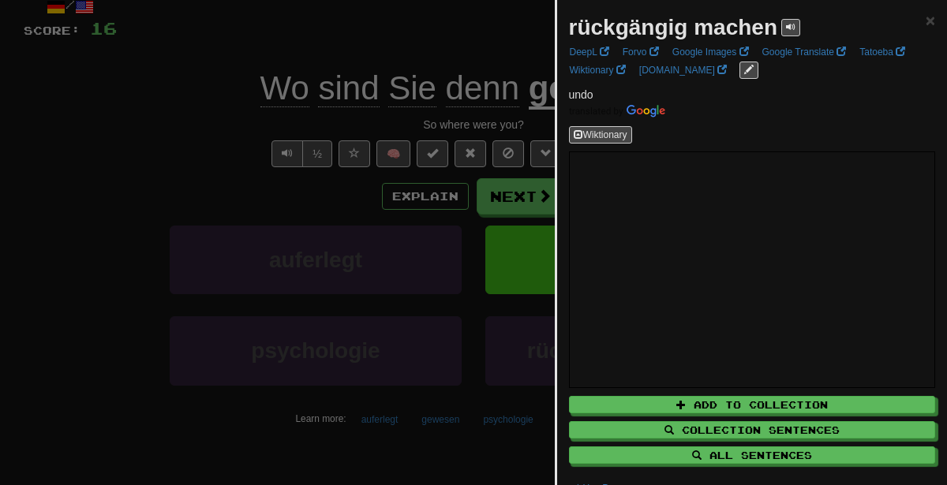
click at [219, 345] on div at bounding box center [473, 242] width 947 height 485
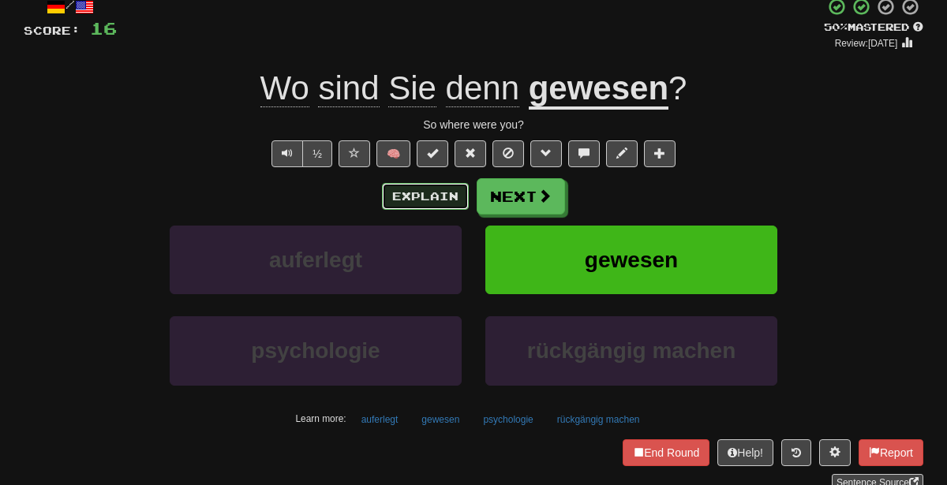
click at [438, 190] on button "Explain" at bounding box center [425, 196] width 87 height 27
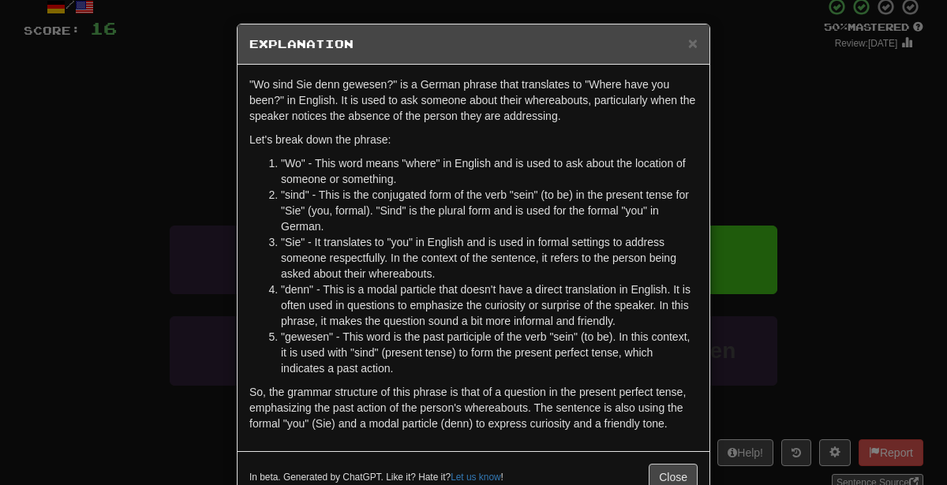
click at [793, 178] on div "× Explanation "Wo sind Sie denn gewesen?" is a German phrase that translates to…" at bounding box center [473, 242] width 947 height 485
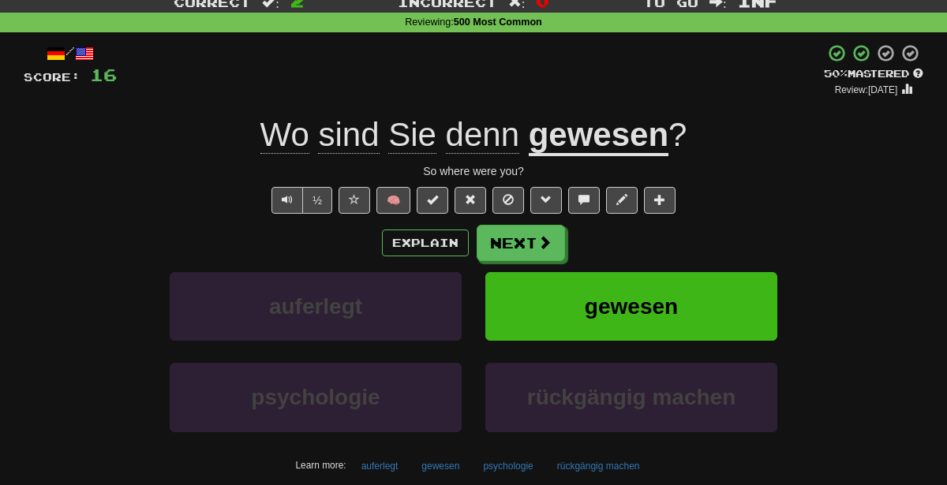
scroll to position [51, 0]
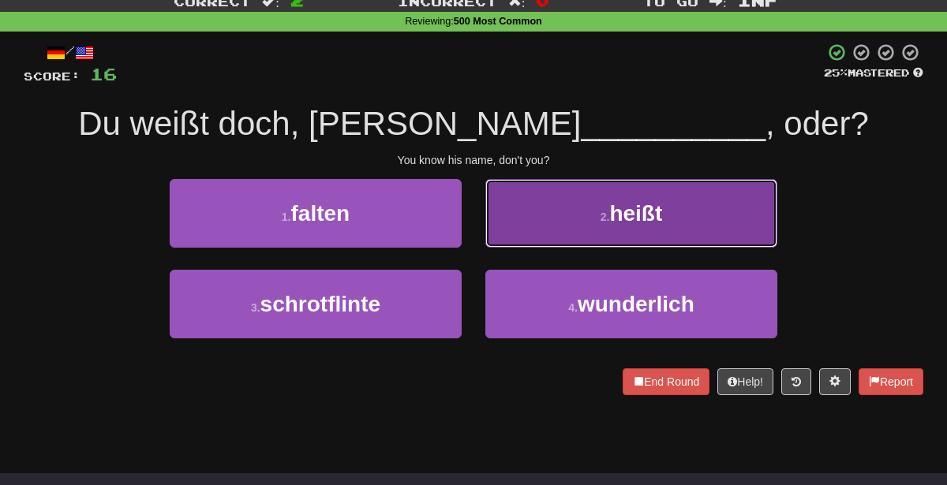
click at [531, 212] on button "2 . heißt" at bounding box center [631, 213] width 292 height 69
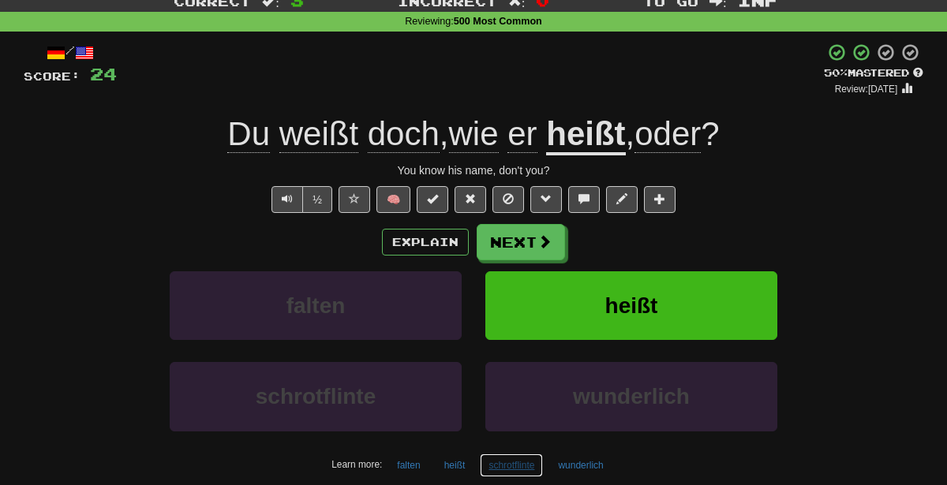
click at [510, 470] on button "schrotflinte" at bounding box center [511, 466] width 63 height 24
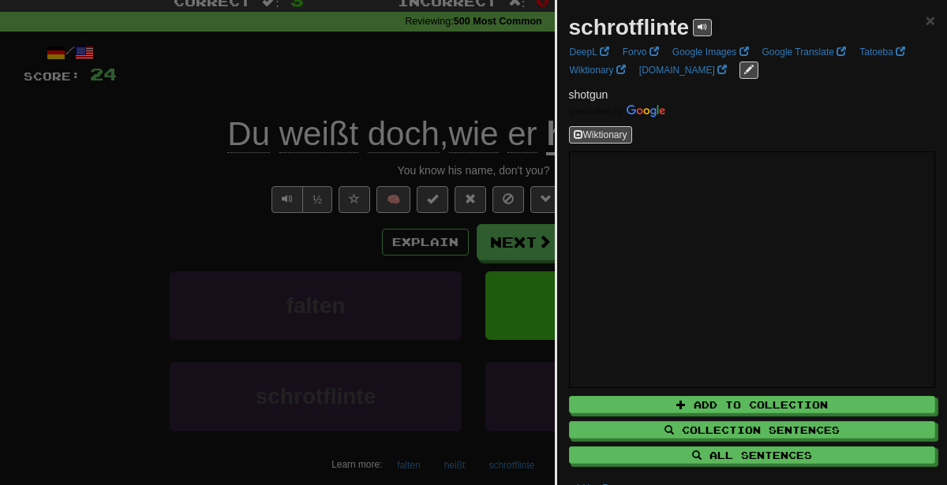
click at [324, 324] on div at bounding box center [473, 242] width 947 height 485
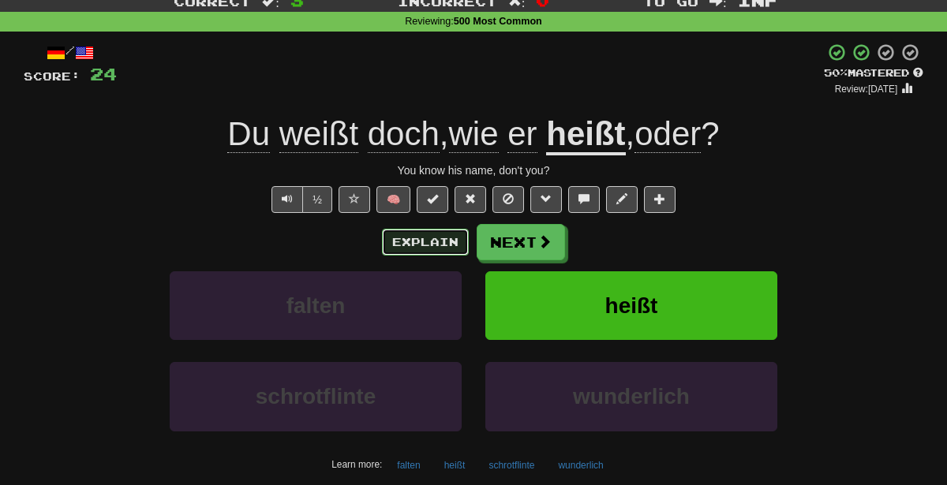
click at [424, 237] on button "Explain" at bounding box center [425, 242] width 87 height 27
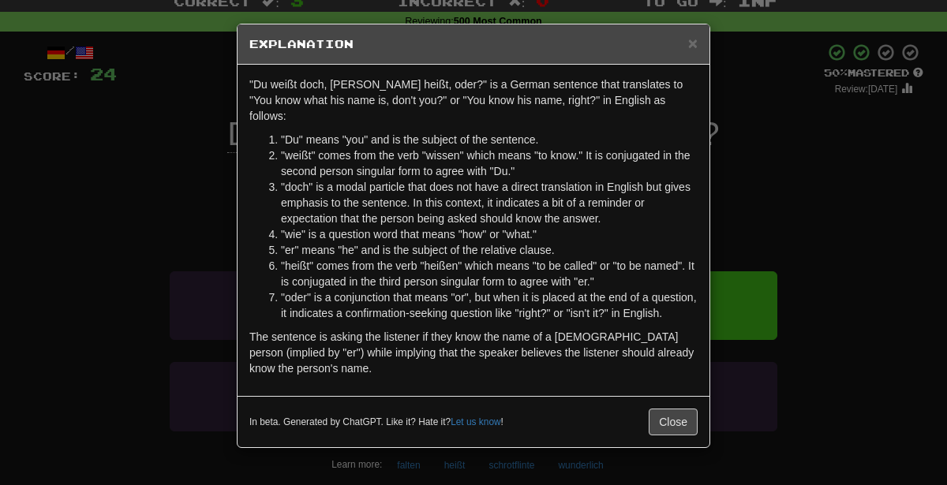
click at [0, 317] on div "× Explanation "Du weißt doch, [PERSON_NAME] heißt, oder?" is a German sentence …" at bounding box center [473, 242] width 947 height 485
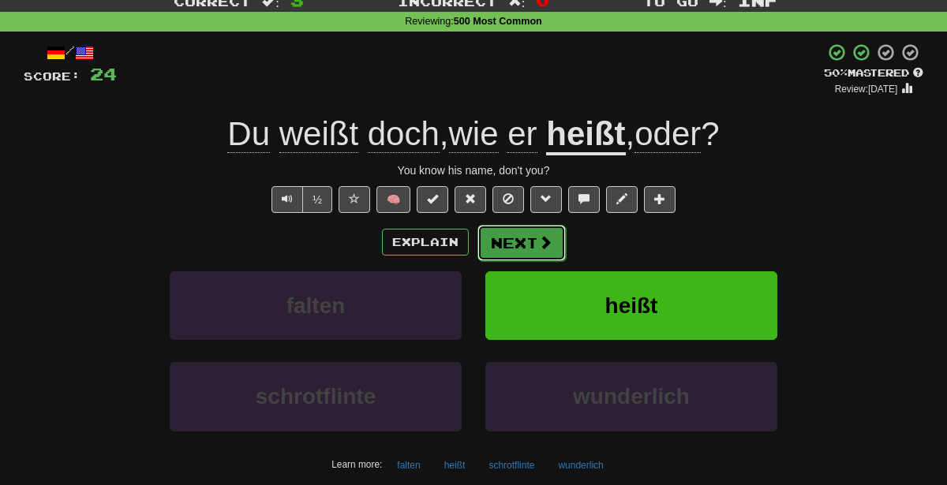
click at [535, 231] on button "Next" at bounding box center [521, 243] width 88 height 36
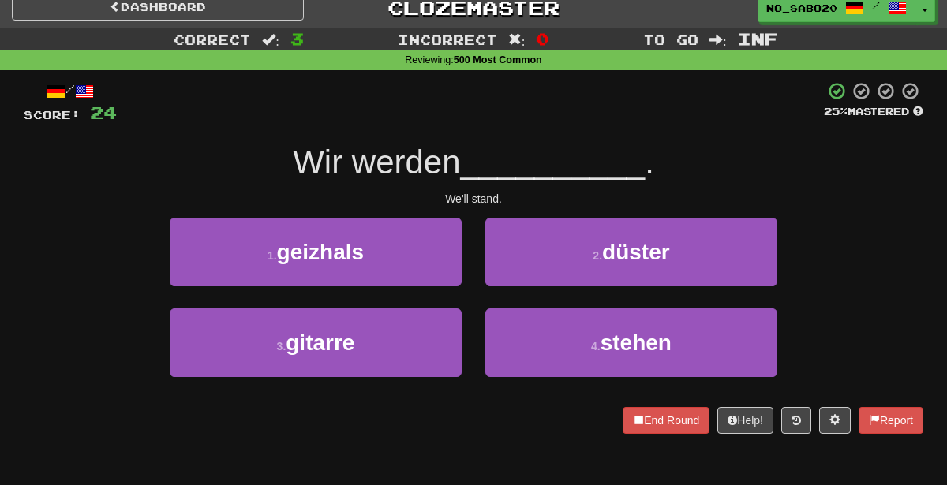
scroll to position [0, 0]
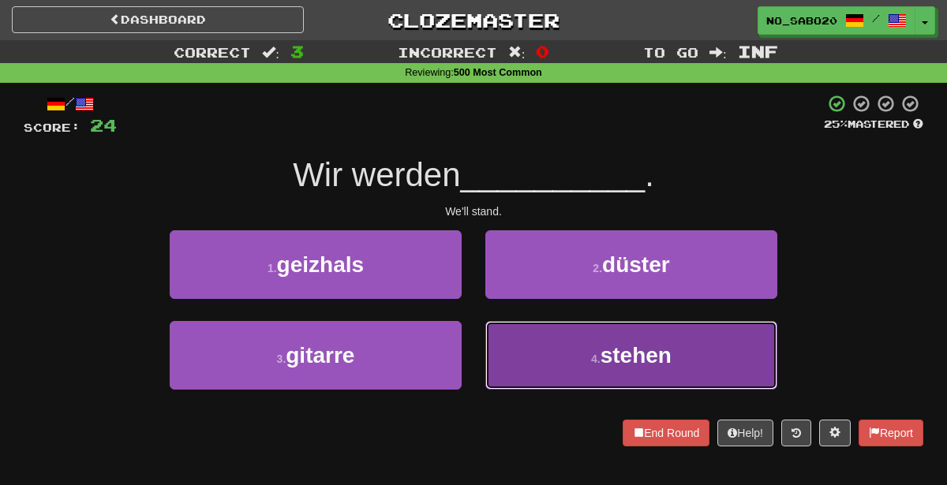
click at [538, 350] on button "4 . stehen" at bounding box center [631, 355] width 292 height 69
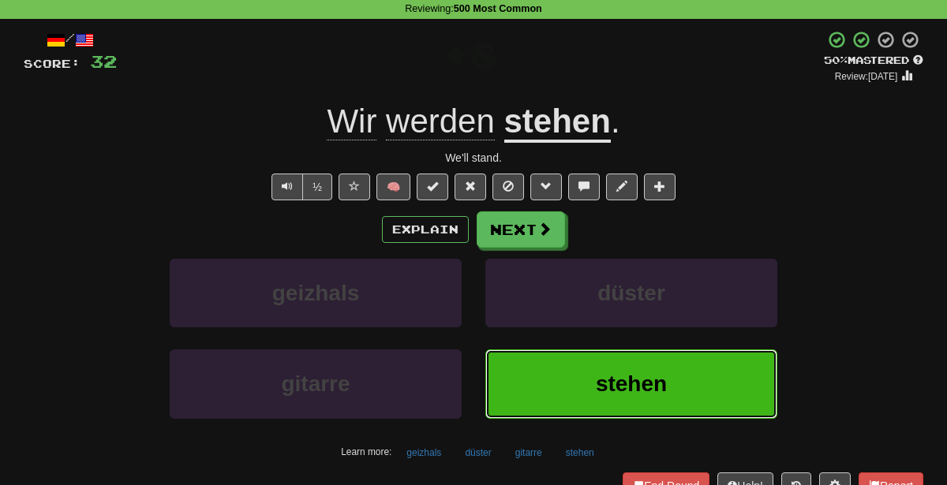
scroll to position [66, 0]
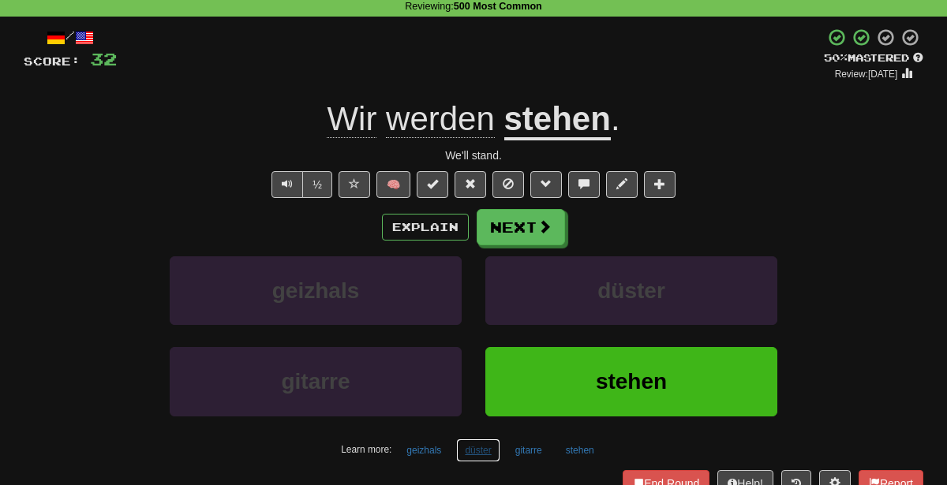
click at [469, 453] on button "düster" at bounding box center [477, 451] width 43 height 24
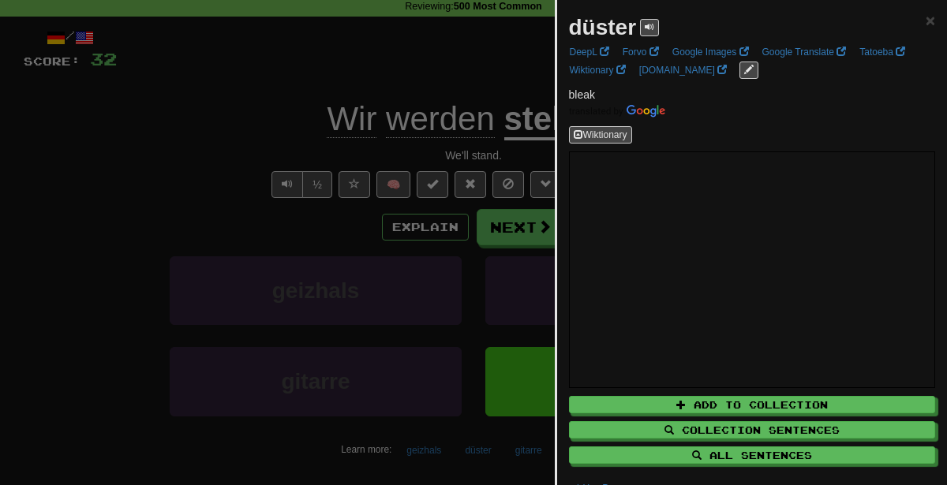
click at [315, 249] on div at bounding box center [473, 242] width 947 height 485
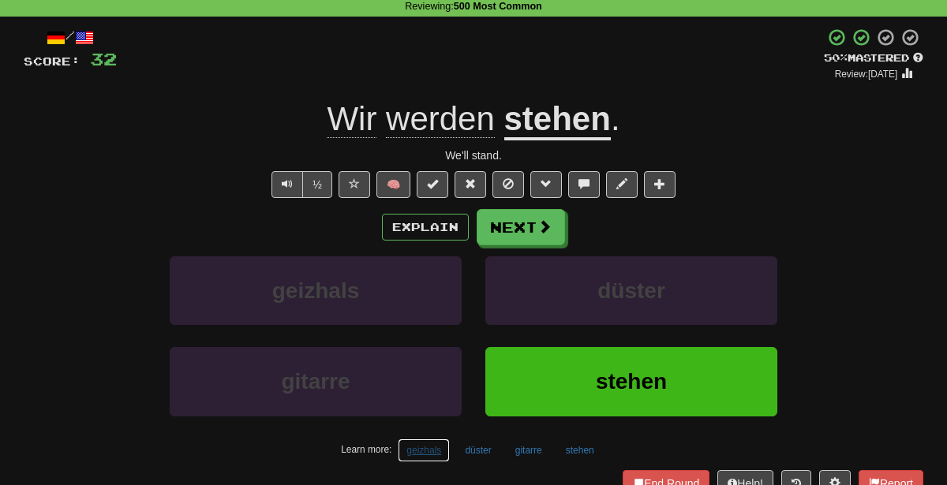
click at [421, 443] on button "geizhals" at bounding box center [424, 451] width 52 height 24
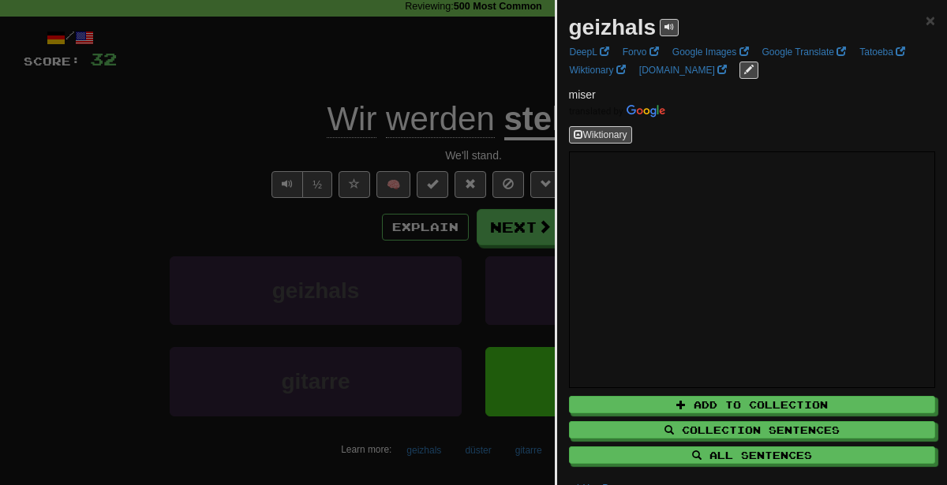
click at [357, 121] on div at bounding box center [473, 242] width 947 height 485
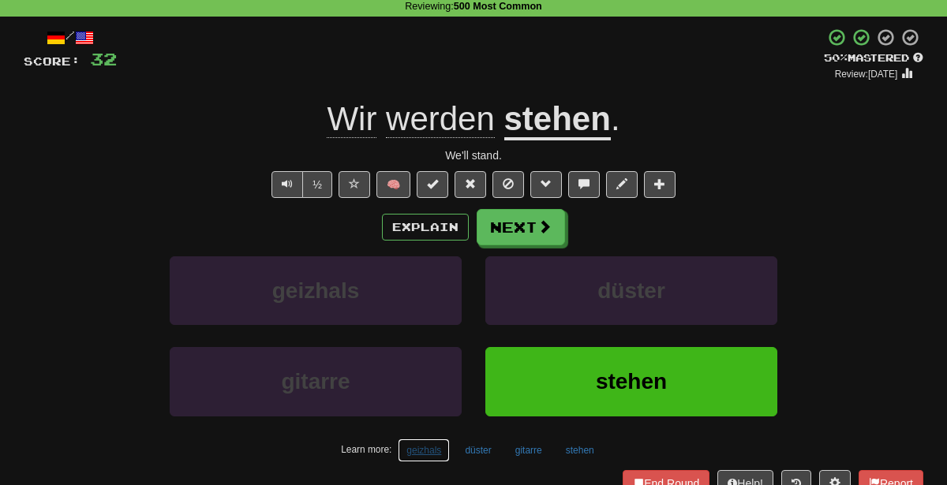
click at [430, 445] on button "geizhals" at bounding box center [424, 451] width 52 height 24
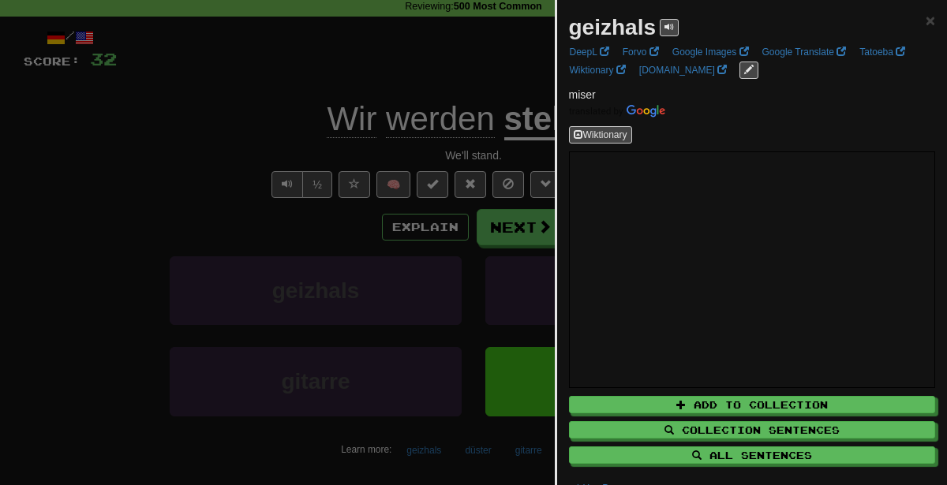
click at [0, 465] on div at bounding box center [473, 242] width 947 height 485
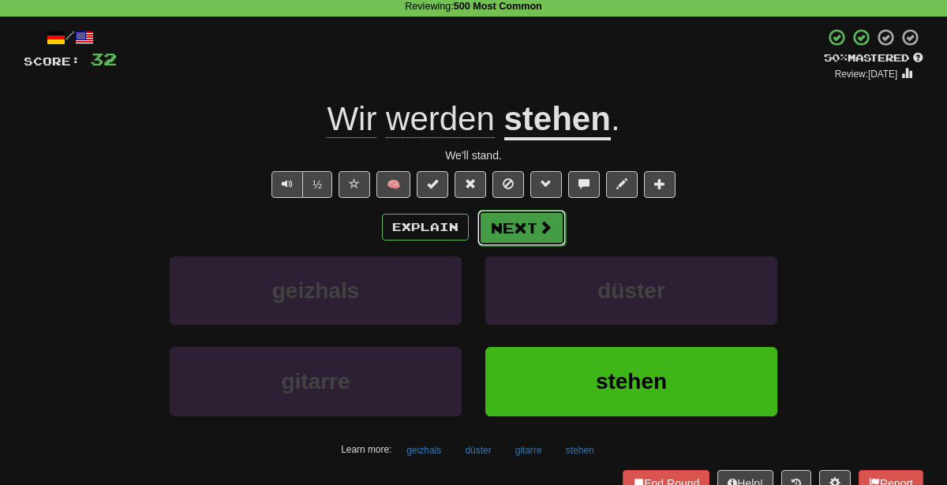
click at [555, 236] on button "Next" at bounding box center [521, 228] width 88 height 36
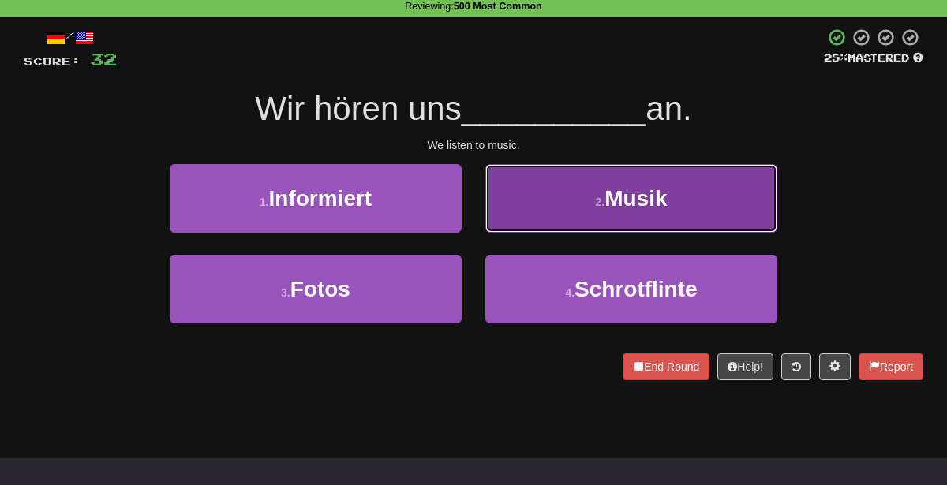
click at [547, 182] on button "2 . Musik" at bounding box center [631, 198] width 292 height 69
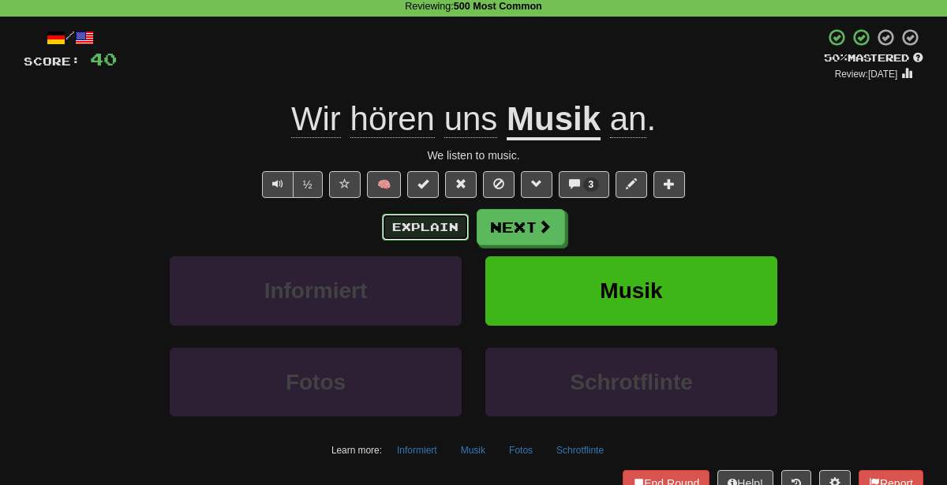
click at [423, 225] on button "Explain" at bounding box center [425, 227] width 87 height 27
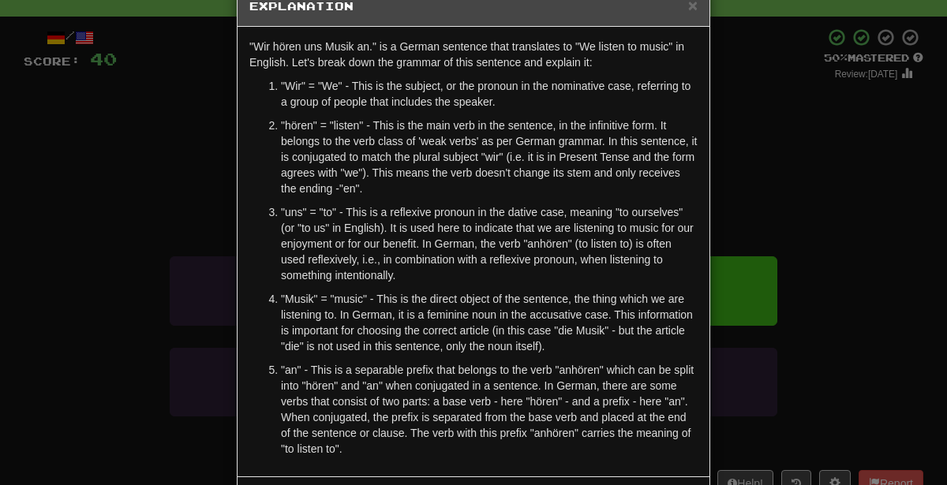
scroll to position [41, 0]
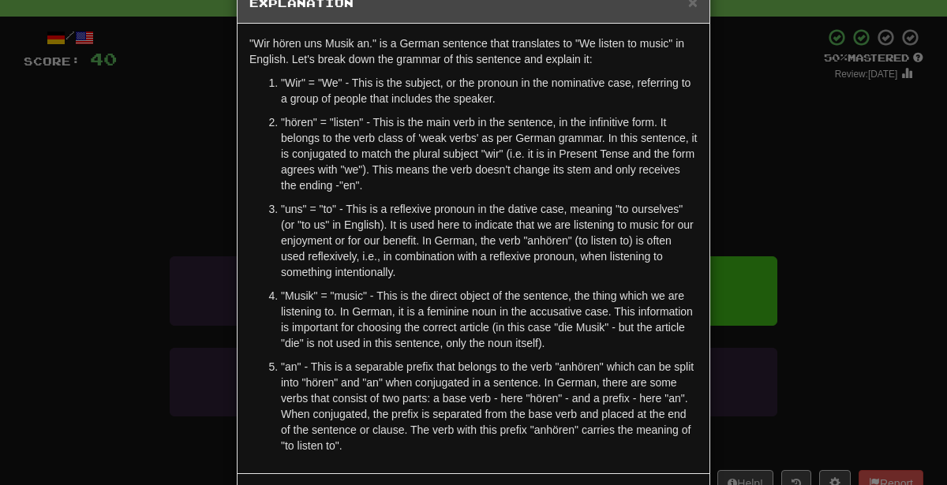
click at [857, 261] on div "× Explanation "Wir hören uns Musik an." is a German sentence that translates to…" at bounding box center [473, 242] width 947 height 485
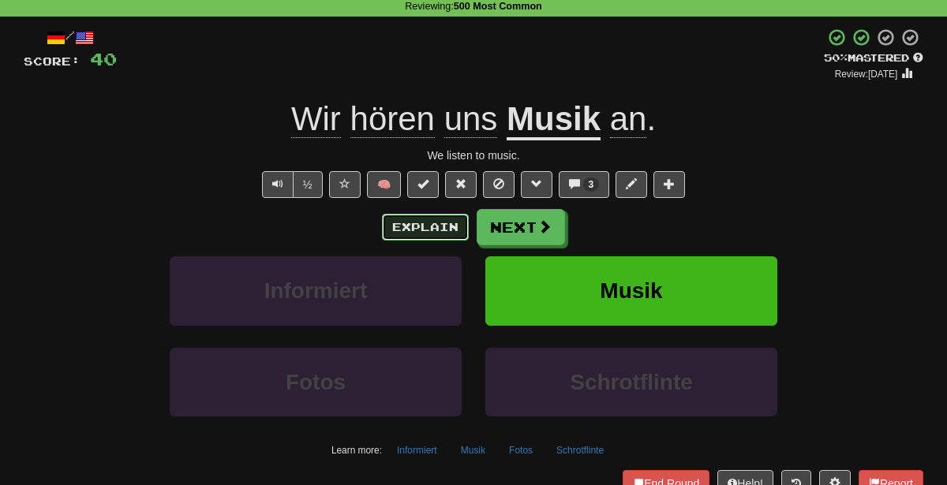
click at [418, 221] on button "Explain" at bounding box center [425, 227] width 87 height 27
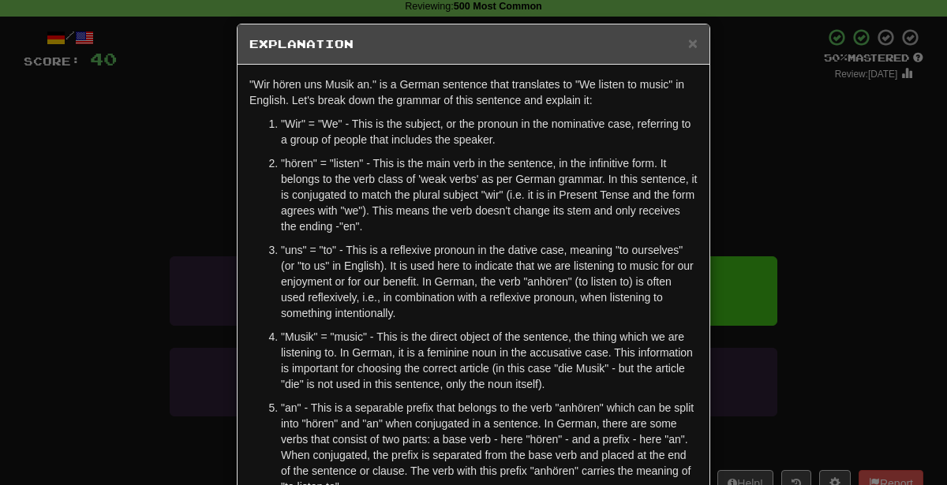
click at [784, 301] on div "× Explanation "Wir hören uns Musik an." is a German sentence that translates to…" at bounding box center [473, 242] width 947 height 485
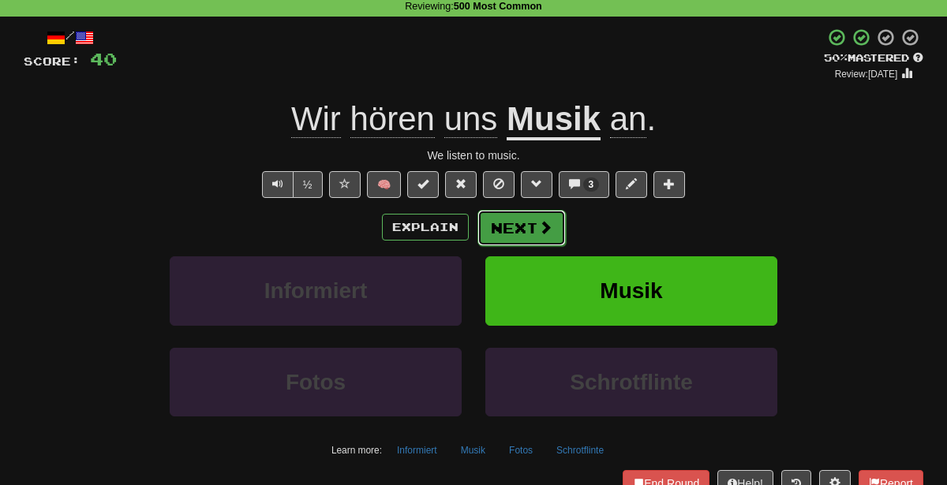
click at [527, 217] on button "Next" at bounding box center [521, 228] width 88 height 36
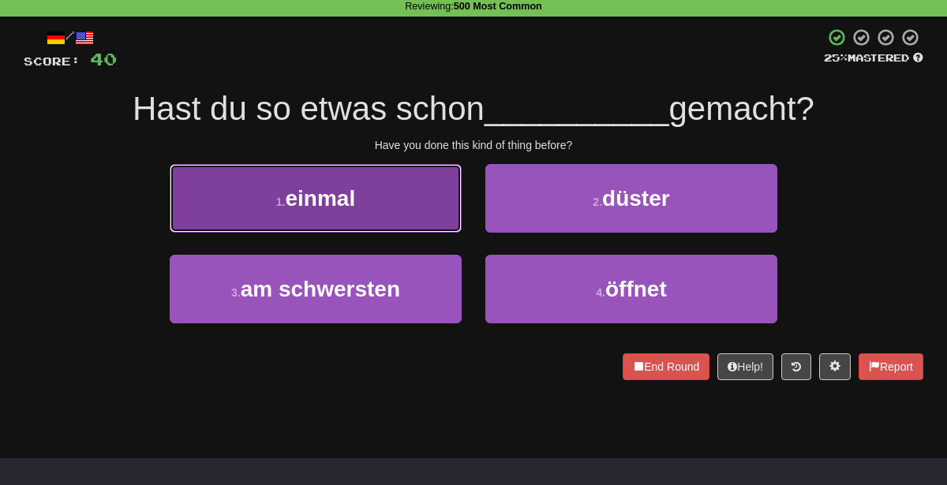
click at [399, 191] on button "1 . einmal" at bounding box center [316, 198] width 292 height 69
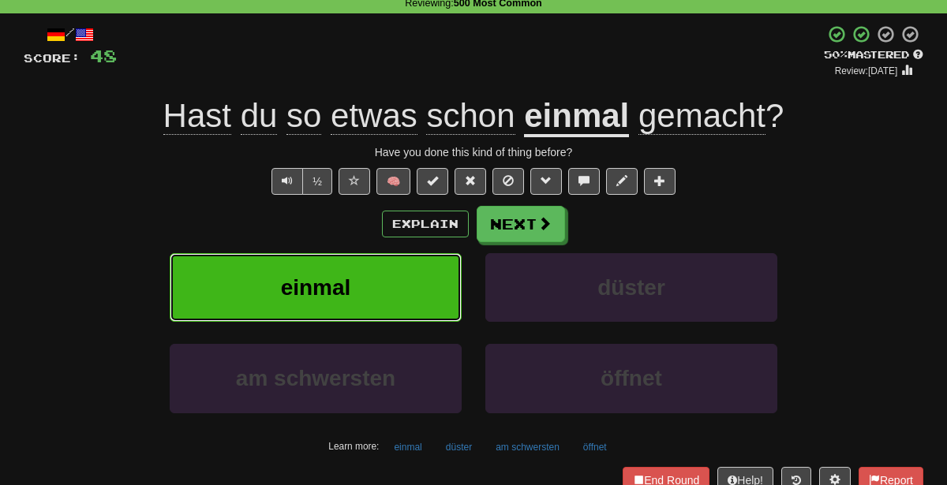
scroll to position [78, 0]
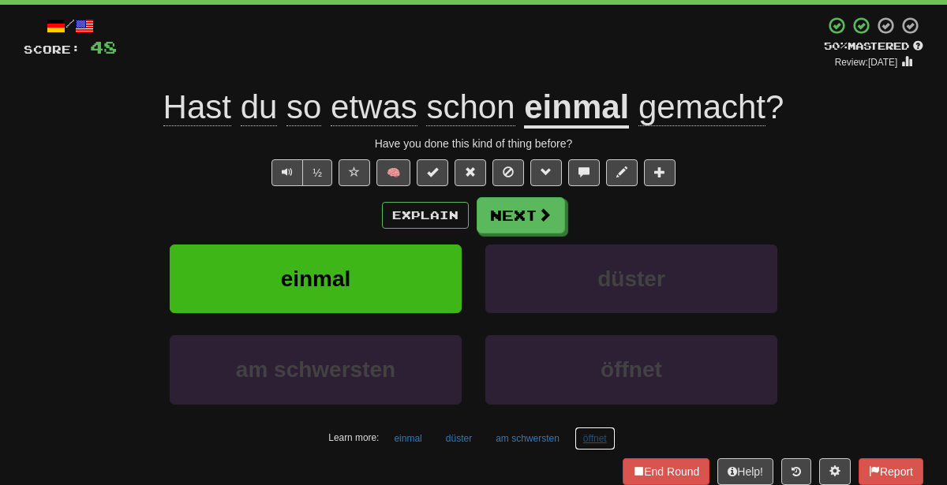
click at [588, 431] on button "öffnet" at bounding box center [594, 439] width 41 height 24
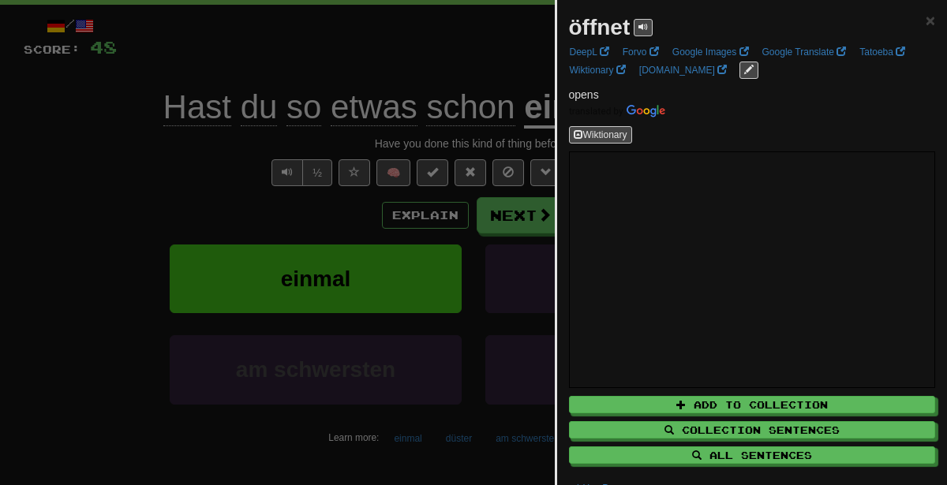
click at [471, 332] on div at bounding box center [473, 242] width 947 height 485
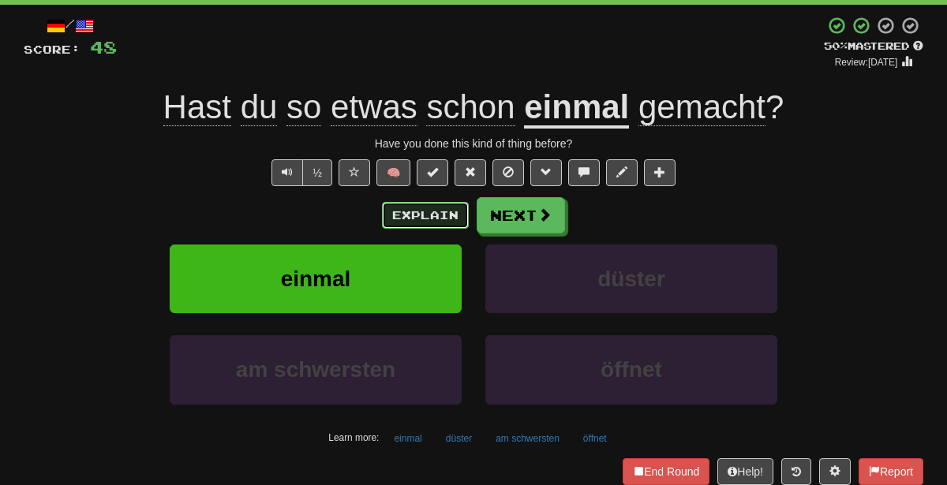
click at [390, 221] on button "Explain" at bounding box center [425, 215] width 87 height 27
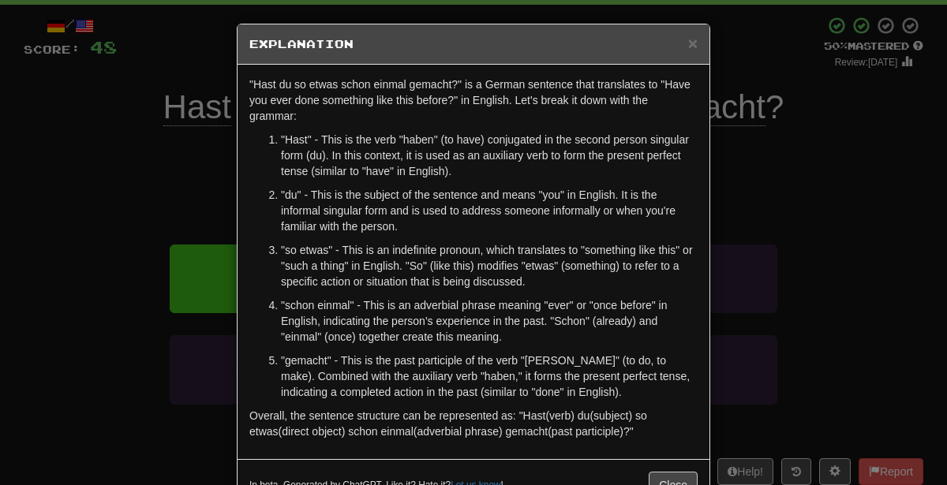
click at [390, 221] on ol ""Hast" - This is the verb "haben" (to have) conjugated in the second person sin…" at bounding box center [473, 266] width 448 height 268
click at [533, 297] on p ""schon einmal" - This is an adverbial phrase meaning "ever" or "once before" in…" at bounding box center [489, 320] width 417 height 47
click at [880, 263] on div "× Explanation "Hast du so etwas schon einmal gemacht?" is a German sentence tha…" at bounding box center [473, 242] width 947 height 485
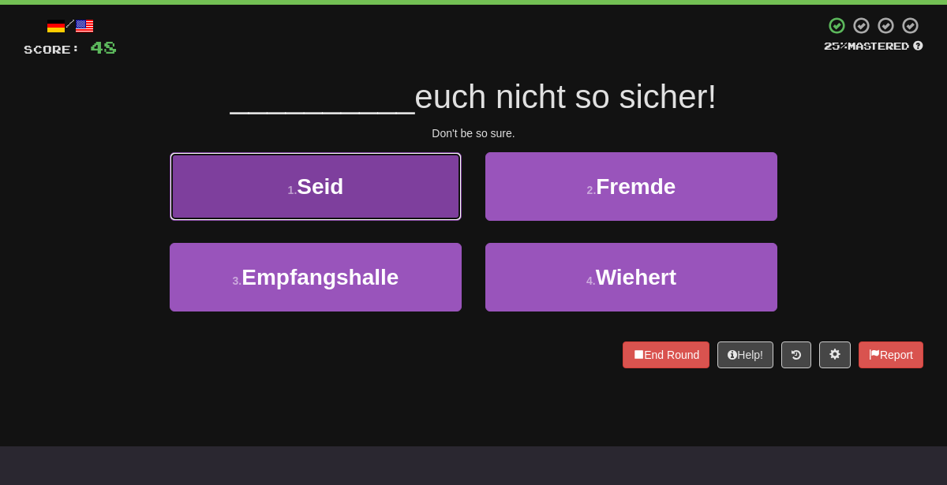
click at [398, 185] on button "1 . [PERSON_NAME]" at bounding box center [316, 186] width 292 height 69
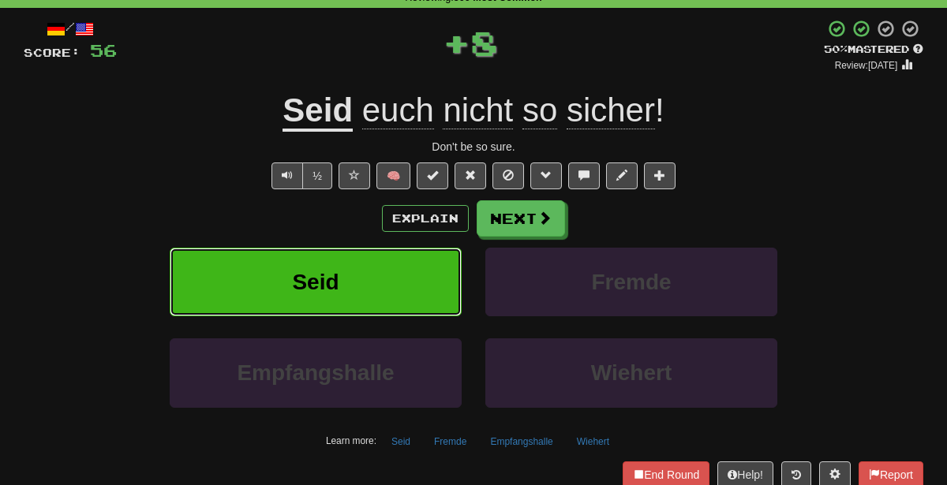
scroll to position [67, 0]
